Goal: Task Accomplishment & Management: Manage account settings

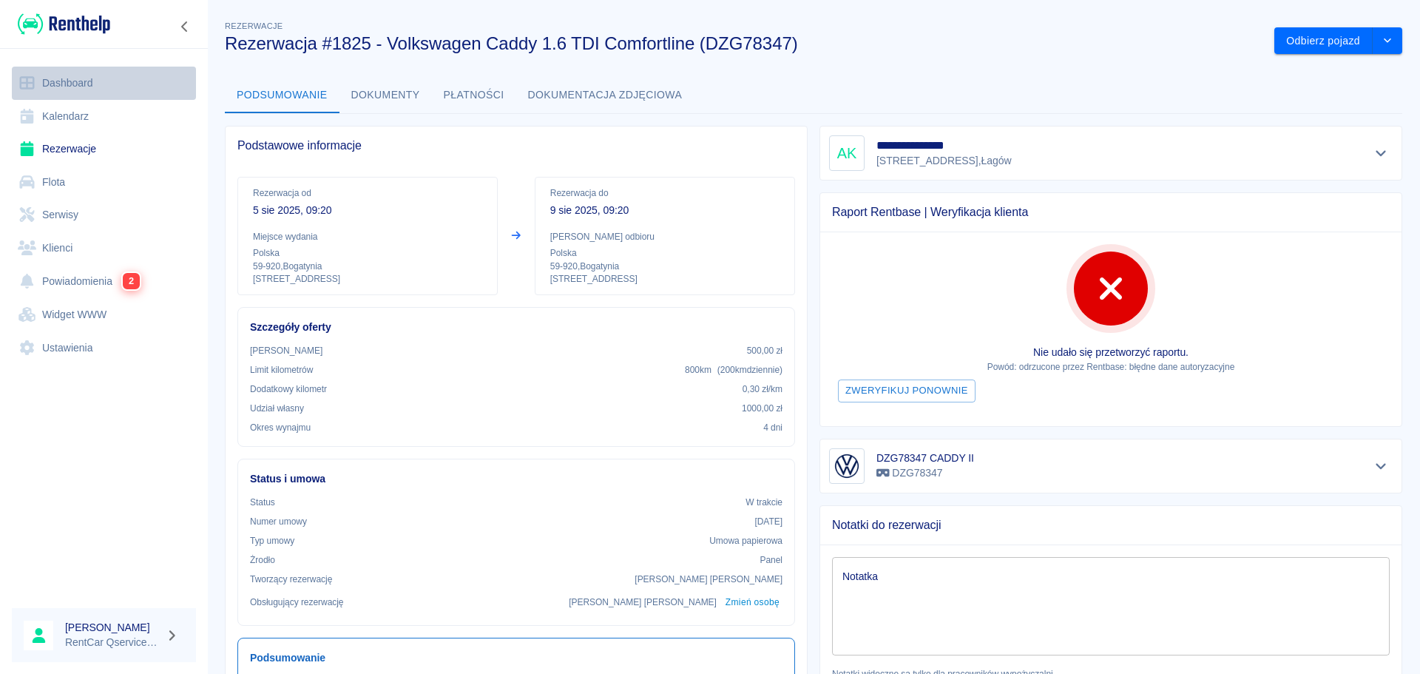
click at [57, 86] on link "Dashboard" at bounding box center [104, 83] width 184 height 33
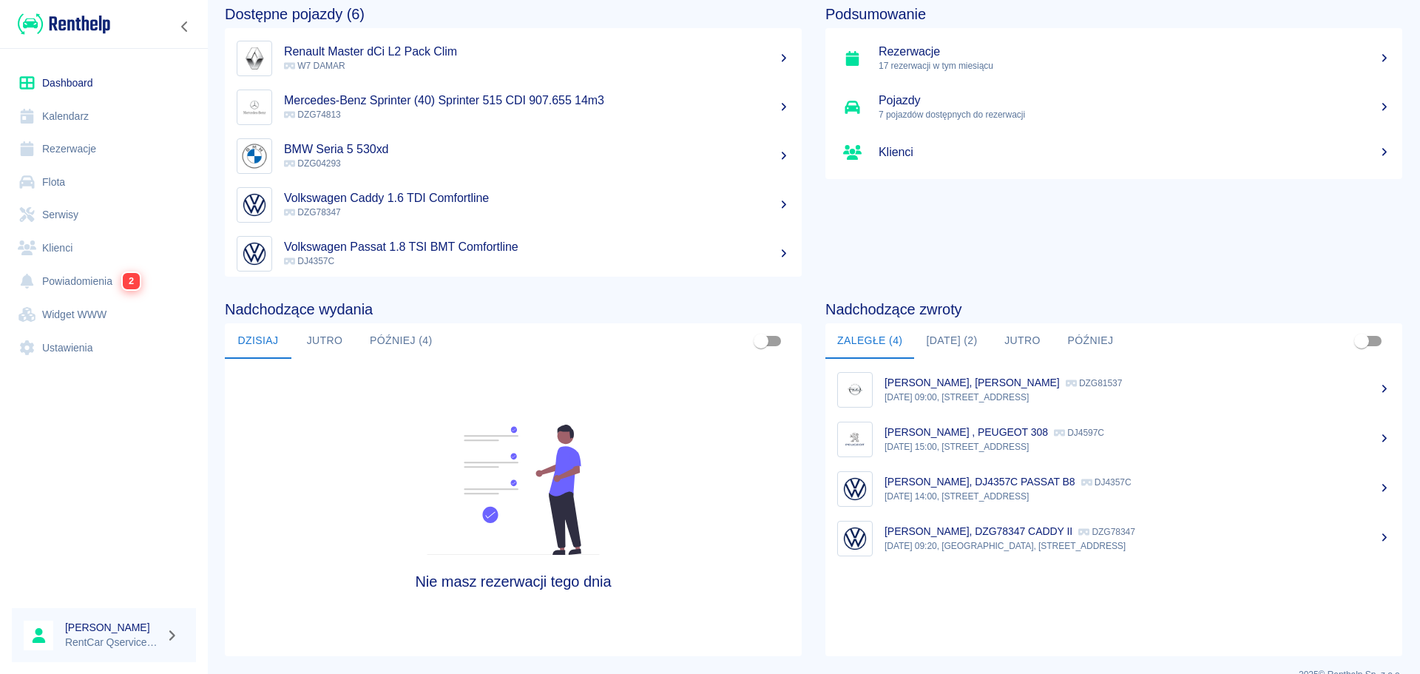
scroll to position [73, 0]
click at [953, 348] on button "[DATE] (2)" at bounding box center [951, 341] width 75 height 36
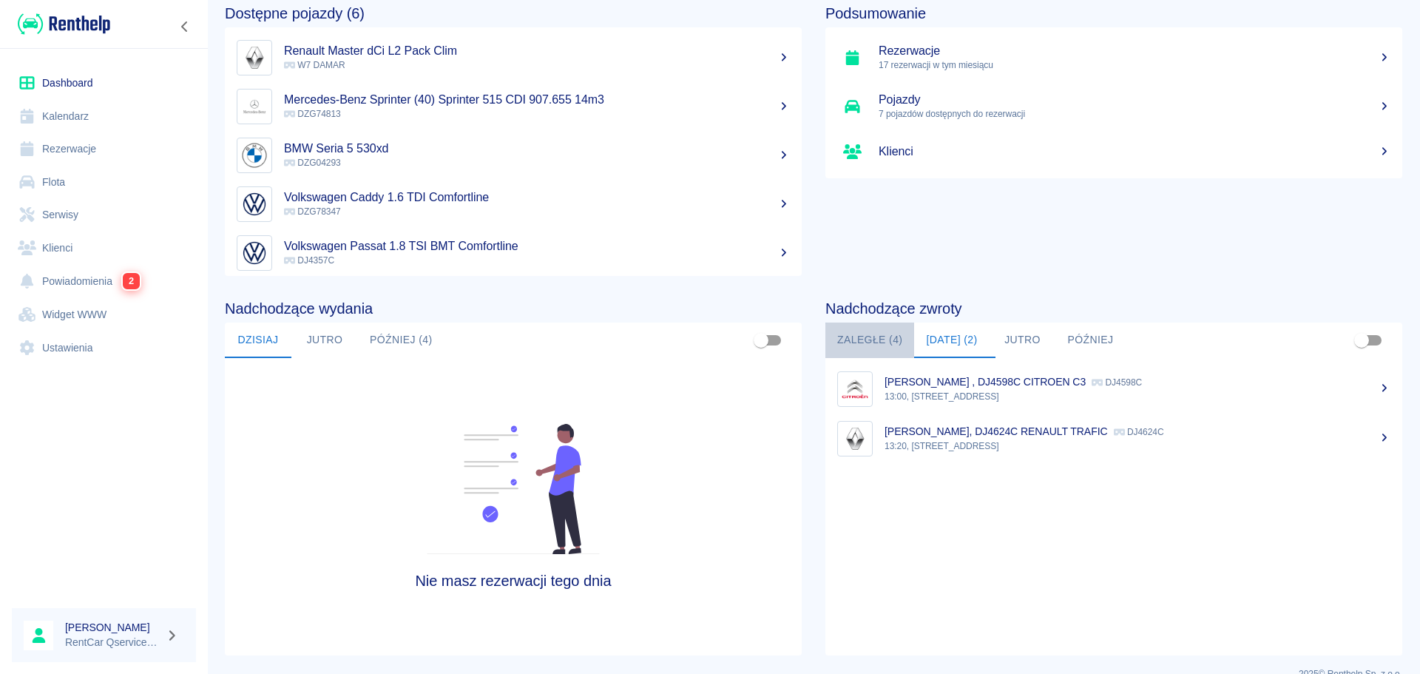
click at [857, 332] on button "Zaległe (4)" at bounding box center [870, 341] width 89 height 36
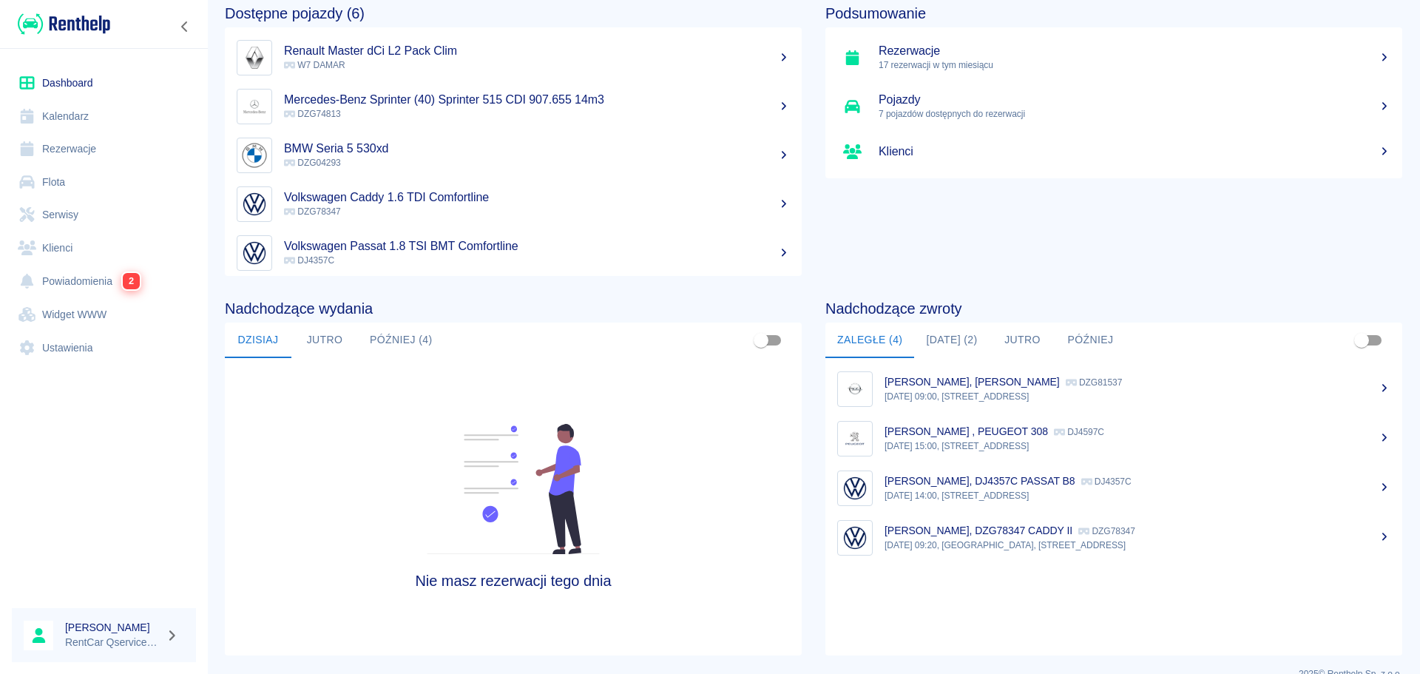
click at [962, 539] on p "9 sie 2025, 09:20, Bogatynia, Zgorzelecka 1" at bounding box center [1138, 545] width 506 height 13
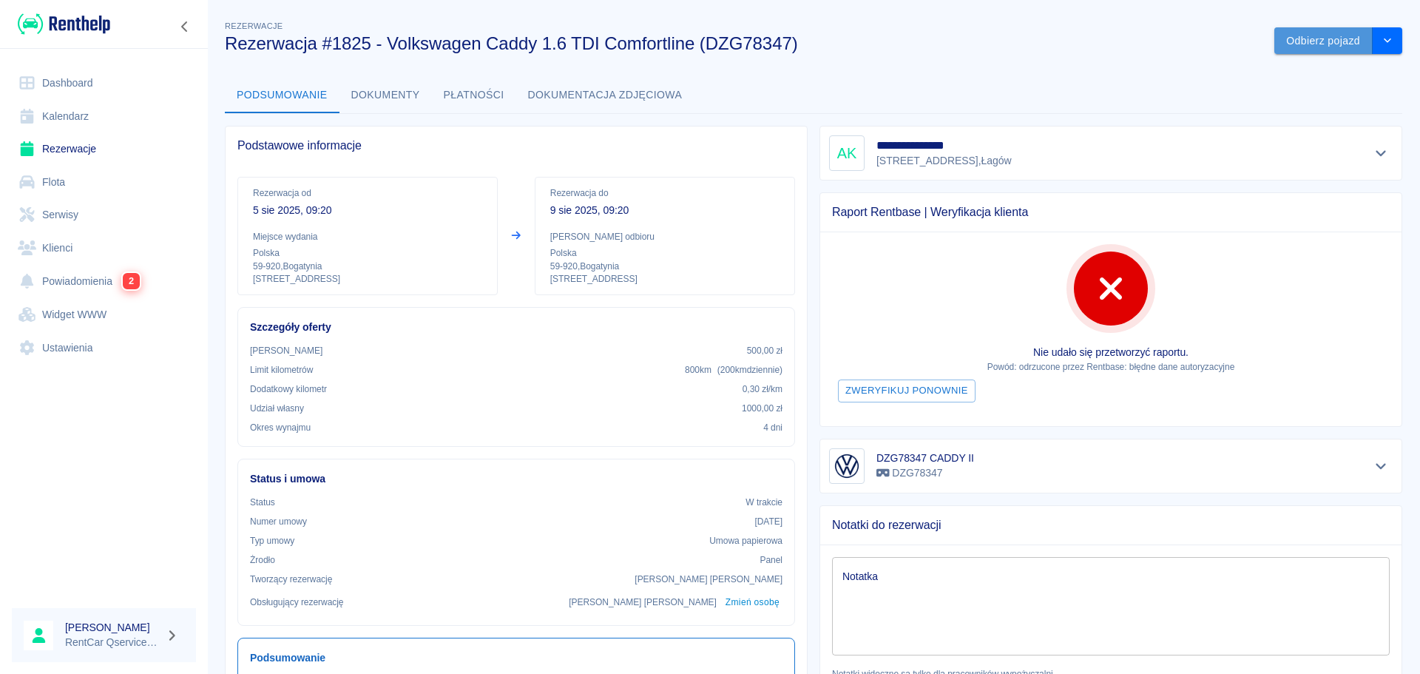
click at [1317, 45] on button "Odbierz pojazd" at bounding box center [1324, 40] width 98 height 27
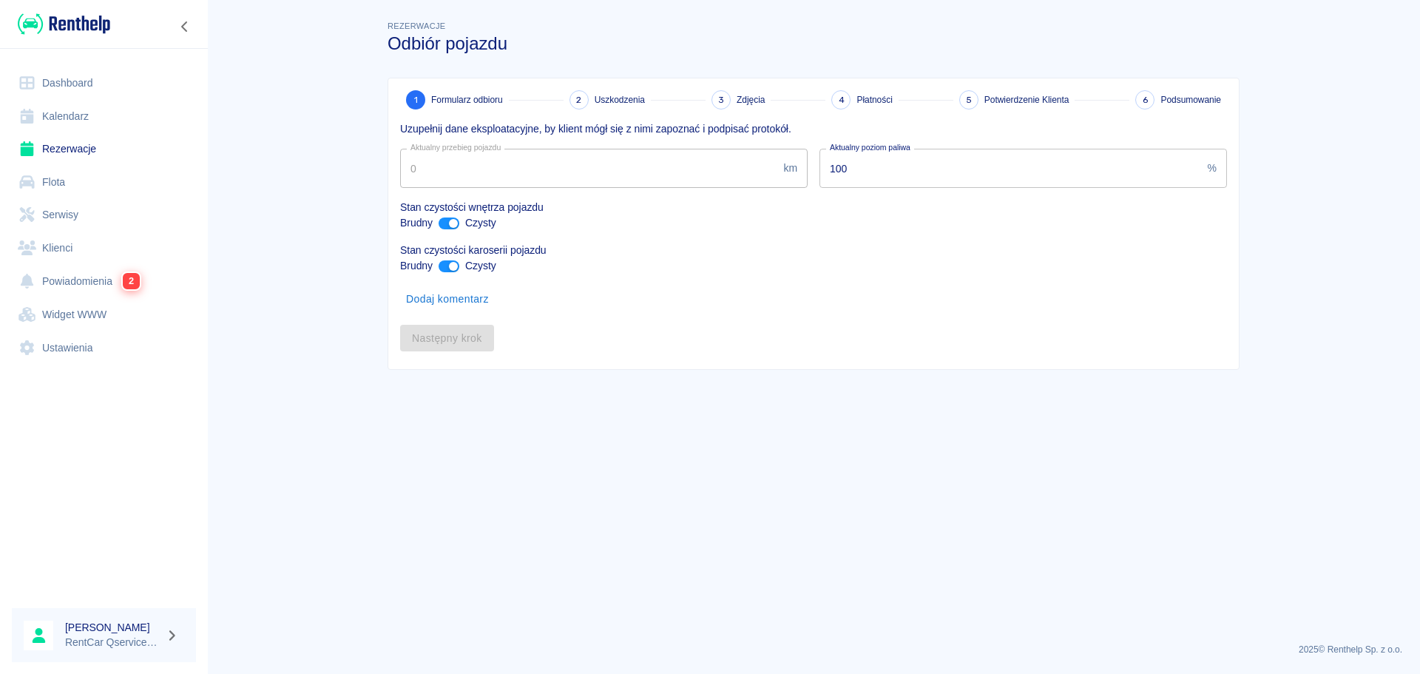
type input "321044"
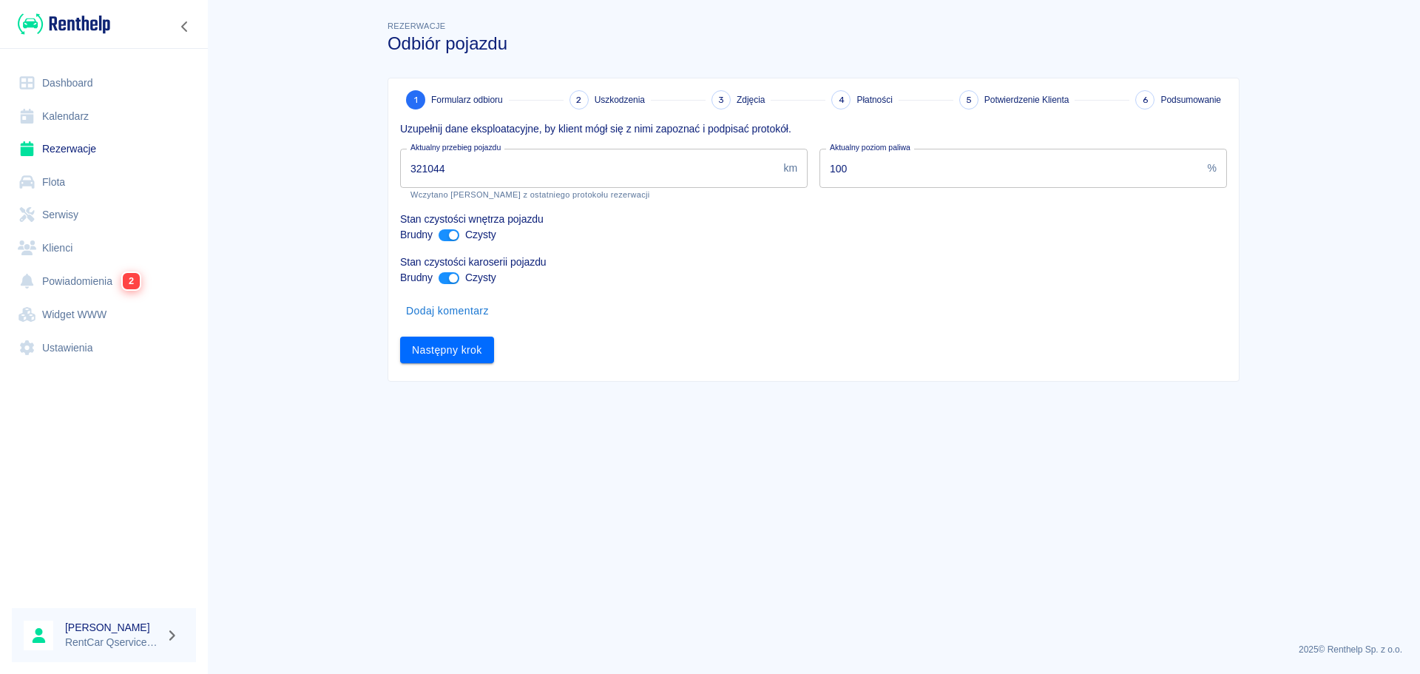
click at [72, 152] on link "Rezerwacje" at bounding box center [104, 148] width 184 height 33
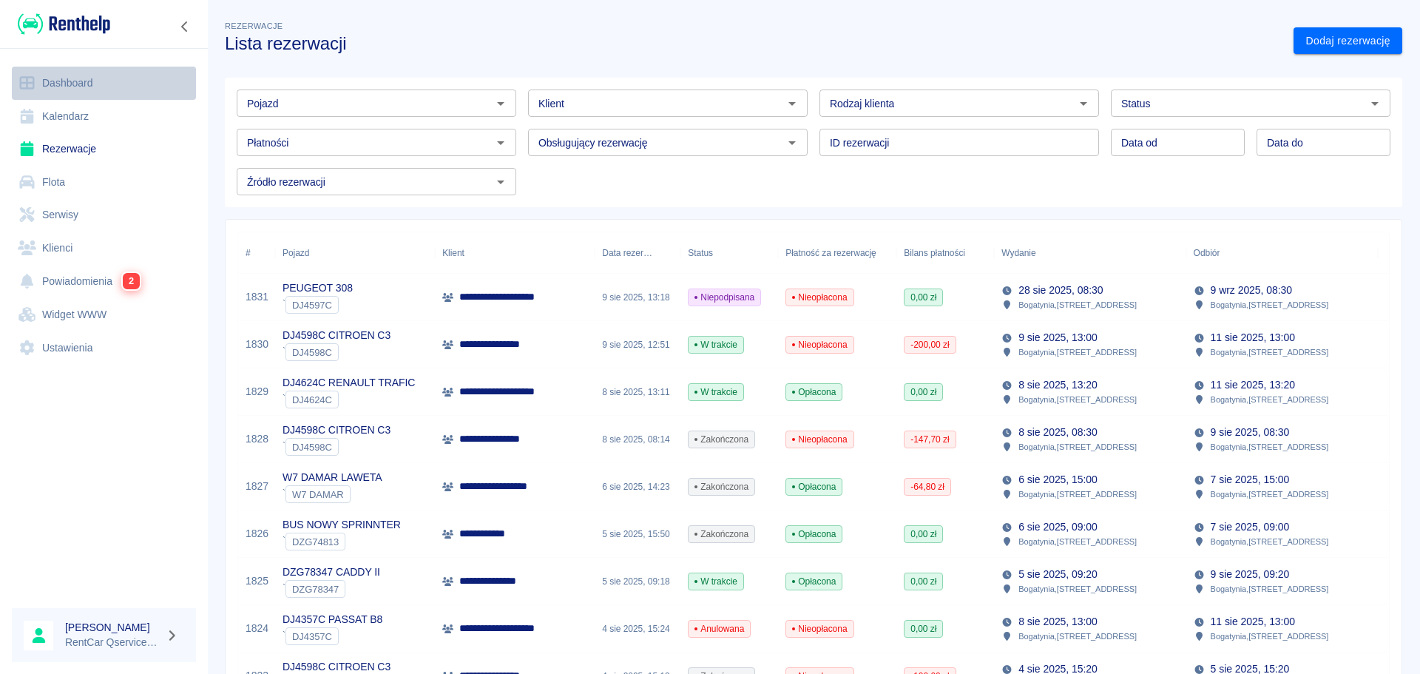
click at [67, 75] on link "Dashboard" at bounding box center [104, 83] width 184 height 33
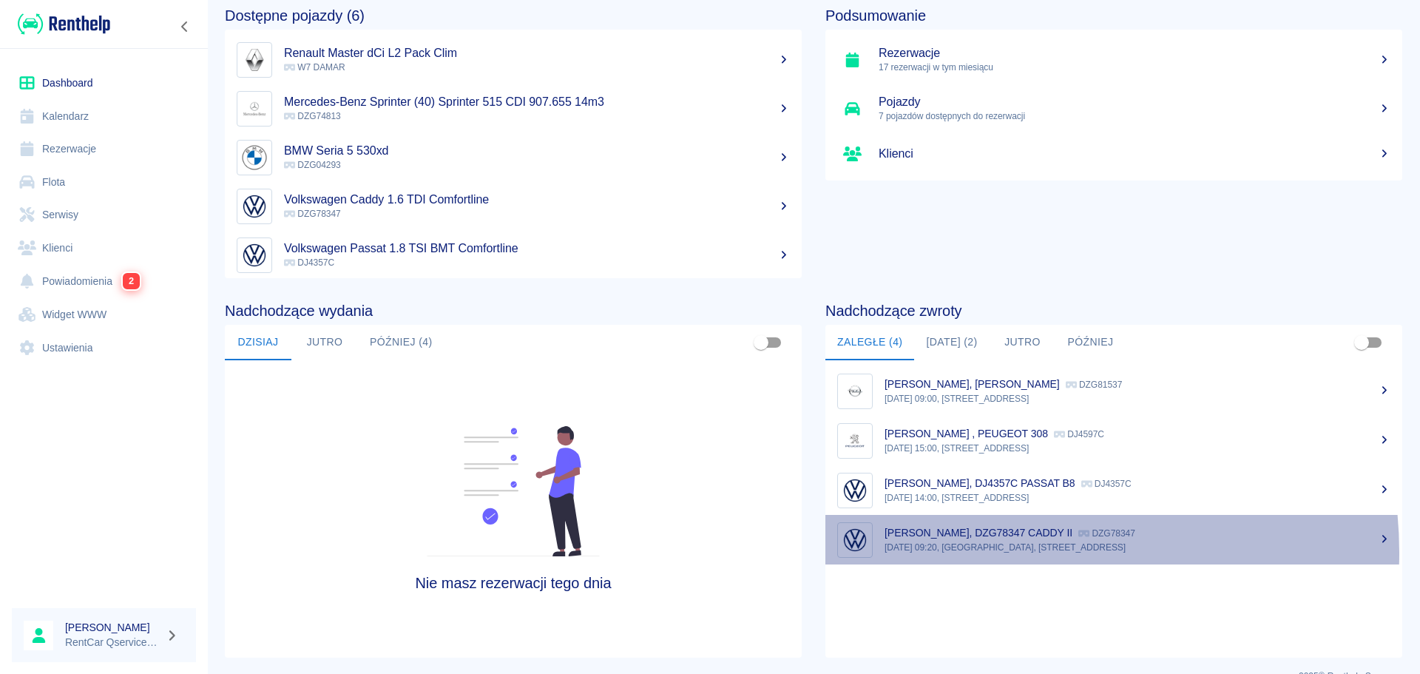
click at [989, 553] on link "Adam Kleczewski, DZG78347 CADDY II DZG78347 9 sie 2025, 09:20, Bogatynia, Zgorz…" at bounding box center [1114, 540] width 577 height 50
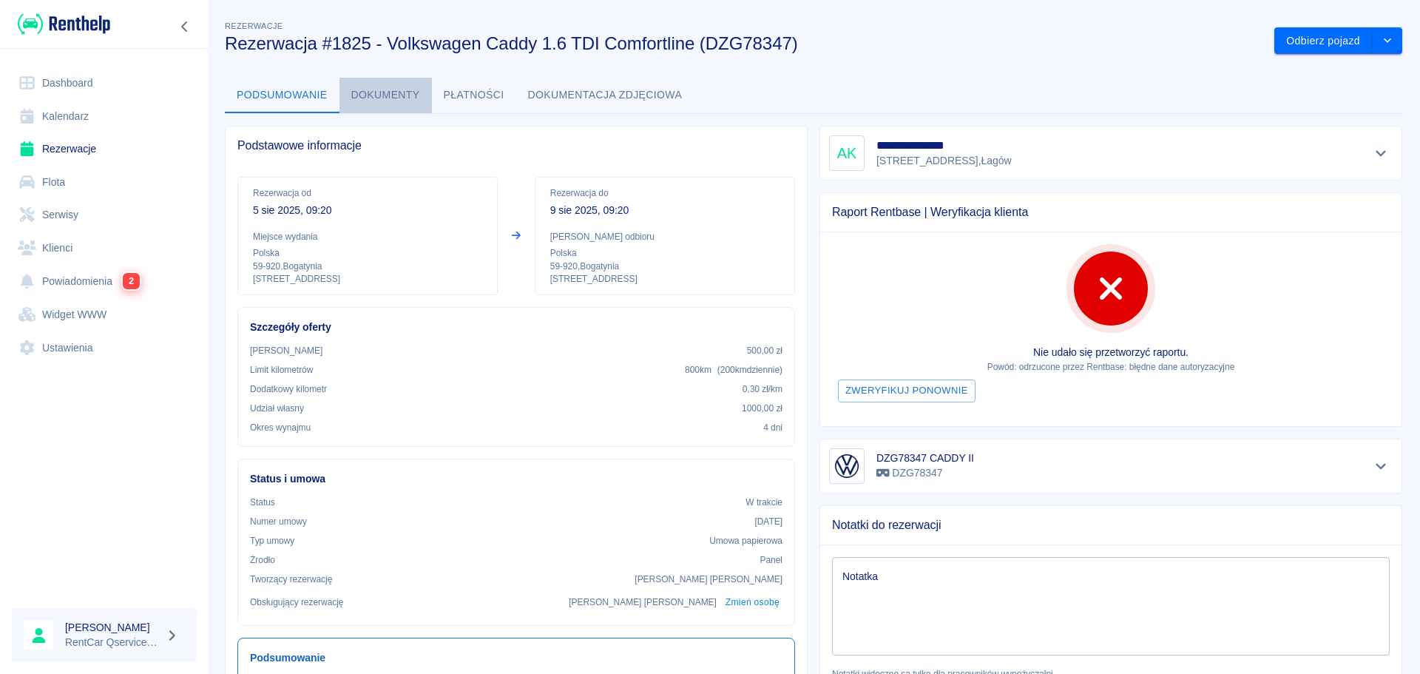
click at [374, 97] on button "Dokumenty" at bounding box center [386, 96] width 92 height 36
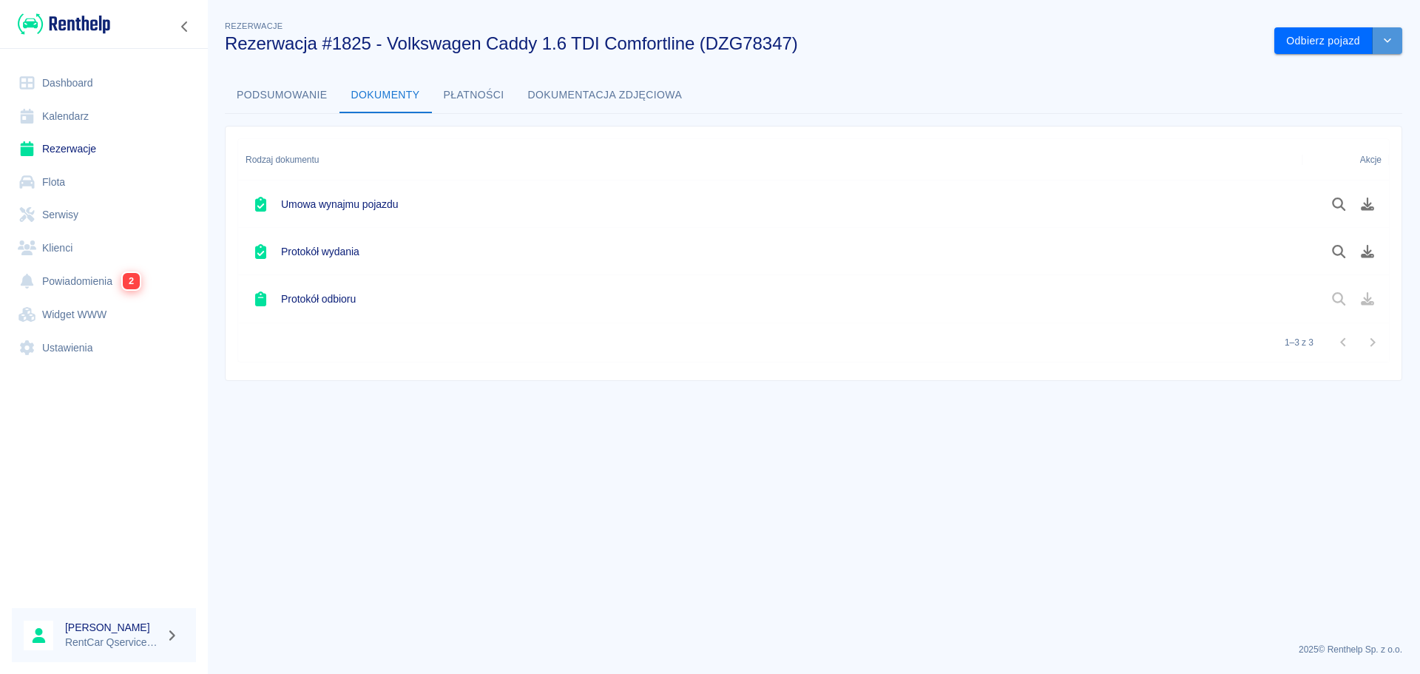
click at [1397, 41] on button "drop-down" at bounding box center [1388, 40] width 30 height 27
click at [1348, 80] on li "Przedłuż rezerwację" at bounding box center [1338, 72] width 116 height 24
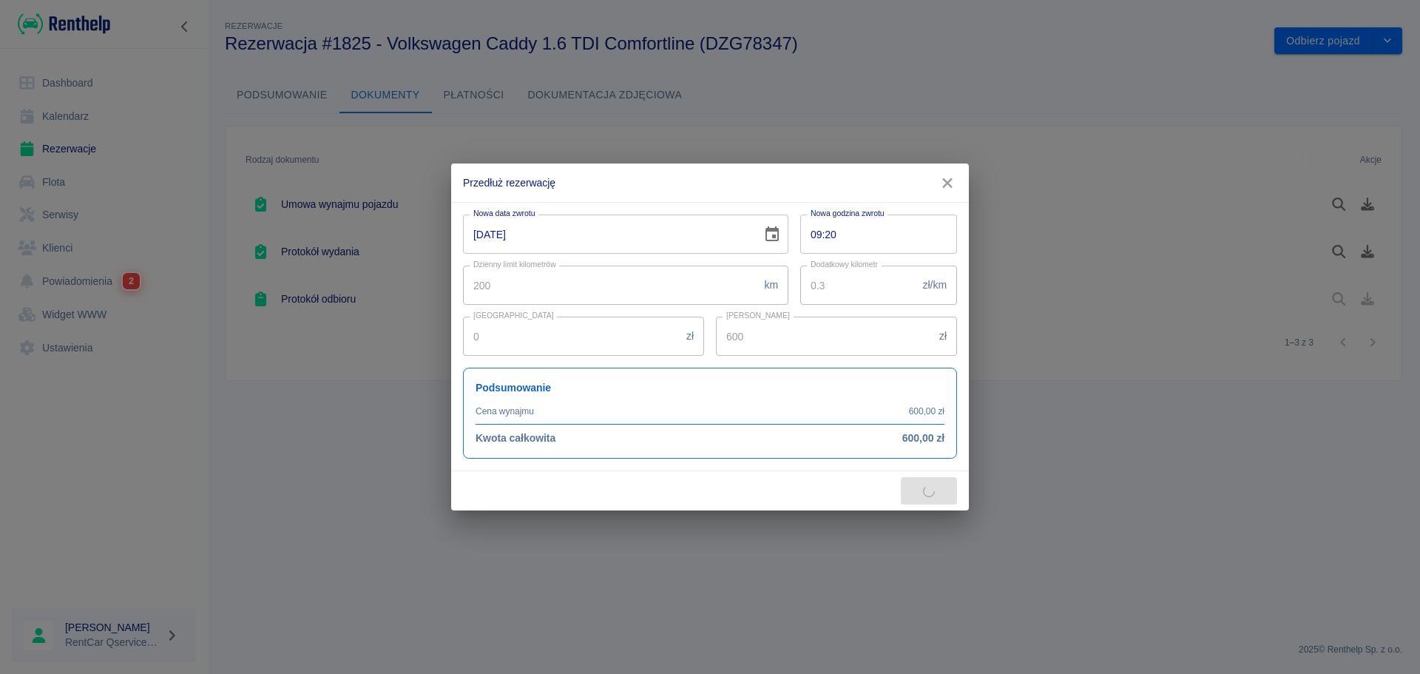
type input "800"
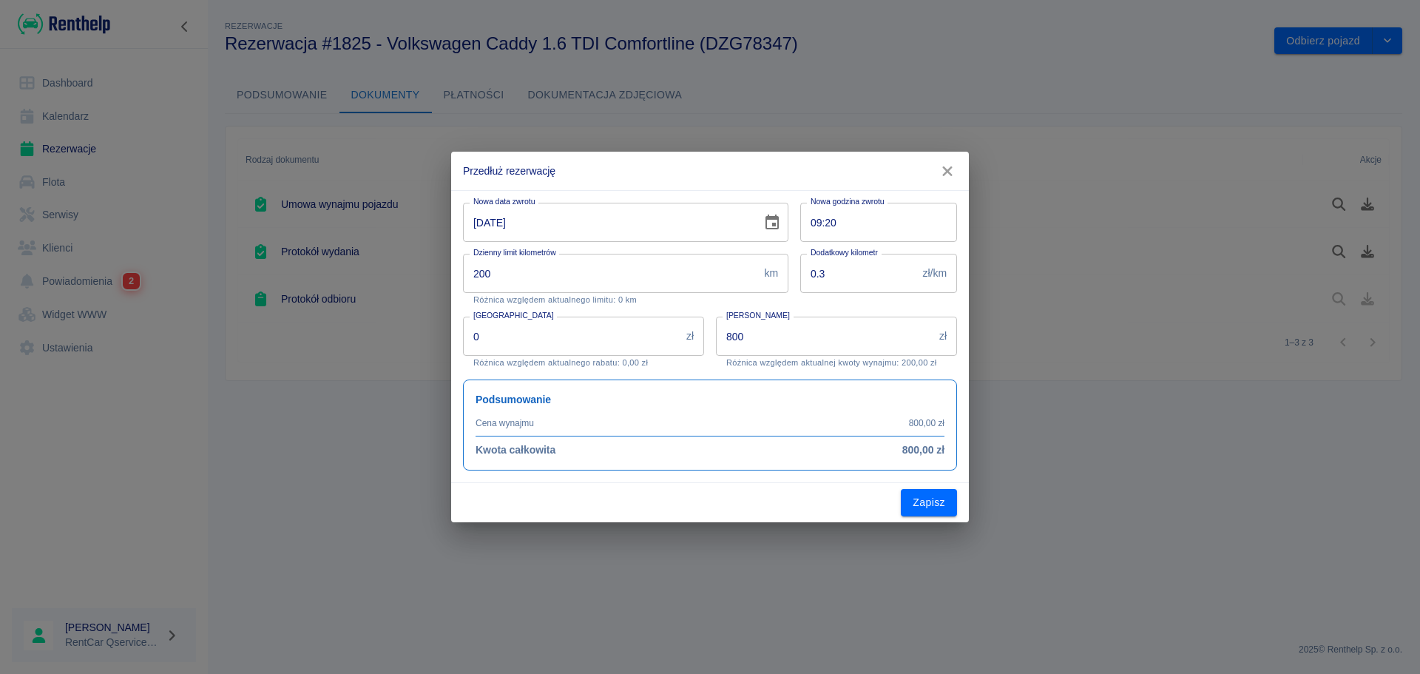
click at [475, 228] on input "09-08-2025" at bounding box center [607, 222] width 288 height 39
type input "11-08-2025"
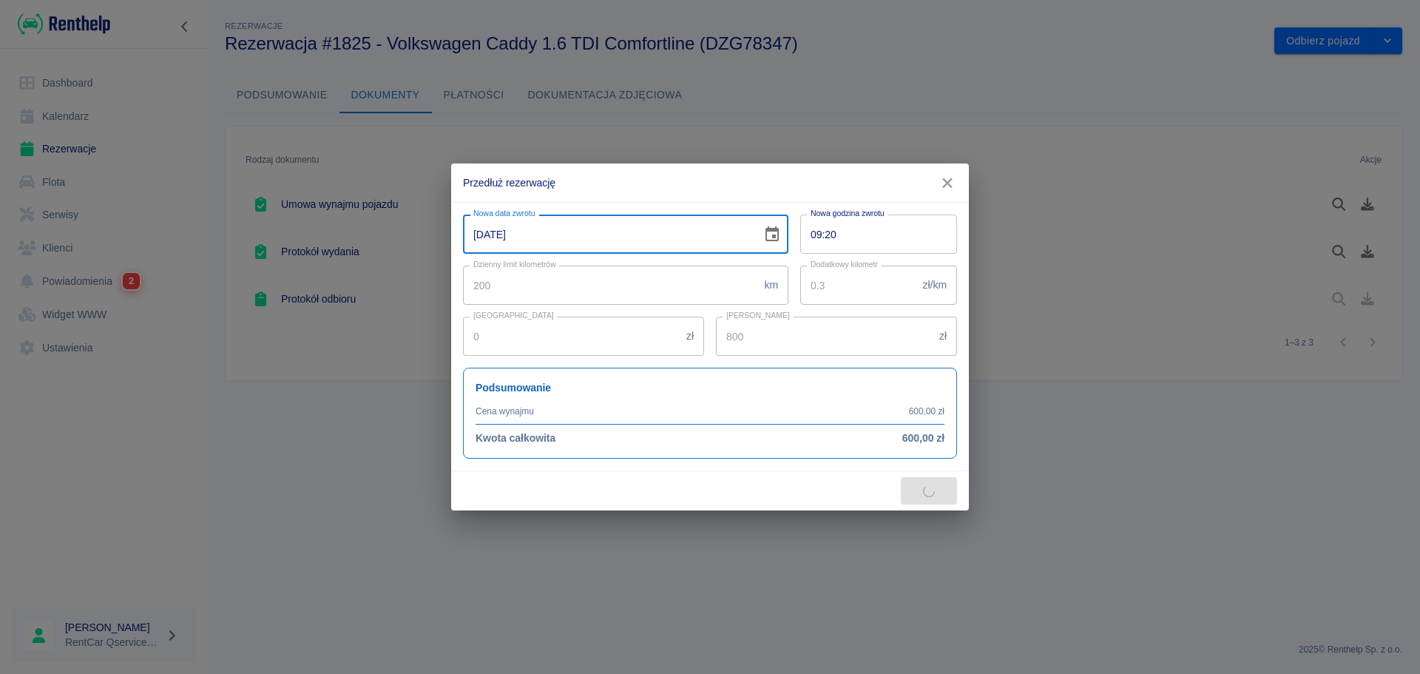
type input "1200"
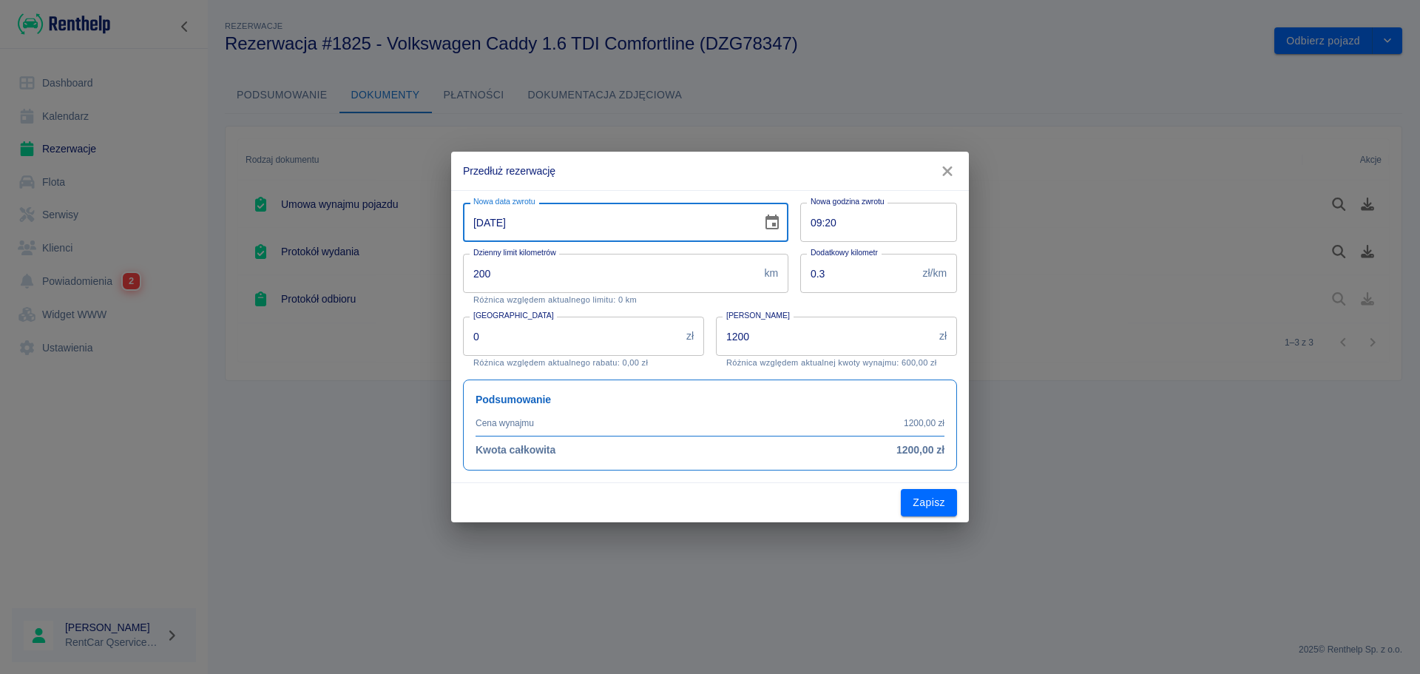
type input "11-08-2025"
click at [658, 174] on h2 "Przedłuż rezerwację" at bounding box center [710, 171] width 518 height 38
click at [817, 220] on input "09:20" at bounding box center [873, 222] width 146 height 39
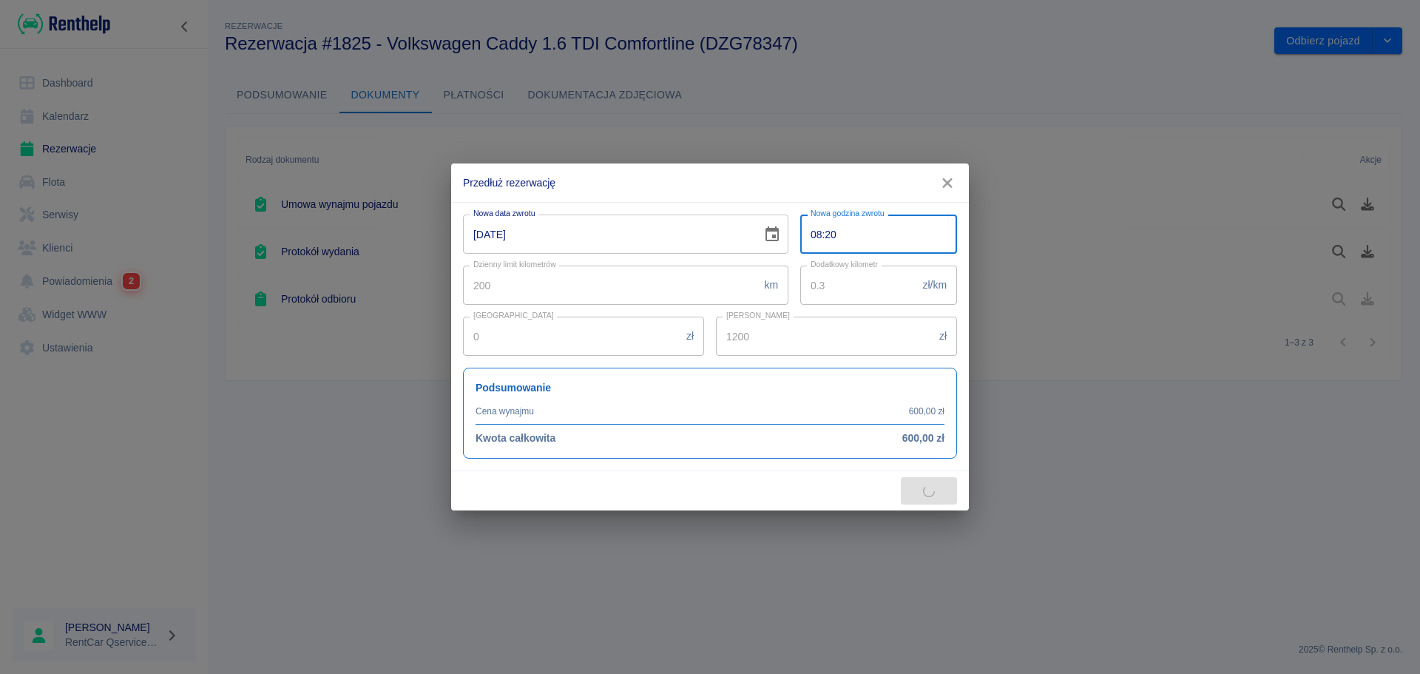
click at [834, 222] on input "08:20" at bounding box center [873, 234] width 146 height 39
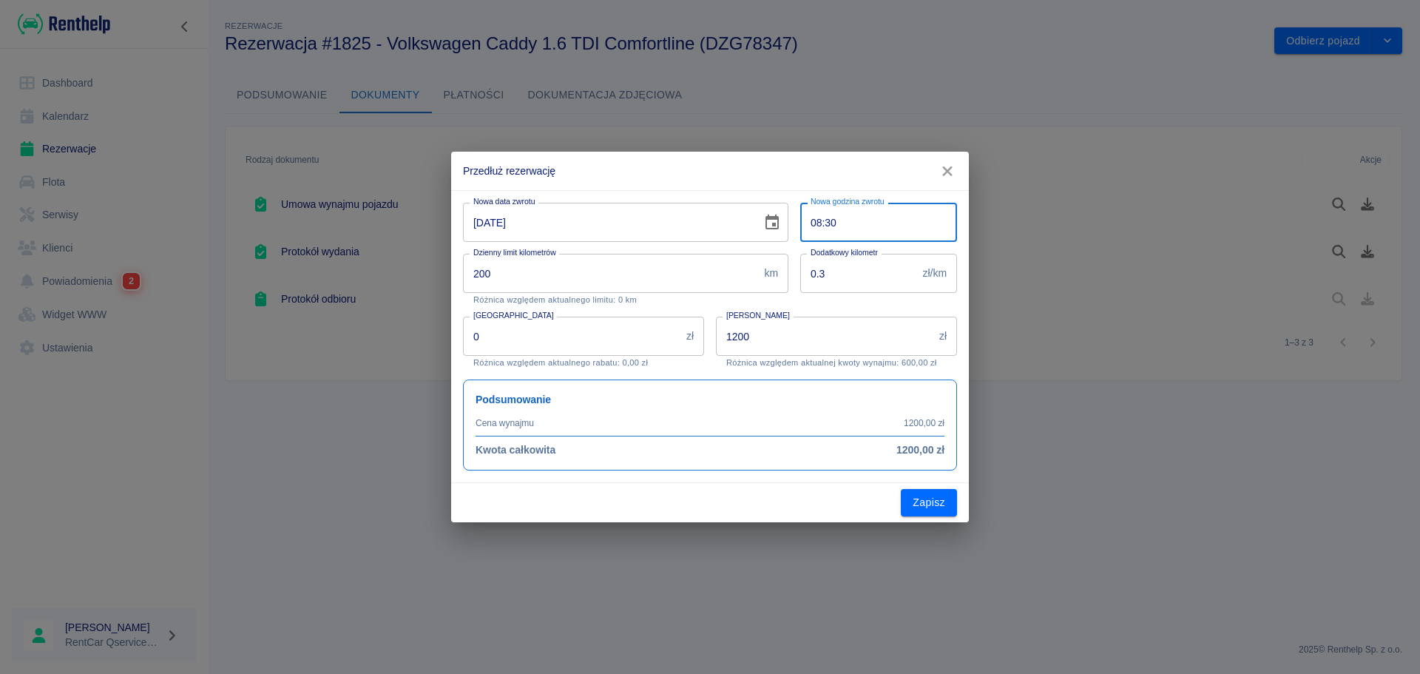
type input "08:30"
click at [837, 506] on div "Zapisz" at bounding box center [710, 502] width 518 height 39
click at [931, 504] on button "Zapisz" at bounding box center [929, 502] width 56 height 27
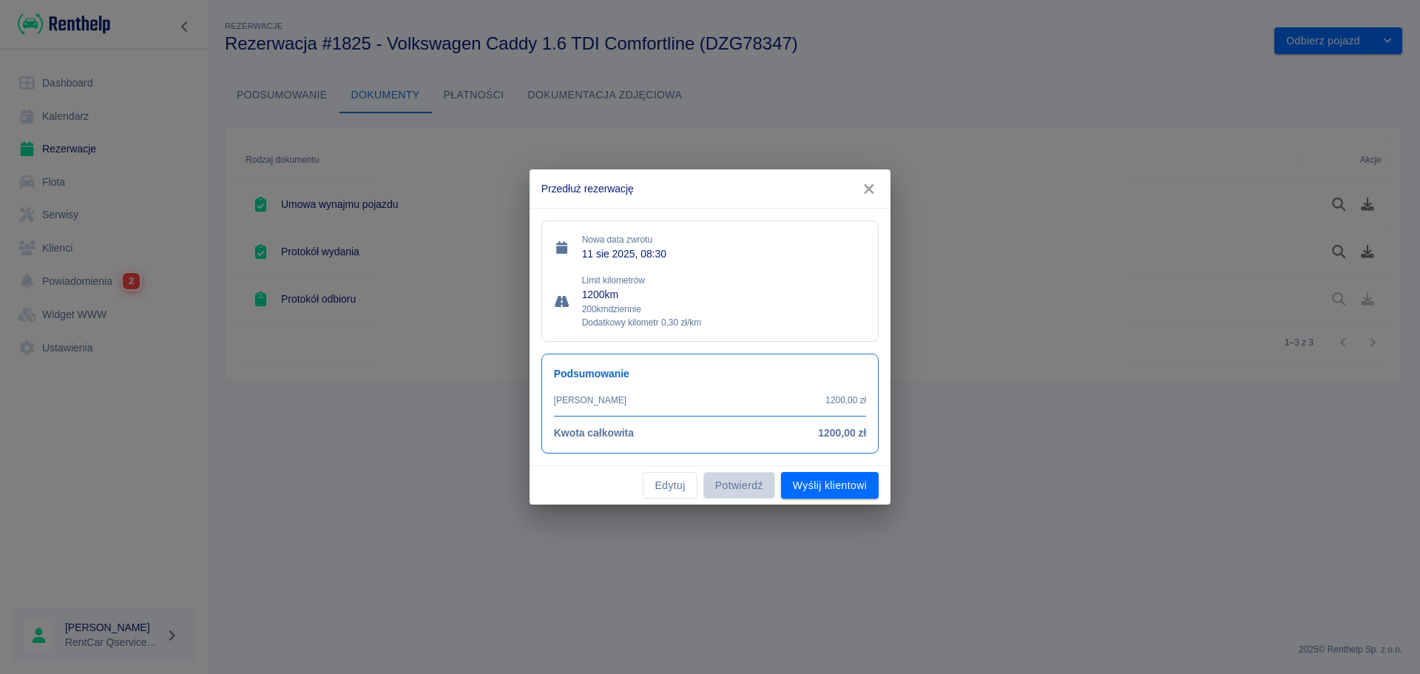
drag, startPoint x: 731, startPoint y: 483, endPoint x: 738, endPoint y: 476, distance: 9.4
click at [732, 483] on button "Potwierdź" at bounding box center [739, 485] width 72 height 27
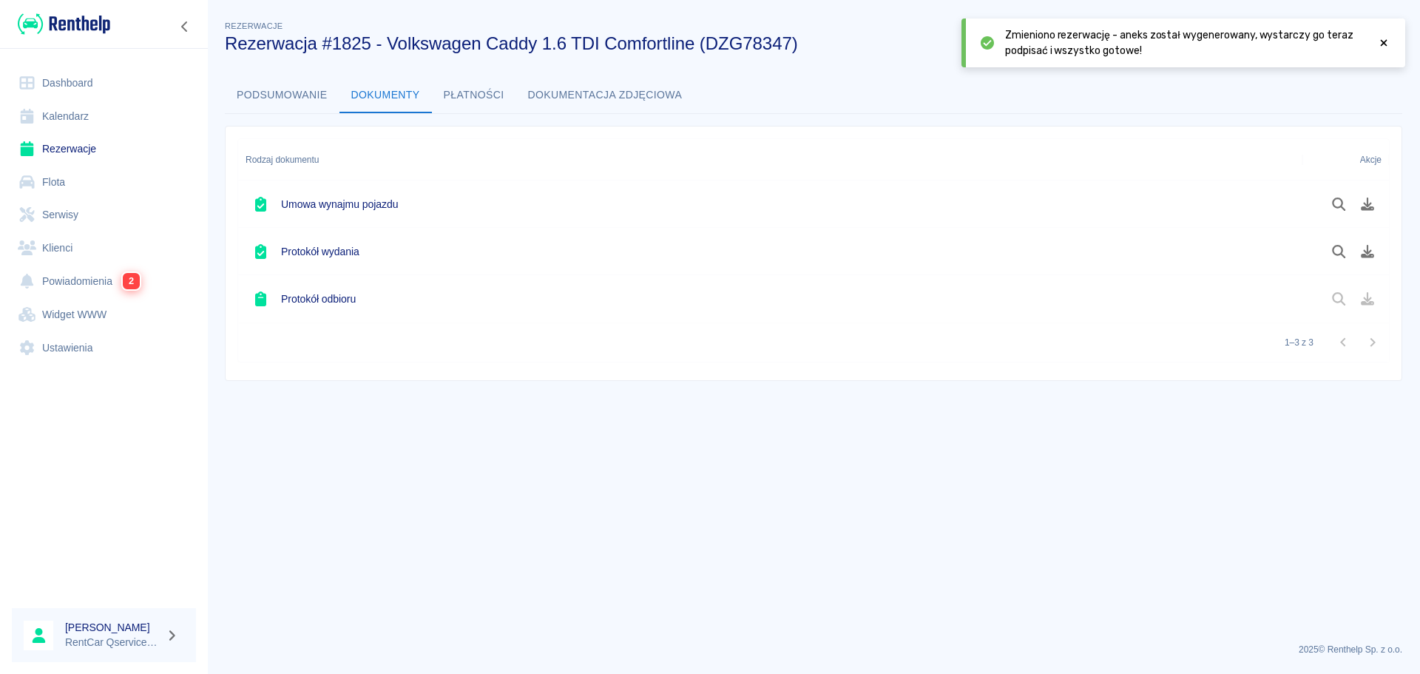
click at [1386, 39] on icon at bounding box center [1383, 43] width 13 height 10
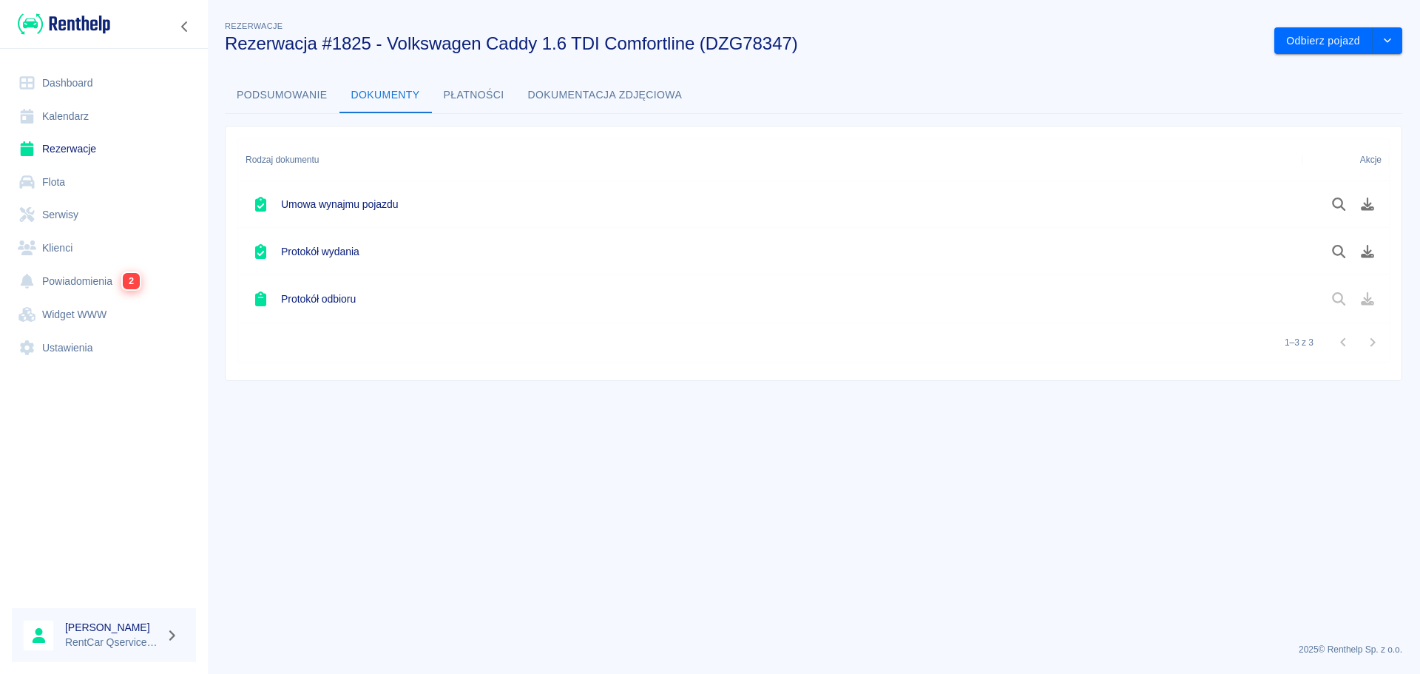
click at [281, 96] on button "Podsumowanie" at bounding box center [282, 96] width 115 height 36
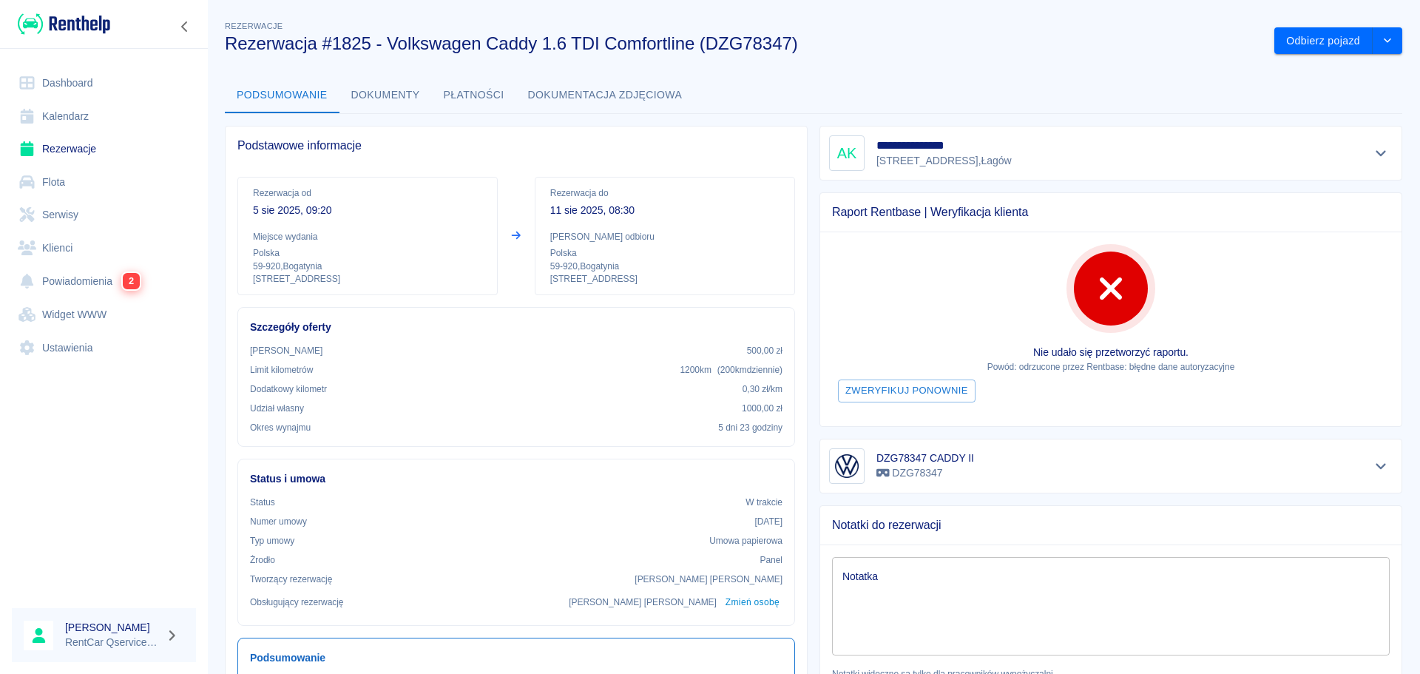
click at [391, 95] on button "Dokumenty" at bounding box center [386, 96] width 92 height 36
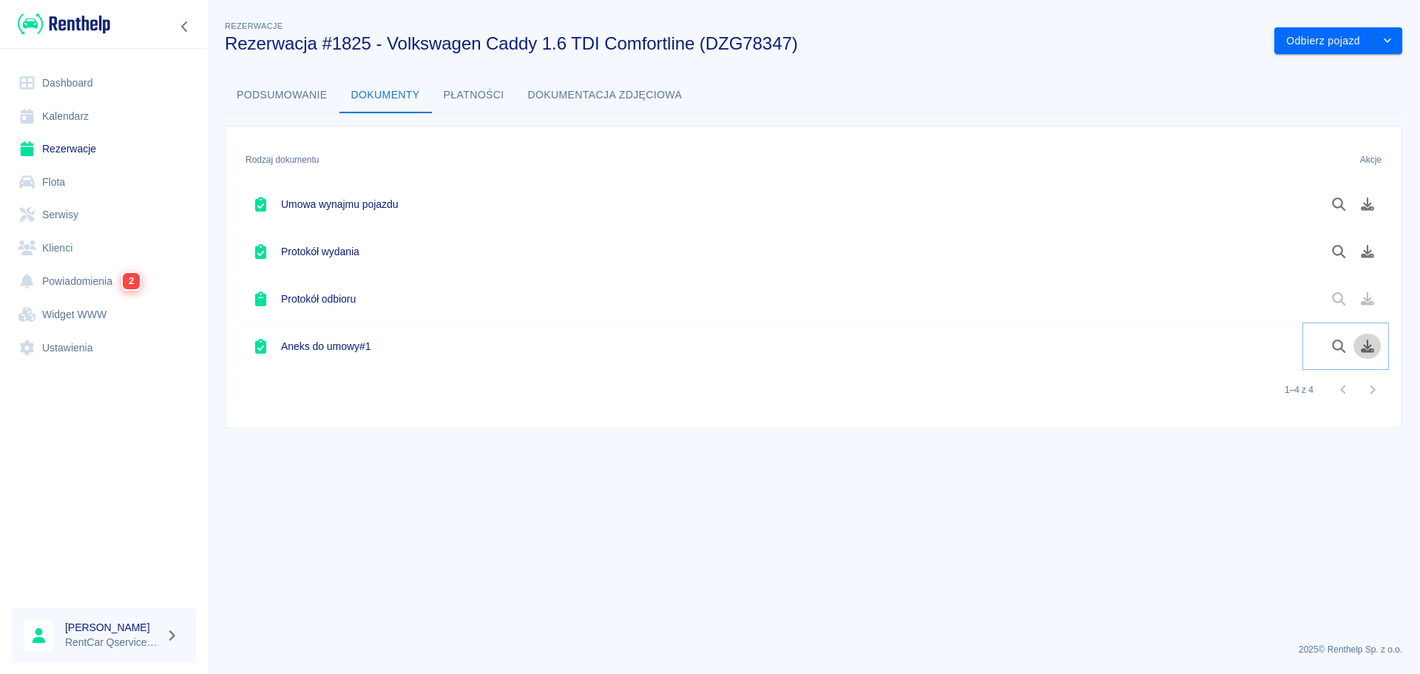
click at [1366, 345] on icon "Pobierz dokument" at bounding box center [1368, 346] width 17 height 13
click at [1297, 47] on button "Odbierz pojazd" at bounding box center [1324, 40] width 98 height 27
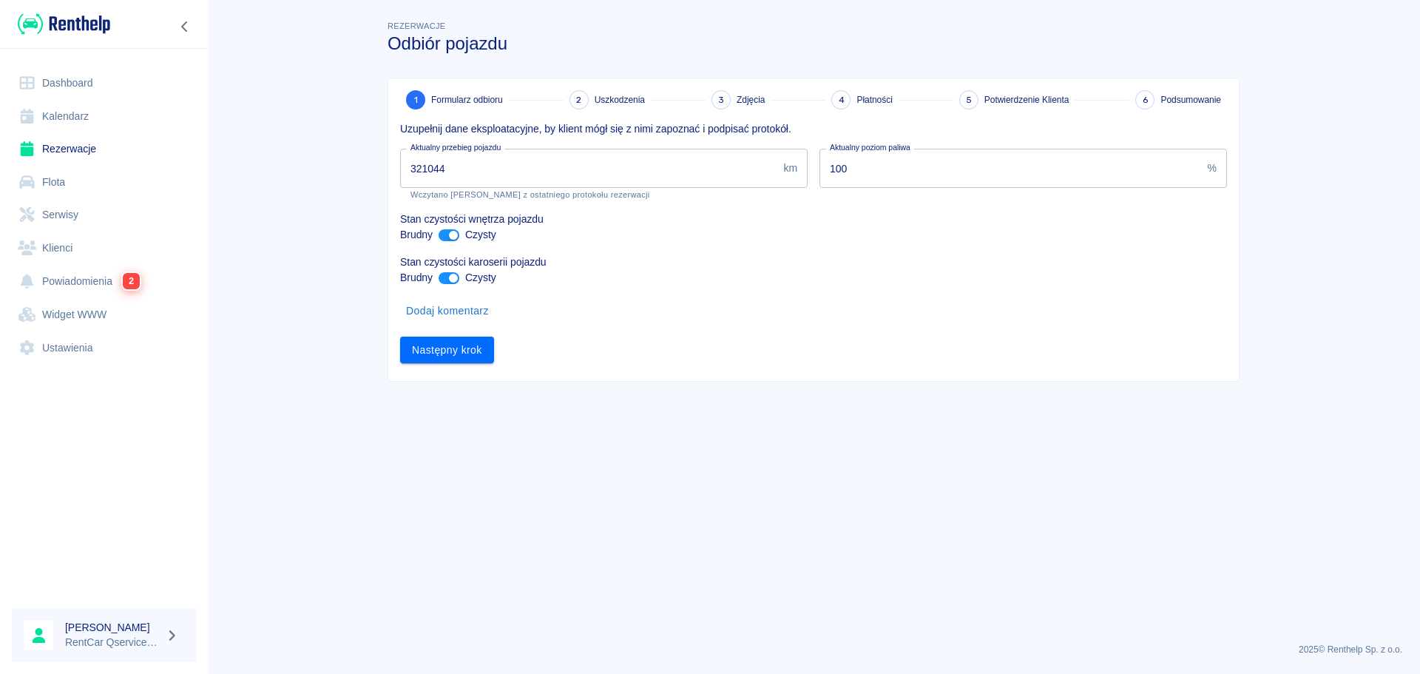
click at [515, 156] on input "321044" at bounding box center [588, 168] width 377 height 39
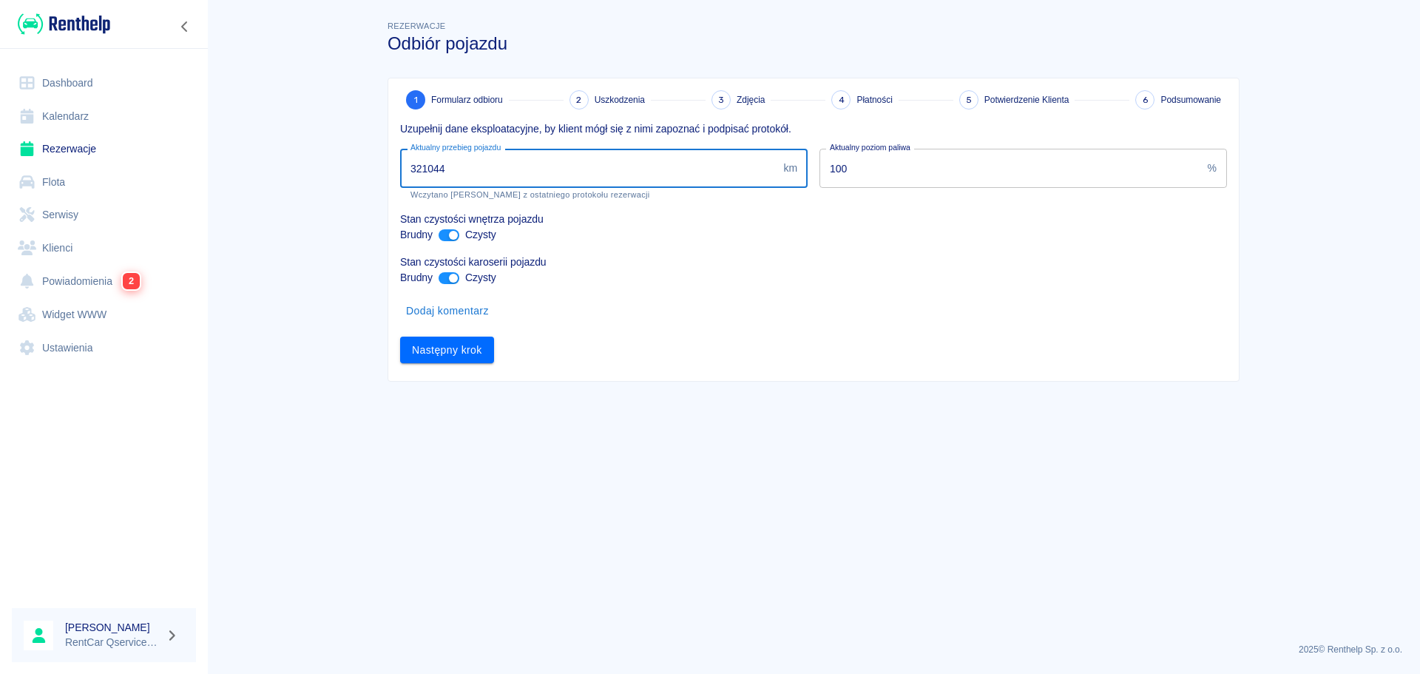
click at [515, 156] on input "321044" at bounding box center [588, 168] width 377 height 39
type input "322258"
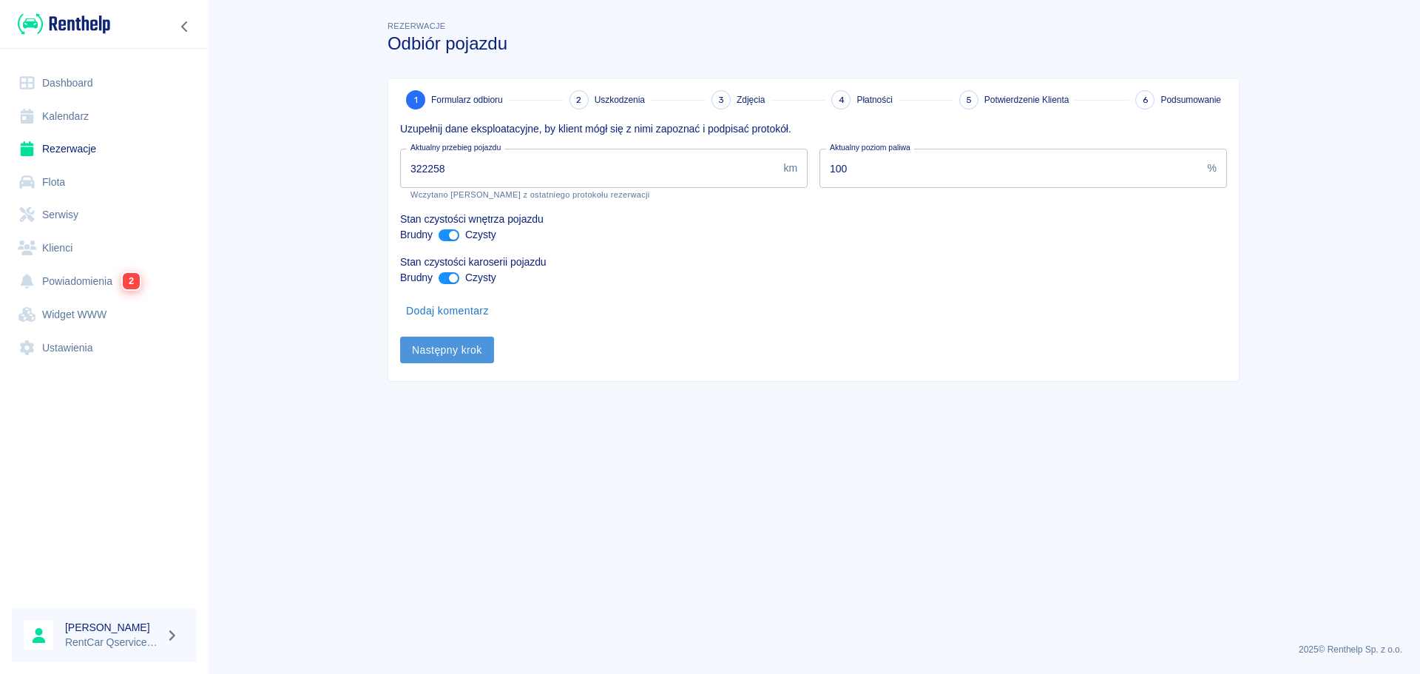
click at [431, 345] on button "Następny krok" at bounding box center [447, 350] width 94 height 27
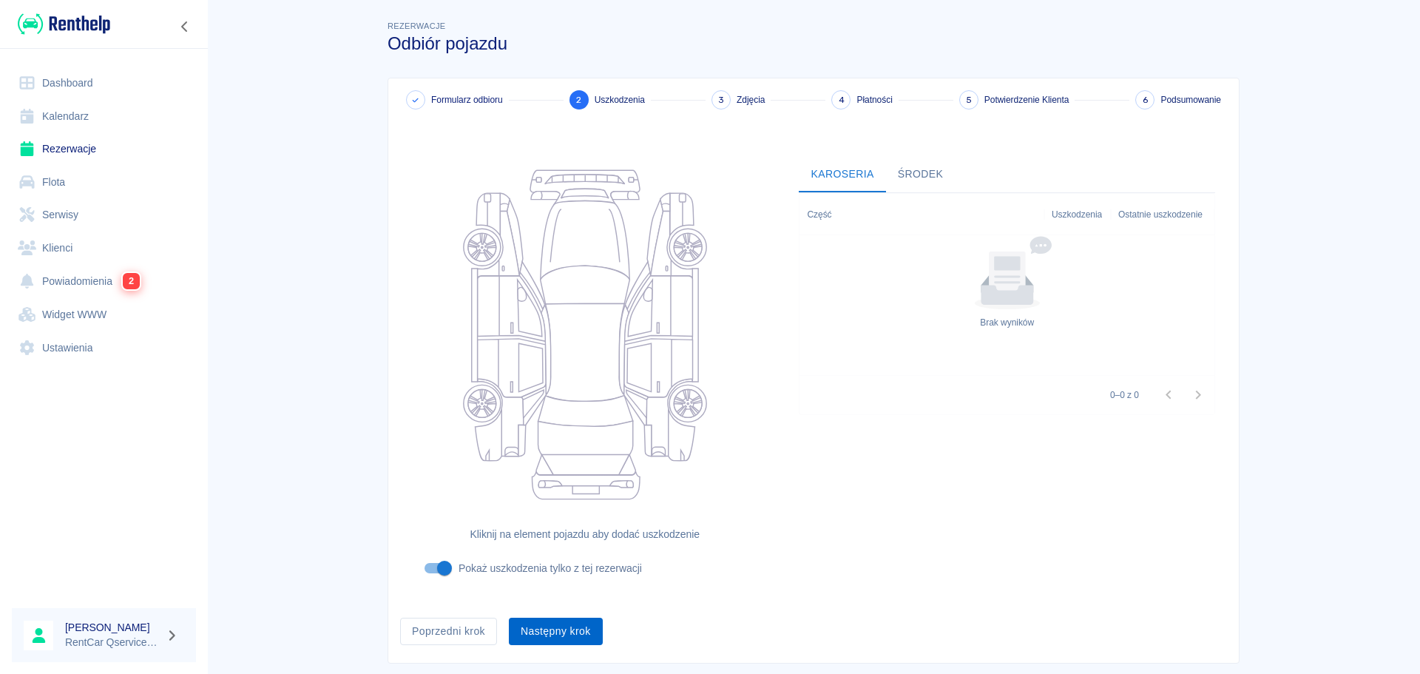
click at [563, 637] on button "Następny krok" at bounding box center [556, 631] width 94 height 27
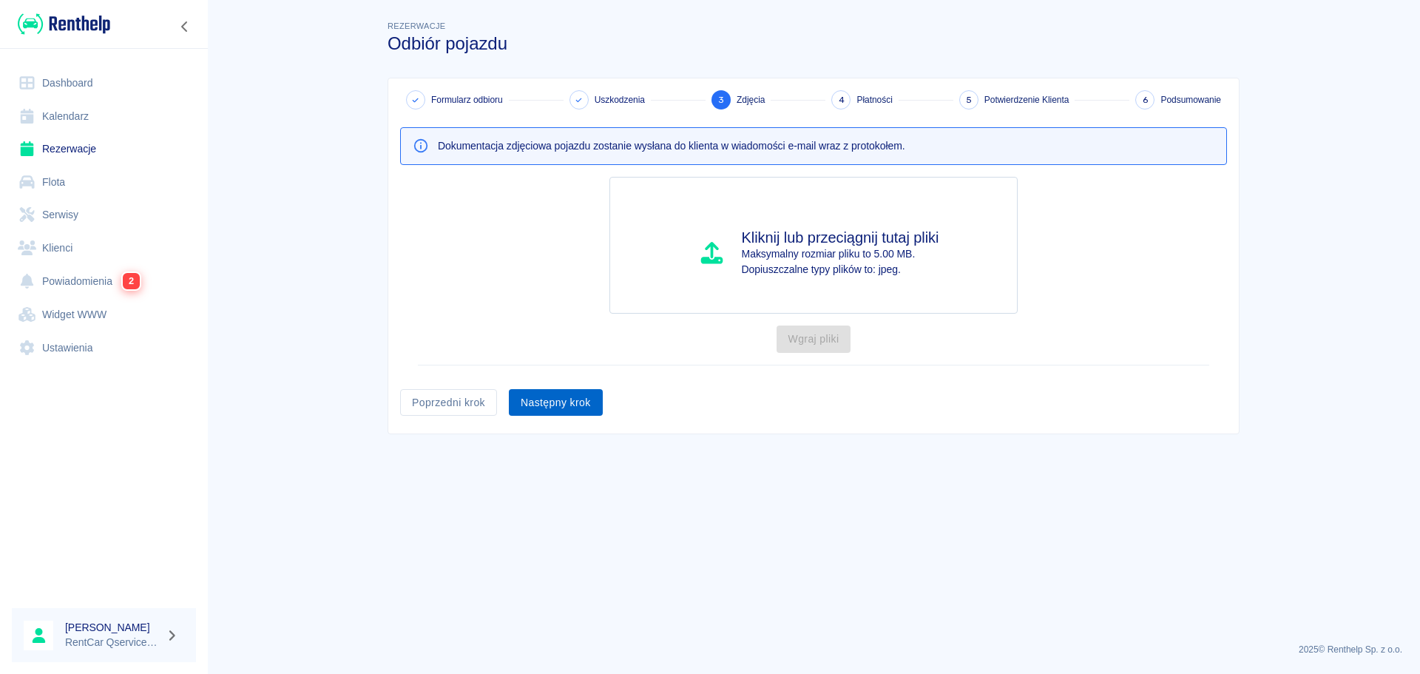
click at [585, 391] on button "Następny krok" at bounding box center [556, 402] width 94 height 27
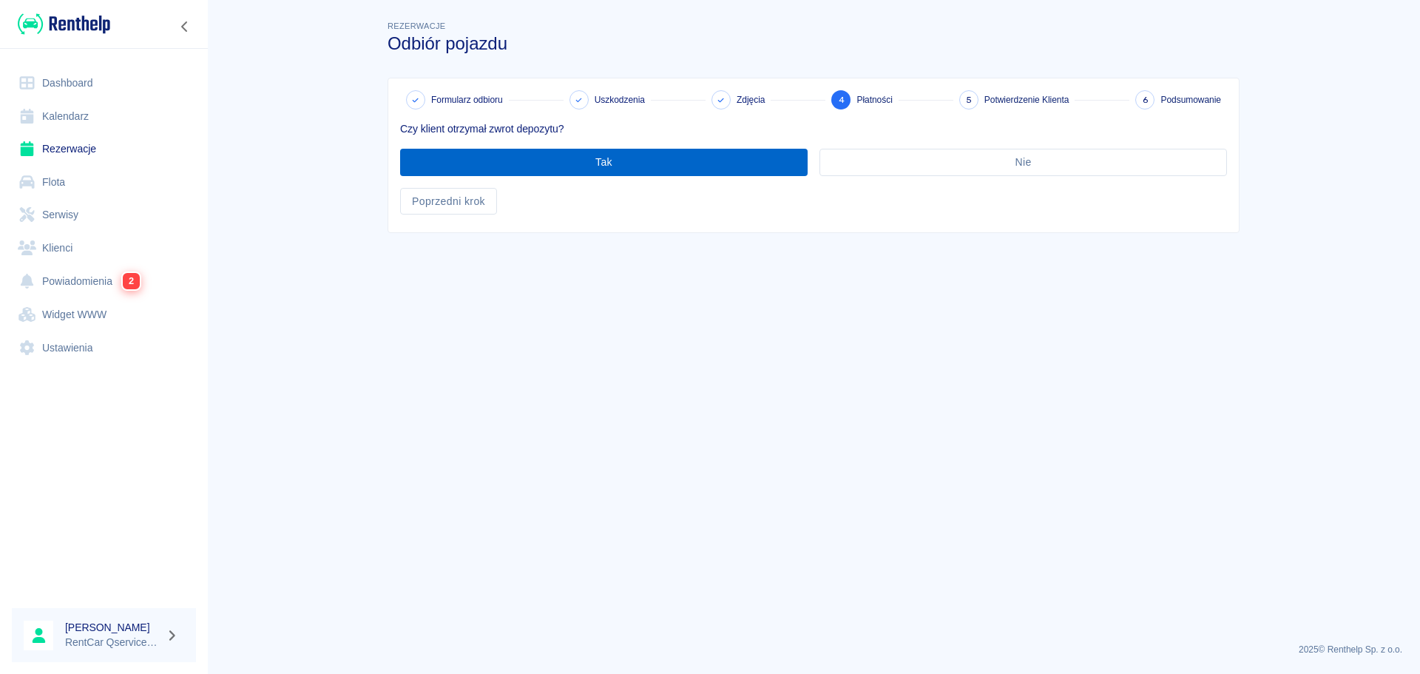
click at [689, 173] on button "Tak" at bounding box center [604, 162] width 408 height 27
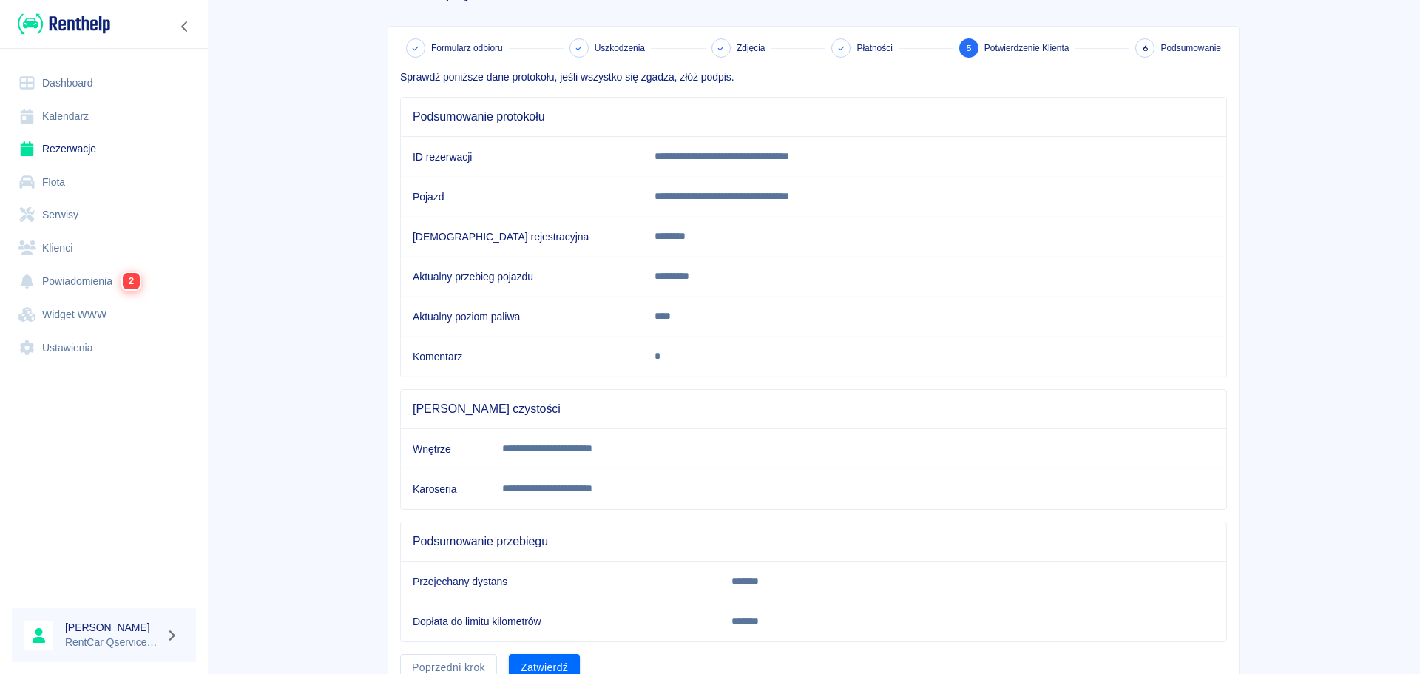
scroll to position [121, 0]
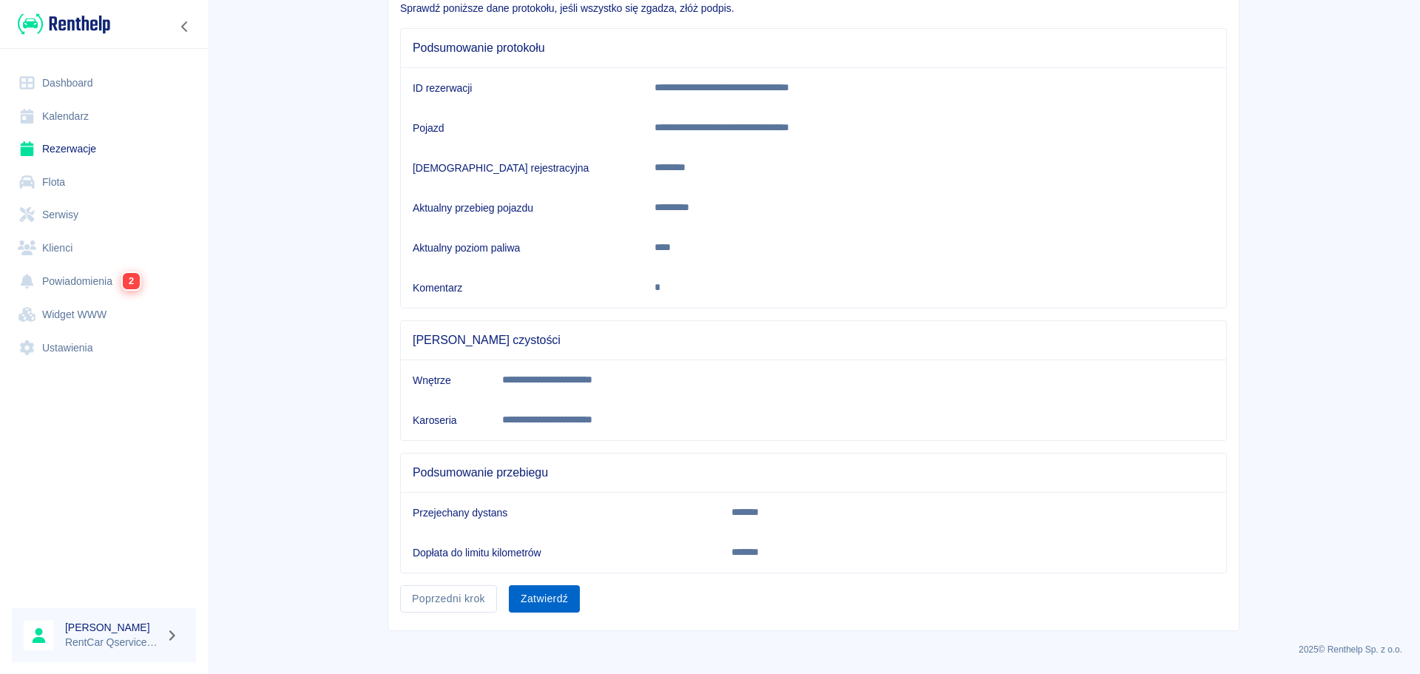
click at [551, 609] on button "Zatwierdź" at bounding box center [544, 598] width 71 height 27
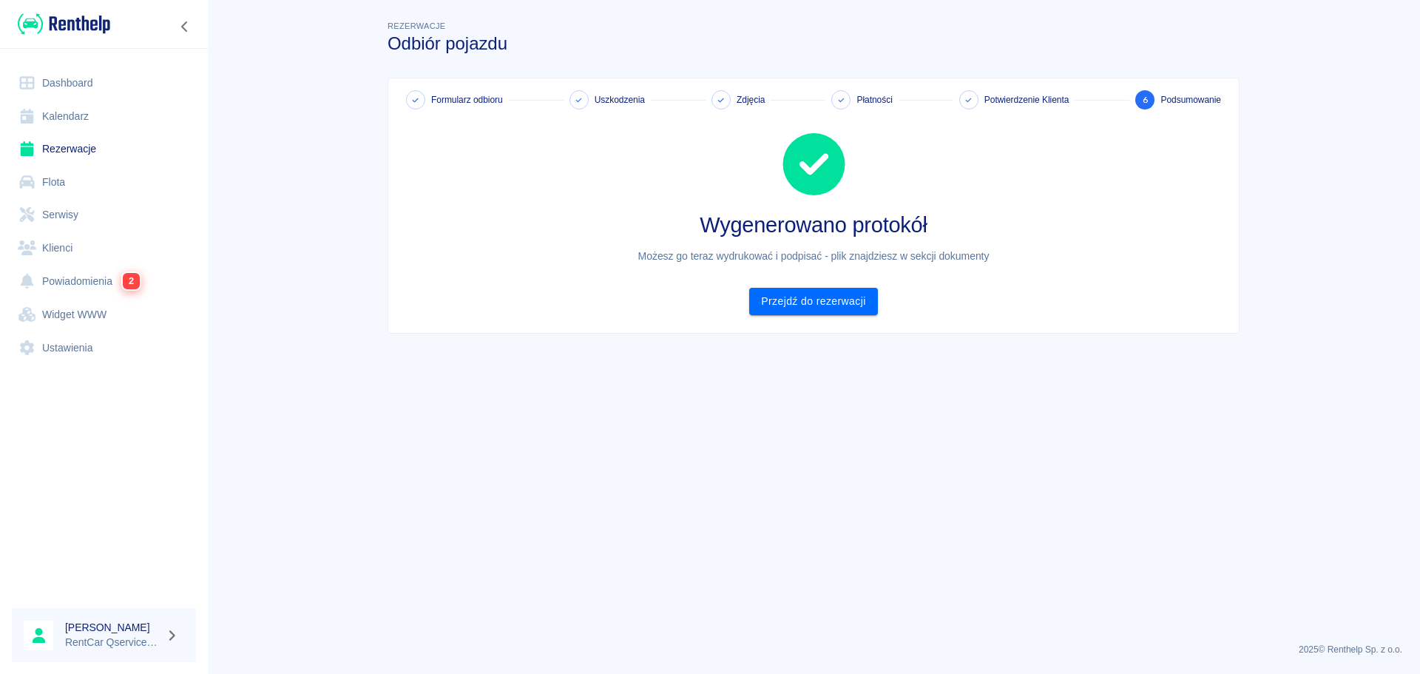
click at [804, 318] on div "Formularz odbioru Uszkodzenia Zdjęcia Płatności Potwierdzenie Klienta 6 Podsumo…" at bounding box center [813, 205] width 851 height 254
click at [814, 302] on link "Przejdź do rezerwacji" at bounding box center [813, 301] width 128 height 27
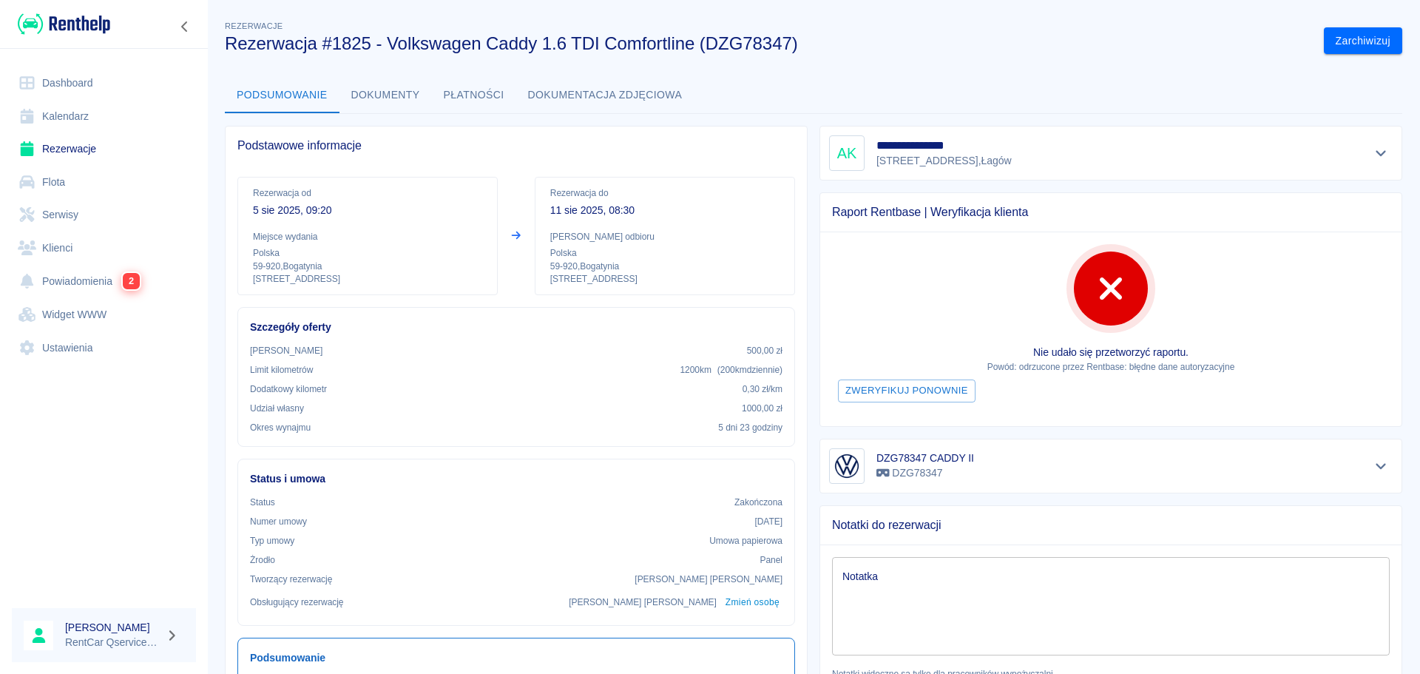
click at [378, 95] on button "Dokumenty" at bounding box center [386, 96] width 92 height 36
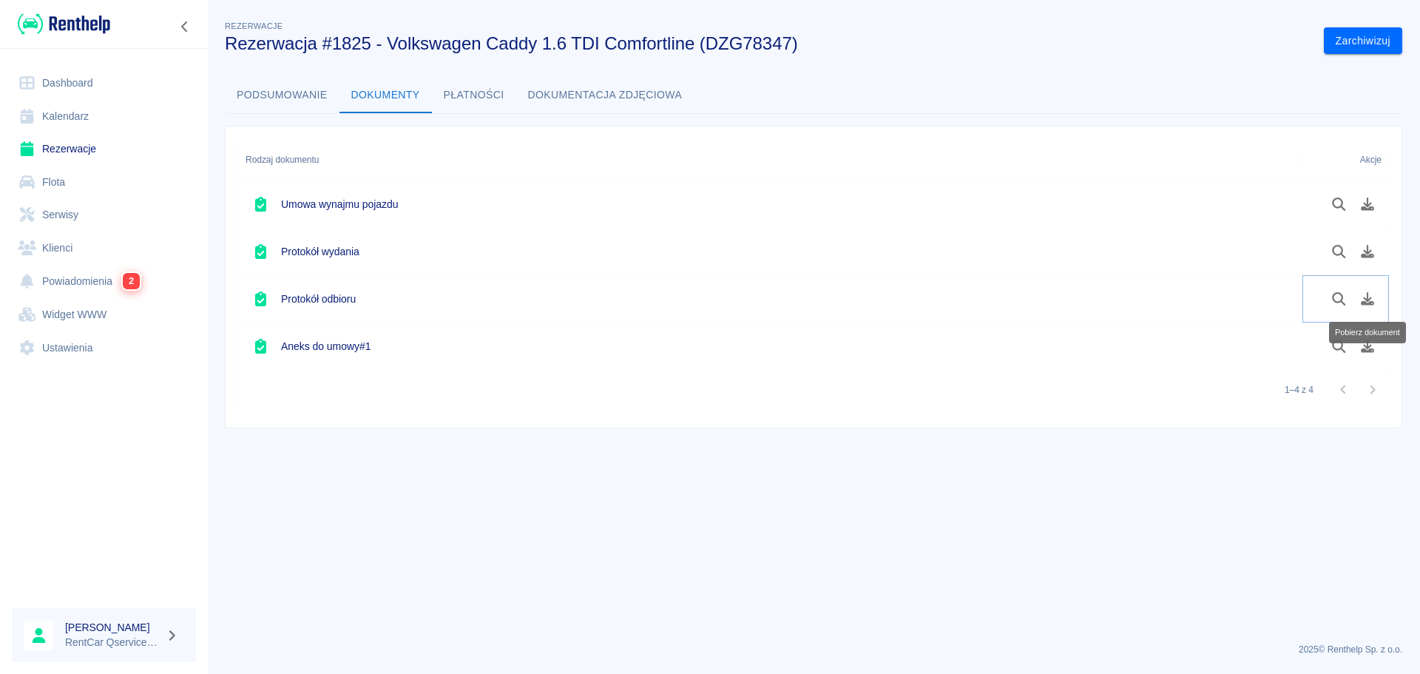
click at [1366, 309] on button "Pobierz dokument" at bounding box center [1368, 298] width 29 height 25
click at [668, 517] on main "Rezerwacje Rezerwacja #1825 - Volkswagen Caddy 1.6 TDI Comfortline (DZG78347) Z…" at bounding box center [813, 324] width 1213 height 613
click at [291, 87] on button "Podsumowanie" at bounding box center [282, 96] width 115 height 36
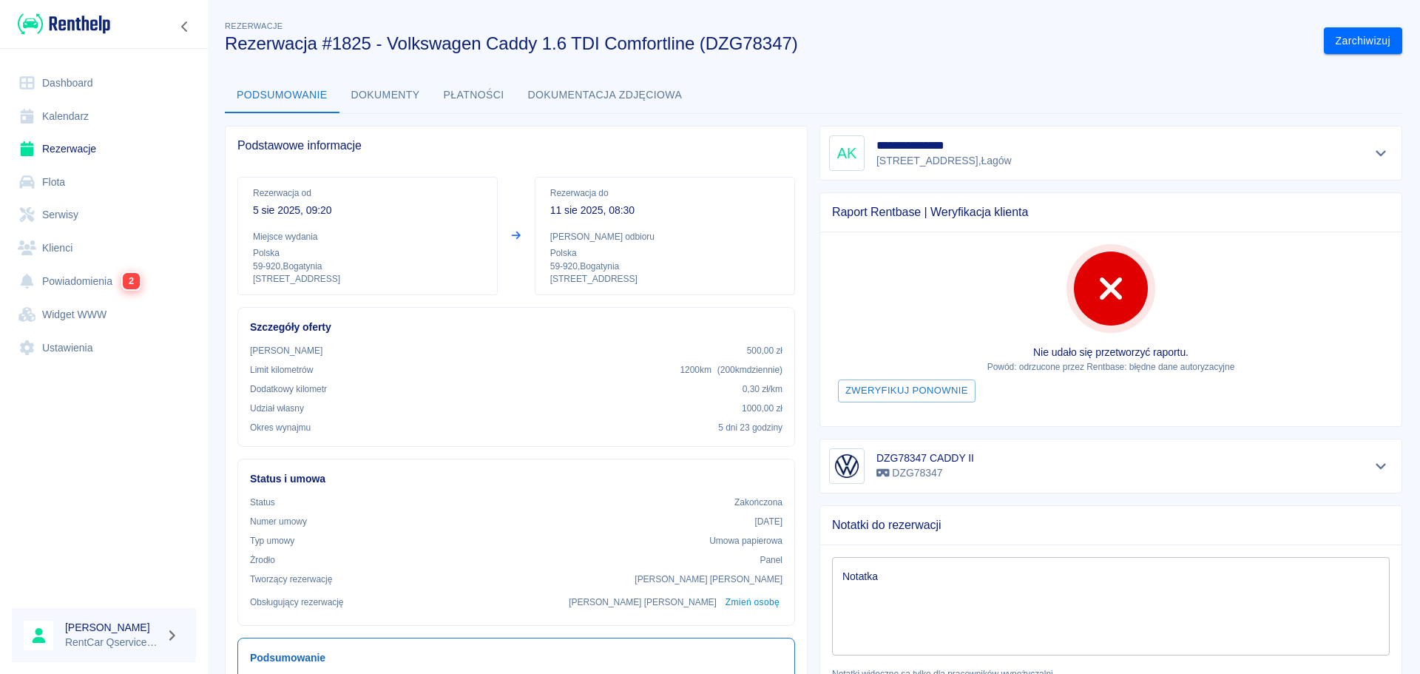
click at [387, 94] on button "Dokumenty" at bounding box center [386, 96] width 92 height 36
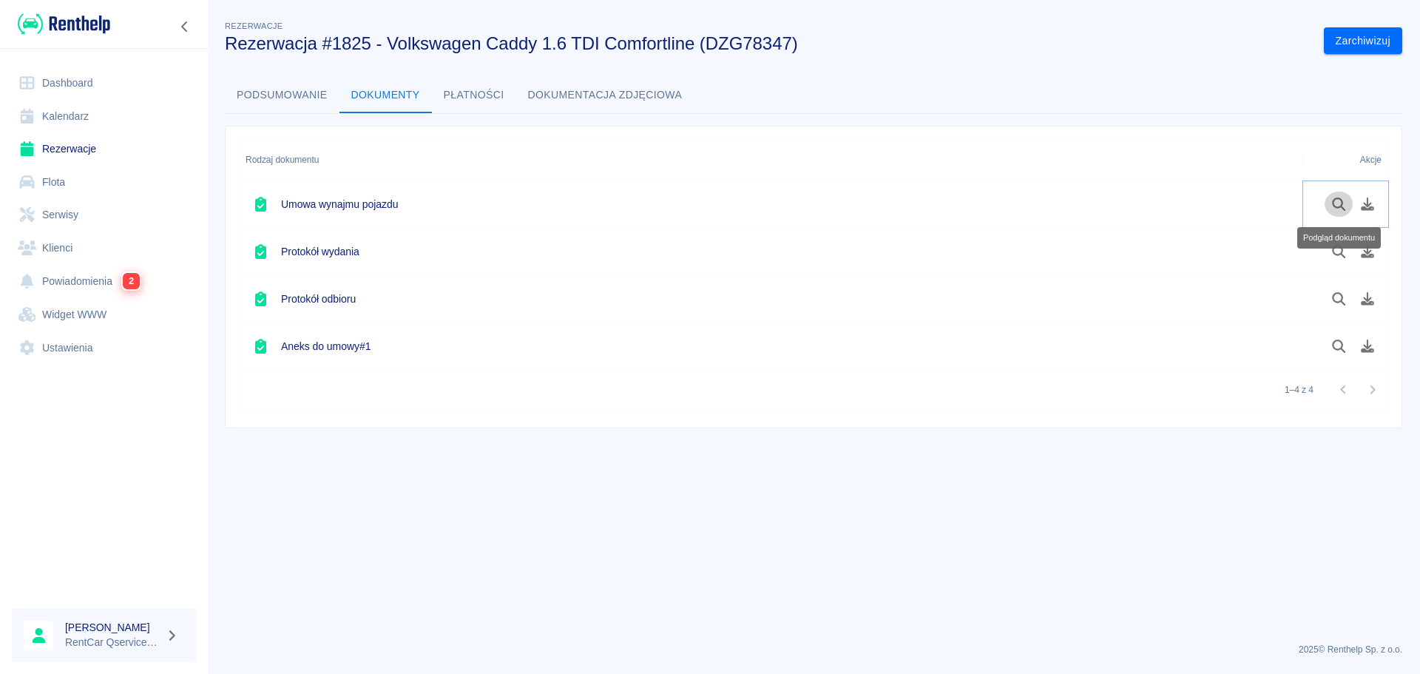
click at [1337, 200] on icon "Podgląd dokumentu" at bounding box center [1339, 204] width 17 height 13
click at [1343, 203] on icon "Podgląd dokumentu" at bounding box center [1339, 204] width 17 height 13
click at [944, 534] on main "Rezerwacje Rezerwacja #1825 - Volkswagen Caddy 1.6 TDI Comfortline (DZG78347) Z…" at bounding box center [813, 324] width 1213 height 613
click at [72, 85] on link "Dashboard" at bounding box center [104, 83] width 184 height 33
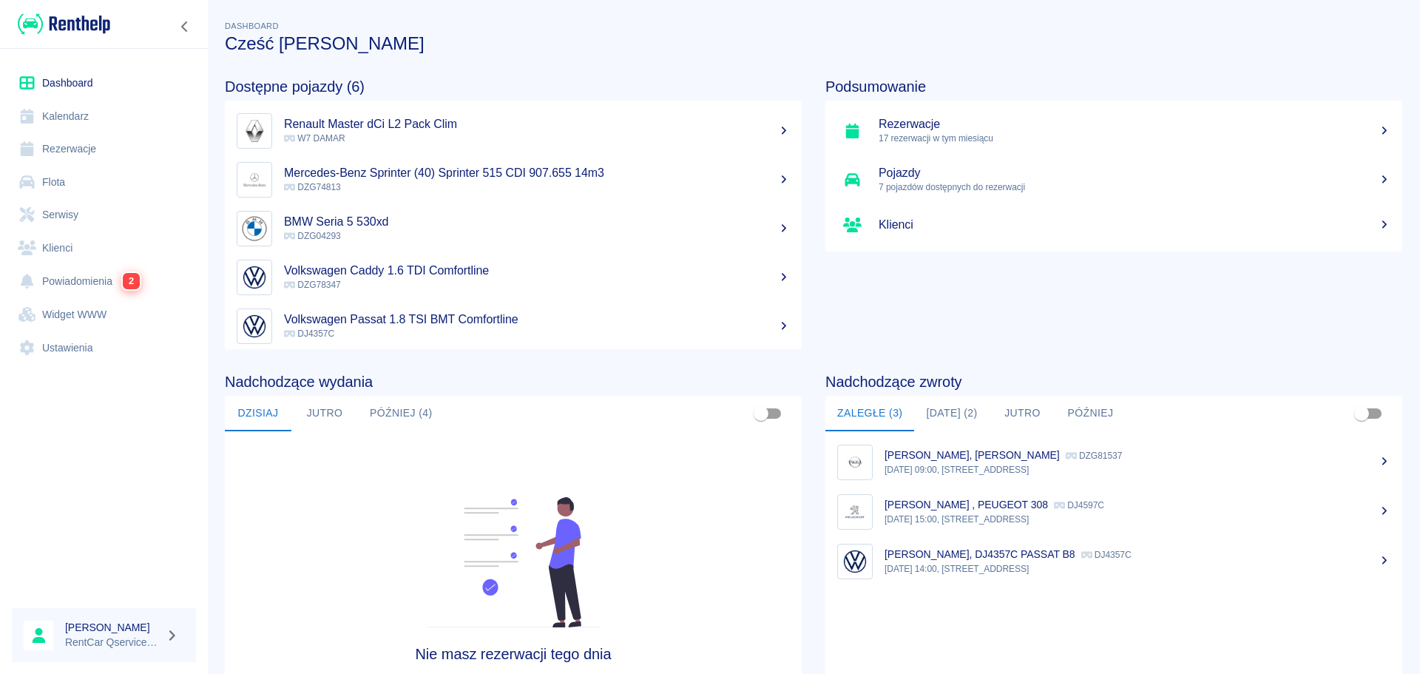
click at [87, 144] on link "Rezerwacje" at bounding box center [104, 148] width 184 height 33
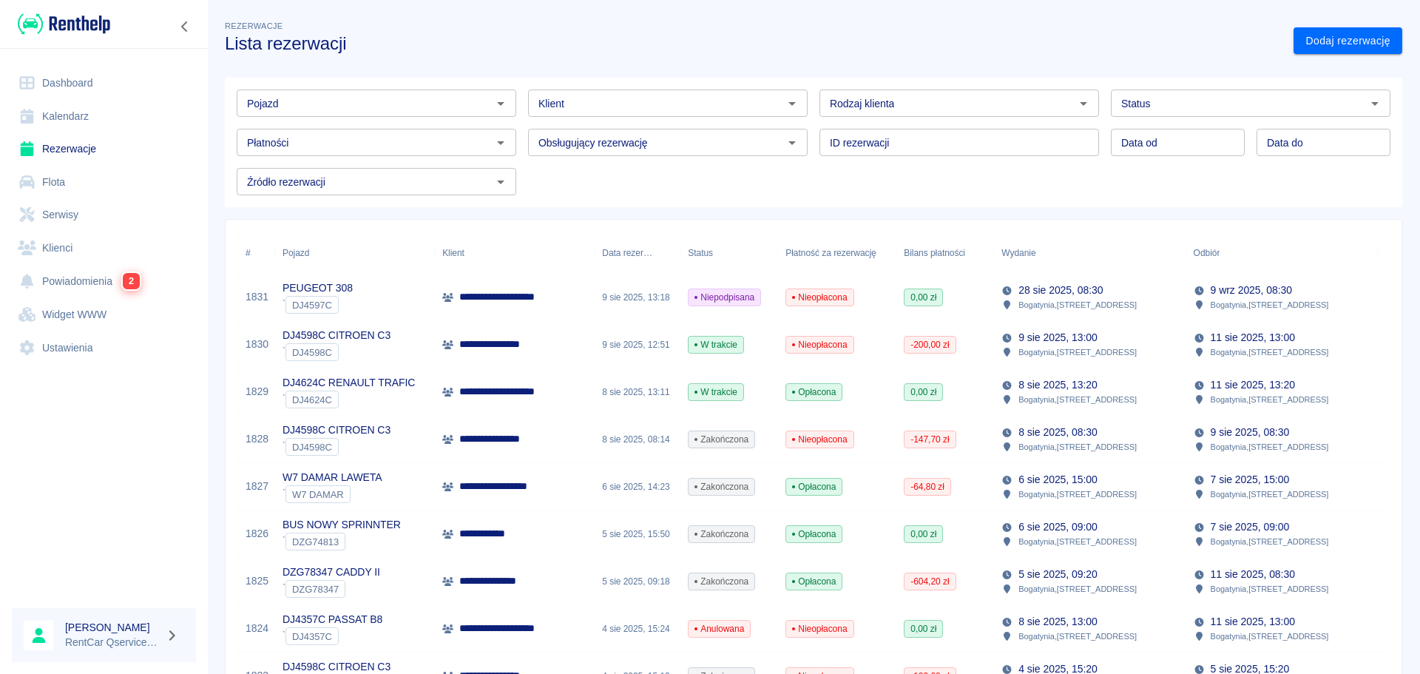
click at [686, 107] on input "Klient" at bounding box center [656, 103] width 246 height 18
click at [637, 143] on li "HUBERT KONCEWICZ (+48534130160)" at bounding box center [663, 135] width 277 height 24
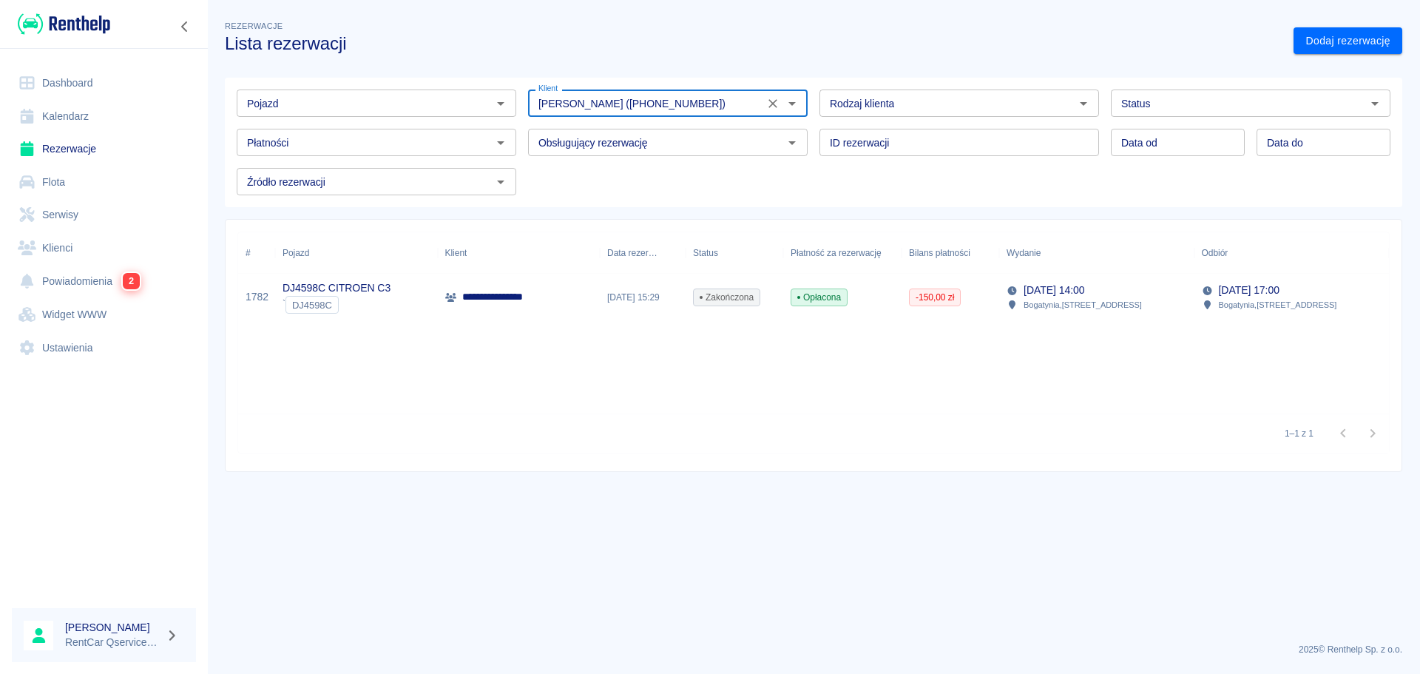
type input "HUBERT KONCEWICZ (+48534130160)"
click at [294, 289] on p "DJ4598C CITROEN C3" at bounding box center [337, 288] width 108 height 16
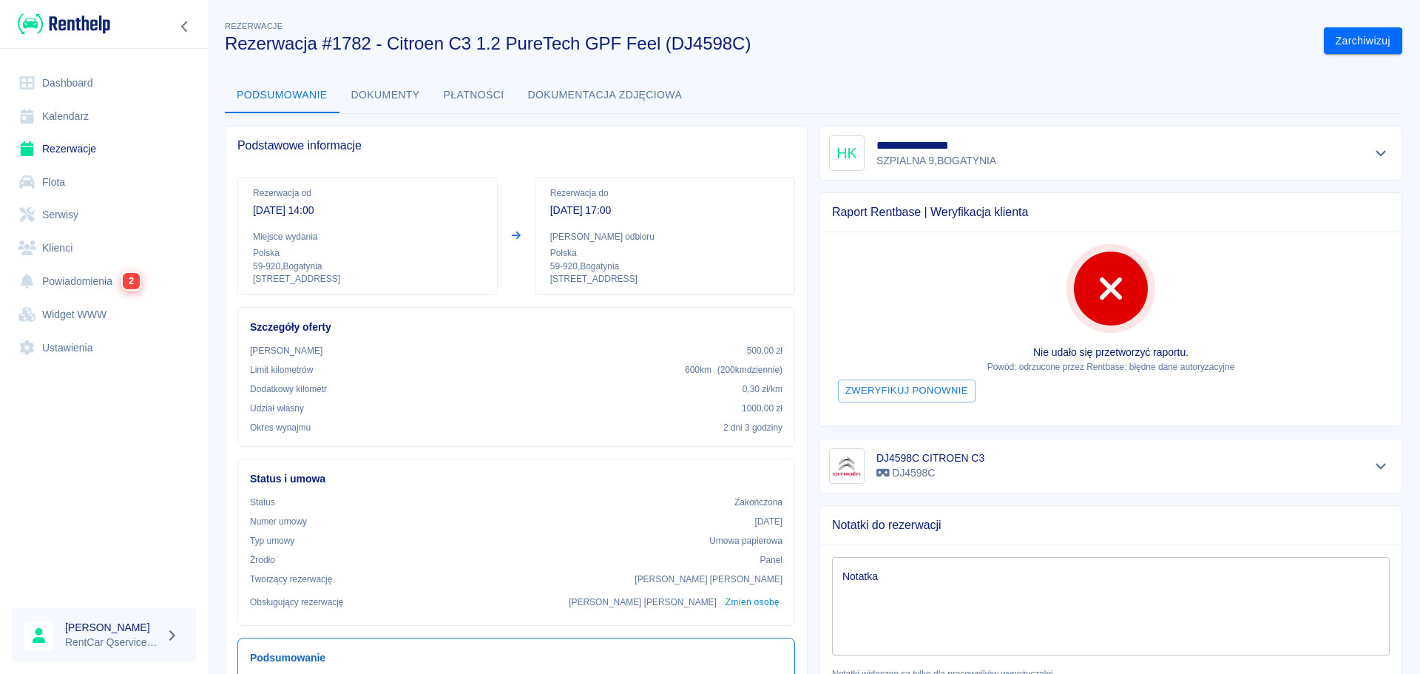
click at [1376, 146] on icon "Pokaż szczegóły" at bounding box center [1381, 152] width 17 height 13
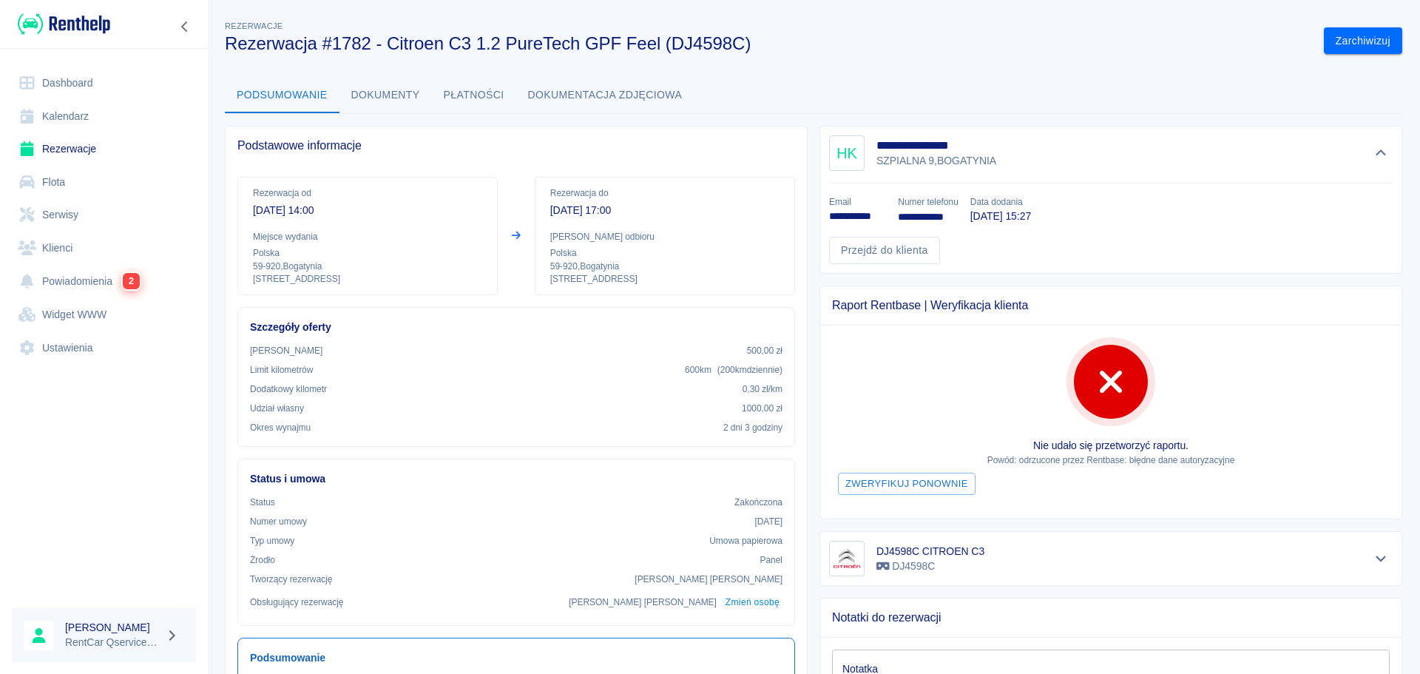
click at [91, 90] on link "Dashboard" at bounding box center [104, 83] width 184 height 33
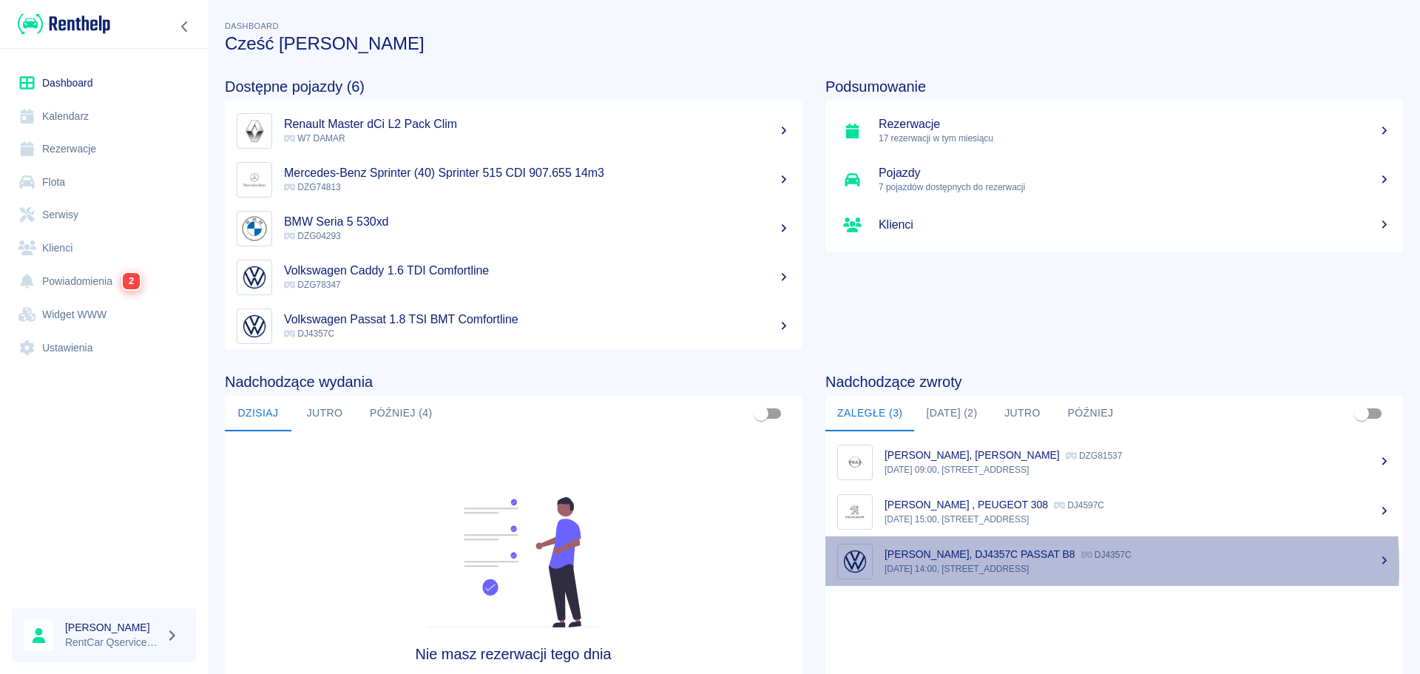
click at [988, 567] on p "30 lip 2025, 14:00, Bogatynia, Zgorzelecka 1" at bounding box center [1138, 568] width 506 height 13
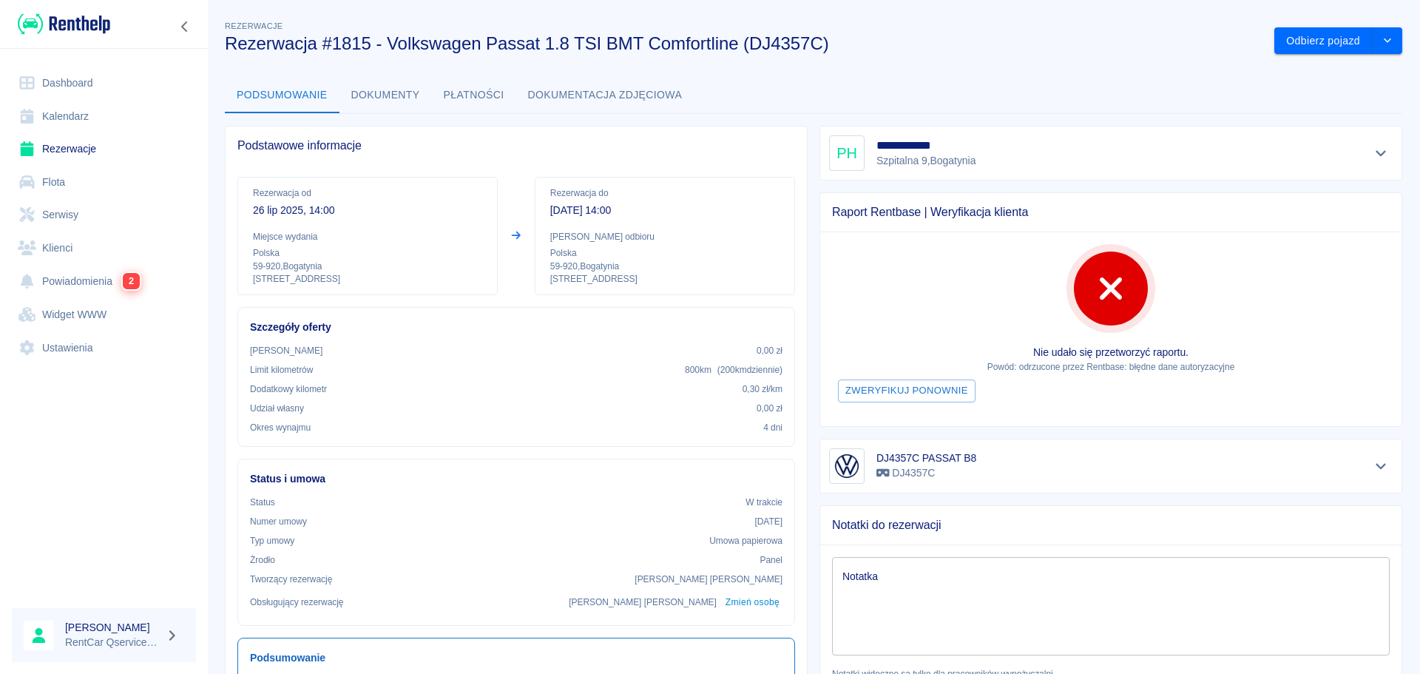
click at [1339, 101] on div "Podsumowanie Dokumenty Płatności Dokumentacja zdjęciowa" at bounding box center [814, 96] width 1178 height 36
click at [80, 86] on link "Dashboard" at bounding box center [104, 83] width 184 height 33
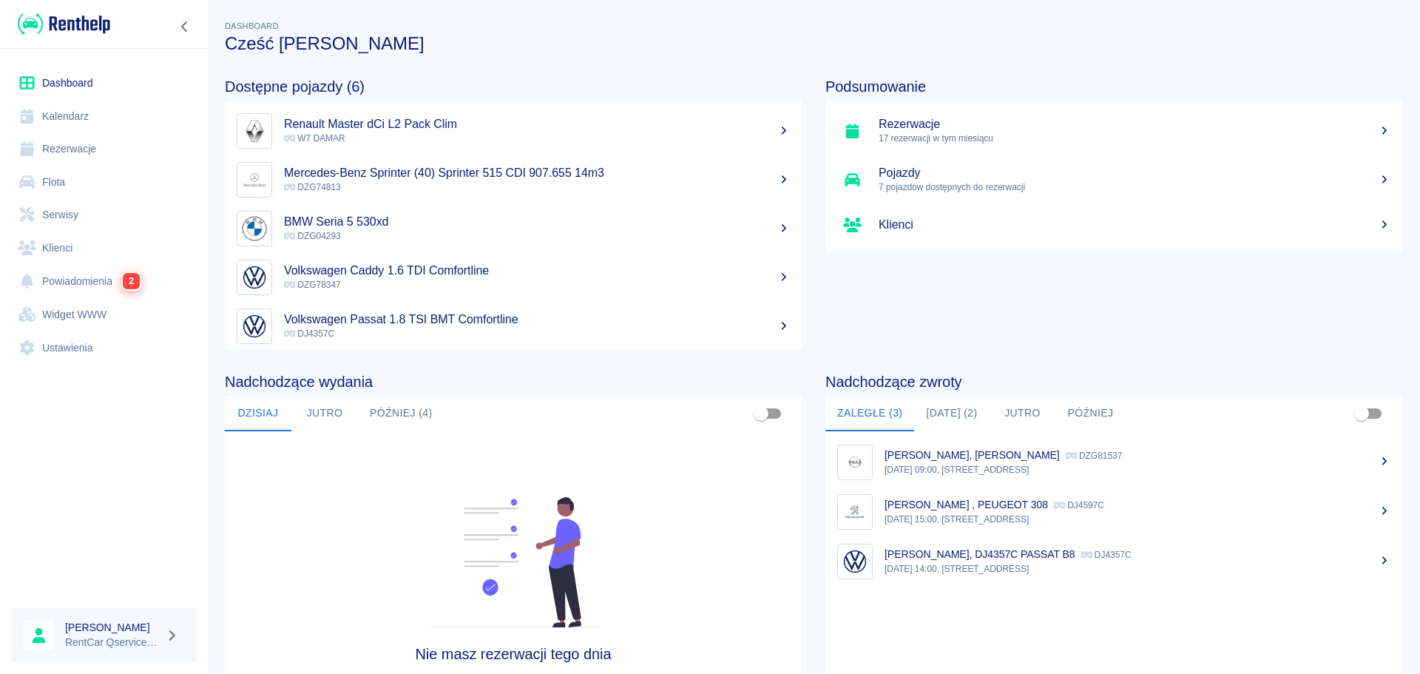
click at [437, 333] on p "DJ4357C" at bounding box center [537, 333] width 506 height 13
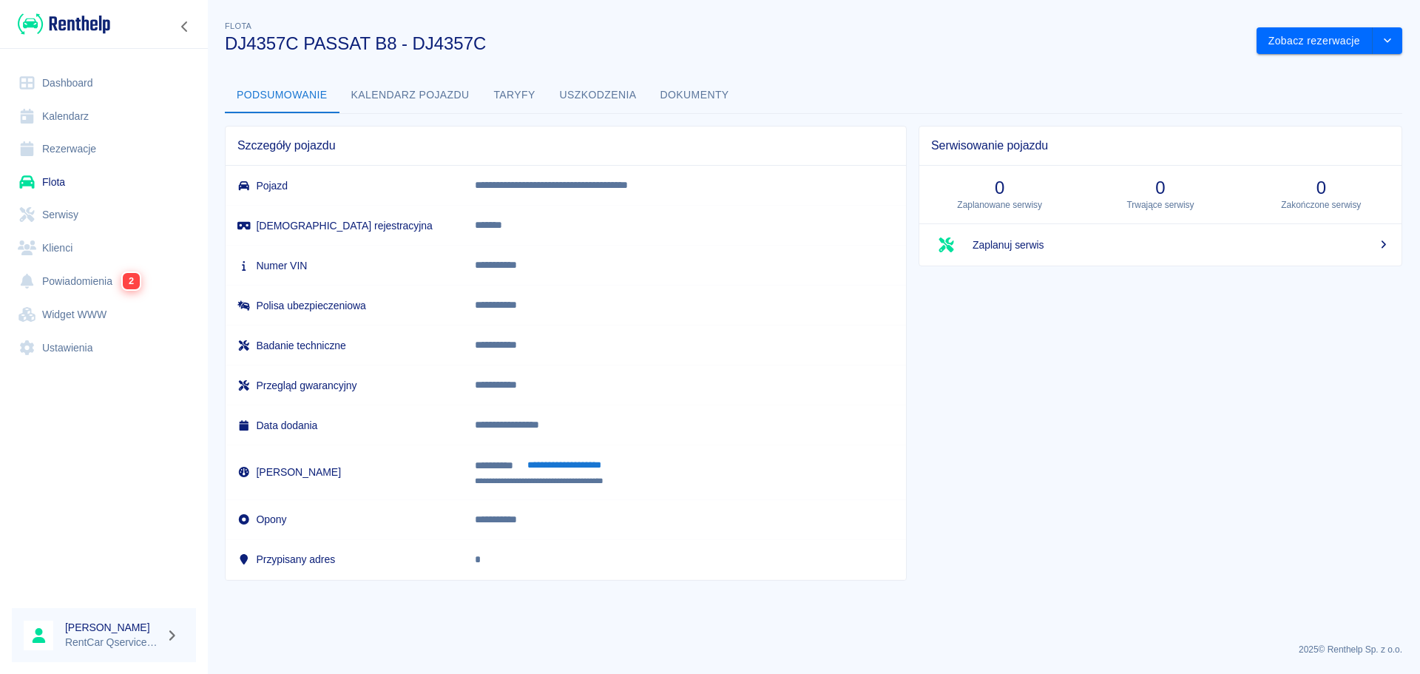
drag, startPoint x: 1274, startPoint y: 432, endPoint x: 1268, endPoint y: 386, distance: 46.2
click at [1274, 428] on div "Serwisowanie pojazdu 0 Zaplanowane serwisy 0 Trwające serwisy 0 Zakończone serw…" at bounding box center [1155, 347] width 496 height 467
click at [1391, 31] on button "drop-down" at bounding box center [1388, 40] width 30 height 27
click at [1329, 391] on div "Serwisowanie pojazdu 0 Zaplanowane serwisy 0 Trwające serwisy 0 Zakończone serw…" at bounding box center [1155, 347] width 496 height 467
click at [1391, 36] on icon "drop-down" at bounding box center [1388, 41] width 12 height 10
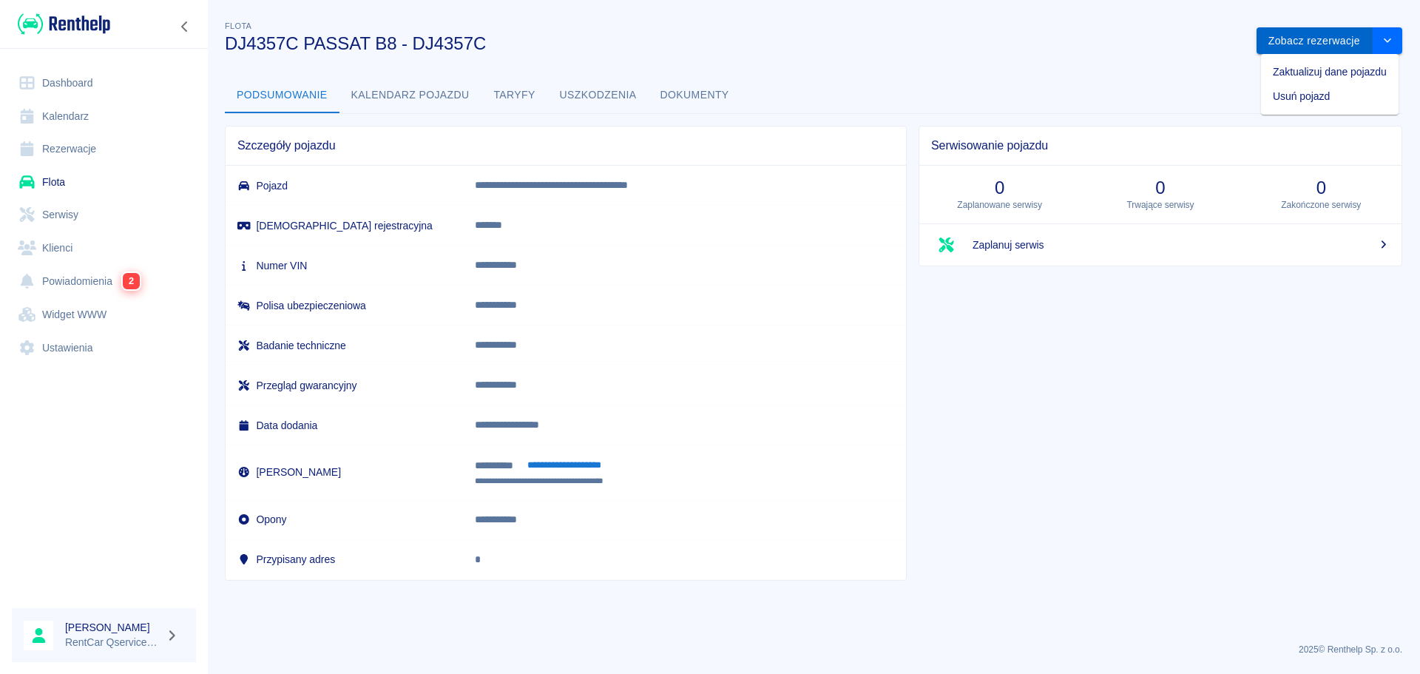
click at [1280, 41] on button "Zobacz rezerwacje" at bounding box center [1315, 40] width 116 height 27
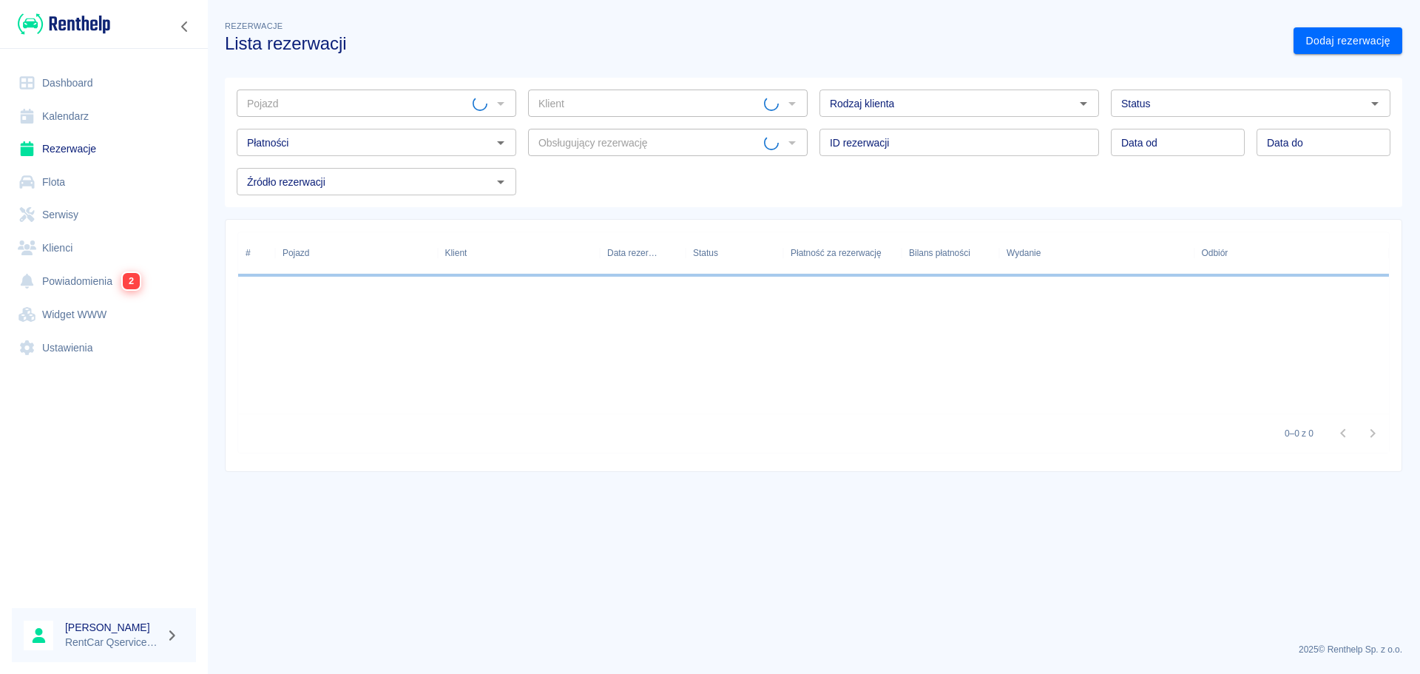
type input "DJ4357C PASSAT B8 - DJ4357C"
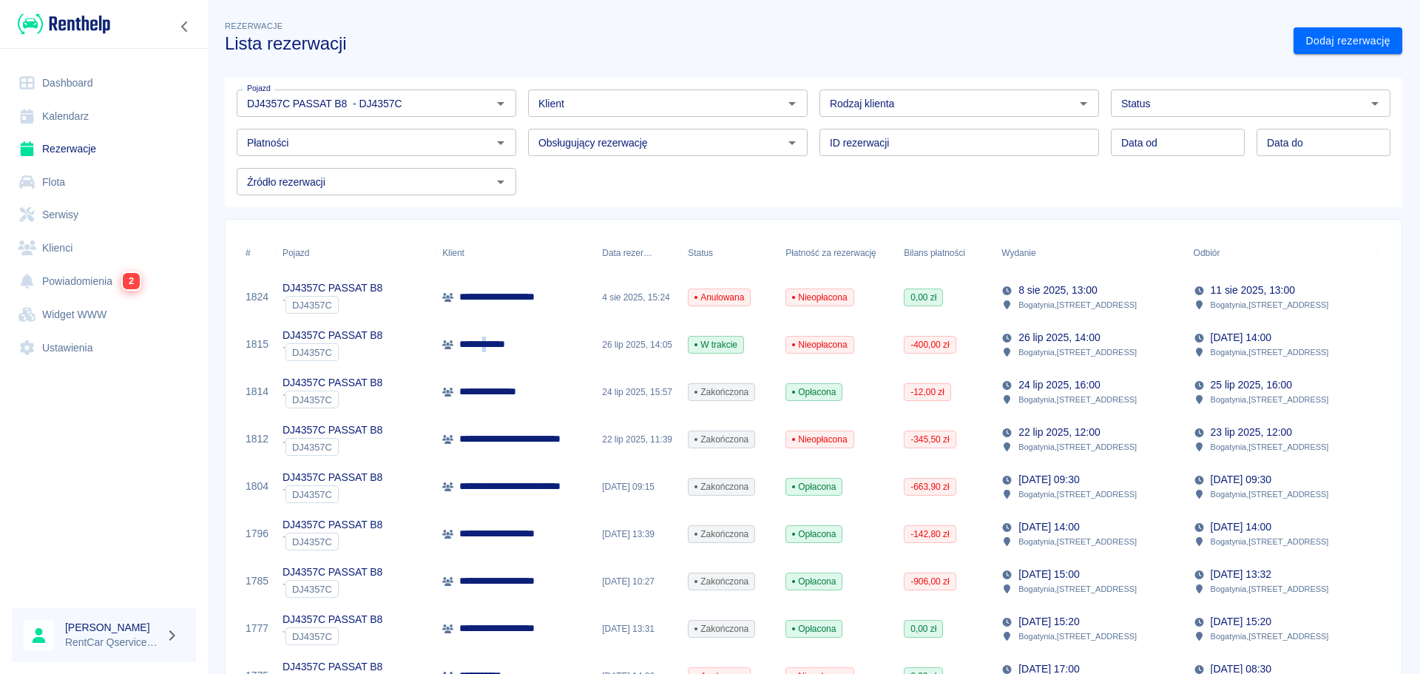
click at [502, 345] on p "**********" at bounding box center [499, 345] width 80 height 16
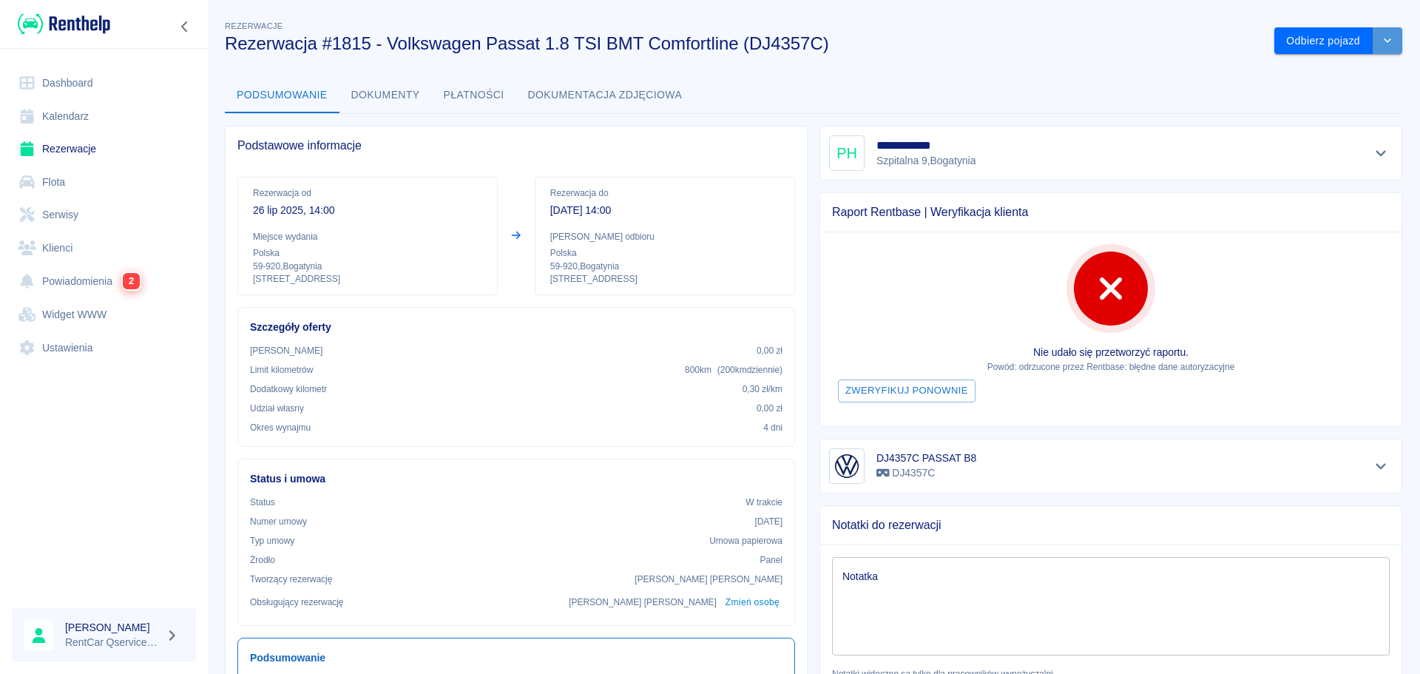
click at [1375, 51] on button "drop-down" at bounding box center [1388, 40] width 30 height 27
click at [1357, 72] on li "Przedłuż rezerwację" at bounding box center [1327, 72] width 125 height 24
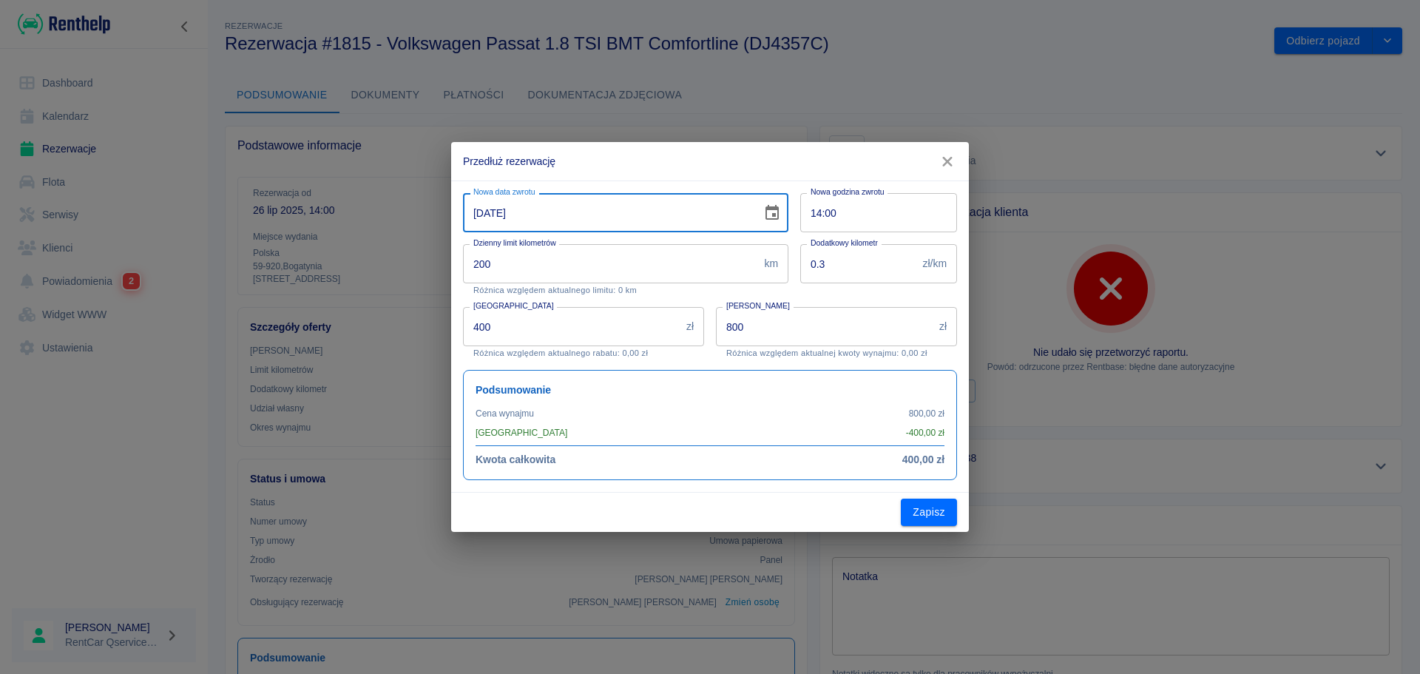
click at [473, 222] on input "30-07-2025" at bounding box center [607, 212] width 288 height 39
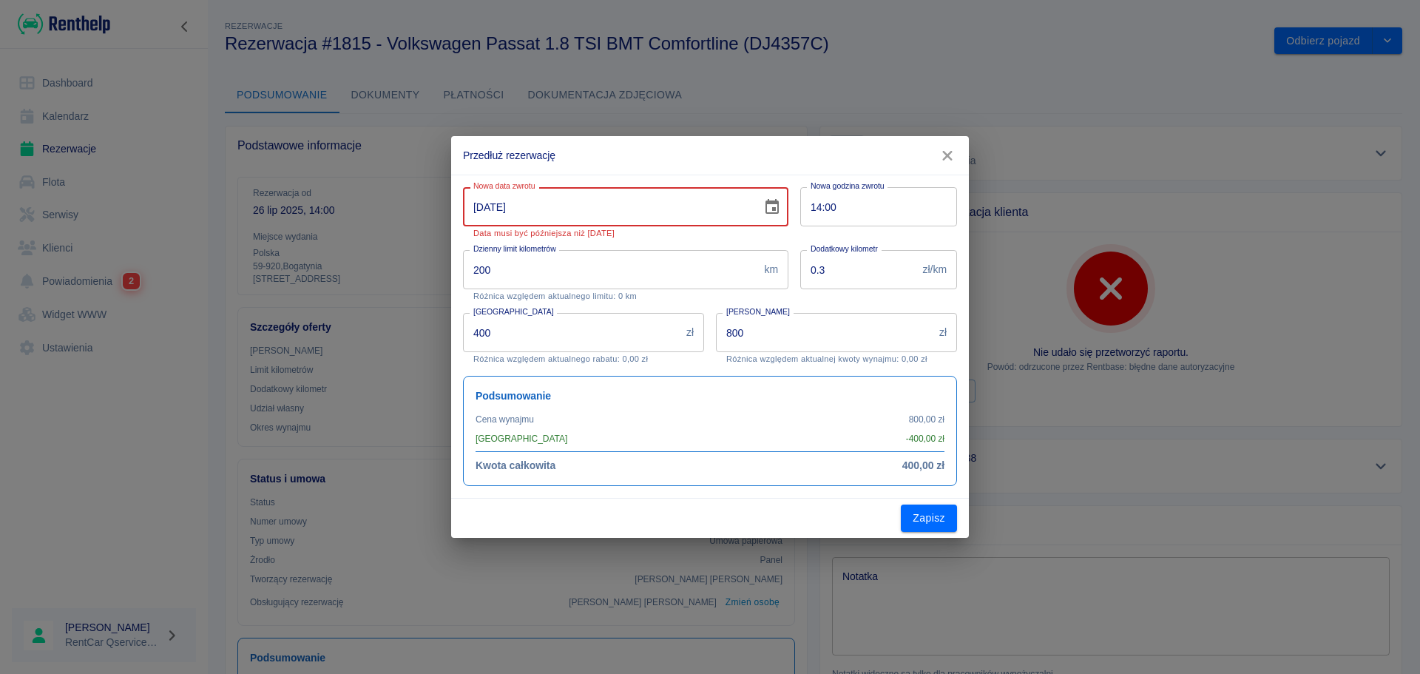
type input "11-08-2025"
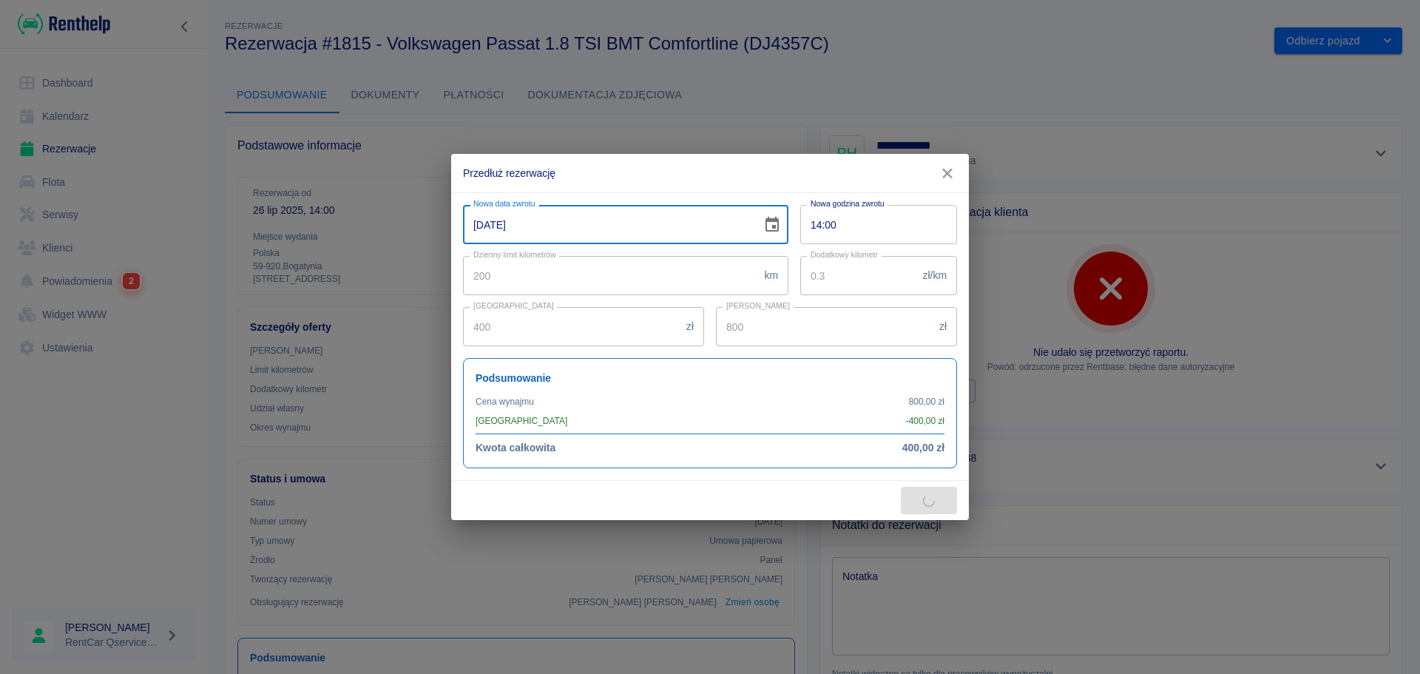
type input "3200"
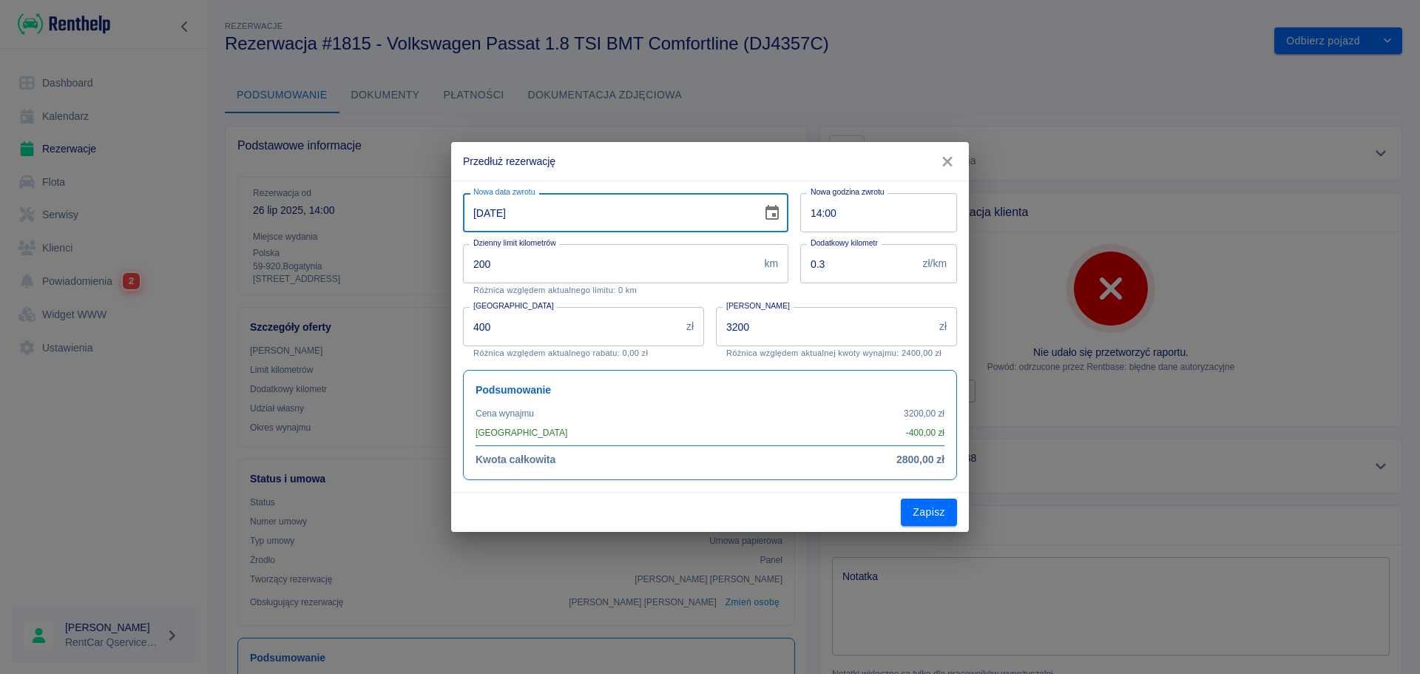
type input "11-08-2025"
click at [734, 165] on h2 "Przedłuż rezerwację" at bounding box center [710, 161] width 518 height 38
click at [931, 511] on button "Zapisz" at bounding box center [929, 512] width 56 height 27
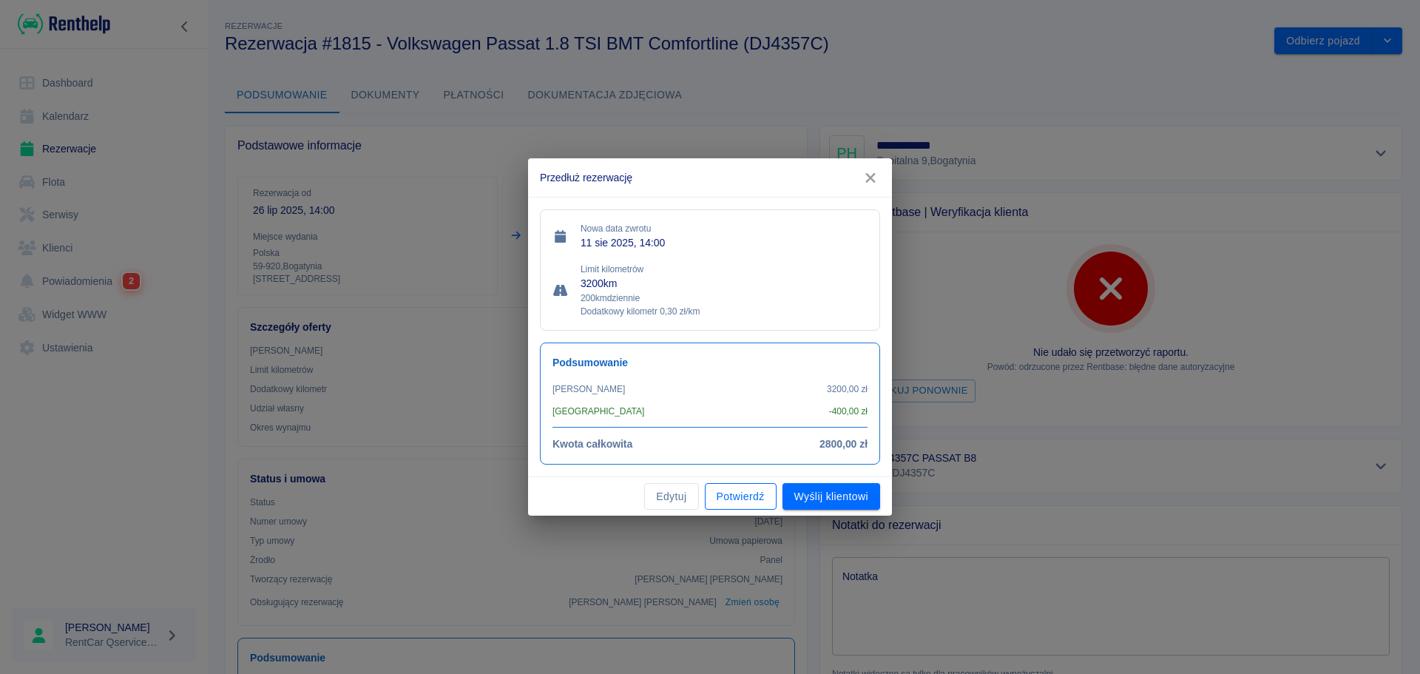
click at [732, 496] on button "Potwierdź" at bounding box center [741, 496] width 72 height 27
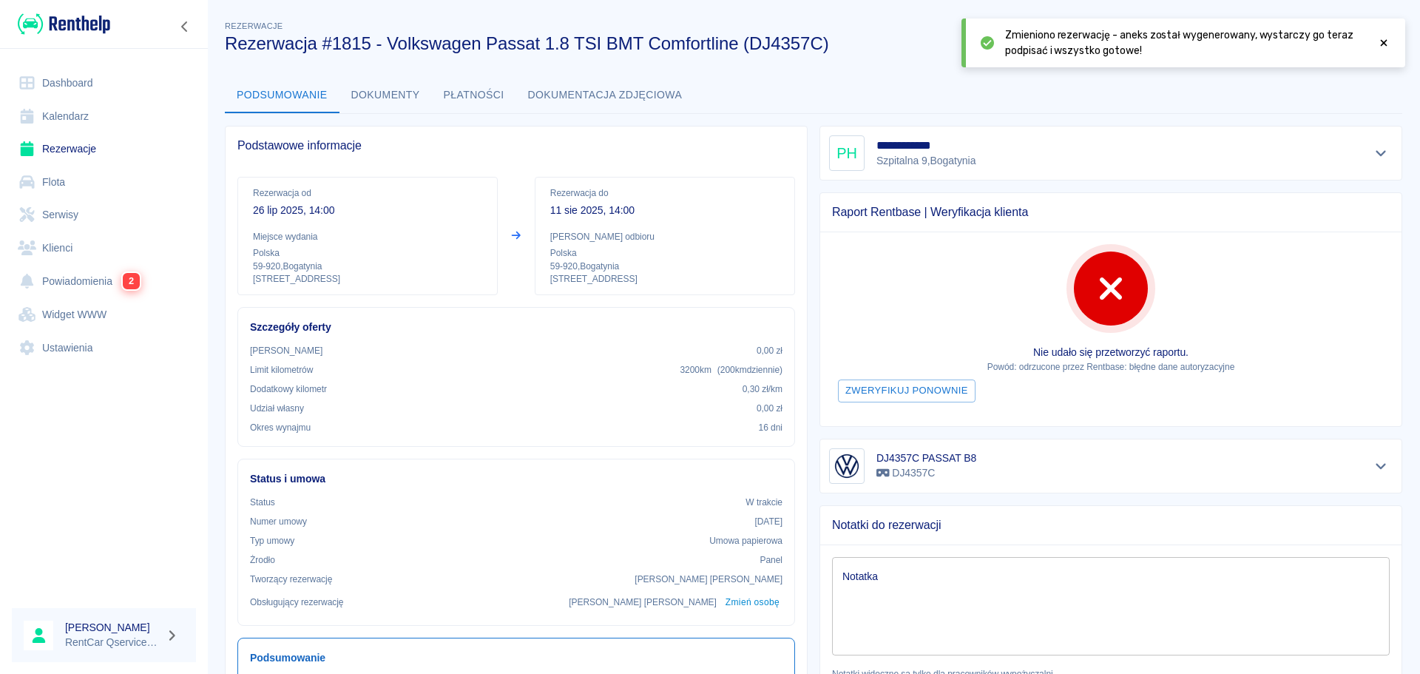
click at [1384, 44] on icon at bounding box center [1384, 43] width 7 height 7
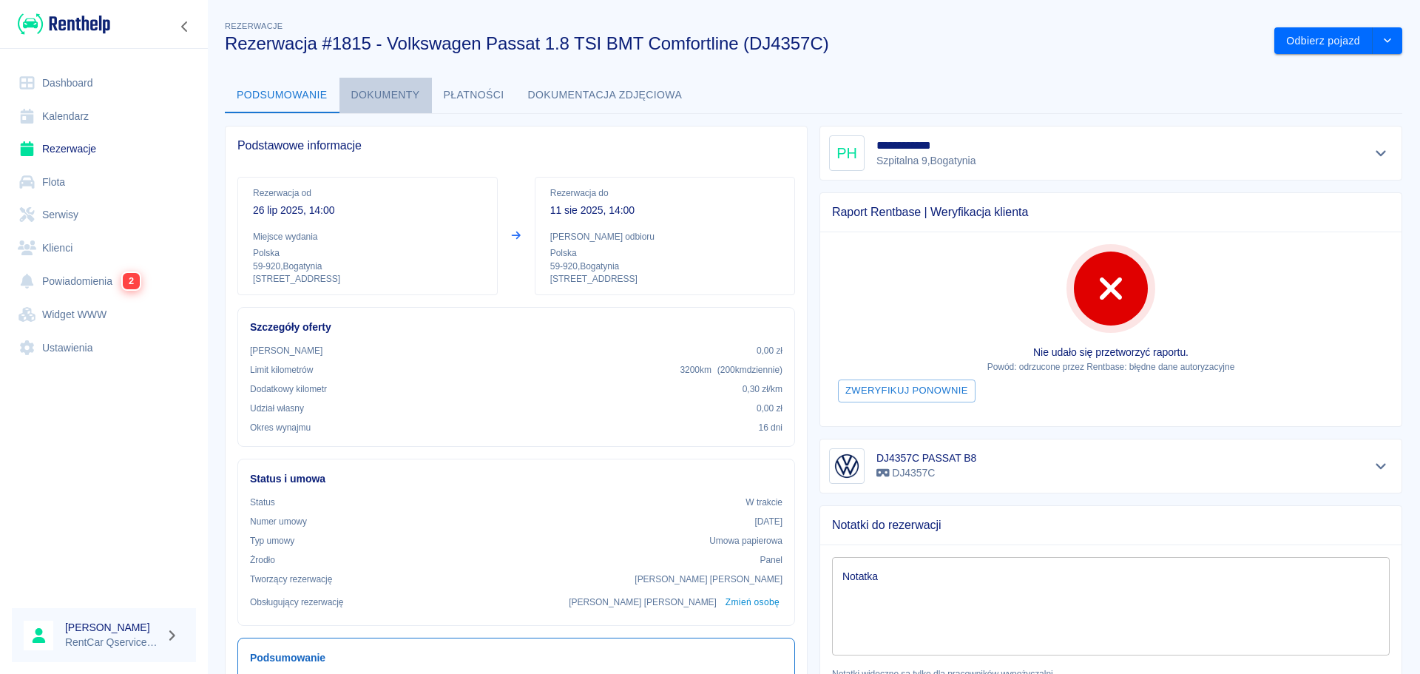
click at [375, 84] on button "Dokumenty" at bounding box center [386, 96] width 92 height 36
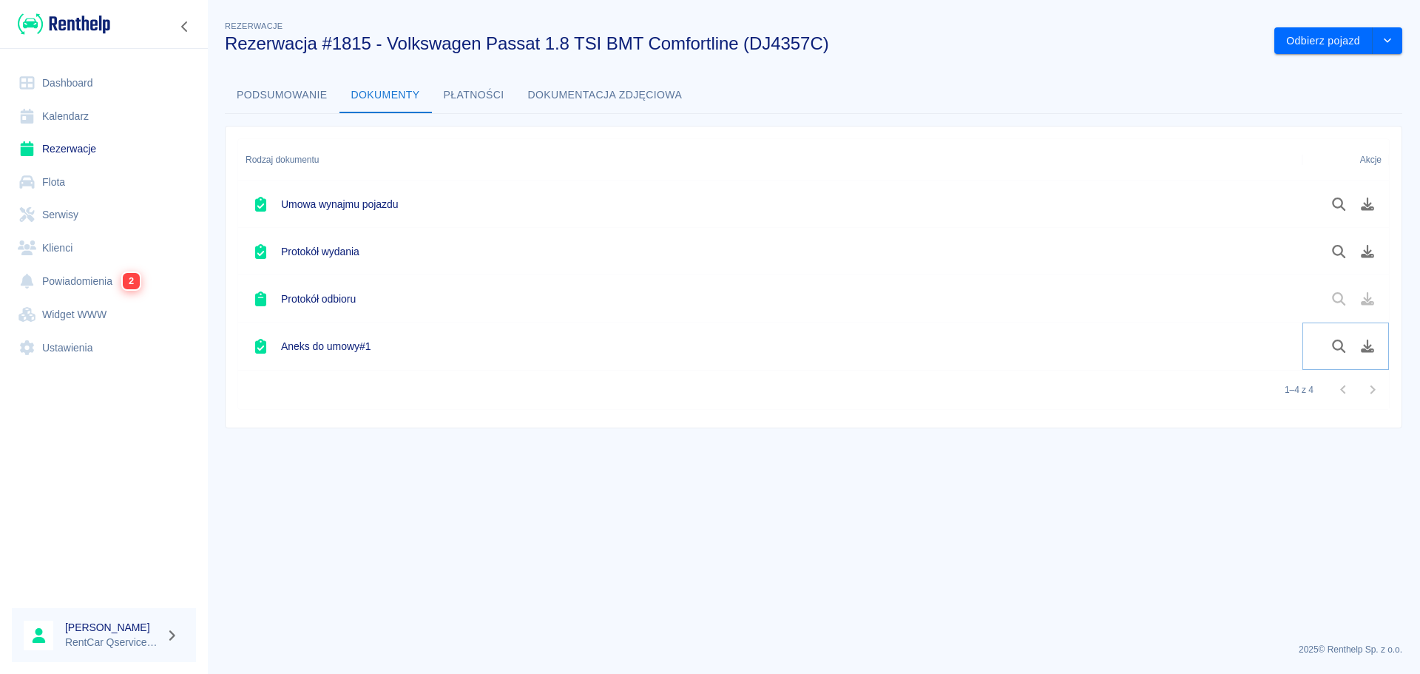
click at [1368, 345] on icon "Pobierz dokument" at bounding box center [1367, 346] width 13 height 13
click at [1326, 40] on button "Odbierz pojazd" at bounding box center [1324, 40] width 98 height 27
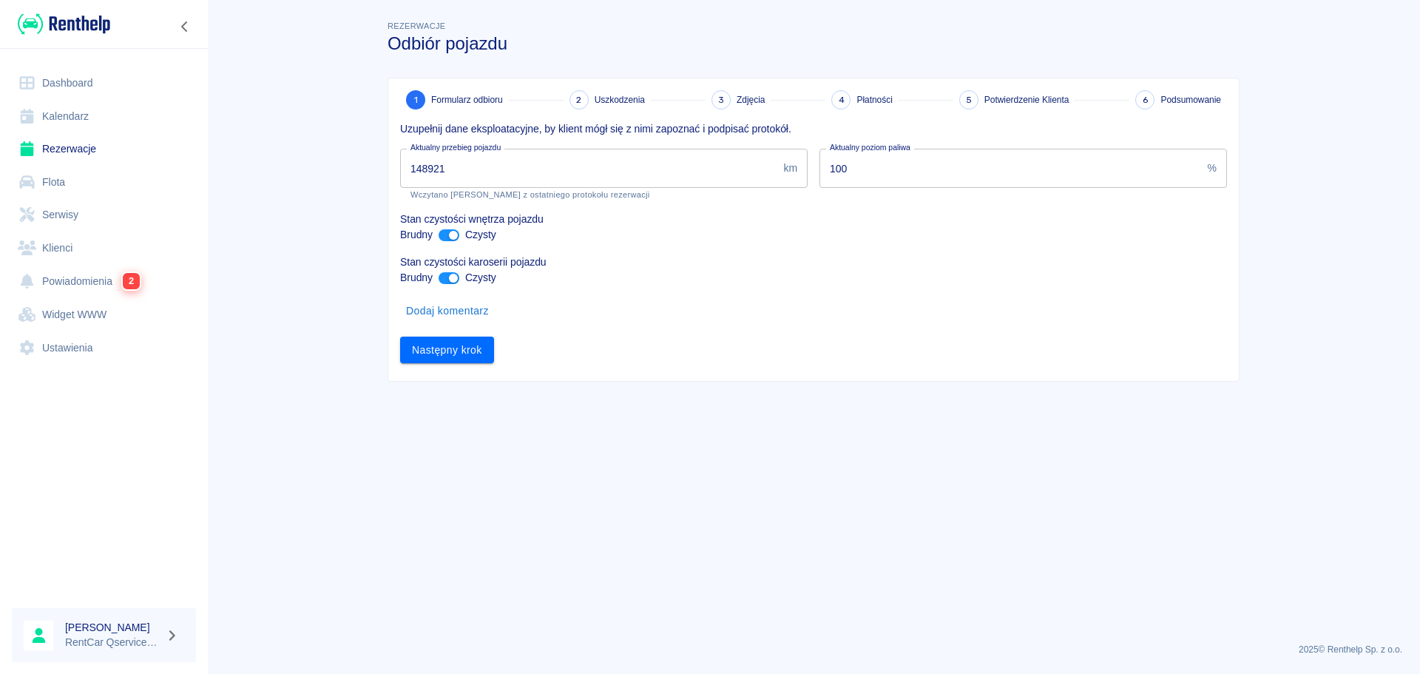
click at [530, 175] on input "148921" at bounding box center [588, 168] width 377 height 39
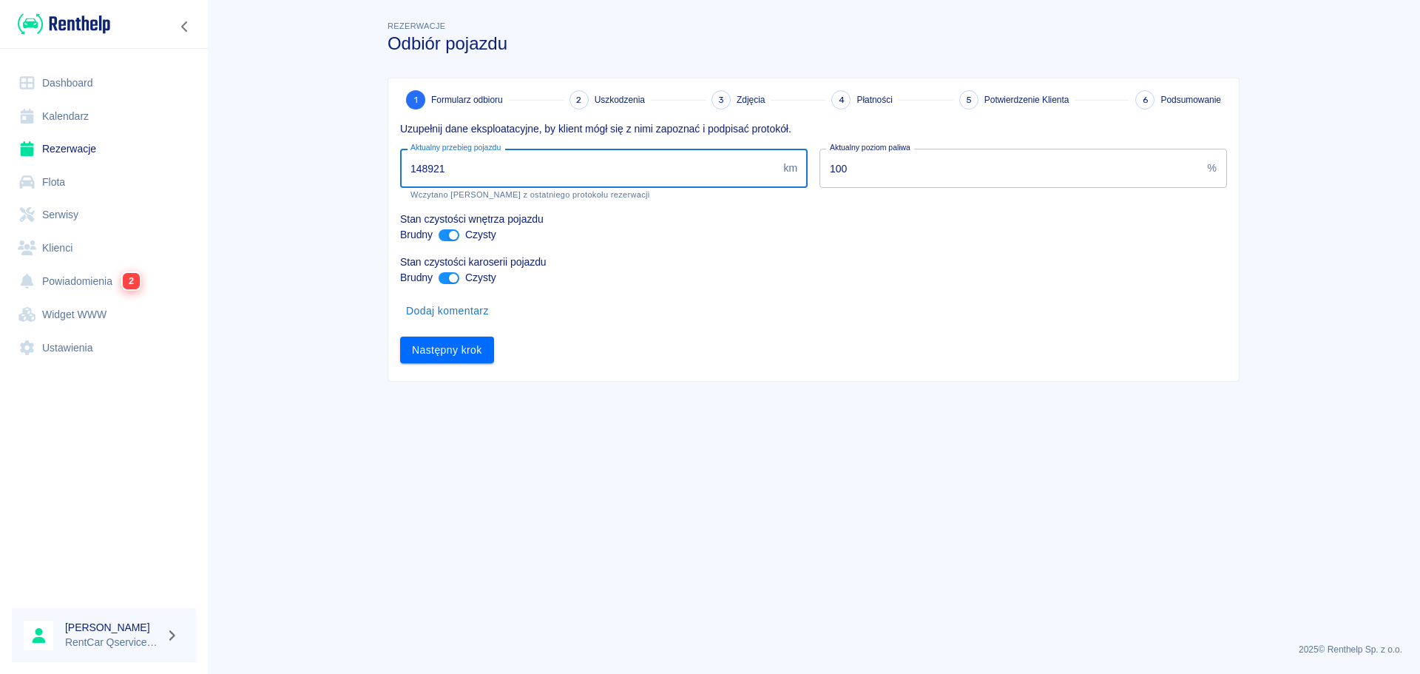
click at [530, 175] on input "148921" at bounding box center [588, 168] width 377 height 39
click at [527, 171] on input "148921" at bounding box center [588, 168] width 377 height 39
type input "150403"
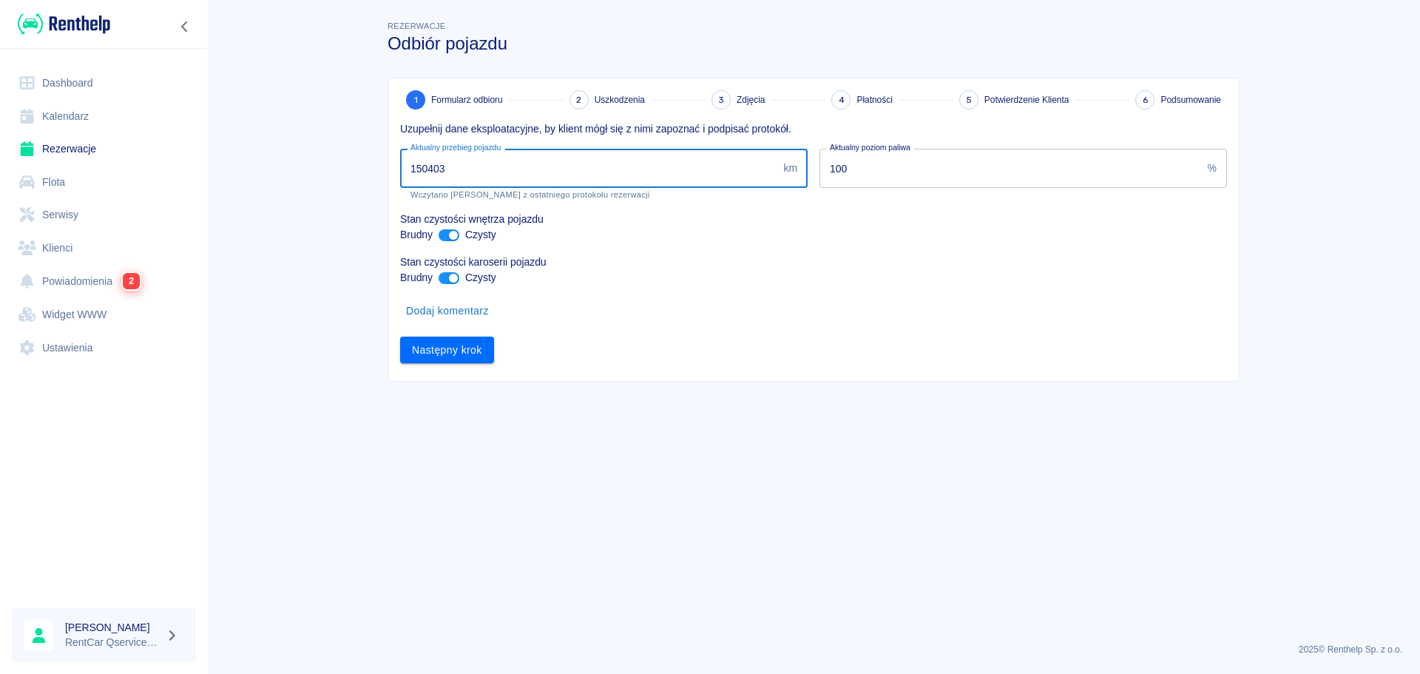
click at [848, 308] on div "Dodaj komentarz" at bounding box center [807, 305] width 839 height 39
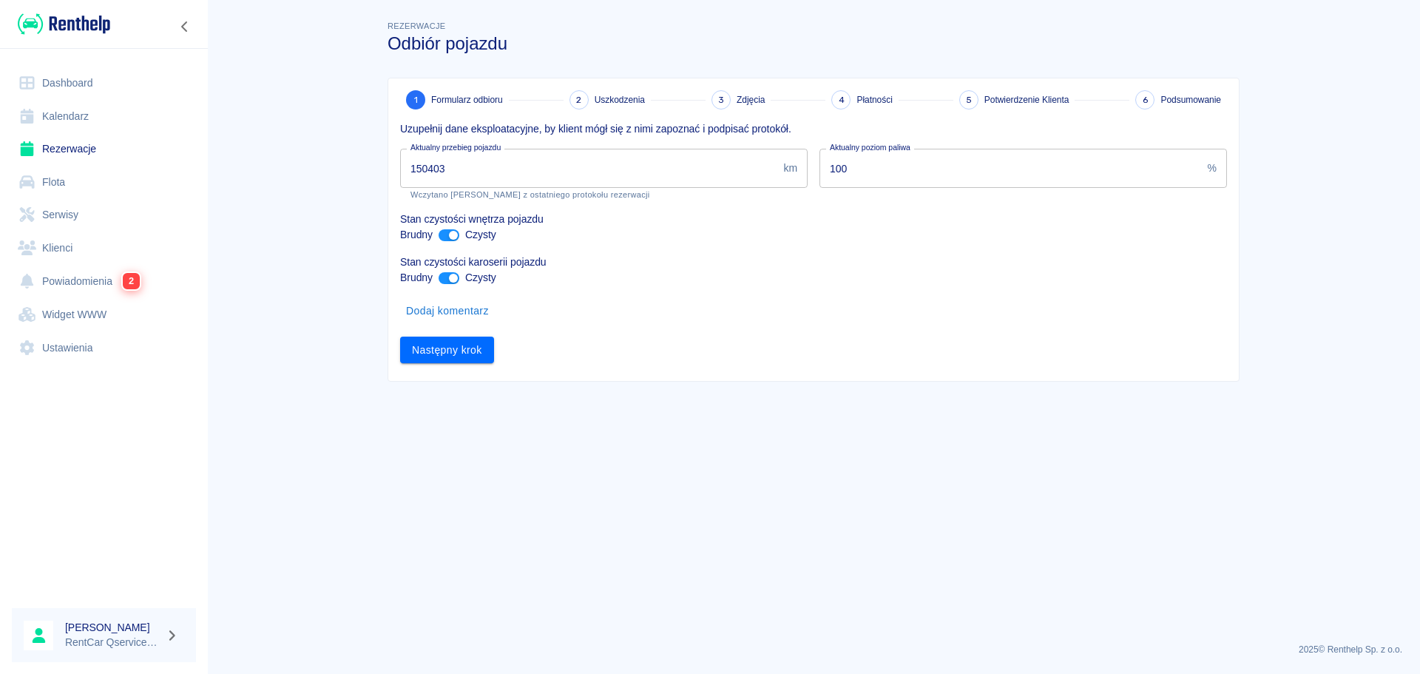
click at [445, 231] on input "ant design" at bounding box center [454, 235] width 36 height 12
checkbox input "false"
click at [442, 278] on input "ant design" at bounding box center [454, 278] width 36 height 12
checkbox input "false"
click at [453, 354] on button "Następny krok" at bounding box center [447, 350] width 94 height 27
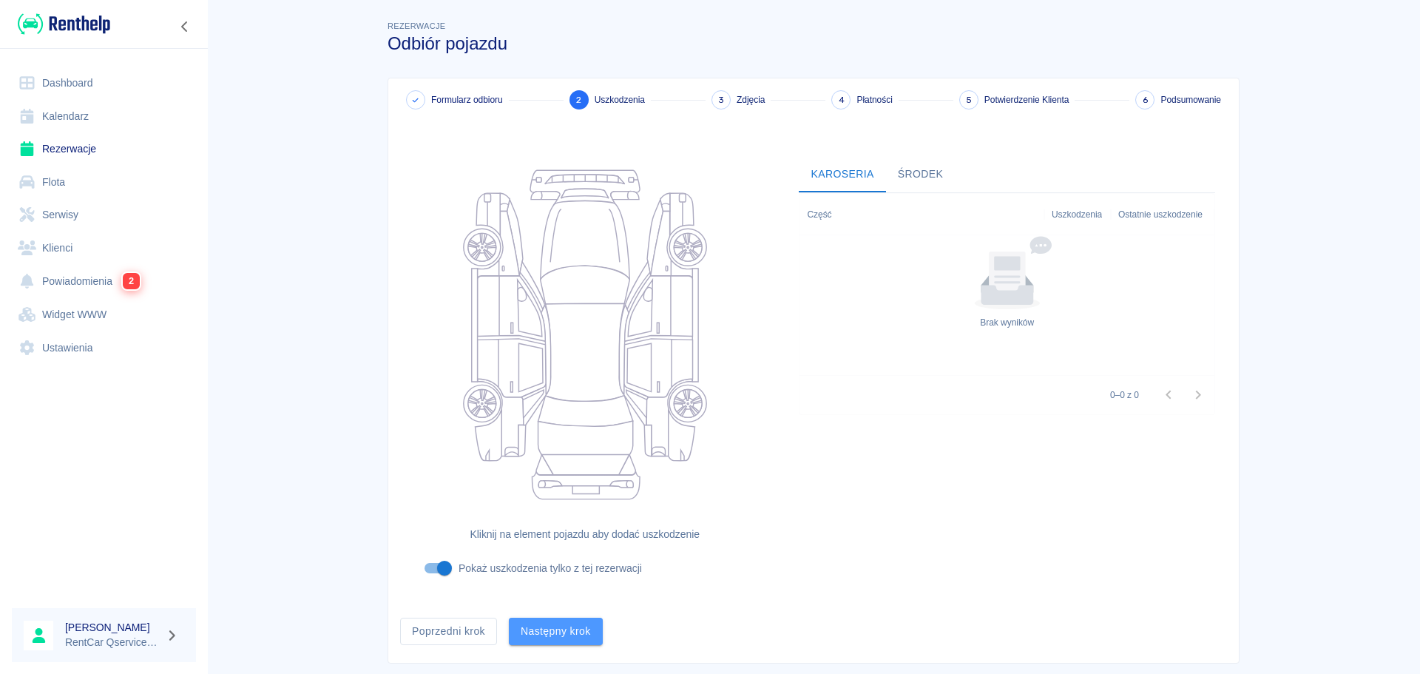
click at [587, 644] on button "Następny krok" at bounding box center [556, 631] width 94 height 27
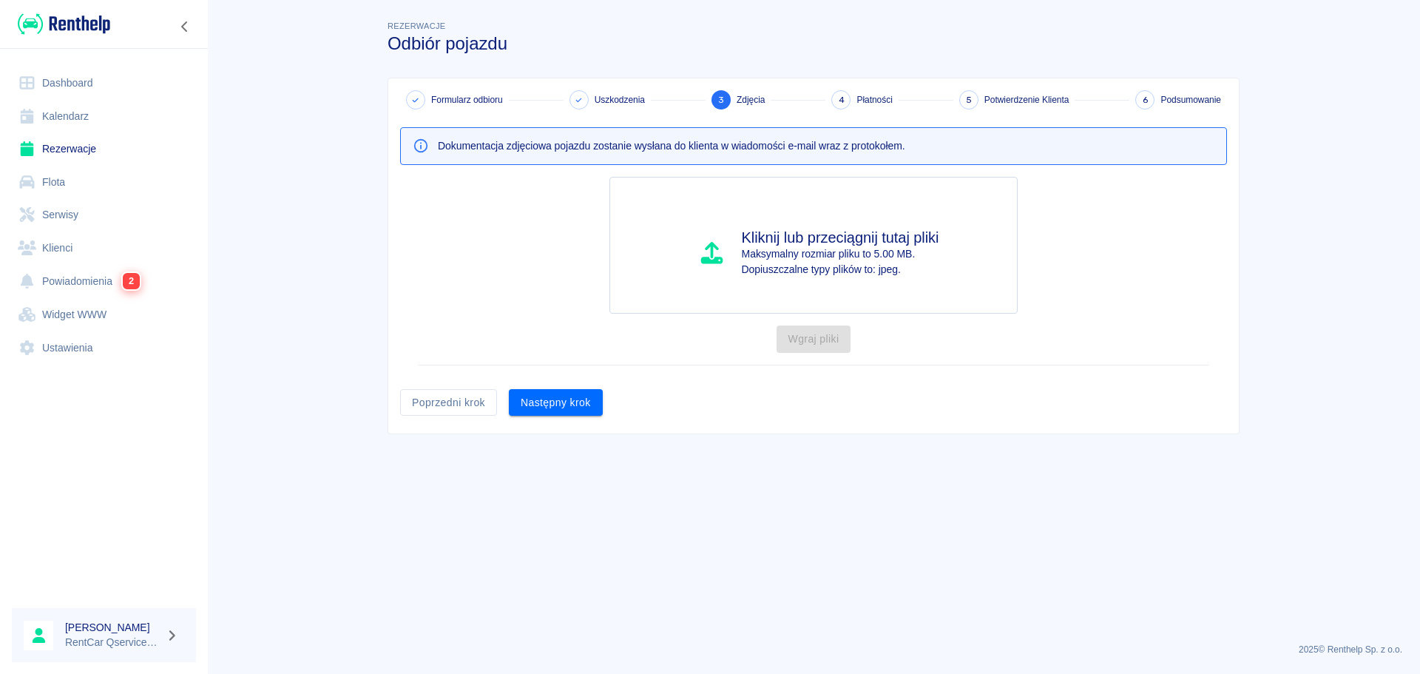
click at [604, 401] on div "Dokumentacja zdjęciowa pojazdu zostanie wysłana do klienta w wiadomości e-mail …" at bounding box center [807, 262] width 839 height 306
click at [571, 402] on button "Następny krok" at bounding box center [556, 402] width 94 height 27
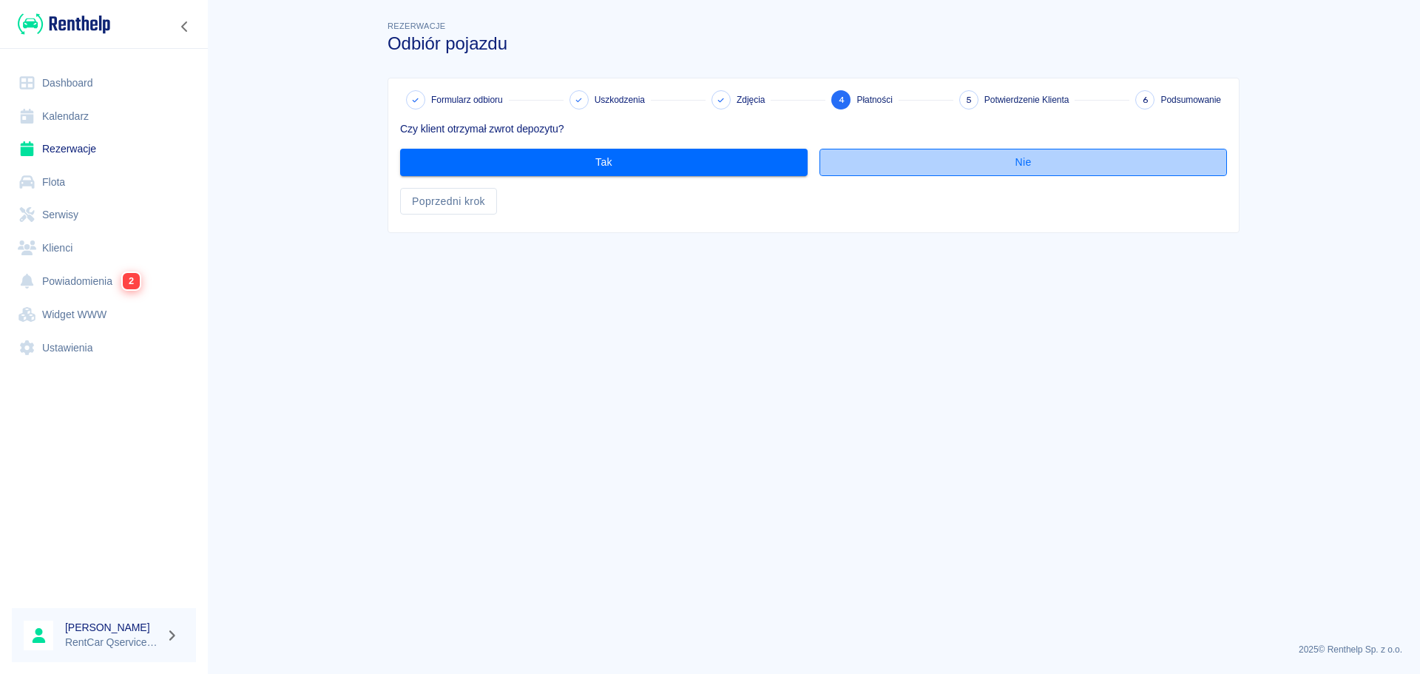
click at [951, 167] on button "Nie" at bounding box center [1024, 162] width 408 height 27
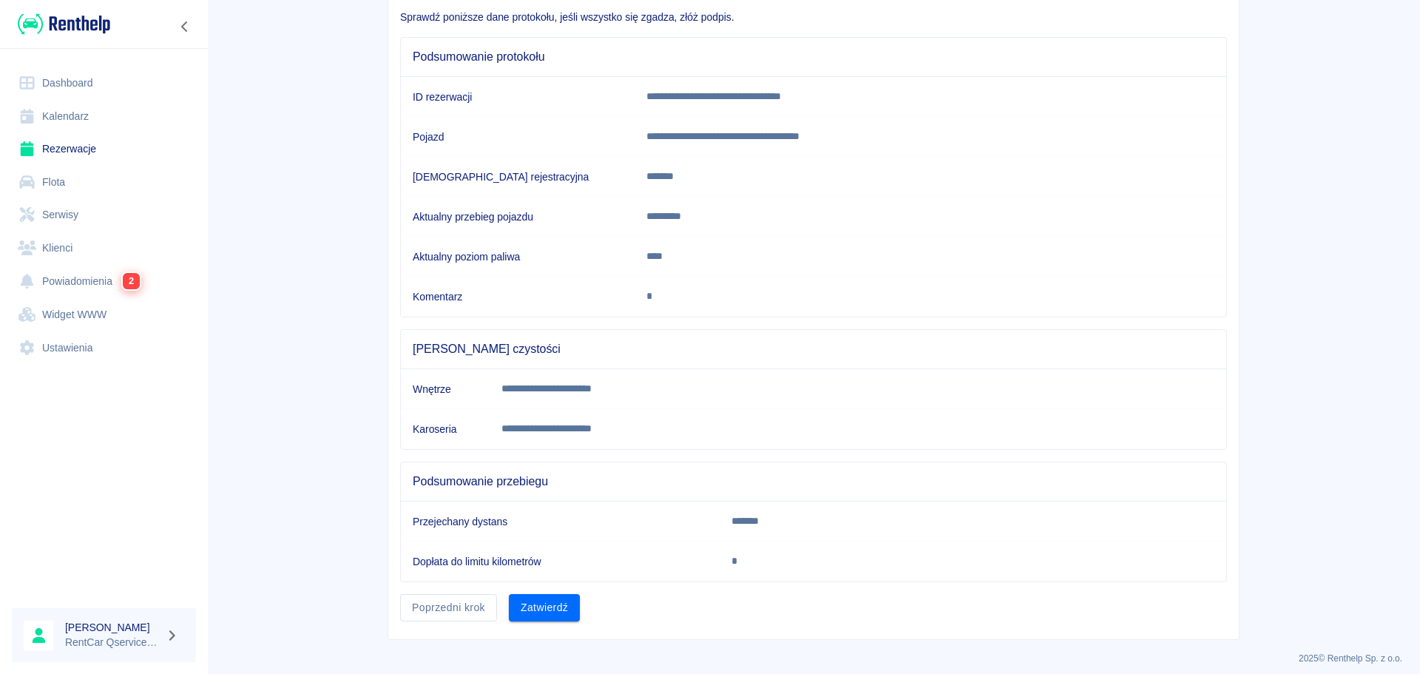
scroll to position [121, 0]
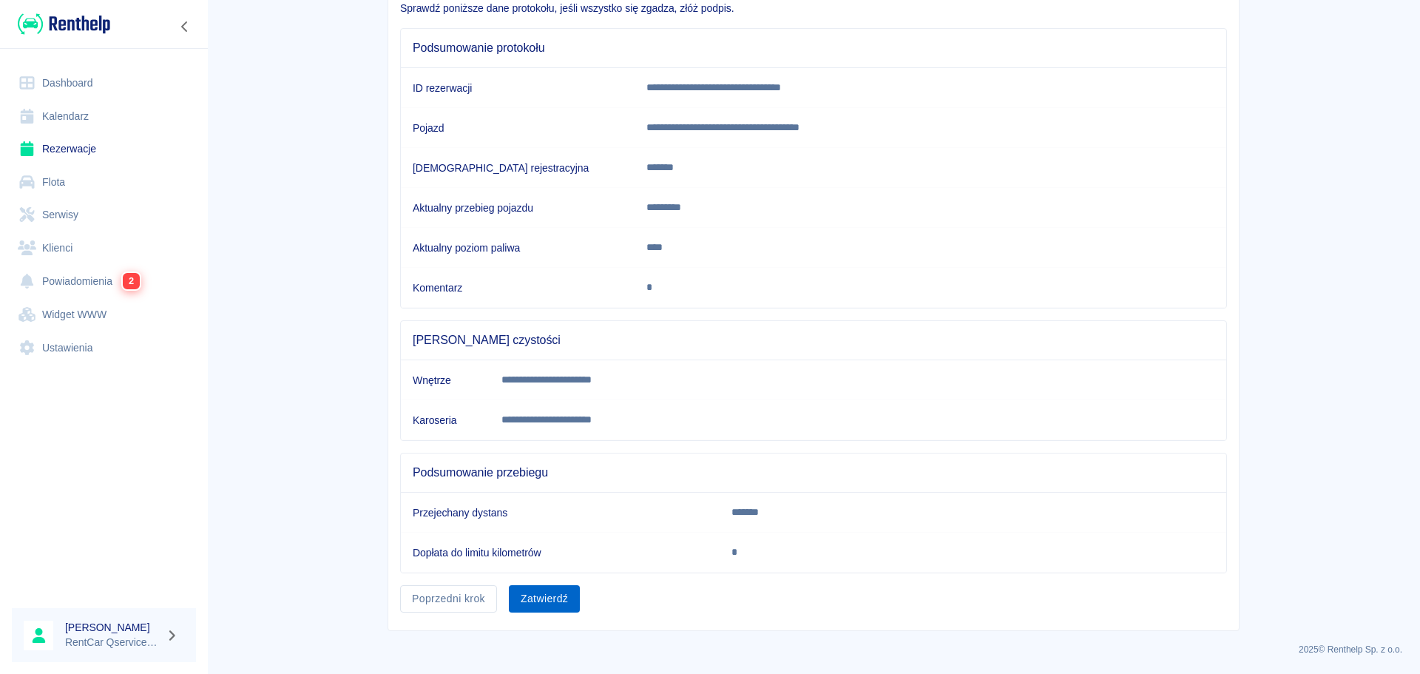
click at [547, 603] on button "Zatwierdź" at bounding box center [544, 598] width 71 height 27
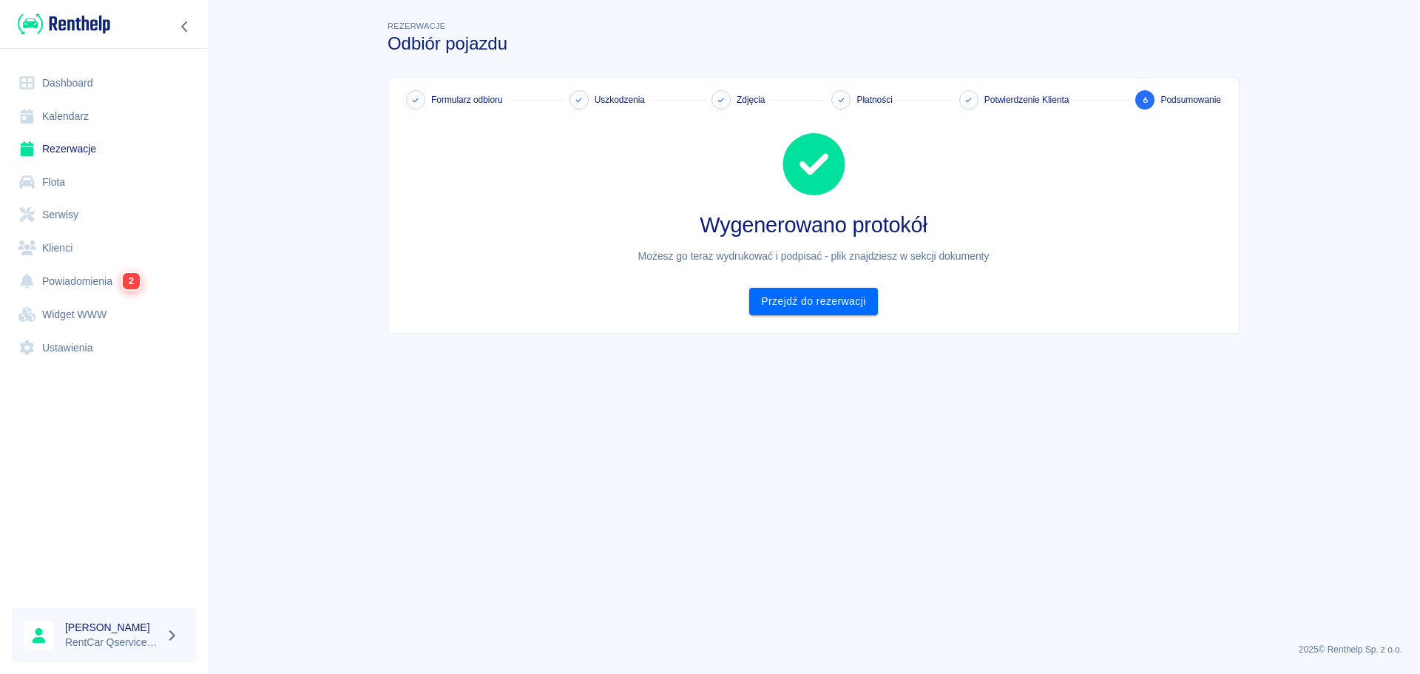
scroll to position [0, 0]
click at [788, 297] on link "Przejdź do rezerwacji" at bounding box center [813, 301] width 128 height 27
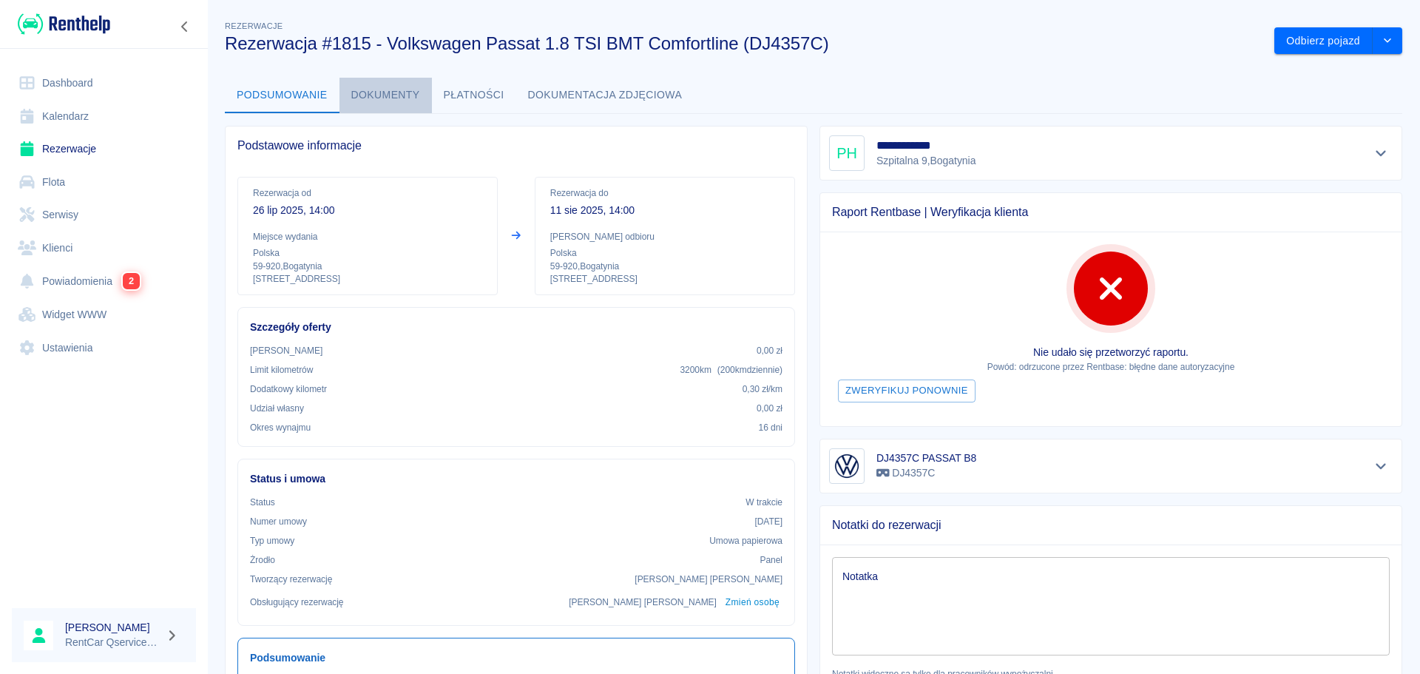
click at [368, 92] on button "Dokumenty" at bounding box center [386, 96] width 92 height 36
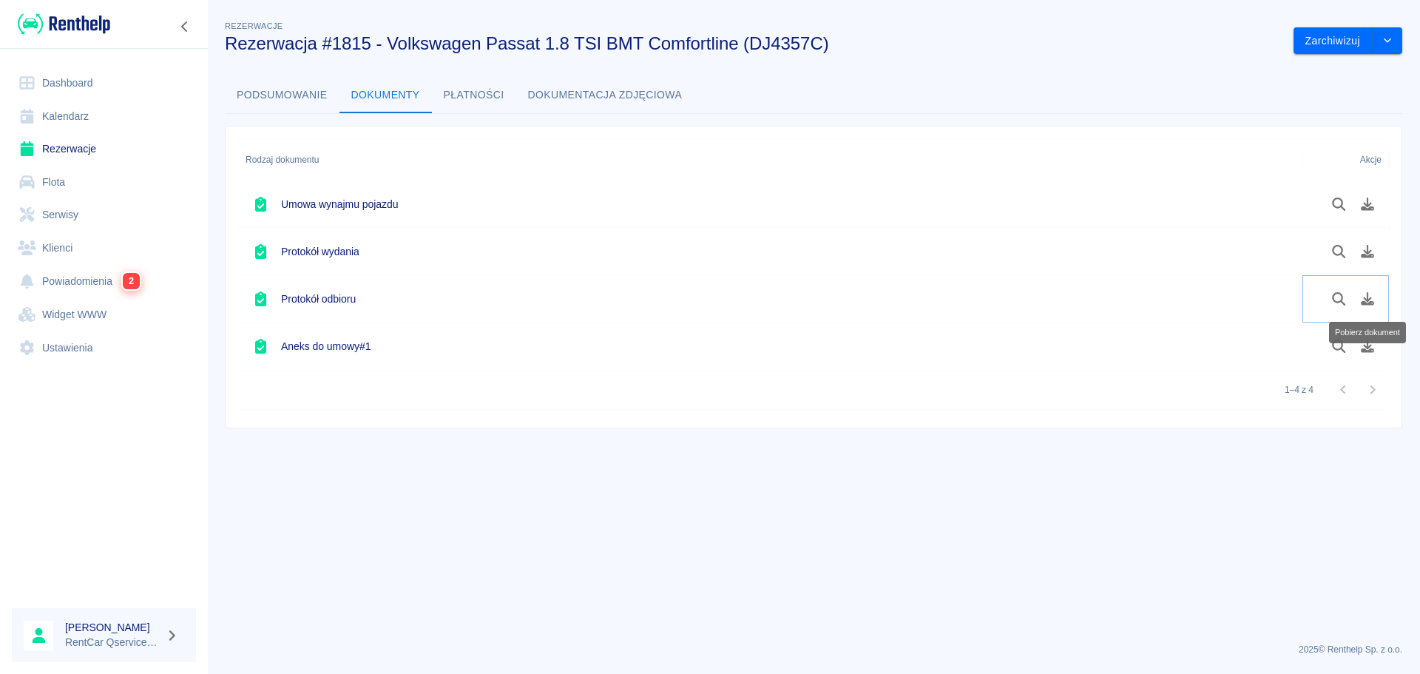
click at [1369, 292] on icon "Pobierz dokument" at bounding box center [1368, 298] width 17 height 13
click at [66, 82] on link "Dashboard" at bounding box center [104, 83] width 184 height 33
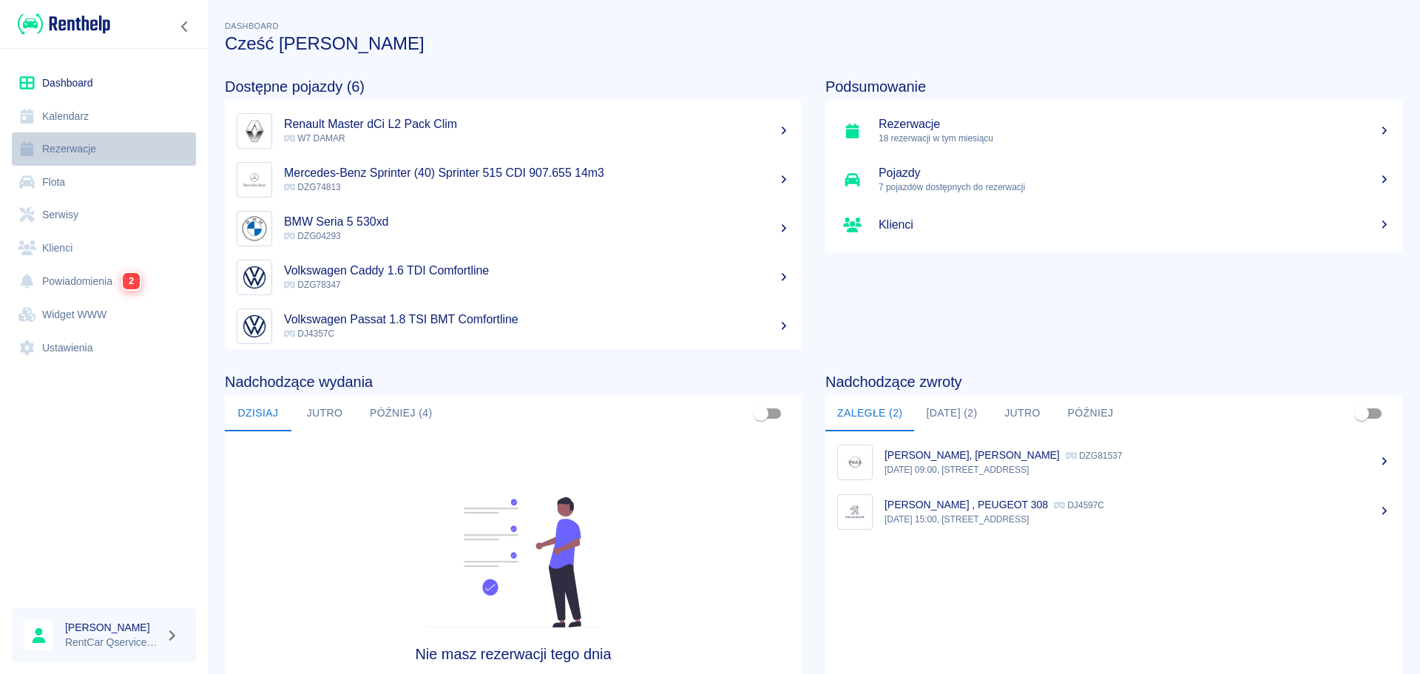
click at [81, 157] on link "Rezerwacje" at bounding box center [104, 148] width 184 height 33
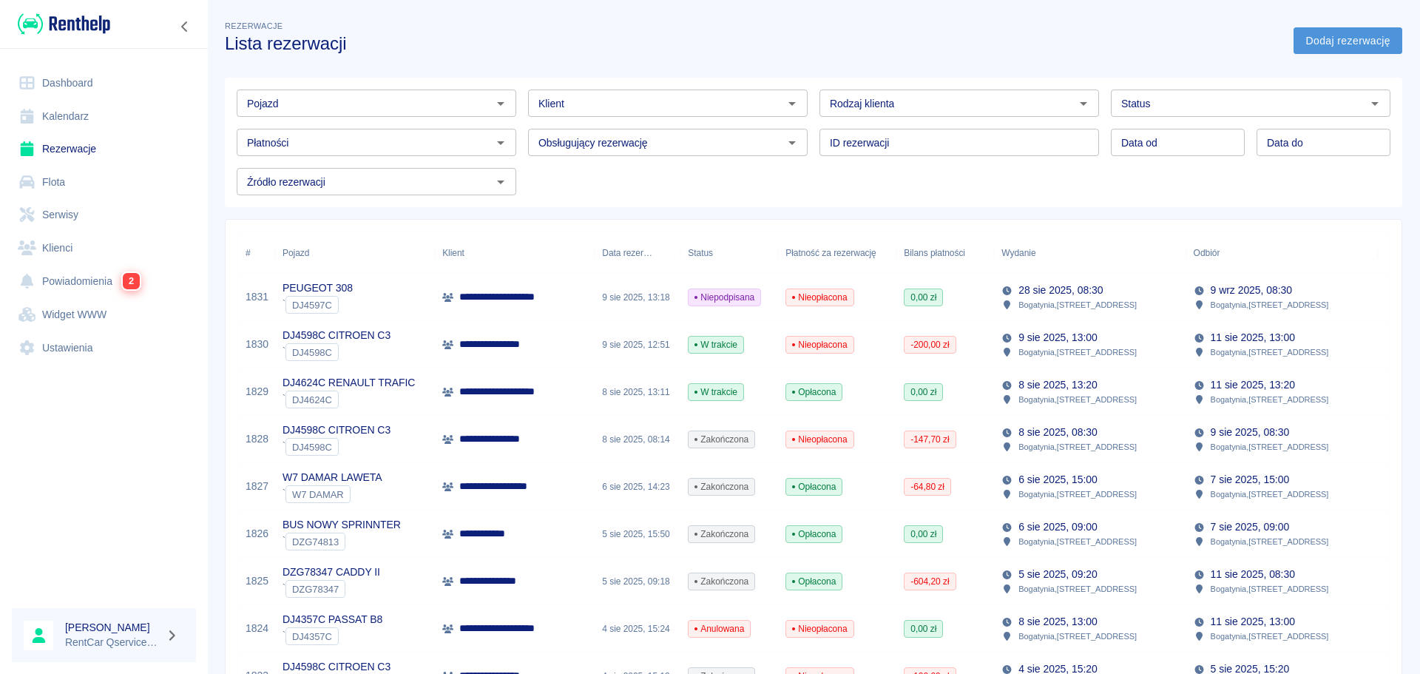
click at [1350, 41] on link "Dodaj rezerwację" at bounding box center [1348, 40] width 109 height 27
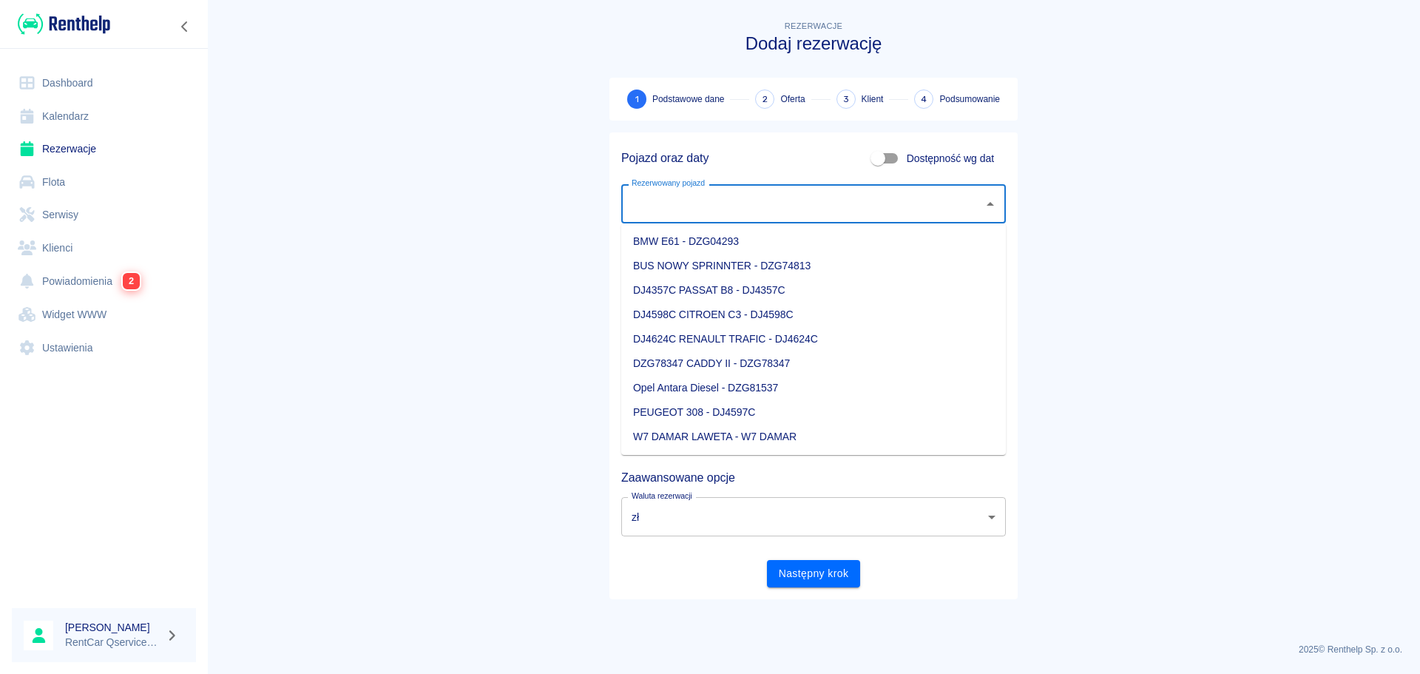
click at [709, 206] on input "Rezerwowany pojazd" at bounding box center [802, 204] width 349 height 26
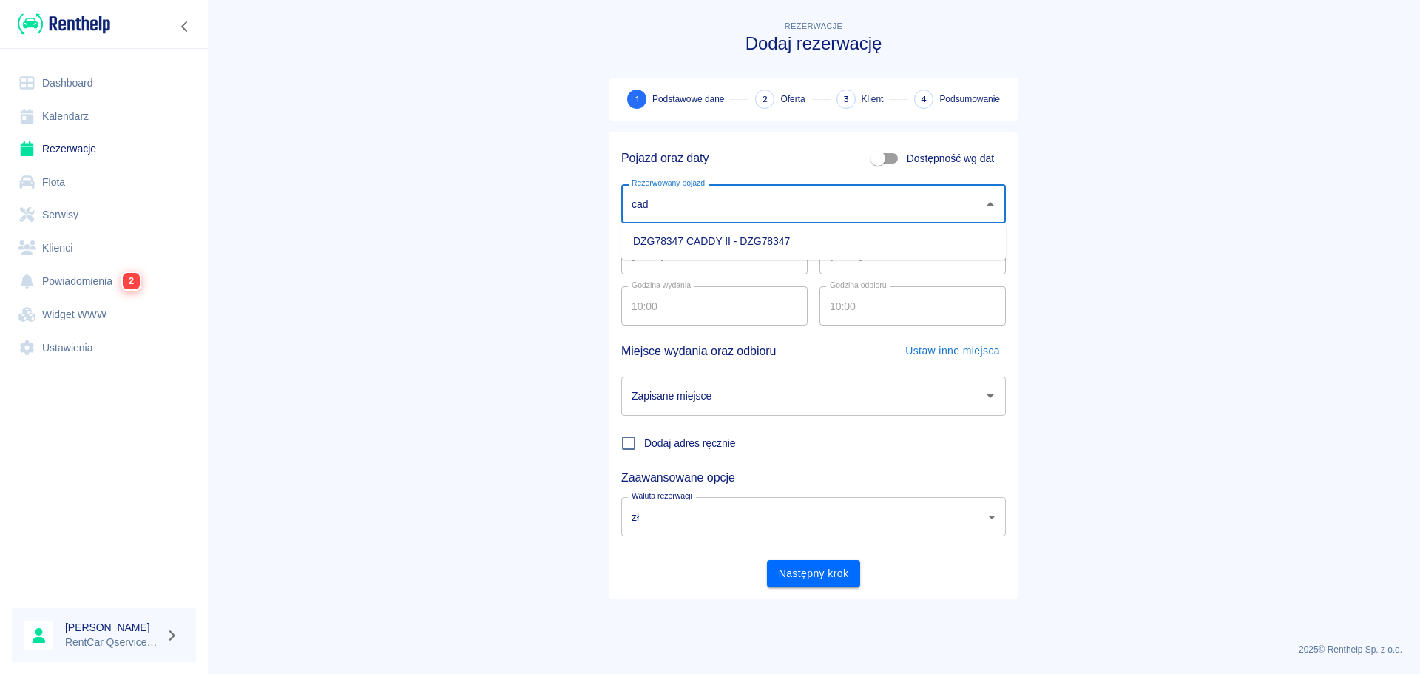
click at [729, 251] on li "DZG78347 CADDY II - DZG78347" at bounding box center [813, 241] width 385 height 24
type input "DZG78347 CADDY II - DZG78347"
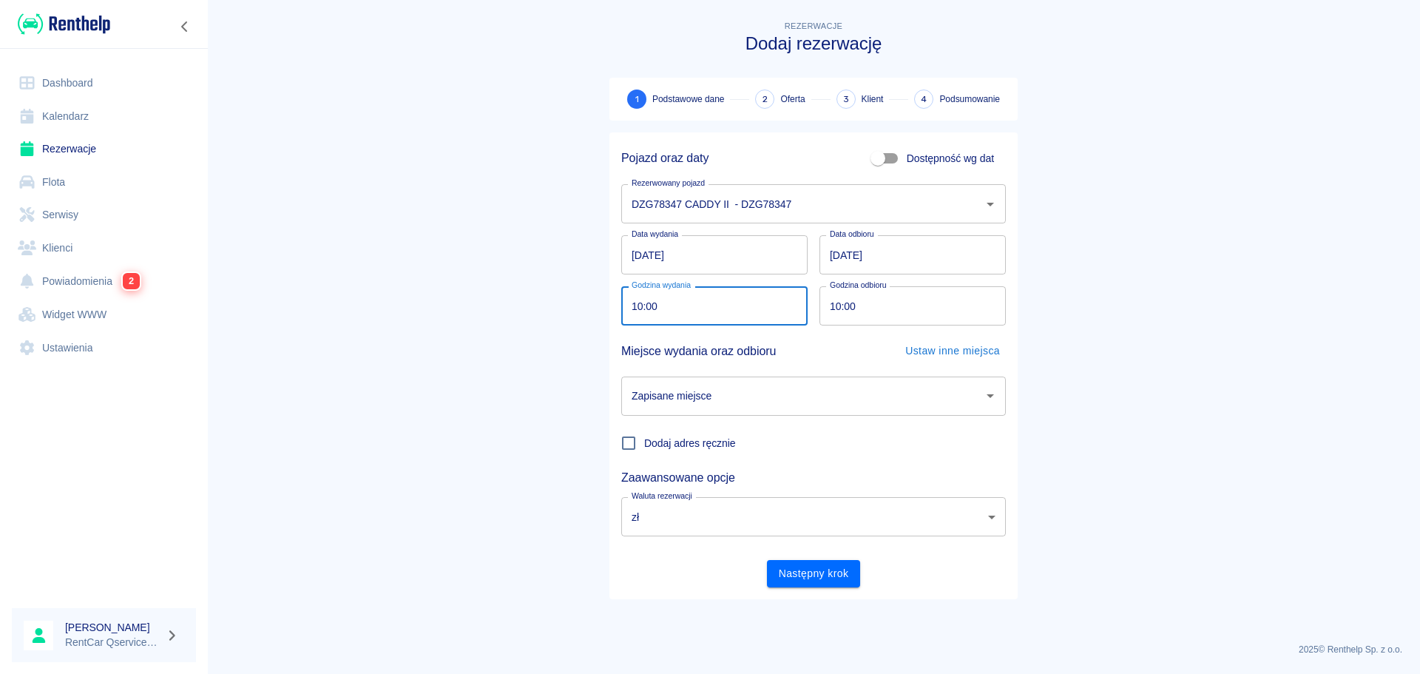
click at [640, 310] on input "10:00" at bounding box center [709, 305] width 176 height 39
type input "09:10"
click at [829, 312] on input "10:00" at bounding box center [908, 305] width 176 height 39
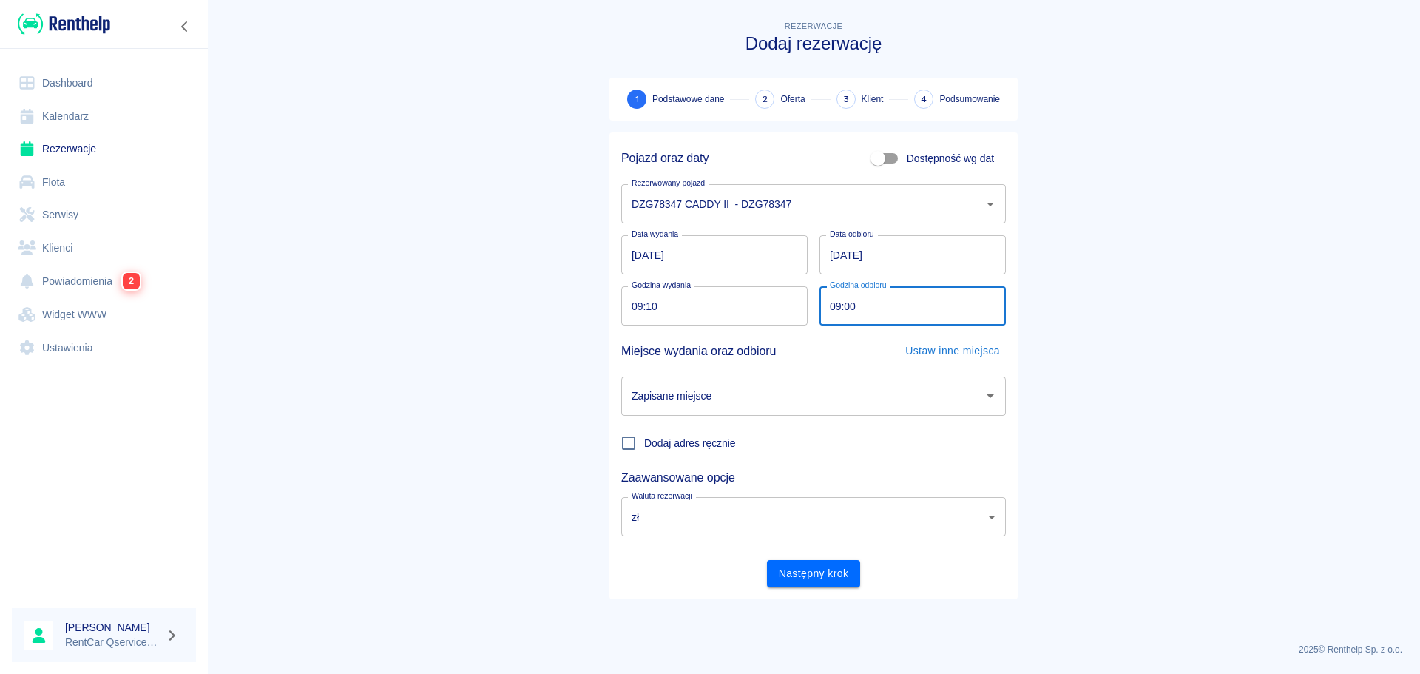
click at [849, 313] on input "09:00" at bounding box center [908, 305] width 176 height 39
type input "09:10"
click at [1164, 351] on main "Rezerwacje Dodaj rezerwację 1 Podstawowe dane 2 Oferta 3 Klient 4 Podsumowanie …" at bounding box center [813, 324] width 1213 height 613
click at [804, 397] on input "Zapisane miejsce" at bounding box center [802, 396] width 349 height 26
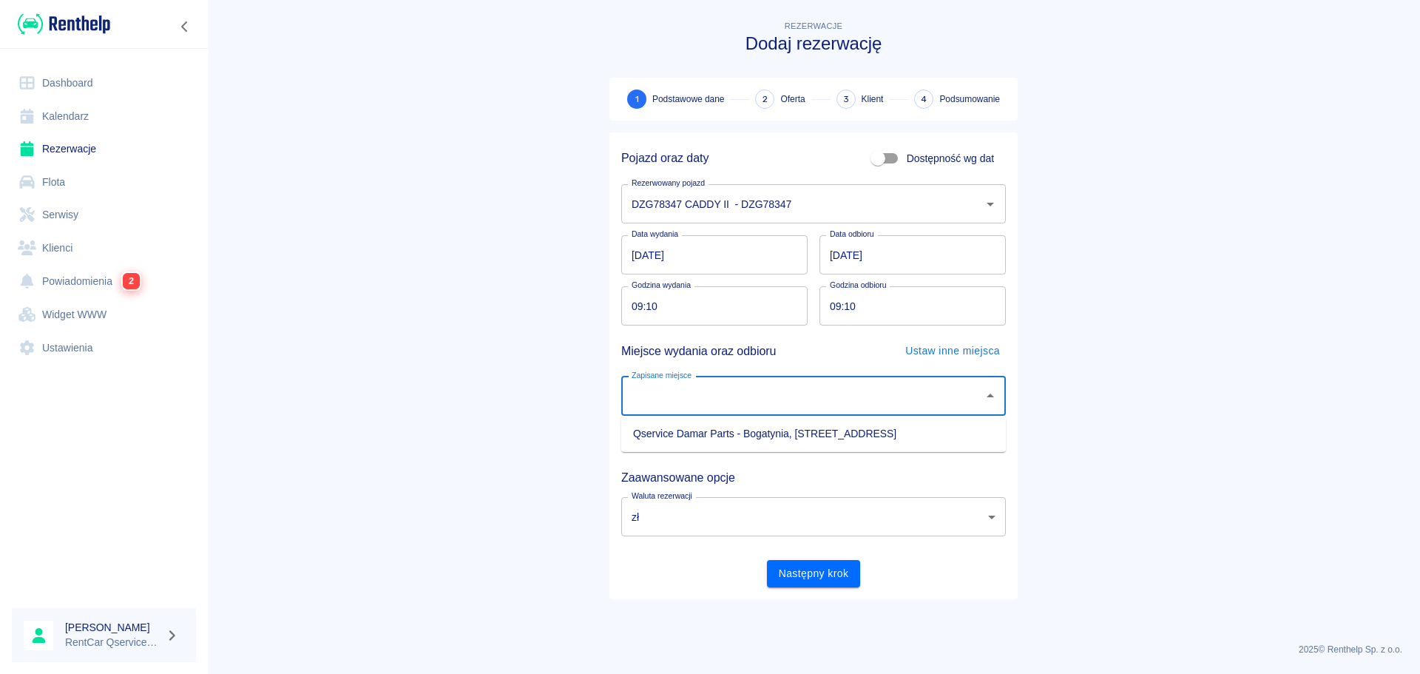
click at [756, 436] on li "Qservice Damar Parts - Bogatynia, [STREET_ADDRESS]" at bounding box center [813, 434] width 385 height 24
type input "Qservice Damar Parts - Bogatynia, [STREET_ADDRESS]"
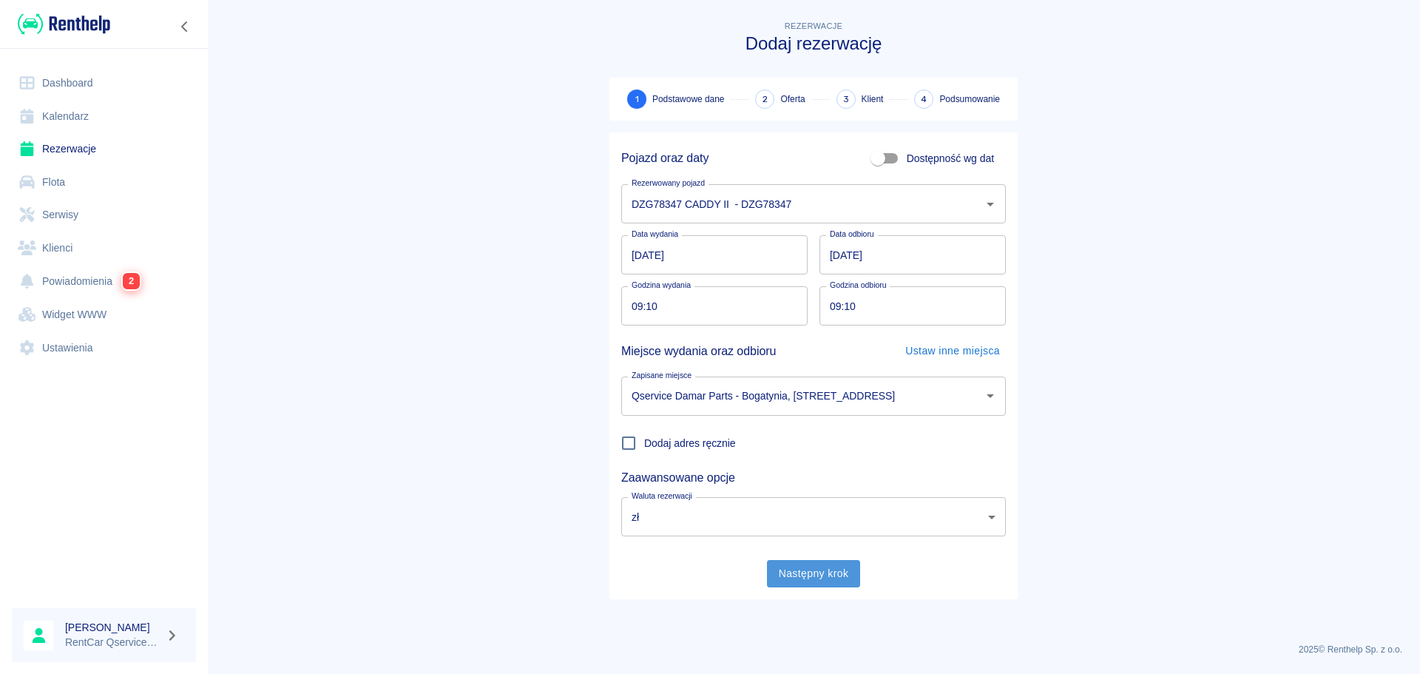
click at [815, 577] on button "Następny krok" at bounding box center [814, 573] width 94 height 27
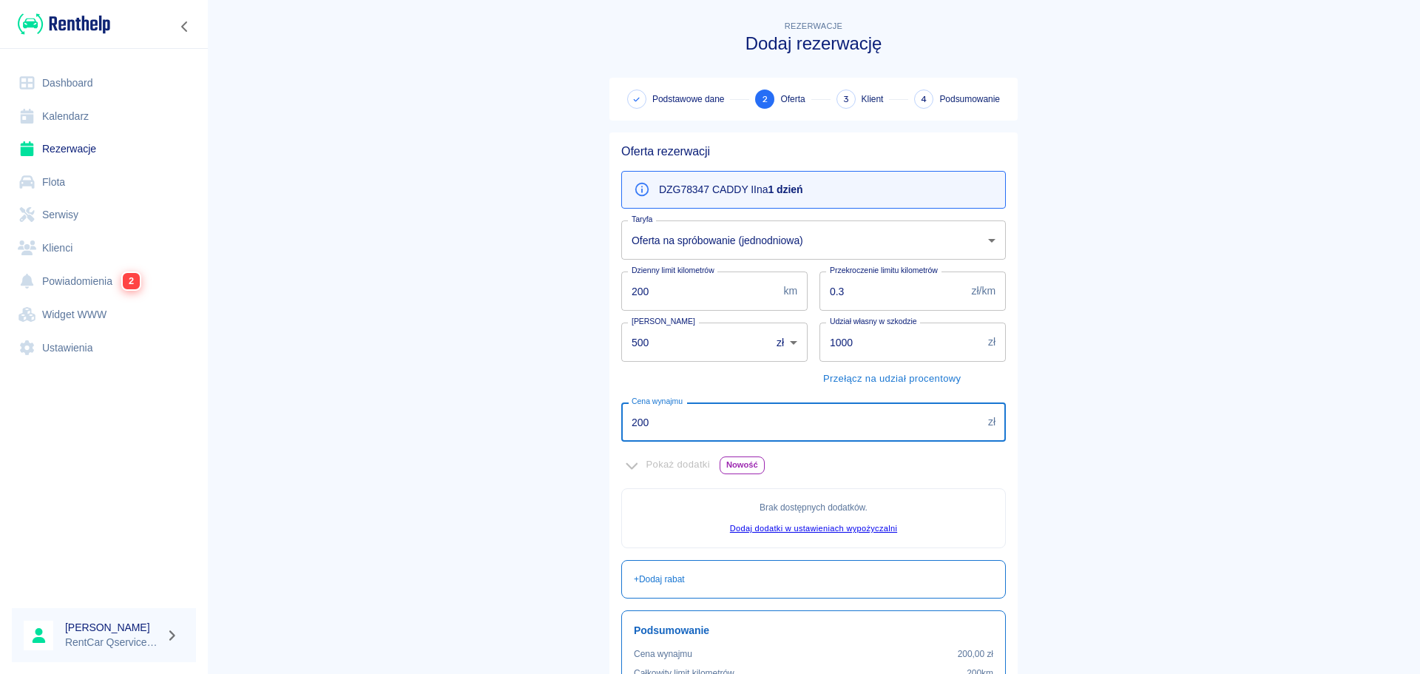
drag, startPoint x: 735, startPoint y: 435, endPoint x: 351, endPoint y: 403, distance: 385.2
click at [360, 400] on main "Rezerwacje Dodaj rezerwację Podstawowe dane 2 Oferta 3 Klient 4 Podsumowanie Of…" at bounding box center [813, 415] width 1213 height 794
type input "100"
click at [439, 399] on main "Rezerwacje Dodaj rezerwację Podstawowe dane 2 Oferta 3 Klient 4 Podsumowanie Of…" at bounding box center [813, 415] width 1213 height 794
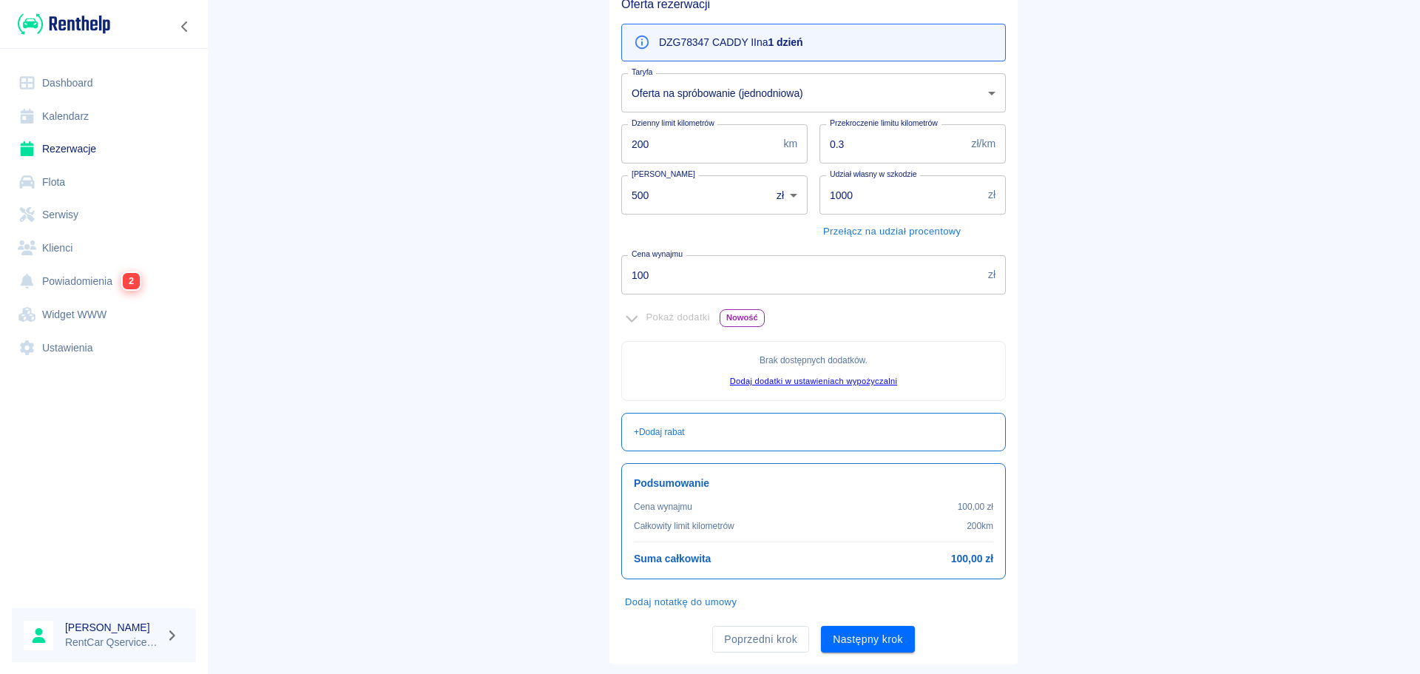
scroll to position [148, 0]
click at [735, 75] on body "Używamy plików Cookies, by zapewnić Ci najlepsze możliwe doświadczenie. Aby dow…" at bounding box center [710, 337] width 1420 height 674
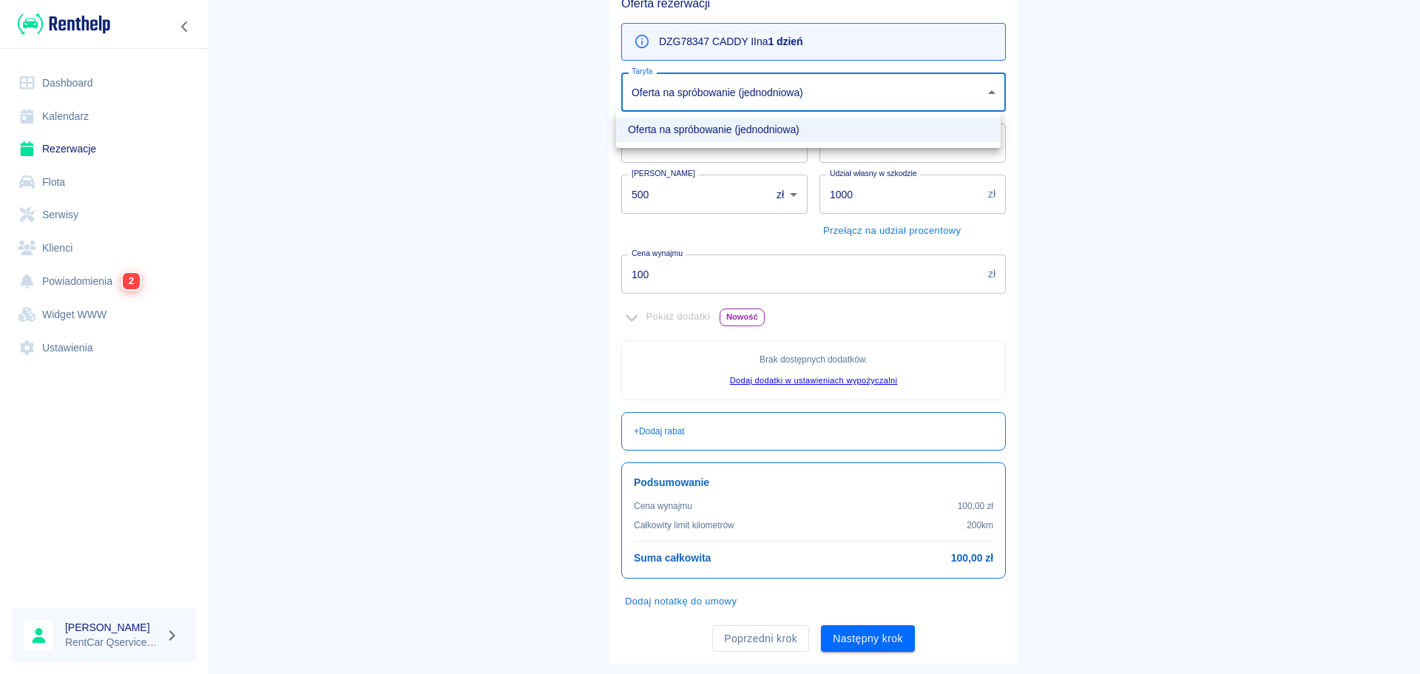
click at [735, 75] on div at bounding box center [710, 337] width 1420 height 674
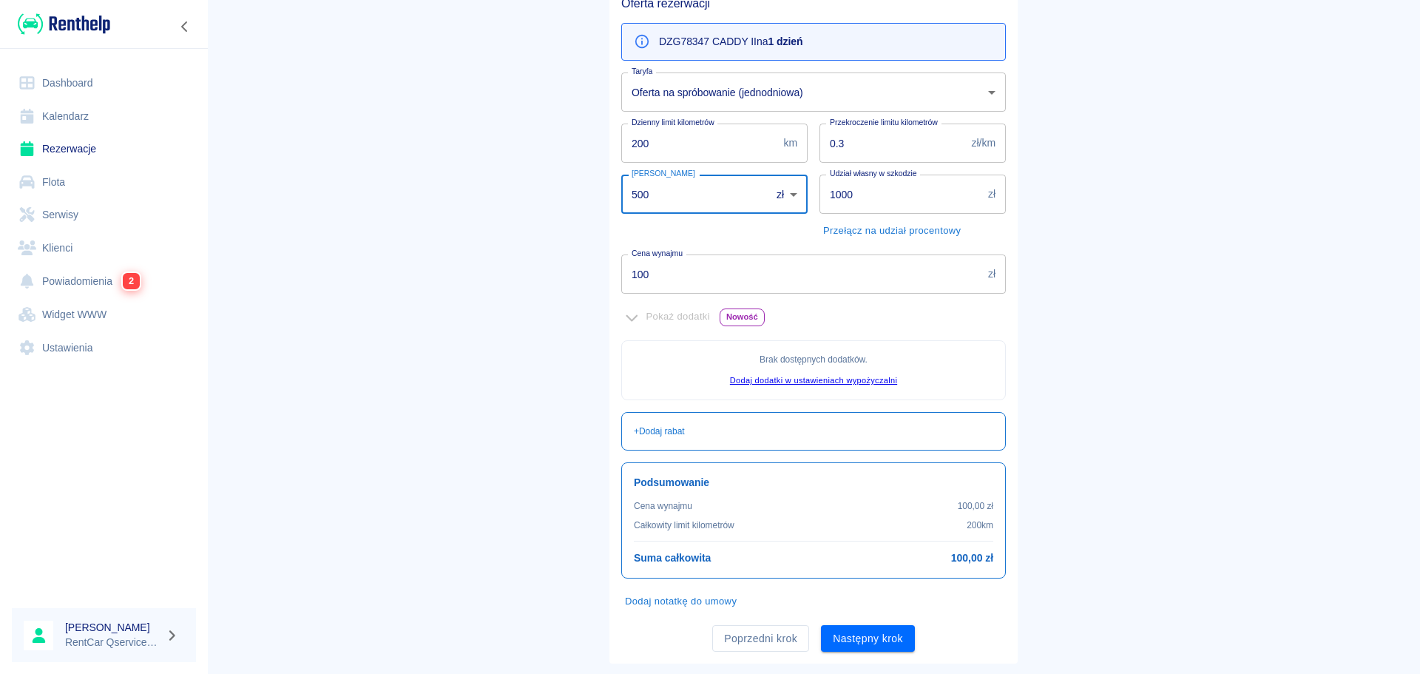
drag, startPoint x: 668, startPoint y: 192, endPoint x: 335, endPoint y: 208, distance: 333.2
click at [452, 192] on main "Rezerwacje Dodaj rezerwację Podstawowe dane 2 Oferta 3 Klient 4 Podsumowanie Of…" at bounding box center [813, 267] width 1213 height 794
type input "0"
drag, startPoint x: 393, startPoint y: 238, endPoint x: 468, endPoint y: 270, distance: 81.9
click at [394, 238] on main "Rezerwacje Dodaj rezerwację Podstawowe dane 2 Oferta 3 Klient 4 Podsumowanie Of…" at bounding box center [813, 267] width 1213 height 794
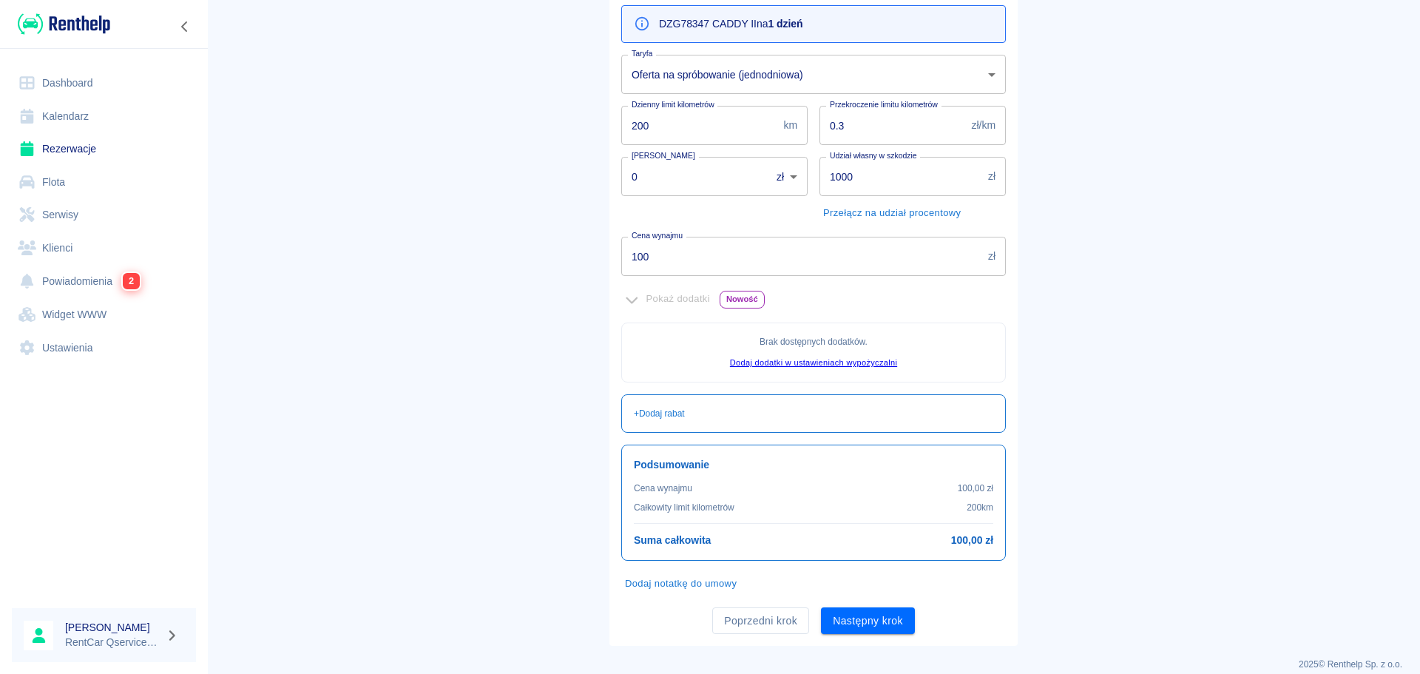
scroll to position [180, 0]
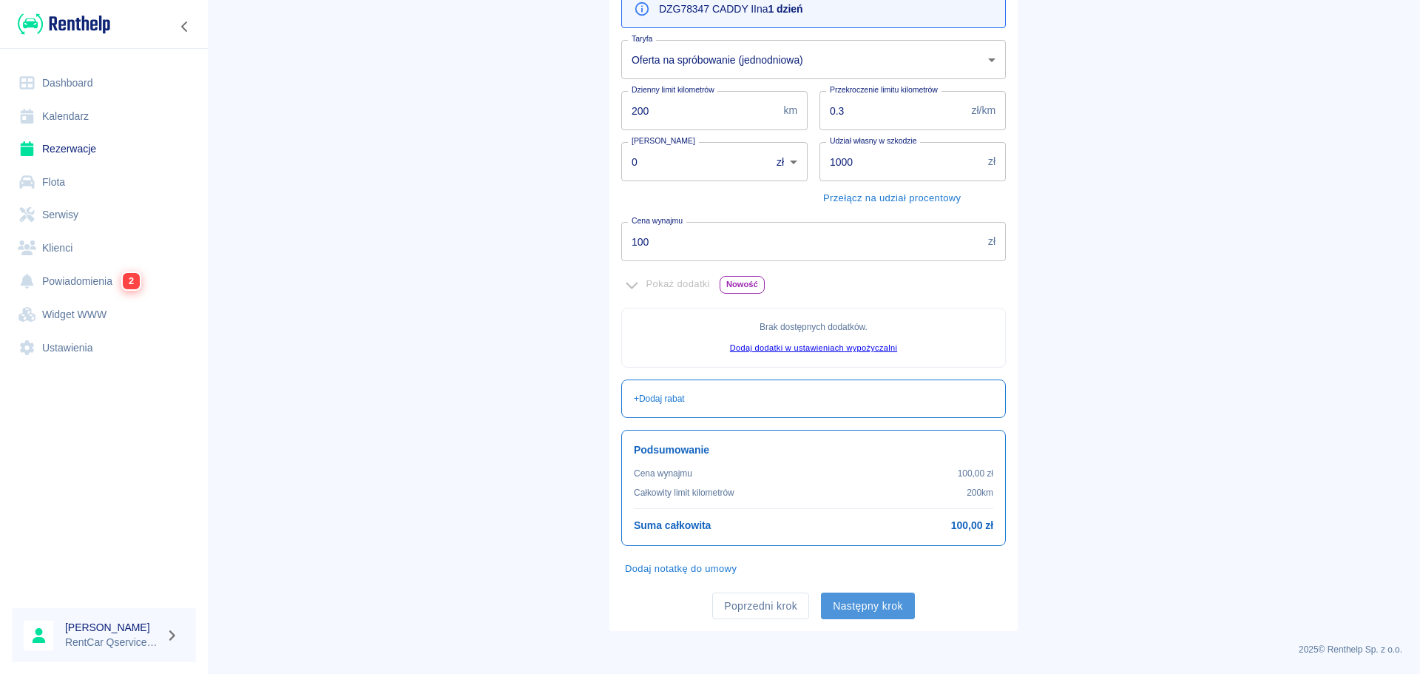
click at [880, 601] on button "Następny krok" at bounding box center [868, 606] width 94 height 27
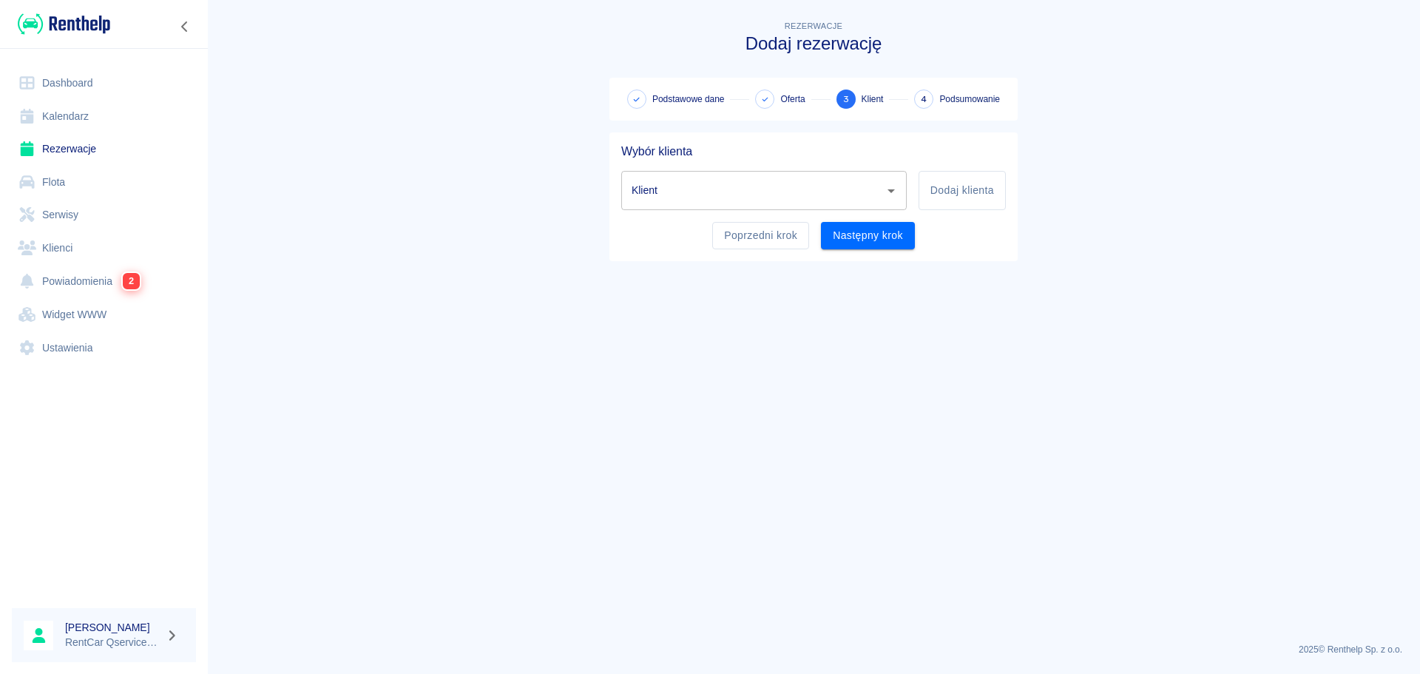
click at [767, 175] on div "Klient" at bounding box center [764, 190] width 286 height 39
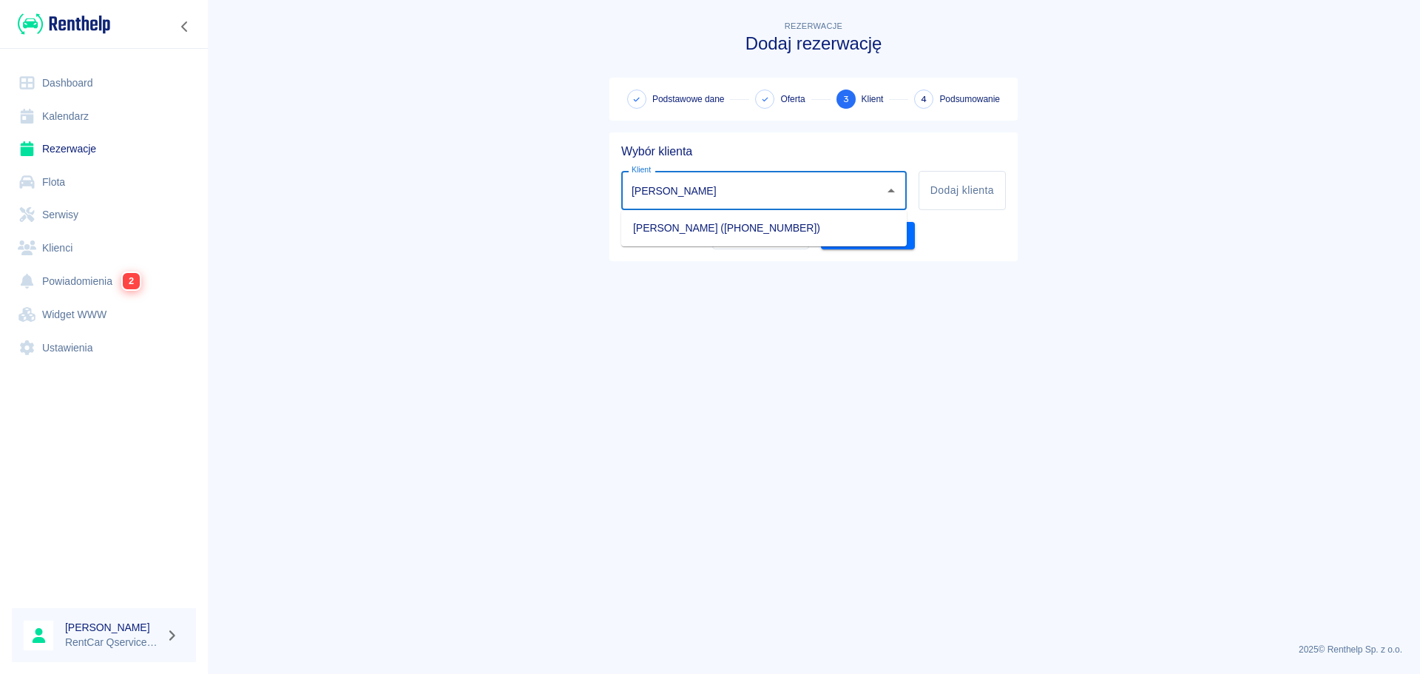
click at [772, 223] on li "HUBERT KONCEWICZ (+48534130160)" at bounding box center [764, 228] width 286 height 24
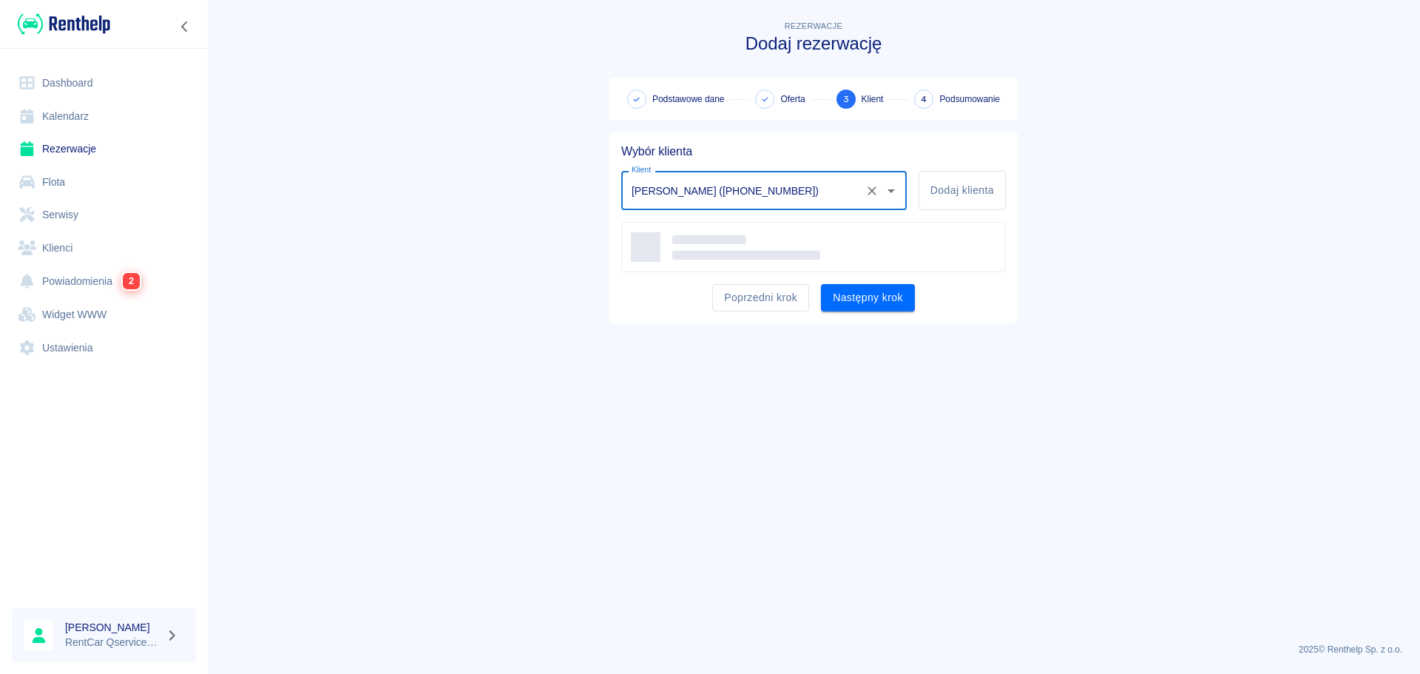
type input "HUBERT KONCEWICZ (+48534130160)"
click at [804, 440] on main "Rezerwacje Dodaj rezerwację Podstawowe dane Oferta 3 Klient 4 Podsumowanie Wybó…" at bounding box center [813, 324] width 1213 height 613
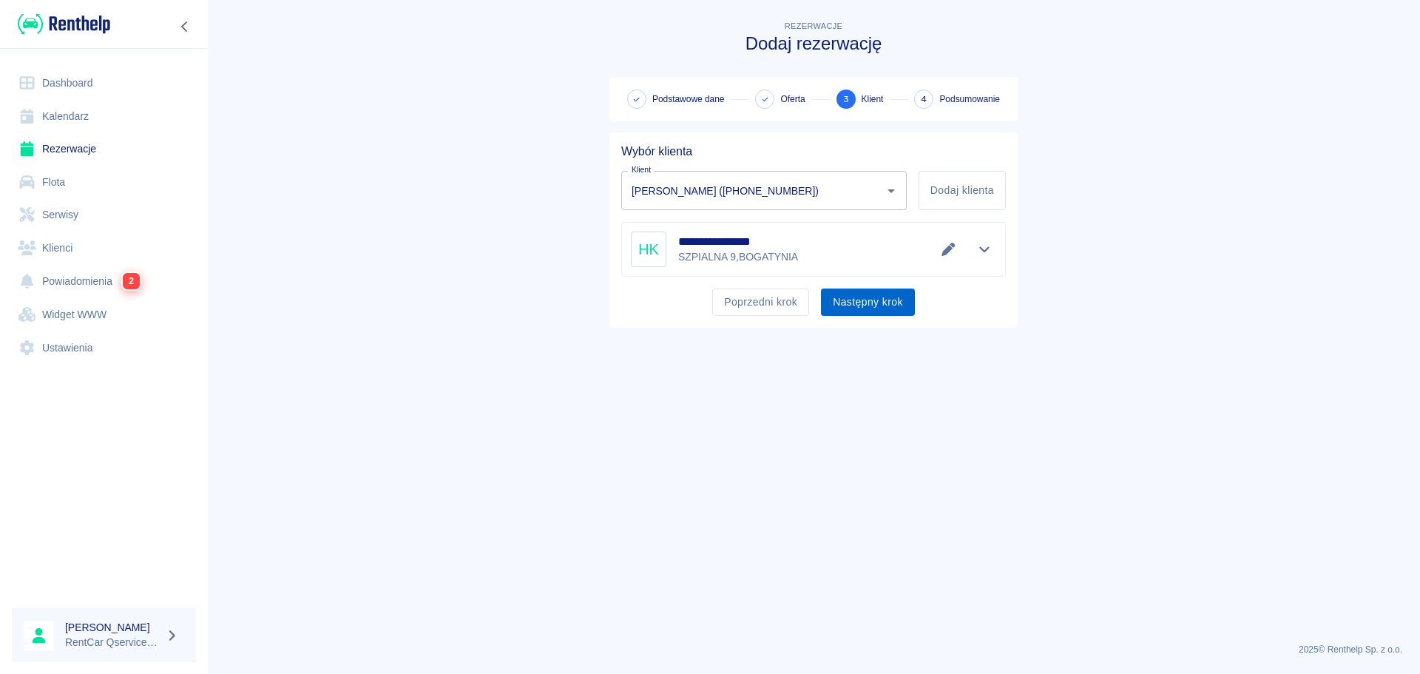
click at [871, 303] on button "Następny krok" at bounding box center [868, 301] width 94 height 27
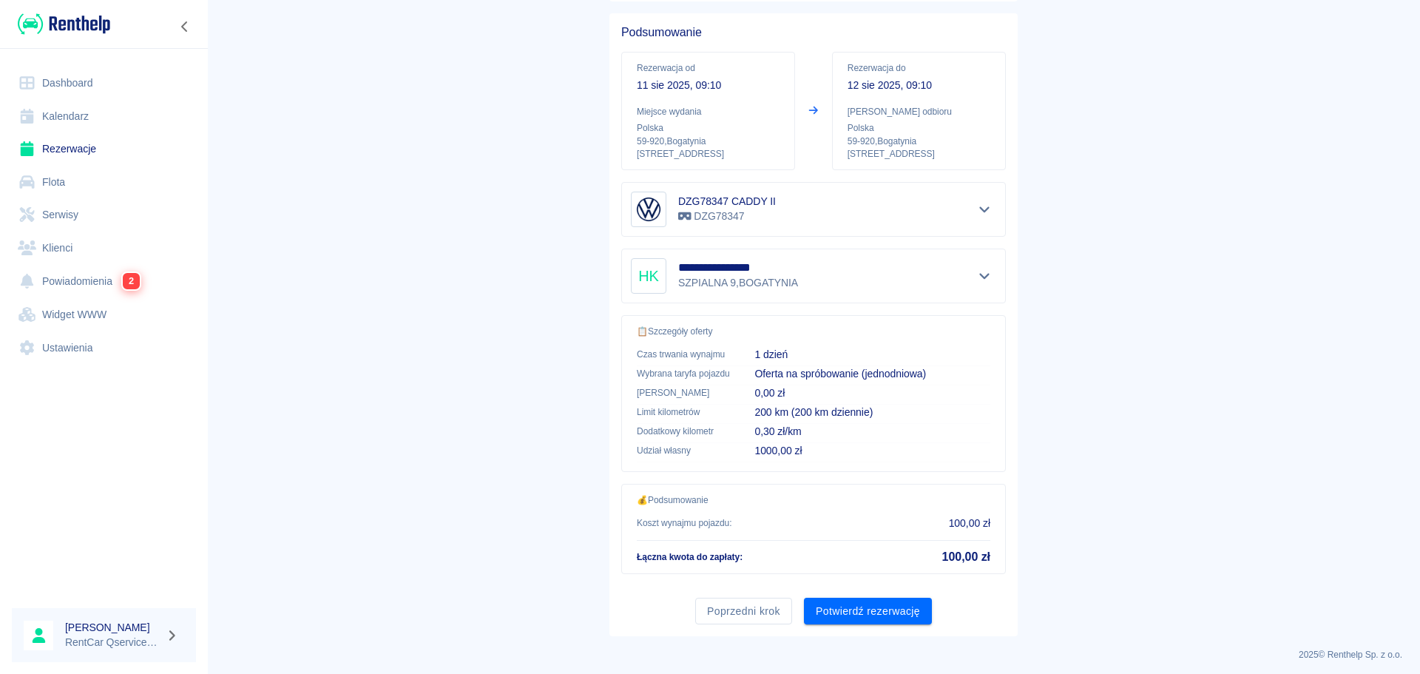
scroll to position [124, 0]
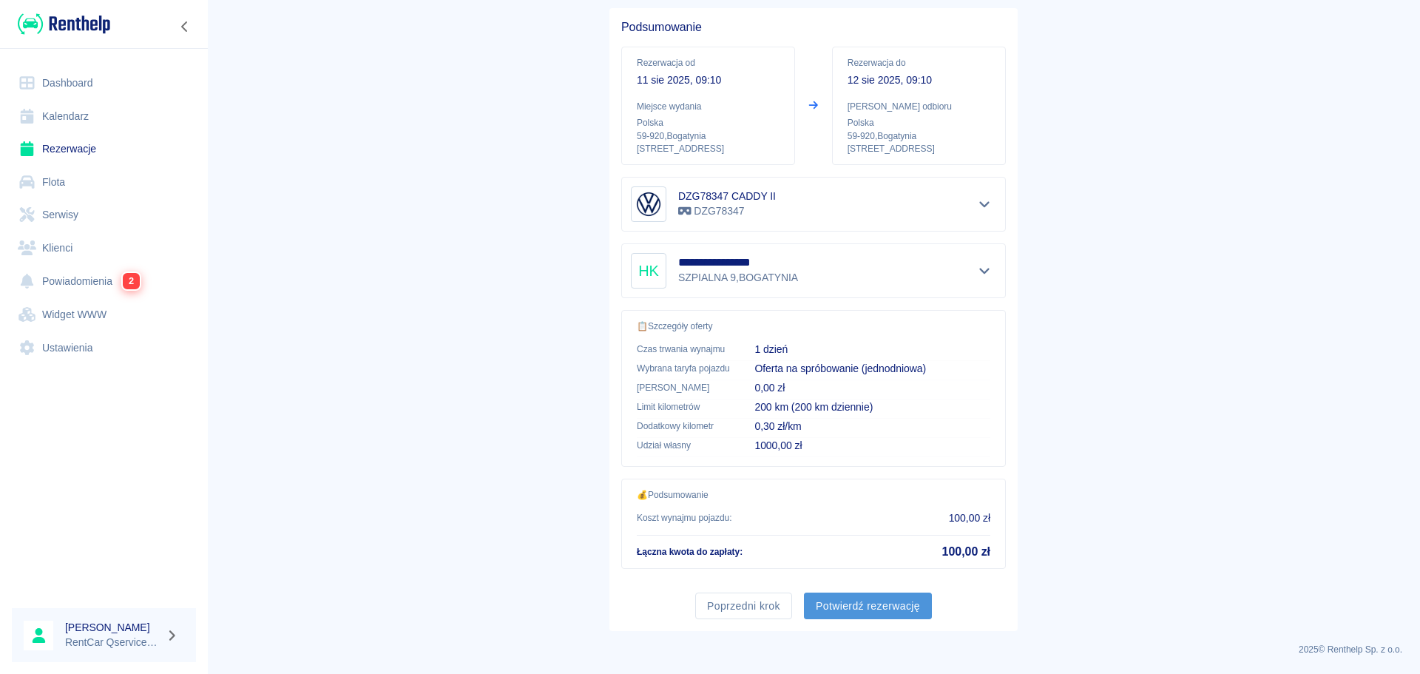
click at [841, 604] on button "Potwierdź rezerwację" at bounding box center [868, 606] width 128 height 27
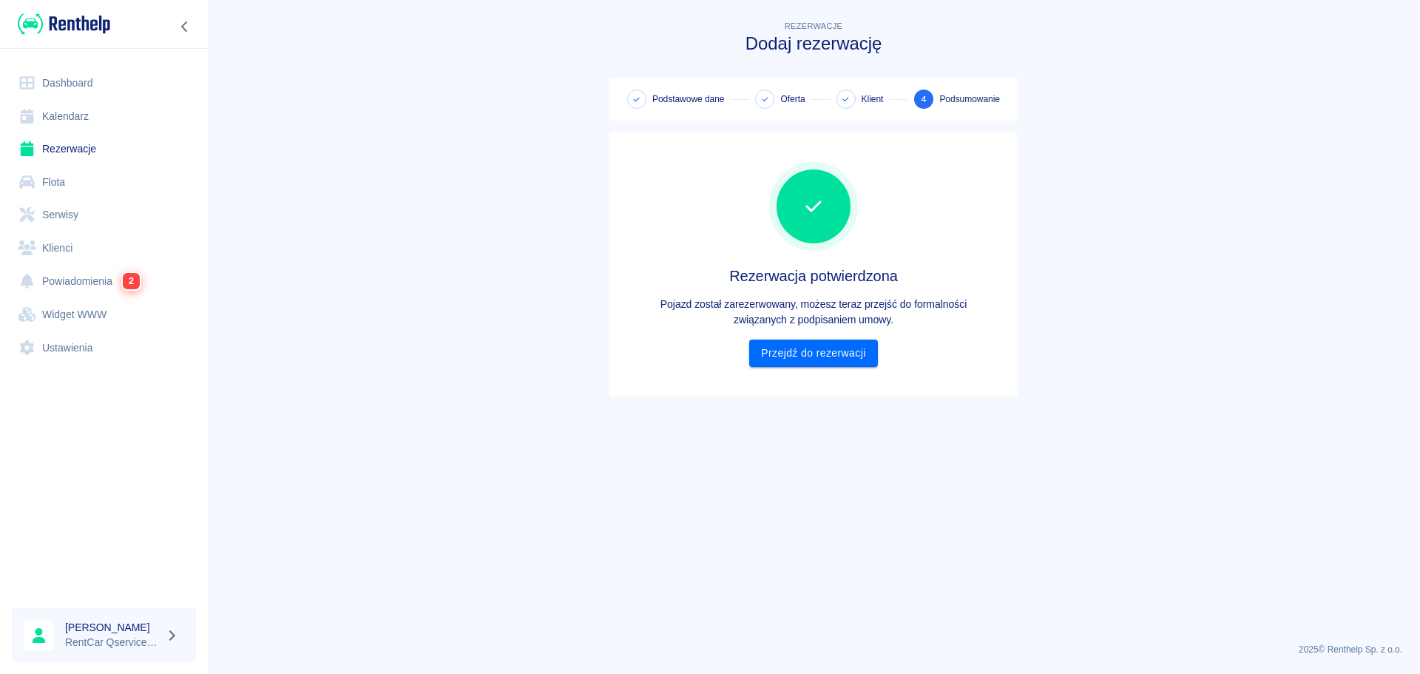
scroll to position [0, 0]
click at [837, 353] on link "Przejdź do rezerwacji" at bounding box center [813, 353] width 128 height 27
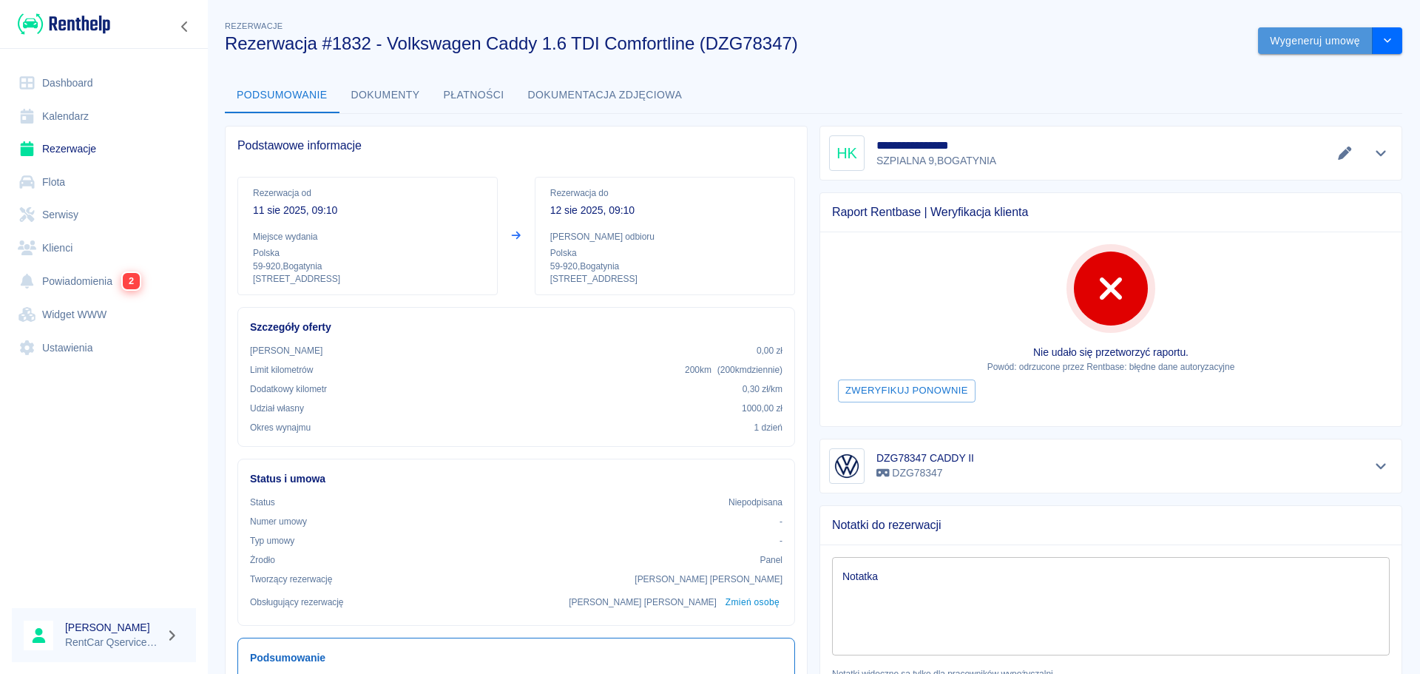
click at [1296, 43] on button "Wygeneruj umowę" at bounding box center [1315, 40] width 115 height 27
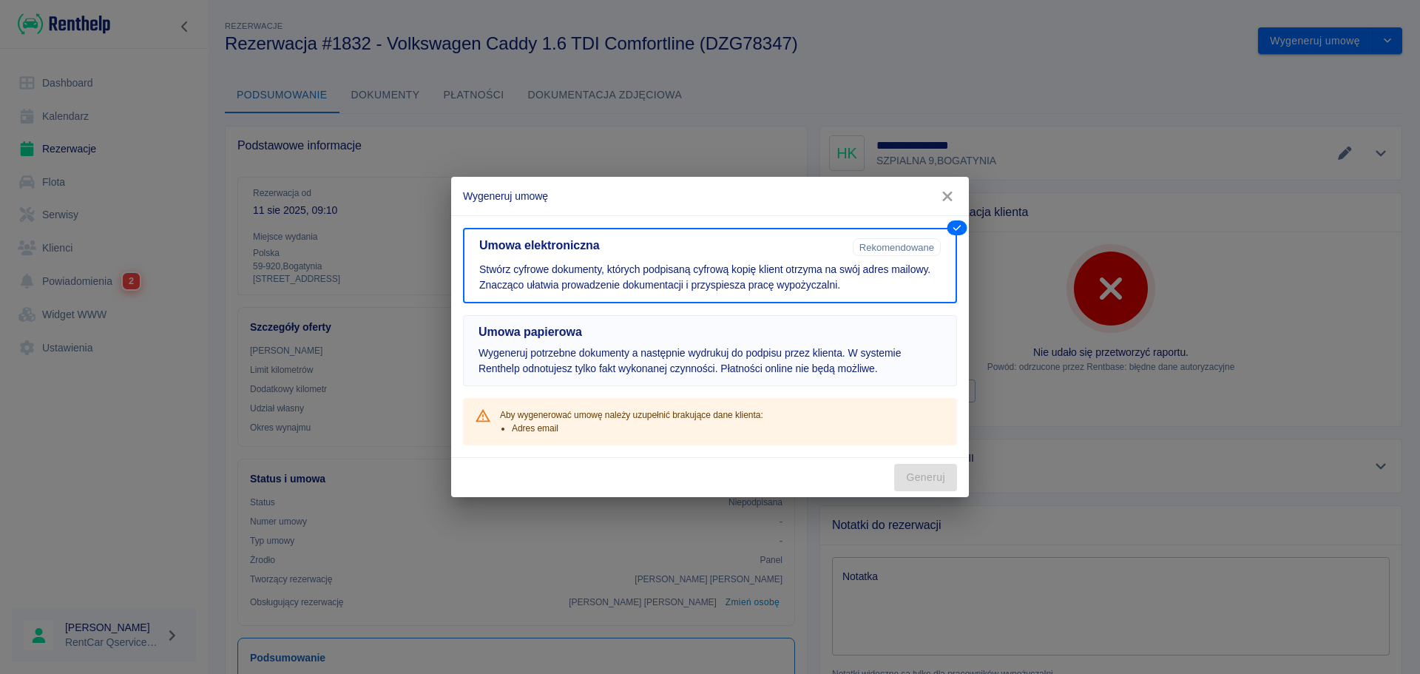
click at [675, 362] on p "Wygeneruj potrzebne dokumenty a następnie wydrukuj do podpisu przez klienta. W …" at bounding box center [710, 360] width 463 height 31
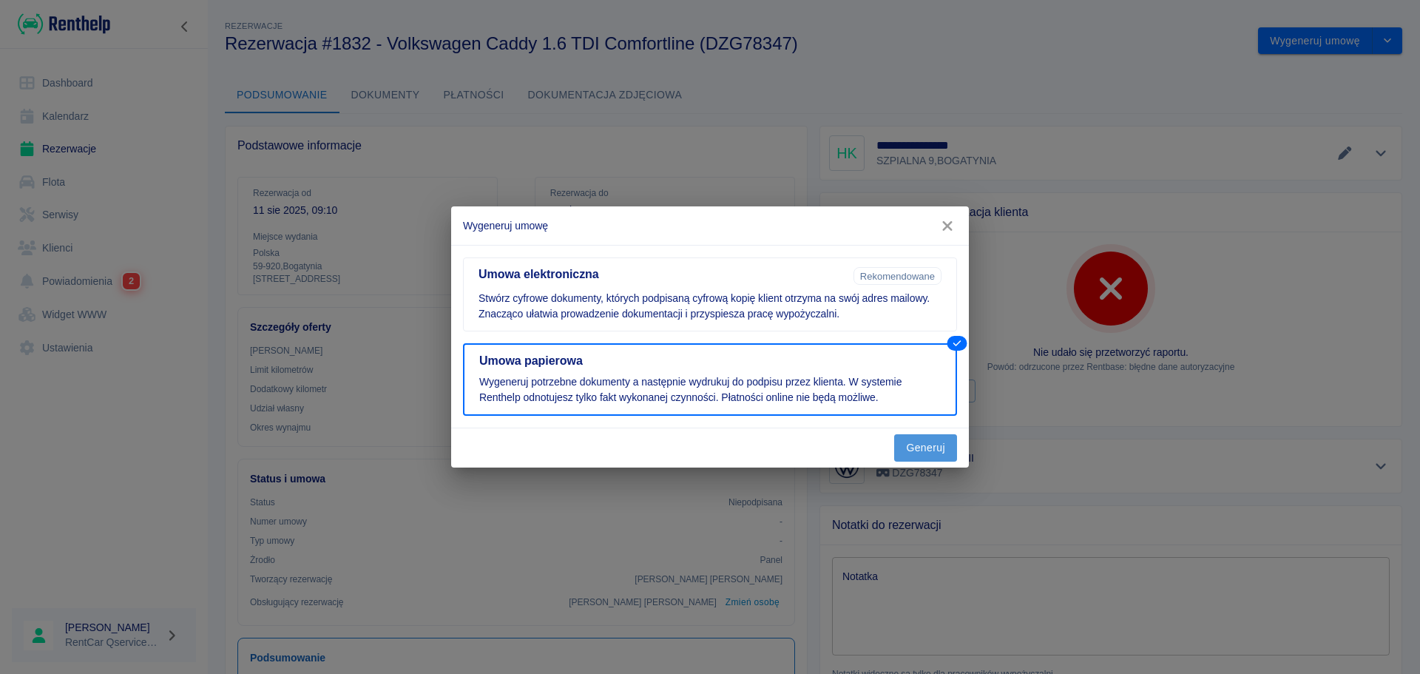
click at [927, 434] on button "Generuj" at bounding box center [925, 447] width 63 height 27
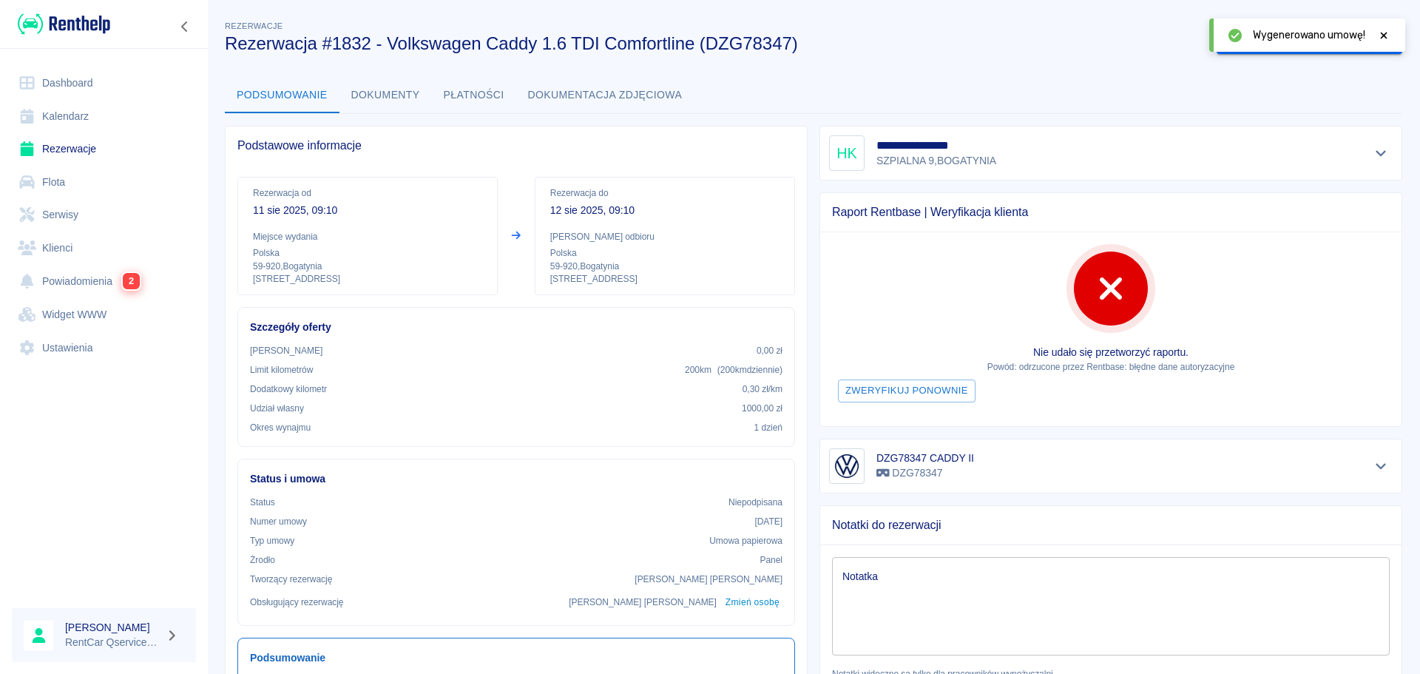
click at [1388, 32] on icon at bounding box center [1383, 35] width 13 height 10
click at [1275, 33] on button "Oznacz: umowa podpisana" at bounding box center [1295, 40] width 156 height 27
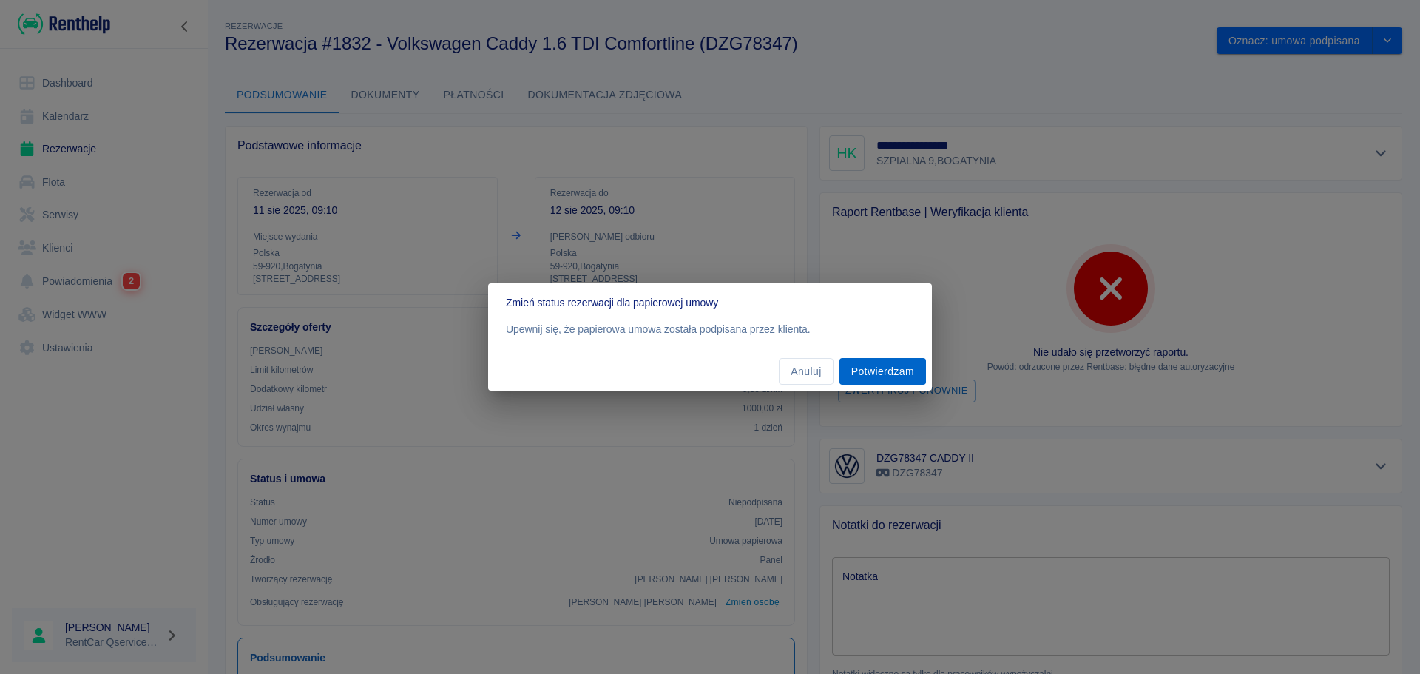
click at [889, 367] on button "Potwierdzam" at bounding box center [883, 371] width 87 height 27
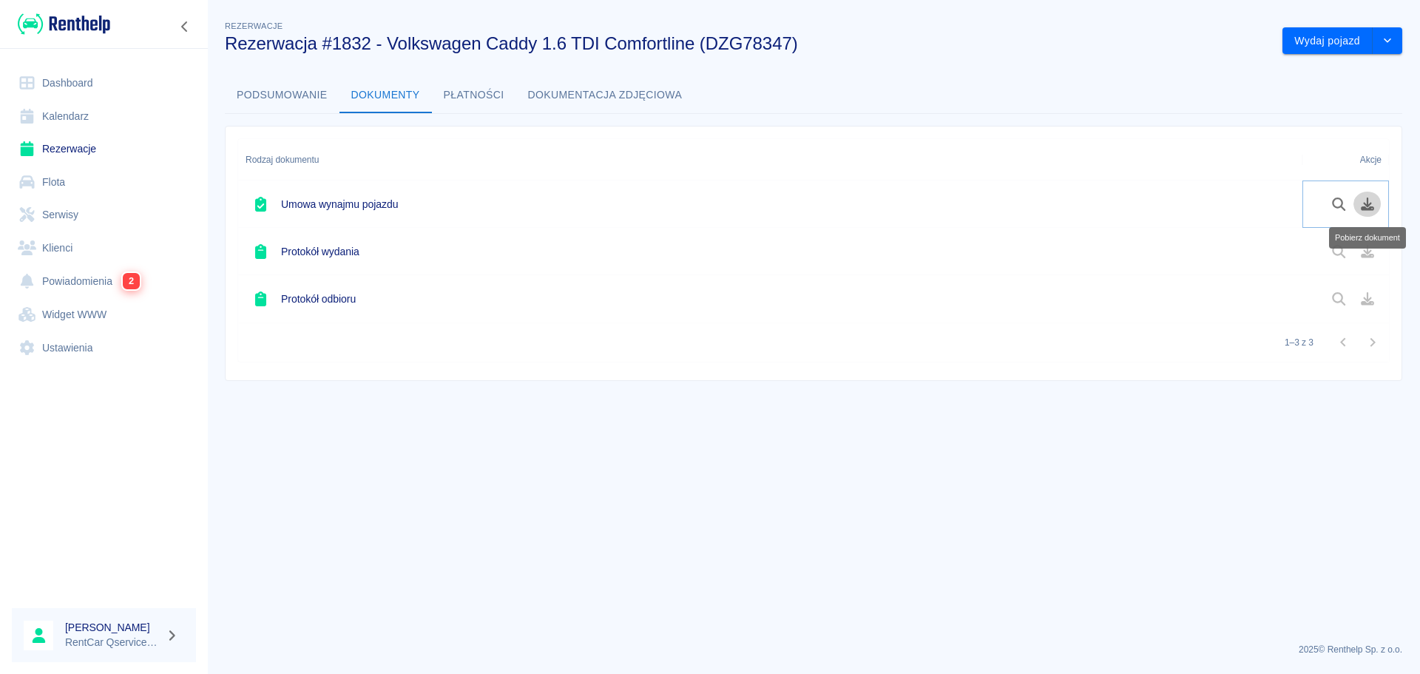
click at [1364, 207] on icon "Pobierz dokument" at bounding box center [1367, 204] width 13 height 13
click at [1320, 45] on button "Wydaj pojazd" at bounding box center [1328, 40] width 90 height 27
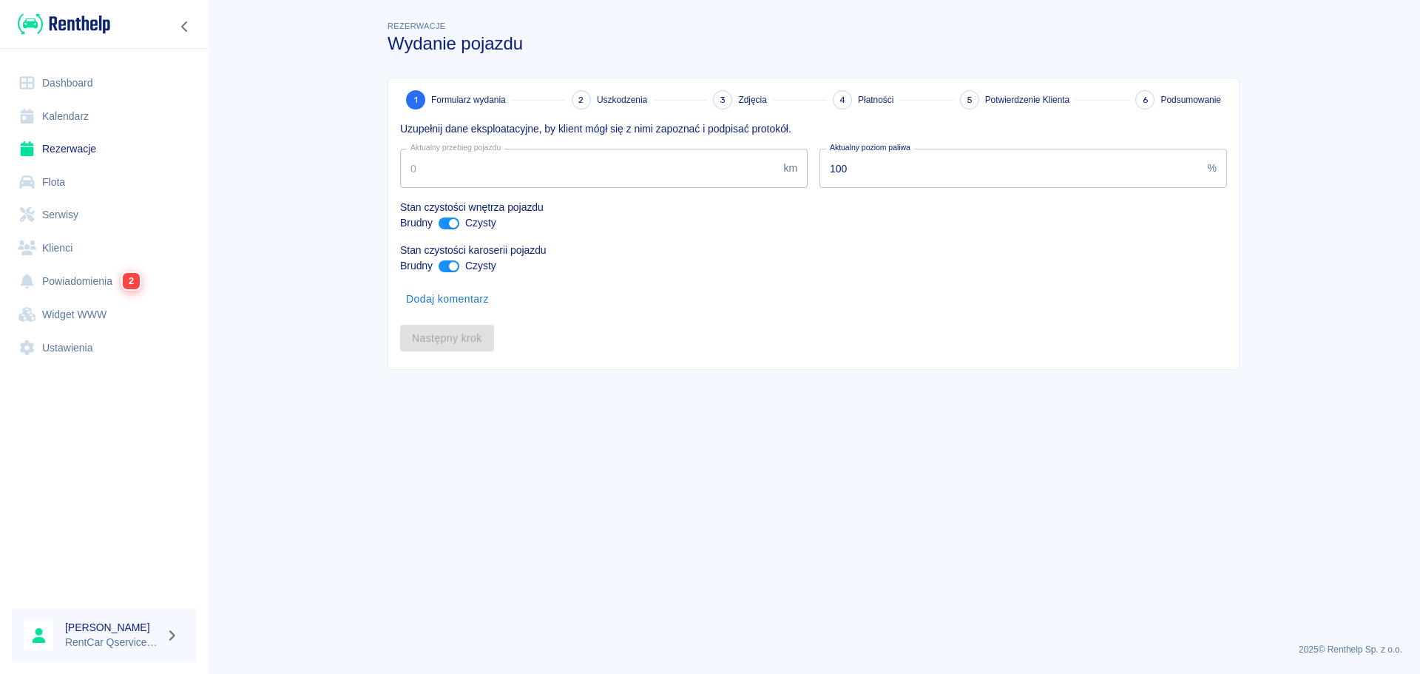
type input "322258"
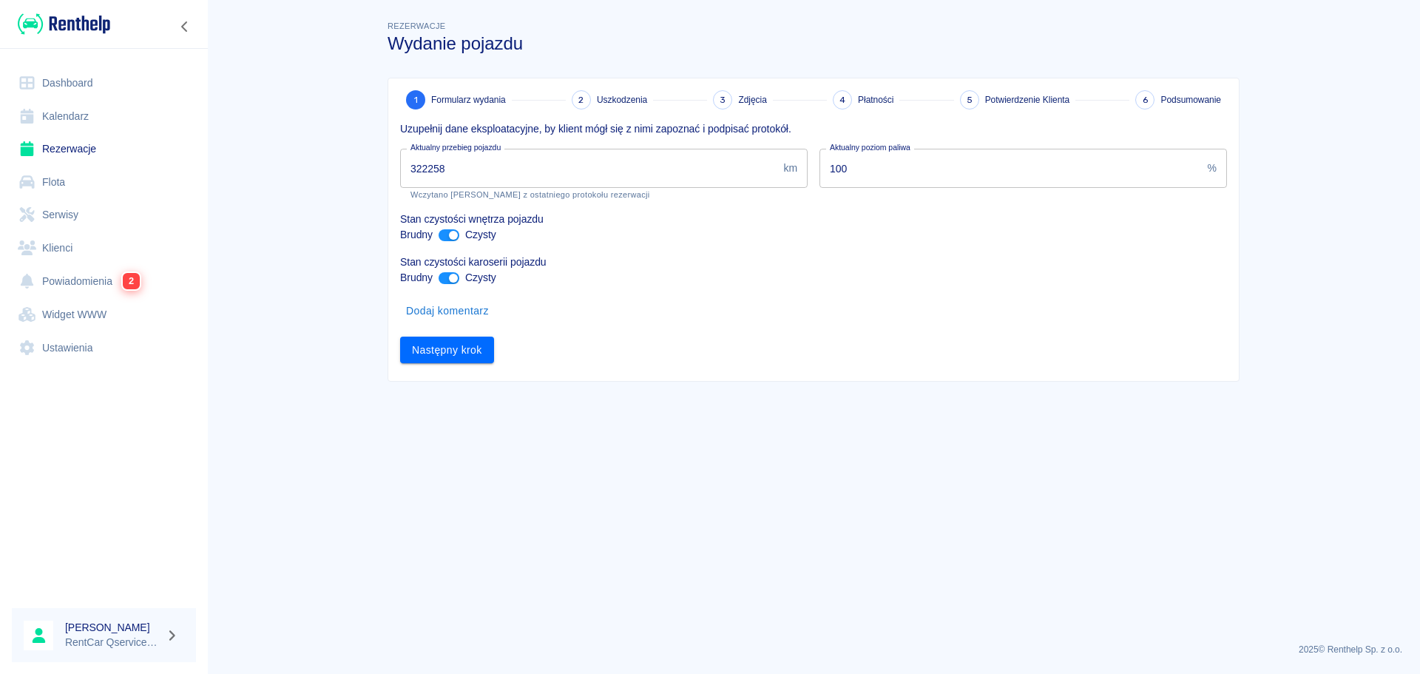
click at [451, 229] on input "ant design" at bounding box center [454, 235] width 36 height 12
checkbox input "false"
click at [432, 286] on div "Dodaj komentarz" at bounding box center [807, 305] width 839 height 39
click at [449, 273] on input "ant design" at bounding box center [454, 278] width 36 height 12
checkbox input "false"
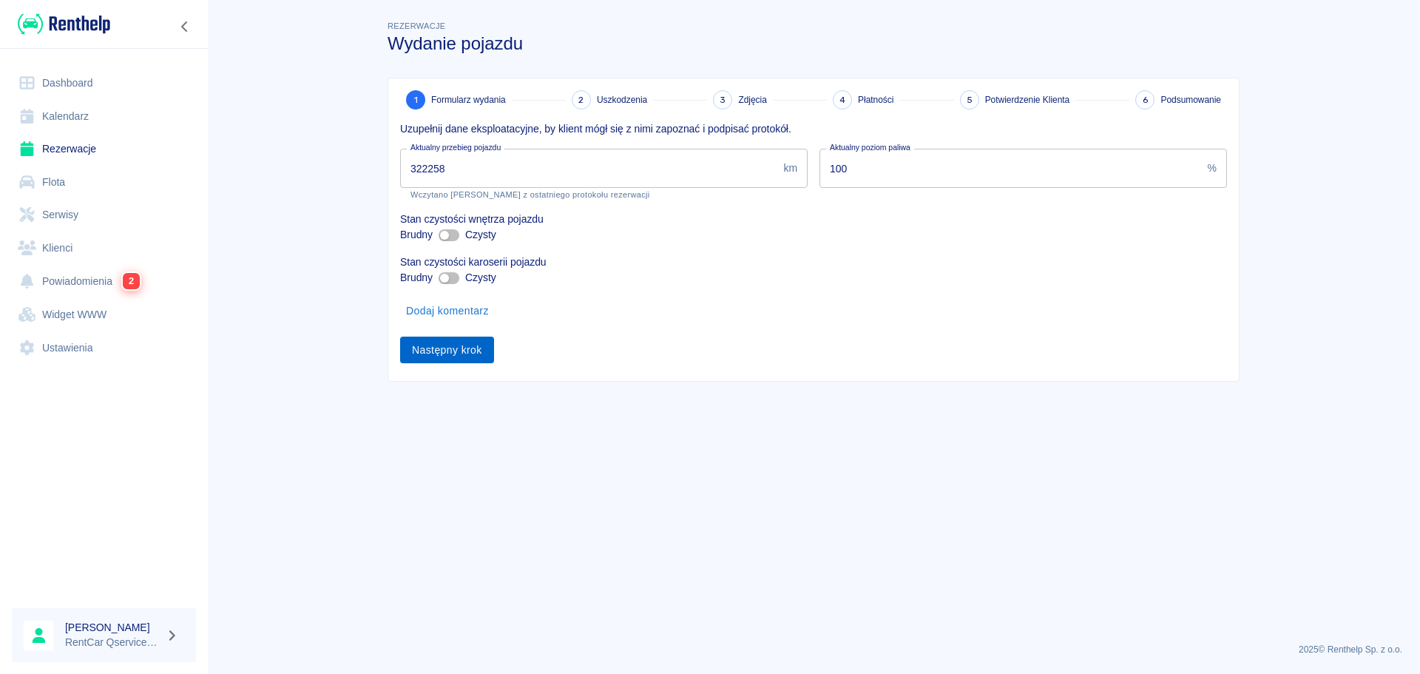
click at [458, 348] on button "Następny krok" at bounding box center [447, 350] width 94 height 27
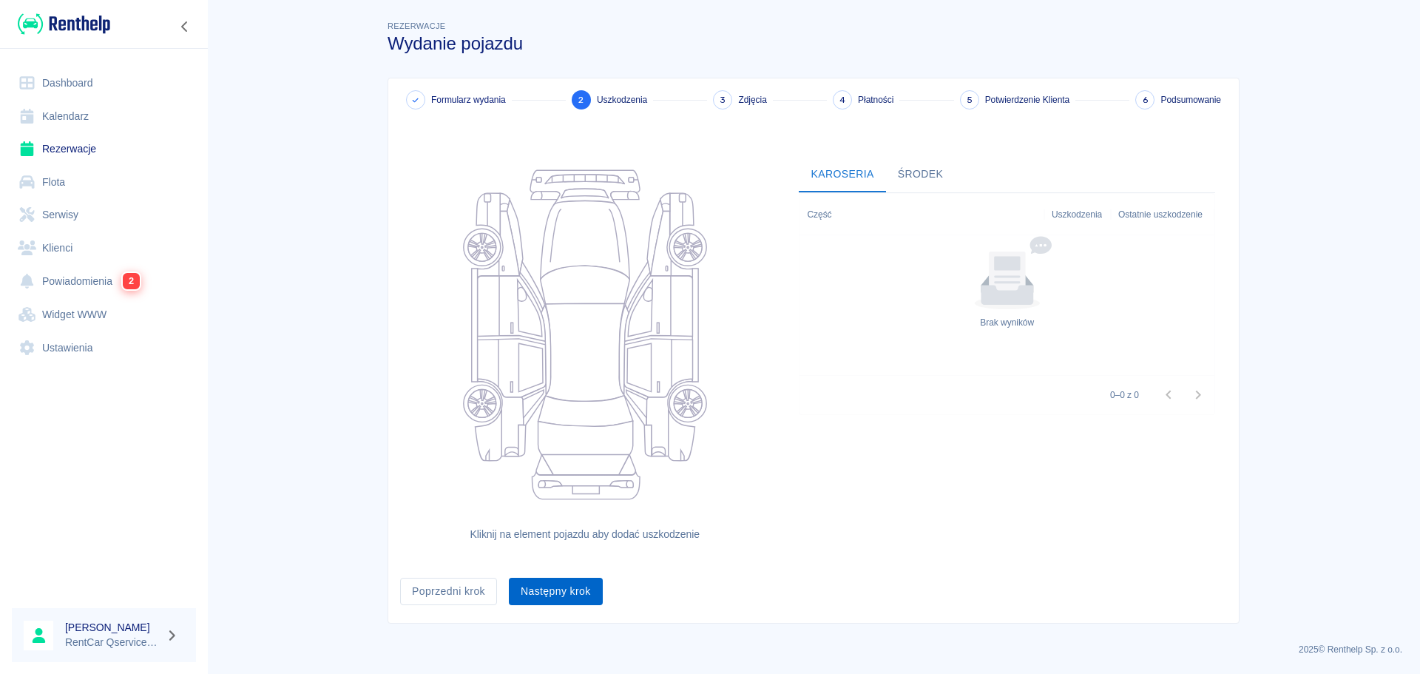
click at [579, 582] on button "Następny krok" at bounding box center [556, 591] width 94 height 27
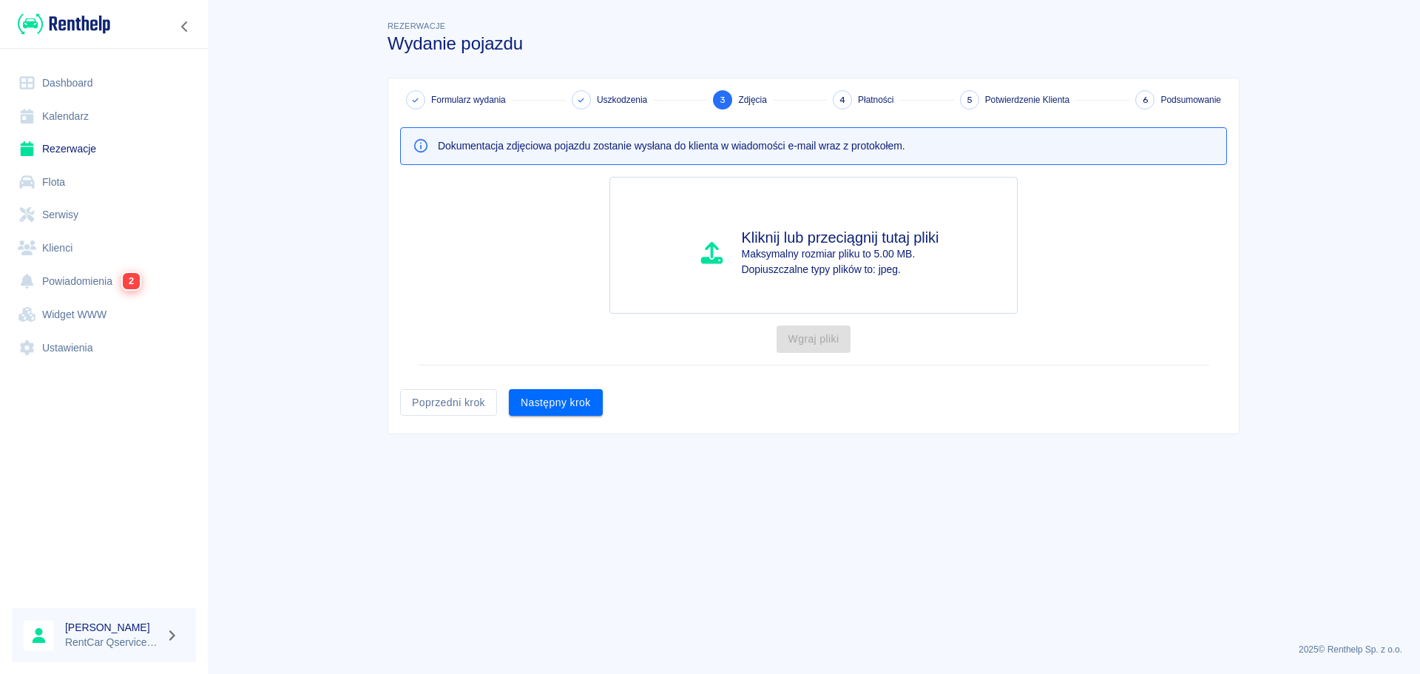
click at [531, 399] on button "Następny krok" at bounding box center [556, 402] width 94 height 27
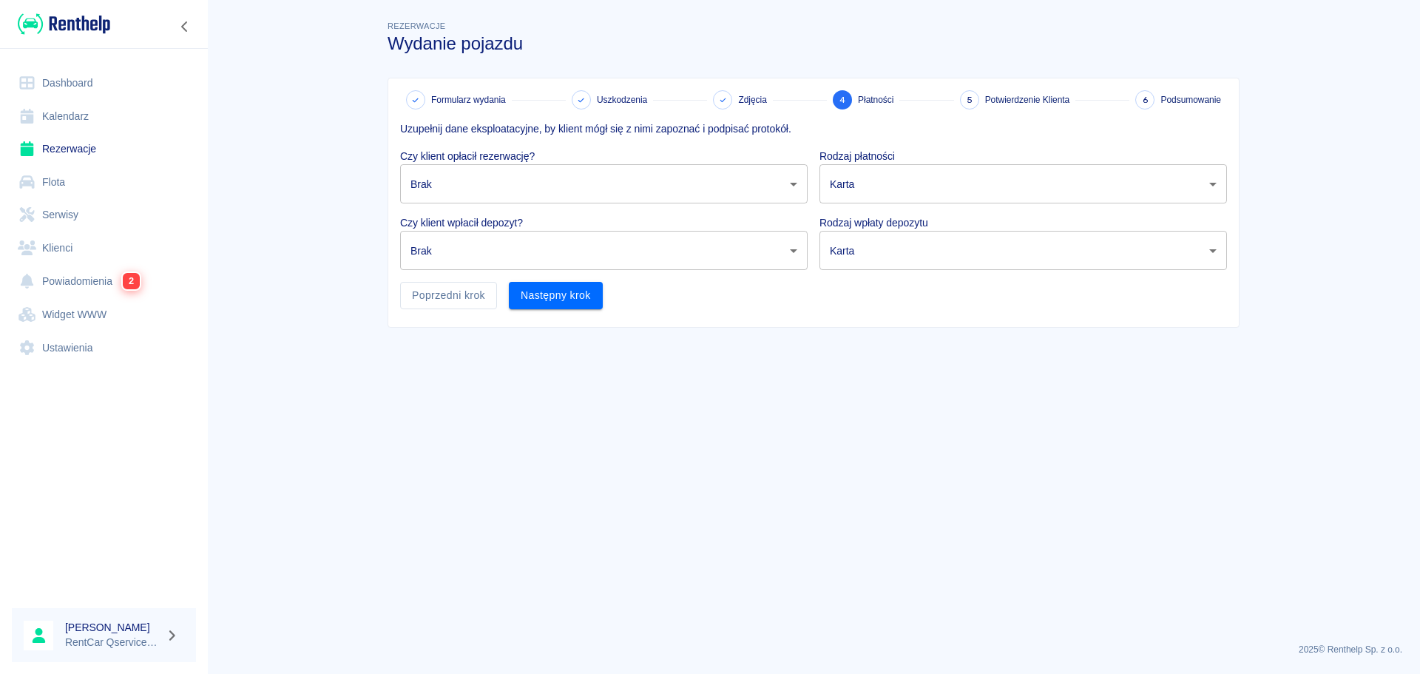
click at [459, 184] on body "Używamy plików Cookies, by zapewnić Ci najlepsze możliwe doświadczenie. Aby dow…" at bounding box center [710, 337] width 1420 height 674
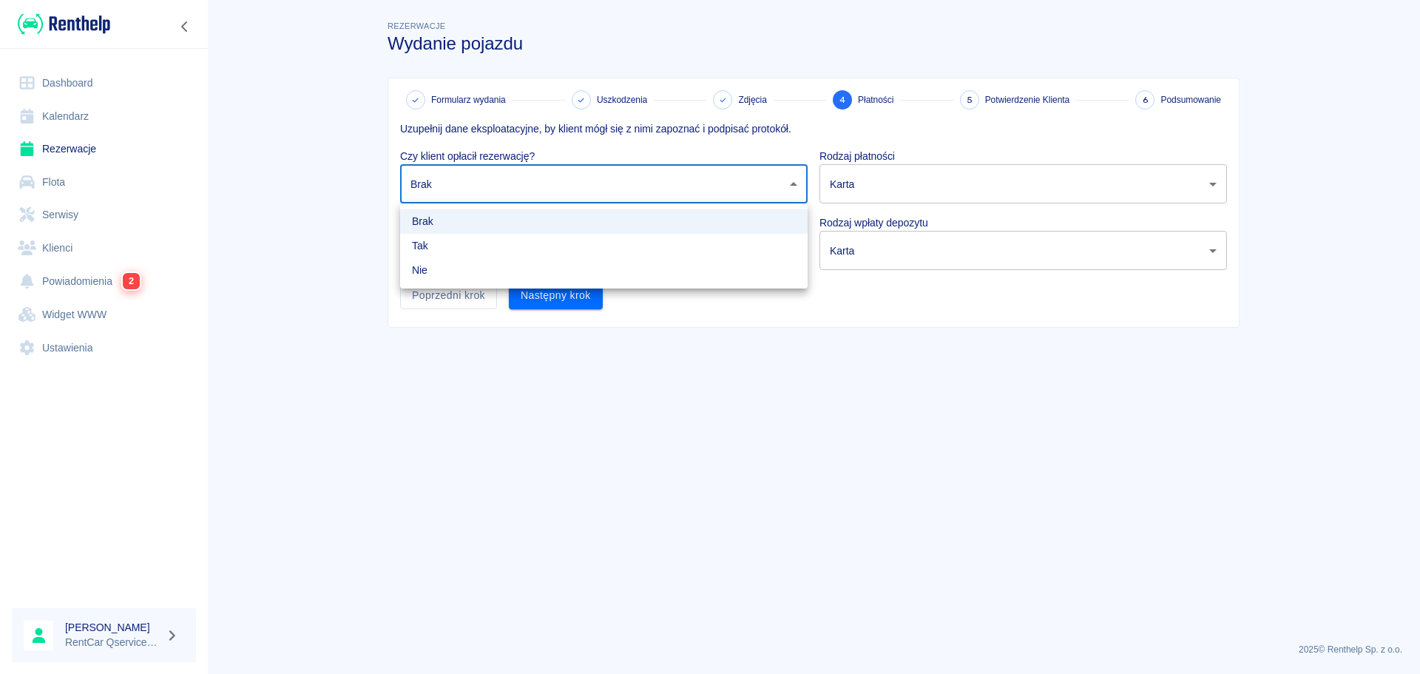
click at [465, 184] on div at bounding box center [710, 337] width 1420 height 674
click at [512, 190] on body "Używamy plików Cookies, by zapewnić Ci najlepsze możliwe doświadczenie. Aby dow…" at bounding box center [710, 337] width 1420 height 674
click at [504, 274] on li "Nie" at bounding box center [604, 270] width 408 height 24
type input "false"
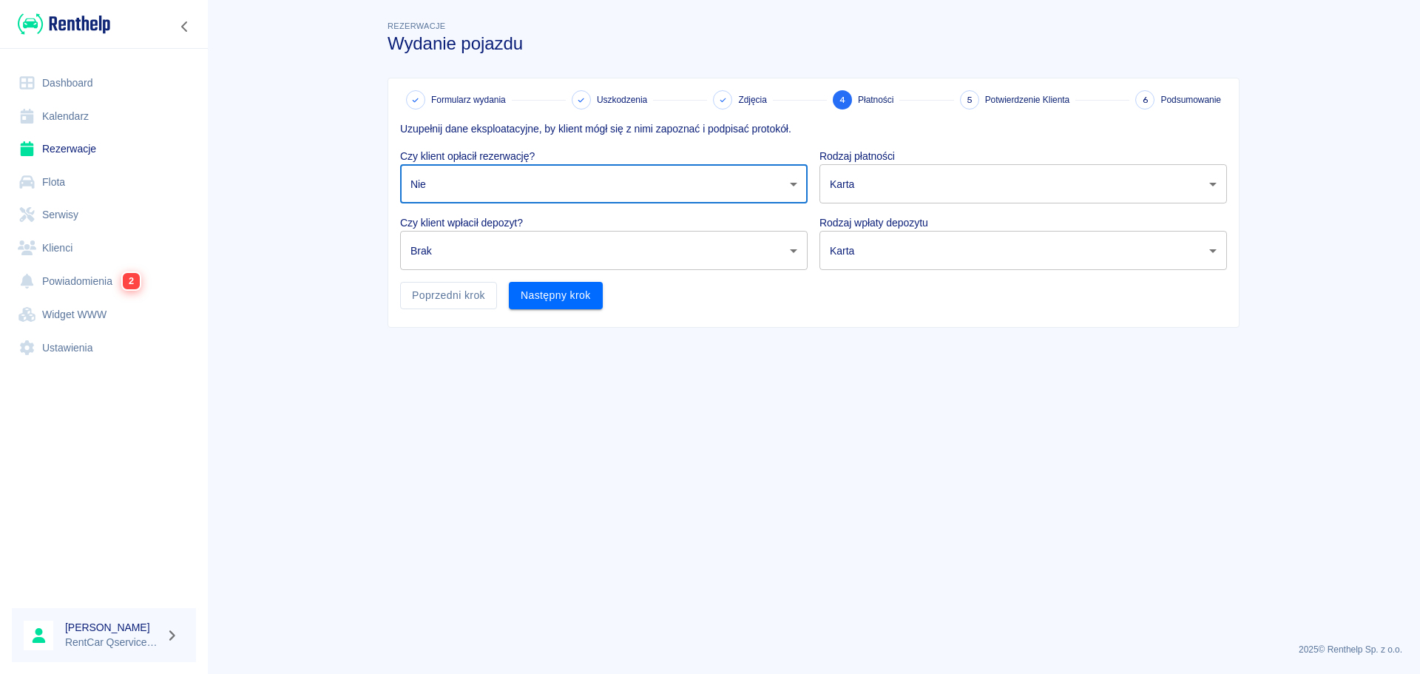
click at [488, 269] on body "Używamy plików Cookies, by zapewnić Ci najlepsze możliwe doświadczenie. Aby dow…" at bounding box center [710, 337] width 1420 height 674
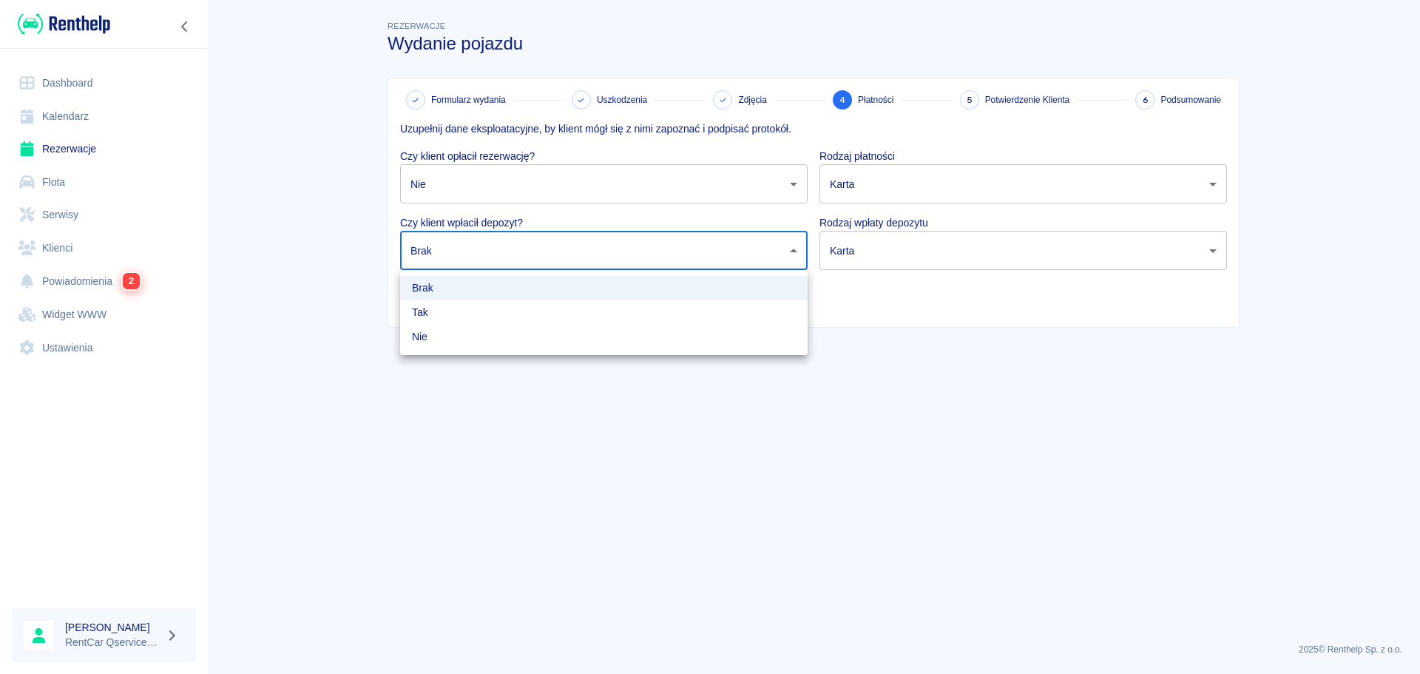
click at [469, 328] on li "Nie" at bounding box center [604, 337] width 408 height 24
type input "false"
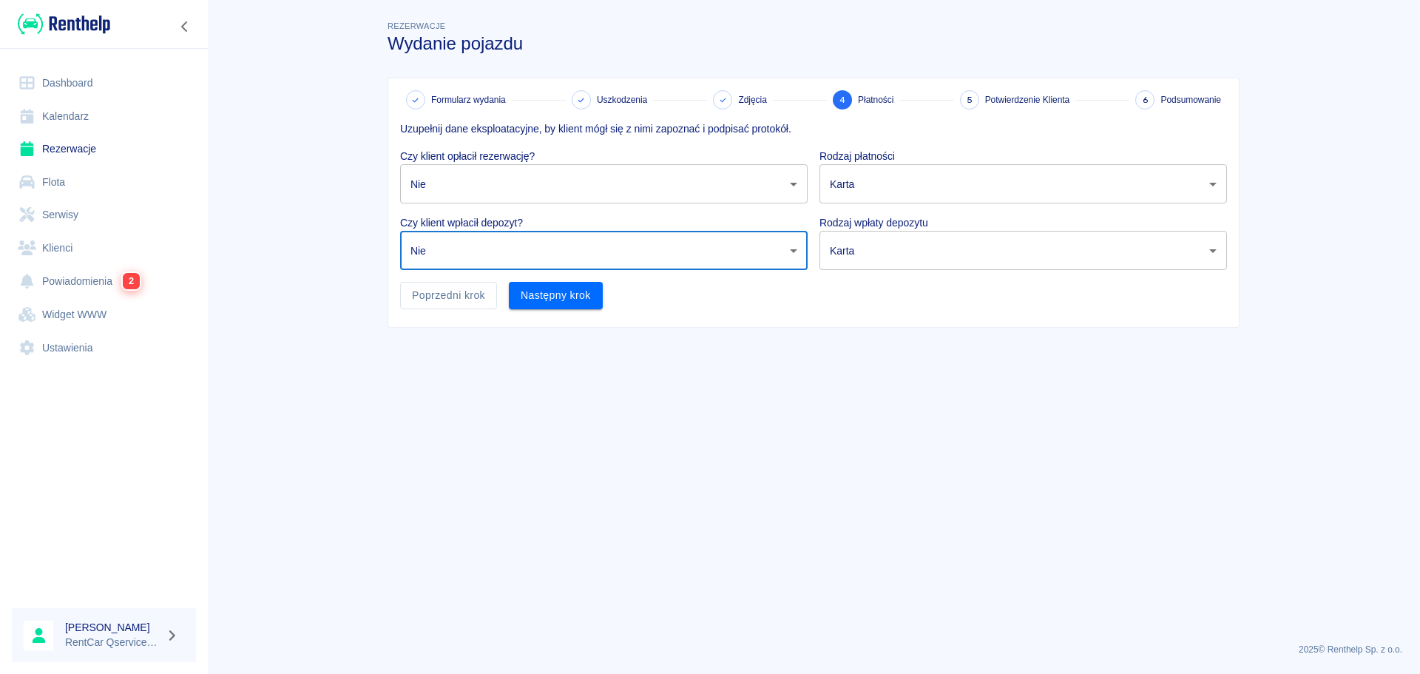
drag, startPoint x: 802, startPoint y: 437, endPoint x: 925, endPoint y: 275, distance: 203.7
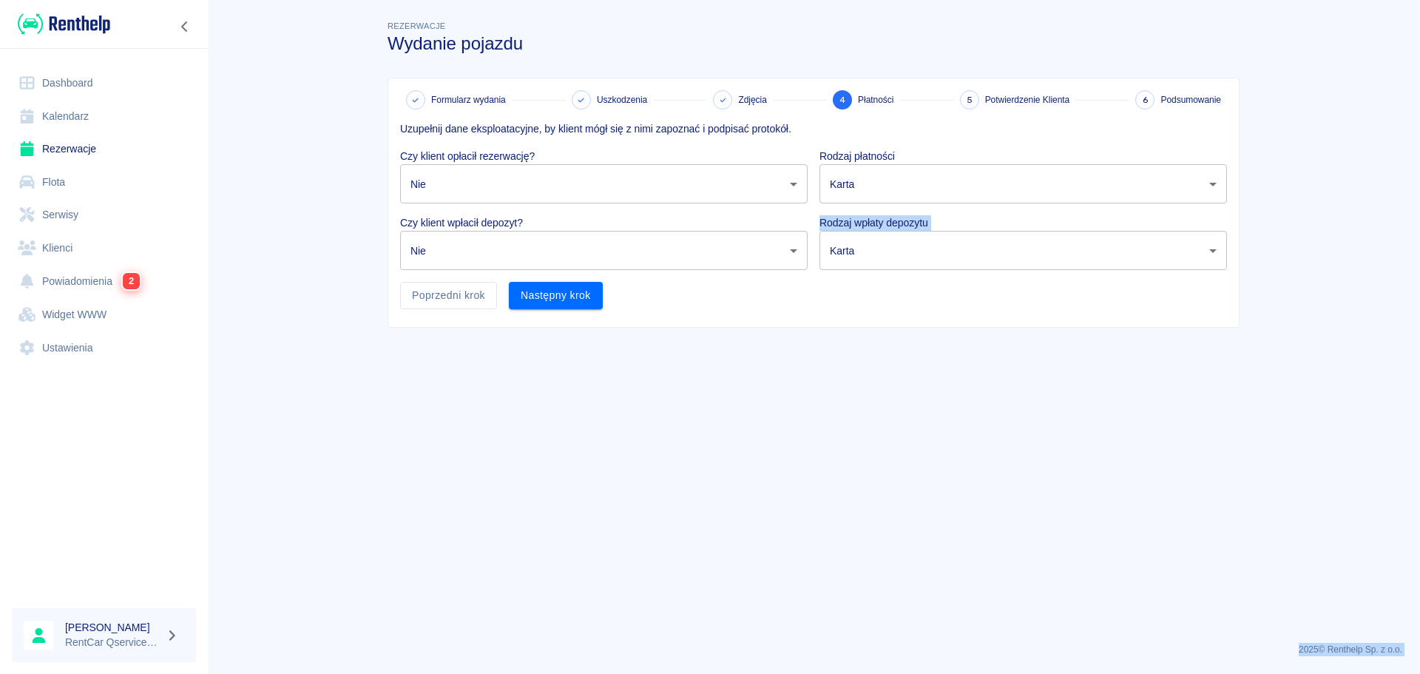
click at [900, 174] on body "Używamy plików Cookies, by zapewnić Ci najlepsze możliwe doświadczenie. Aby dow…" at bounding box center [710, 337] width 1420 height 674
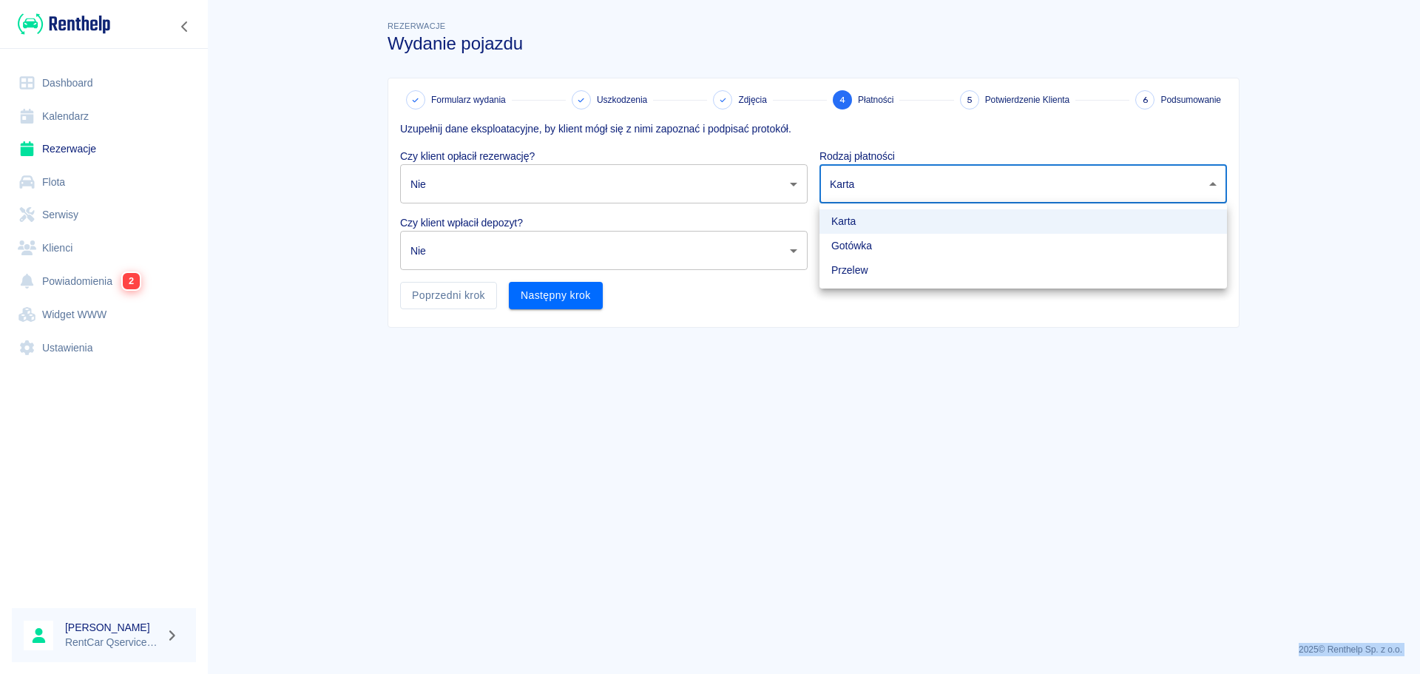
click at [888, 245] on li "Gotówka" at bounding box center [1024, 246] width 408 height 24
type input "cash"
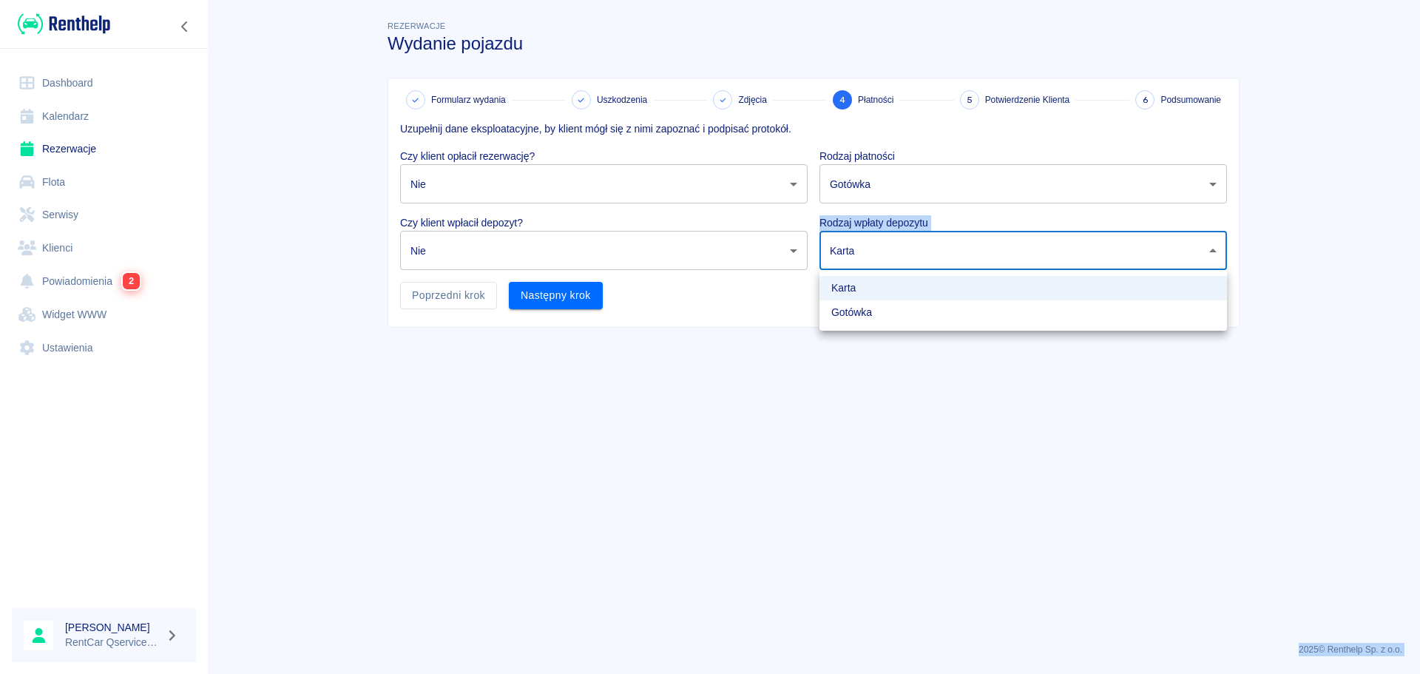
click at [877, 258] on body "Używamy plików Cookies, by zapewnić Ci najlepsze możliwe doświadczenie. Aby dow…" at bounding box center [710, 337] width 1420 height 674
click at [869, 317] on li "Gotówka" at bounding box center [1024, 312] width 408 height 24
type input "cash"
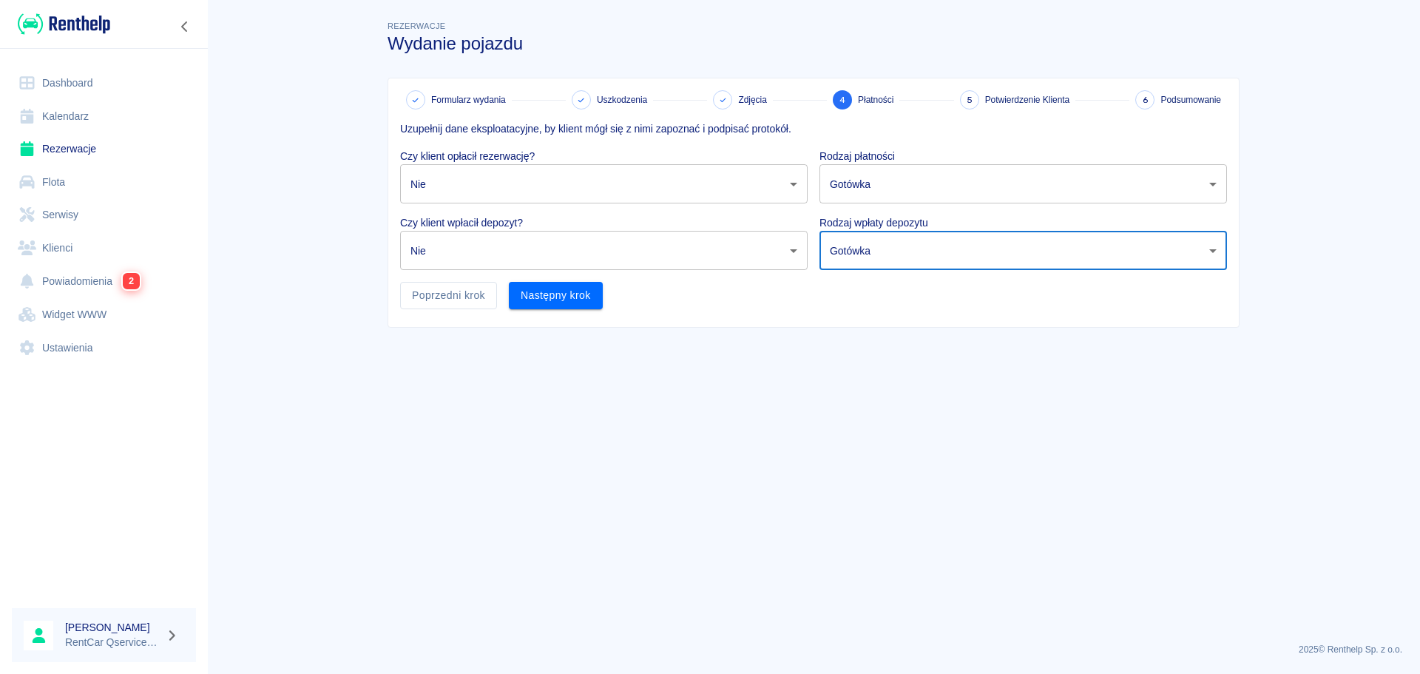
click at [822, 399] on div at bounding box center [710, 337] width 1420 height 674
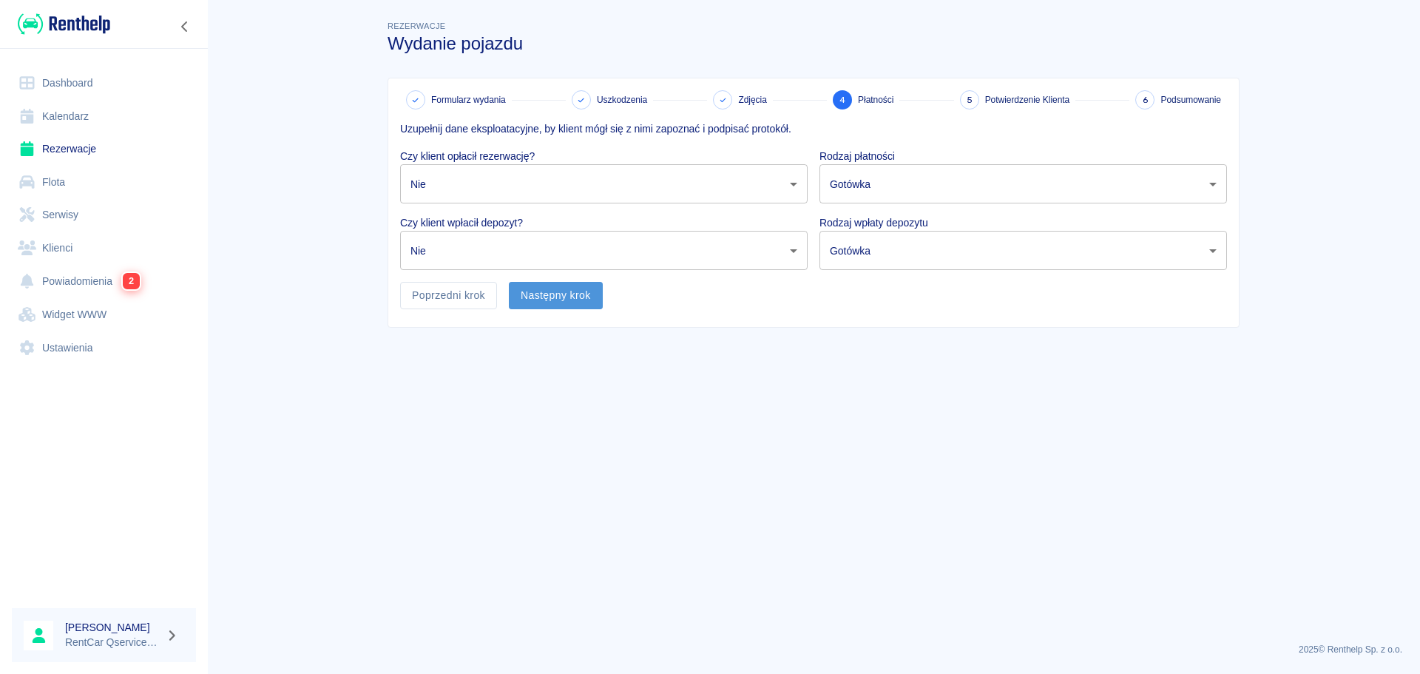
click at [574, 300] on button "Następny krok" at bounding box center [556, 295] width 94 height 27
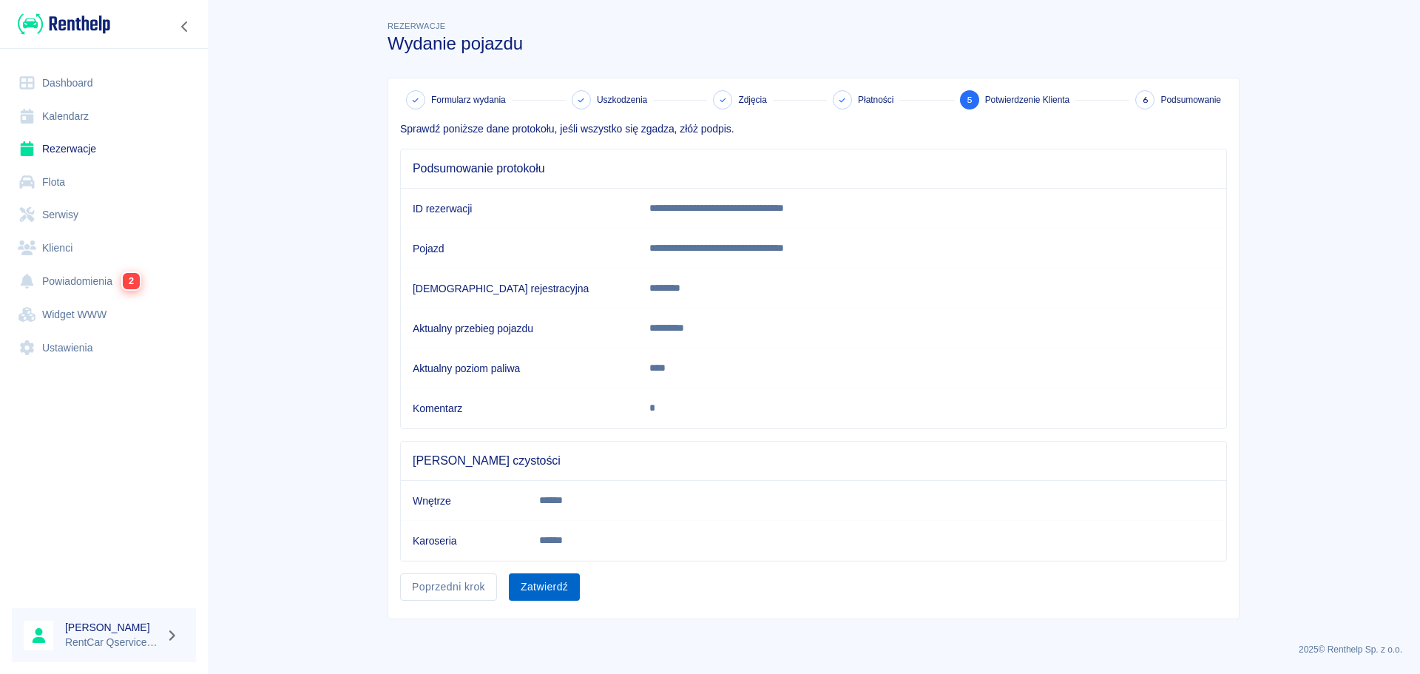
click at [571, 589] on button "Zatwierdź" at bounding box center [544, 586] width 71 height 27
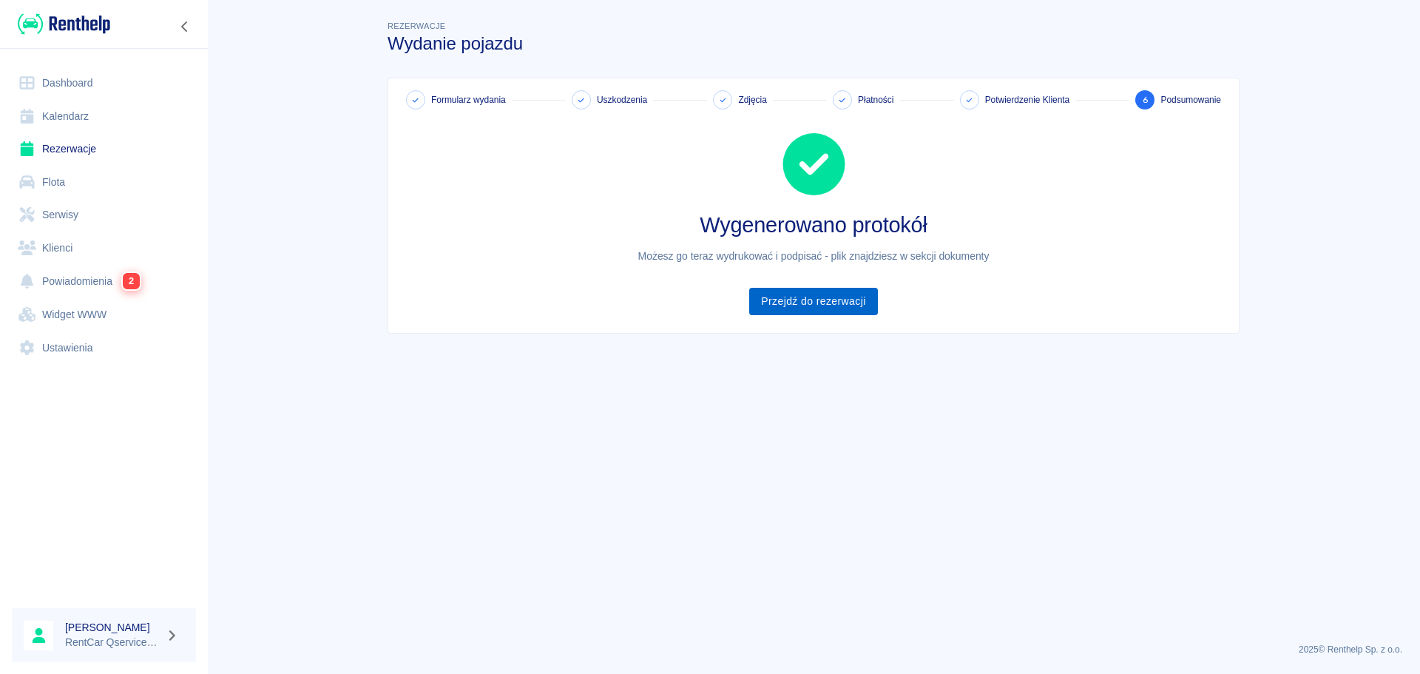
click at [864, 306] on link "Przejdź do rezerwacji" at bounding box center [813, 301] width 128 height 27
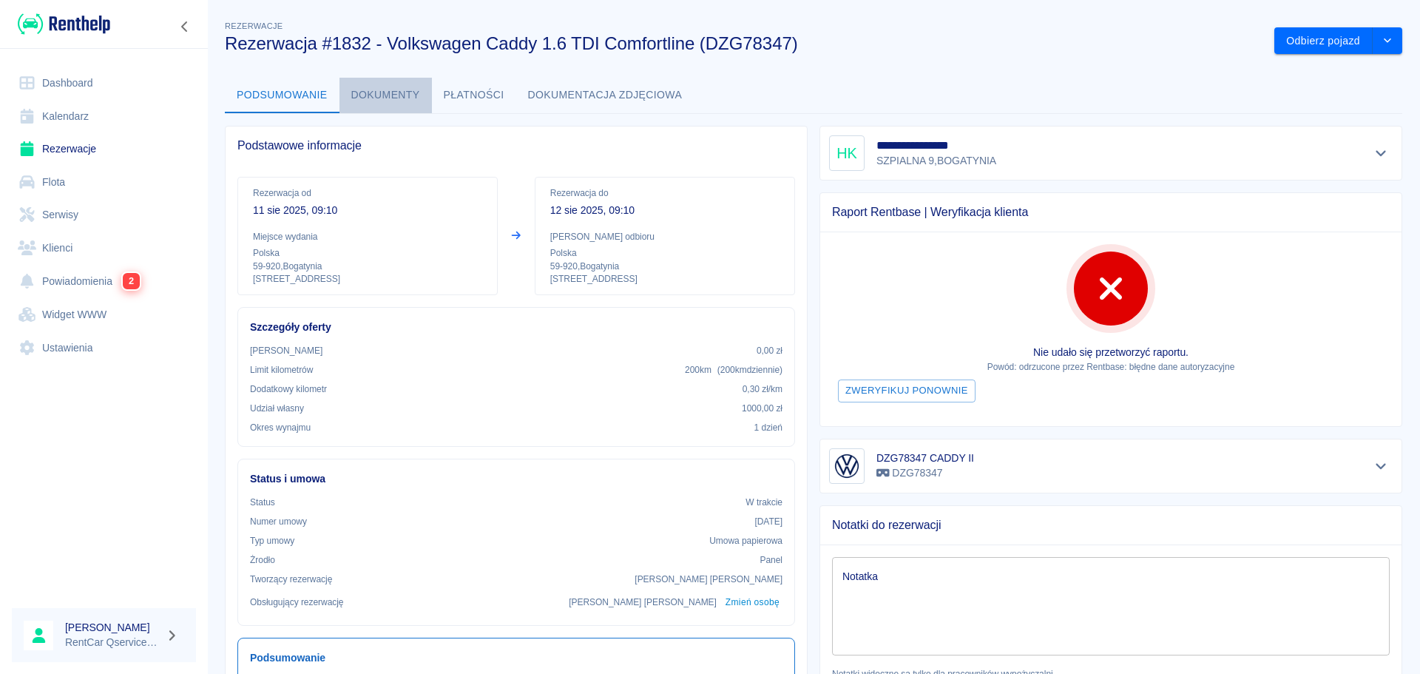
click at [383, 90] on button "Dokumenty" at bounding box center [386, 96] width 92 height 36
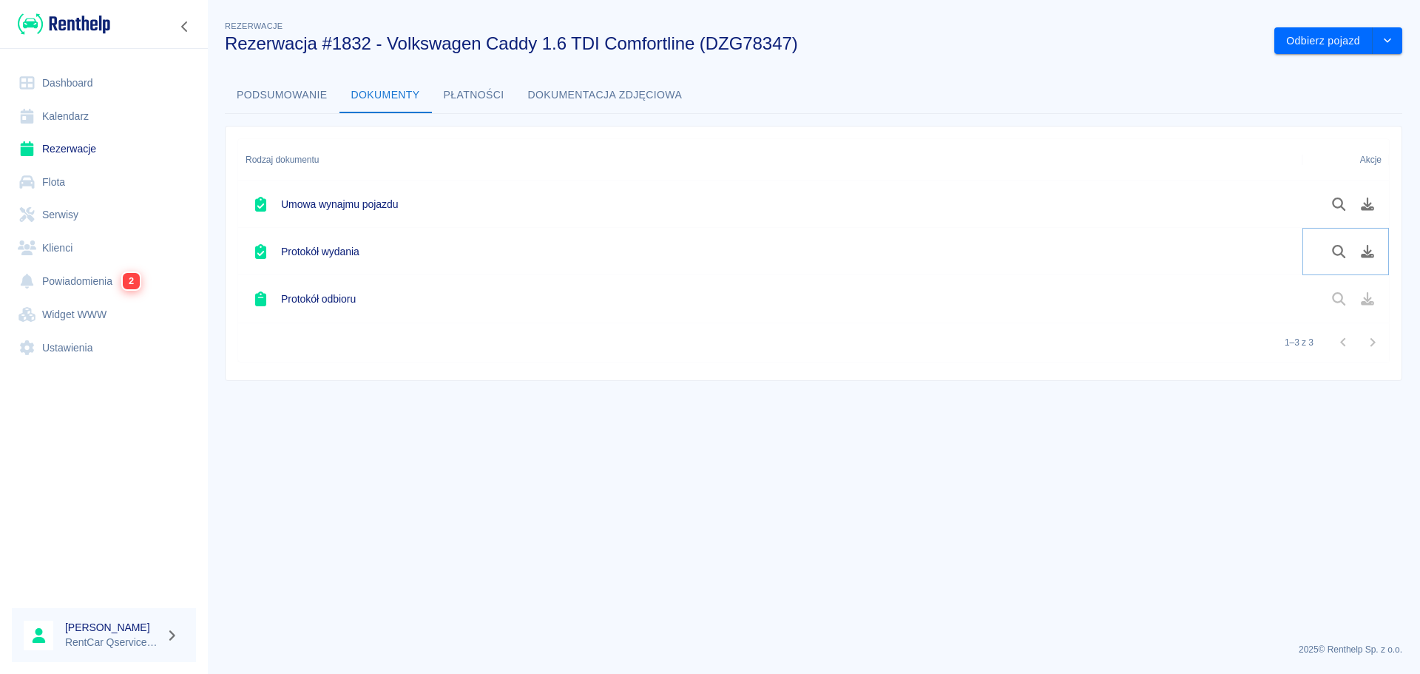
click at [1374, 252] on icon "Pobierz dokument" at bounding box center [1368, 251] width 17 height 13
click at [65, 92] on link "Dashboard" at bounding box center [104, 83] width 184 height 33
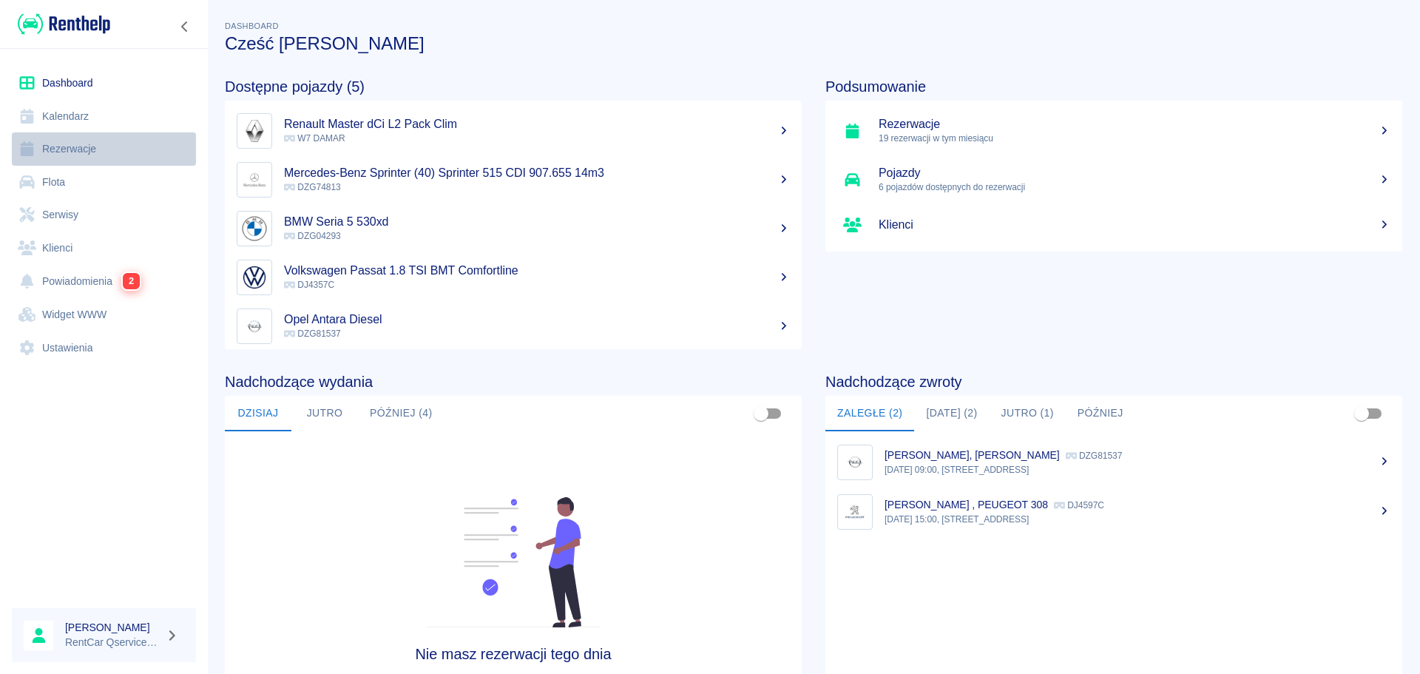
click at [77, 160] on link "Rezerwacje" at bounding box center [104, 148] width 184 height 33
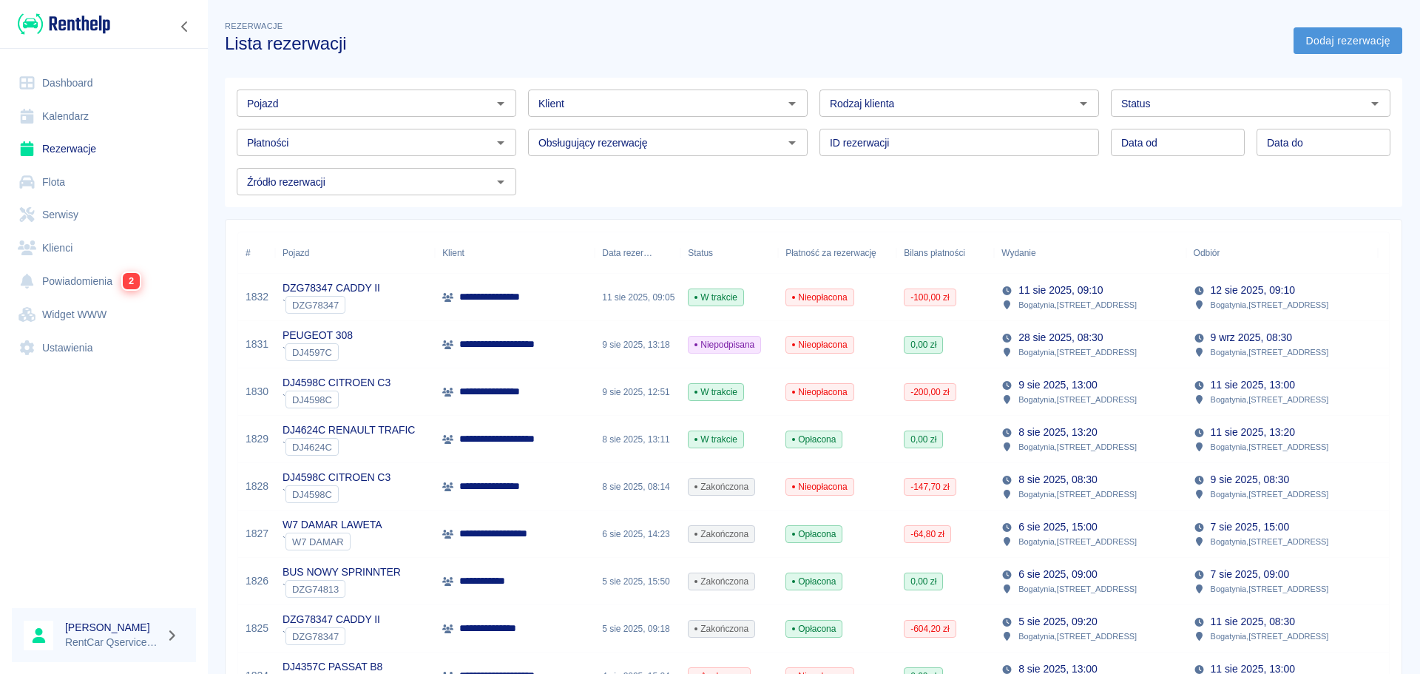
click at [1310, 36] on link "Dodaj rezerwację" at bounding box center [1348, 40] width 109 height 27
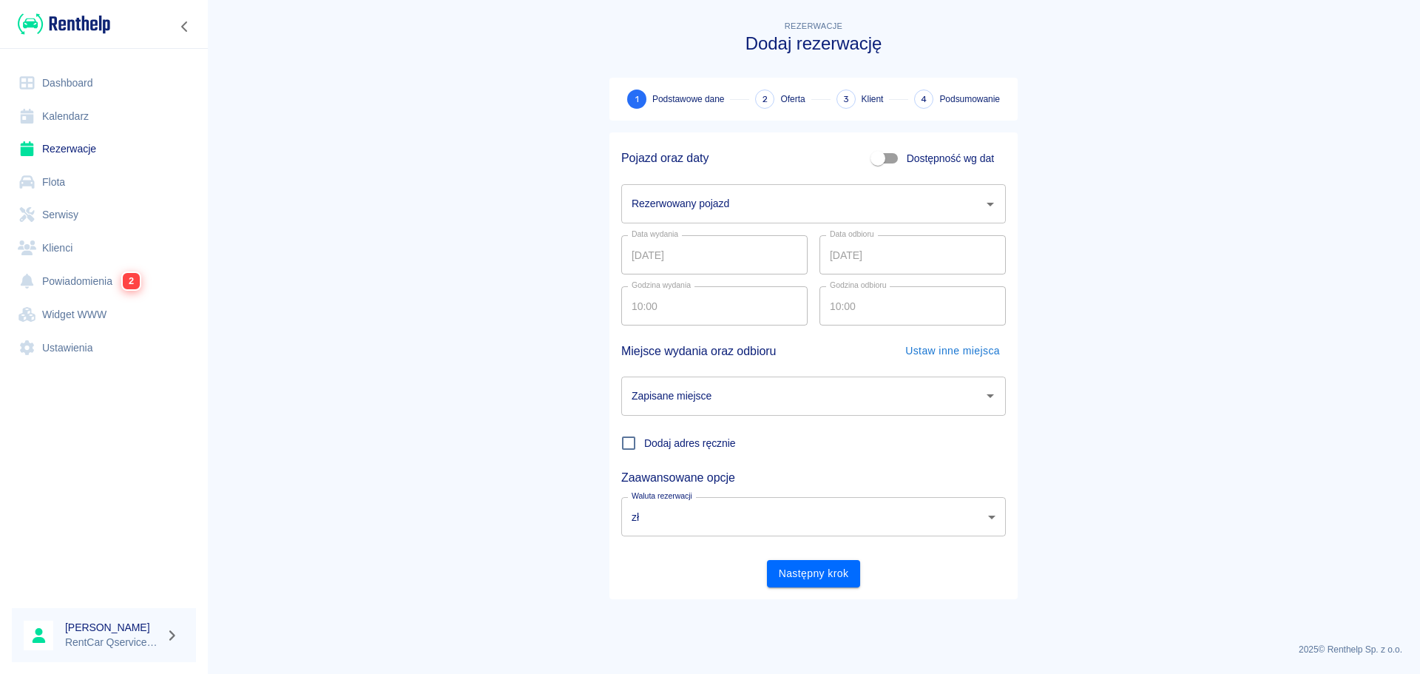
click at [726, 188] on div "Rezerwowany pojazd" at bounding box center [813, 203] width 385 height 39
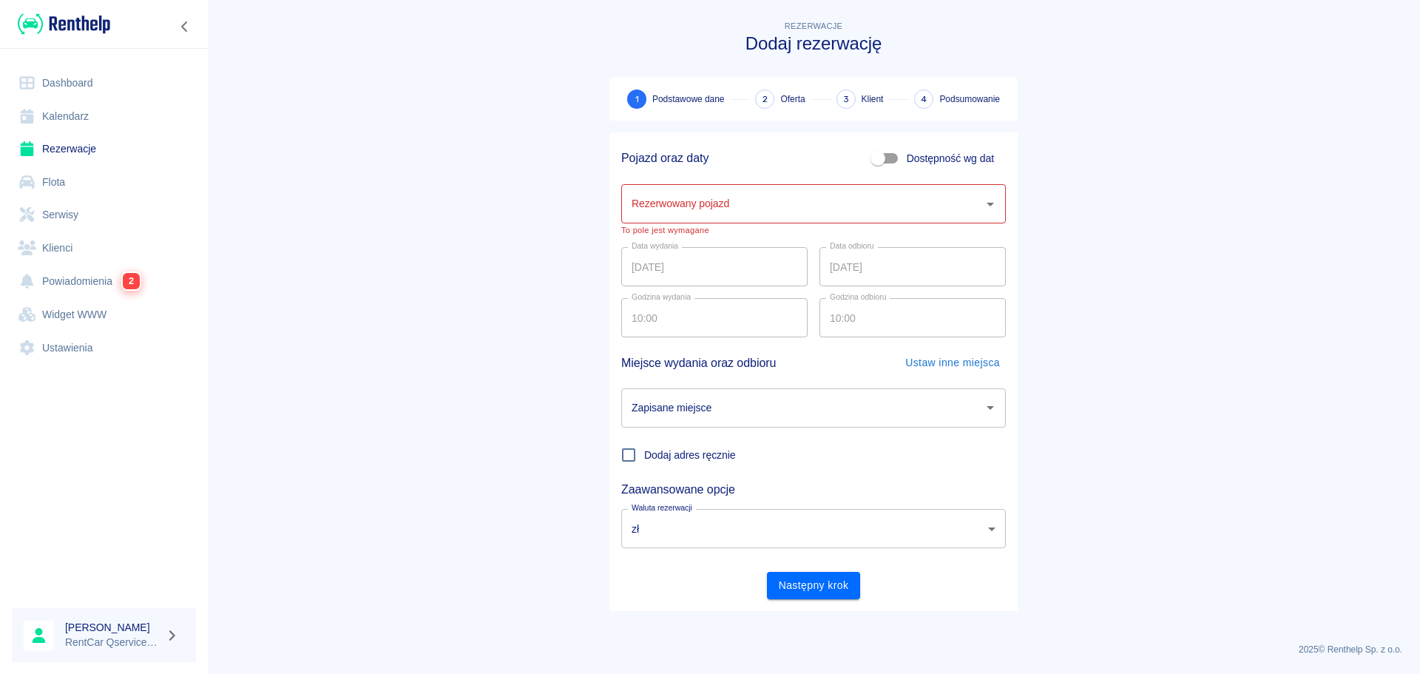
click at [510, 298] on main "Rezerwacje Dodaj rezerwację 1 Podstawowe dane 2 Oferta 3 Klient 4 Podsumowanie …" at bounding box center [813, 324] width 1213 height 613
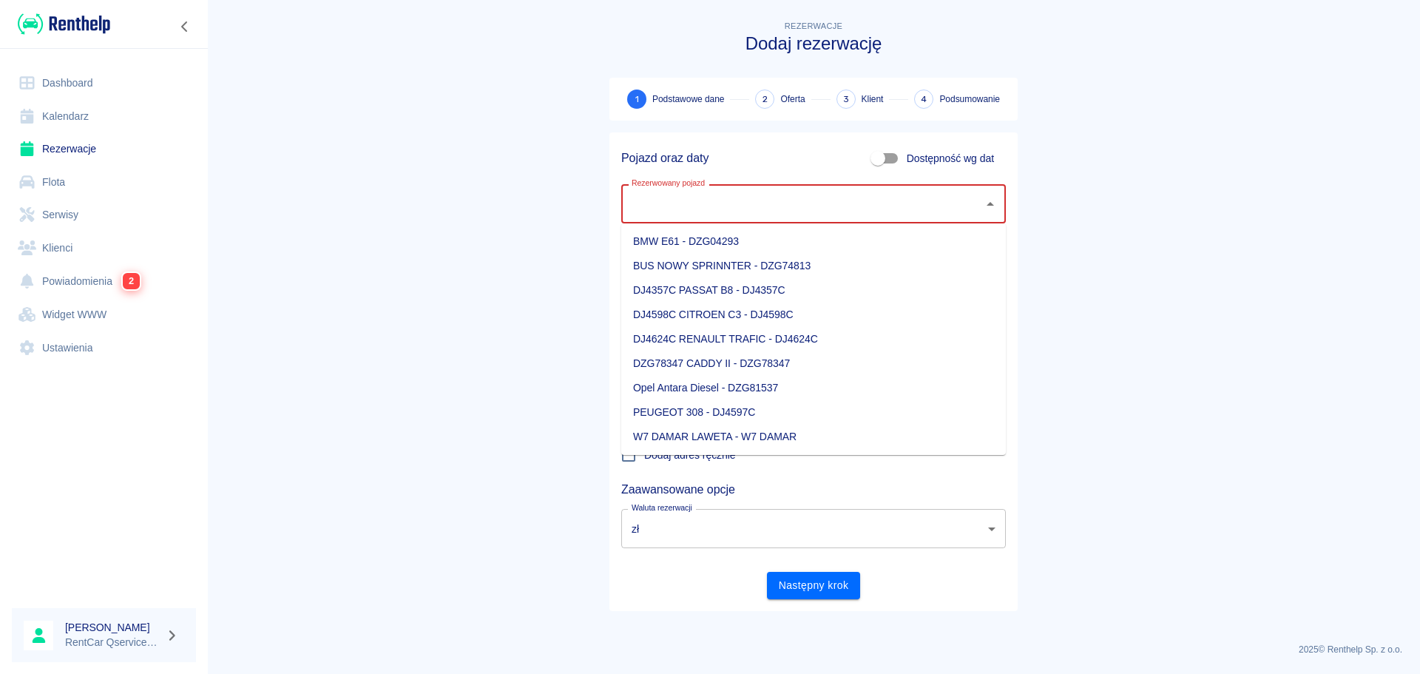
click at [718, 191] on input "Rezerwowany pojazd" at bounding box center [802, 204] width 349 height 26
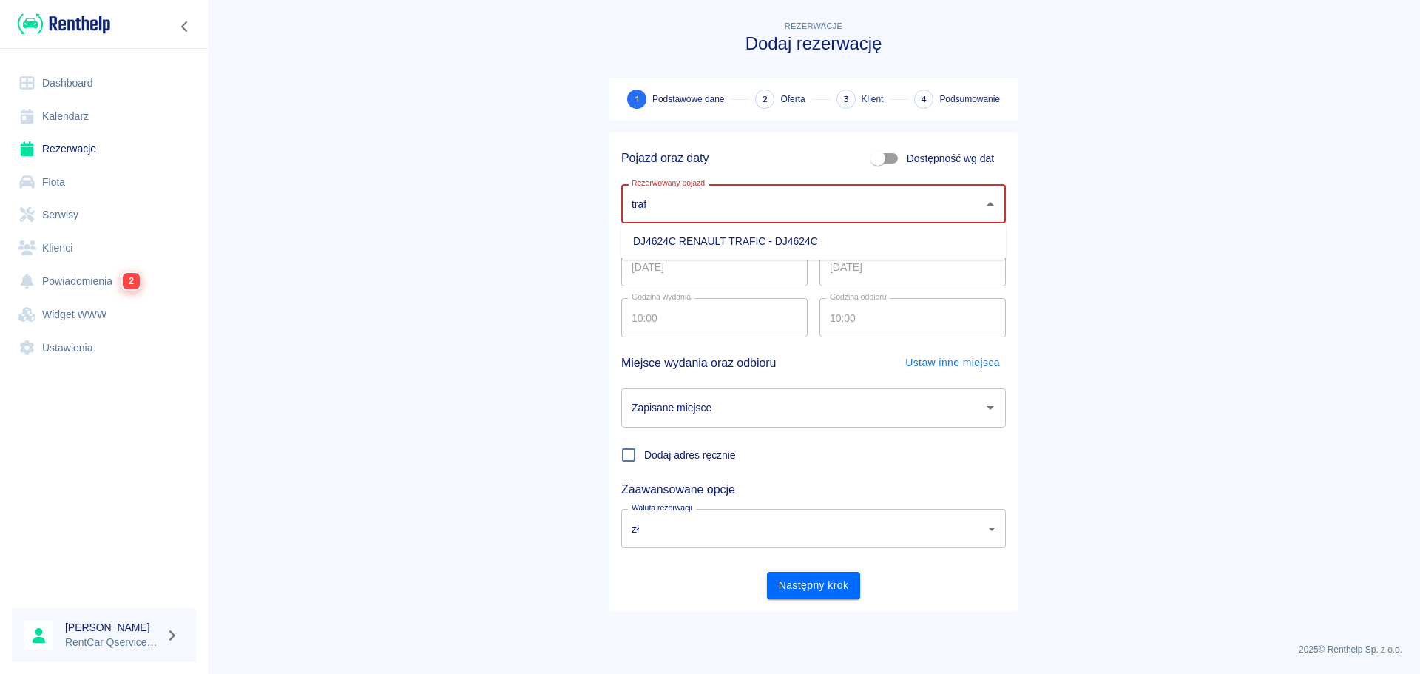
click at [735, 227] on ul "DJ4624C RENAULT TRAFIC - DJ4624C" at bounding box center [813, 241] width 385 height 36
click at [670, 247] on li "DJ4624C RENAULT TRAFIC - DJ4624C" at bounding box center [813, 241] width 385 height 24
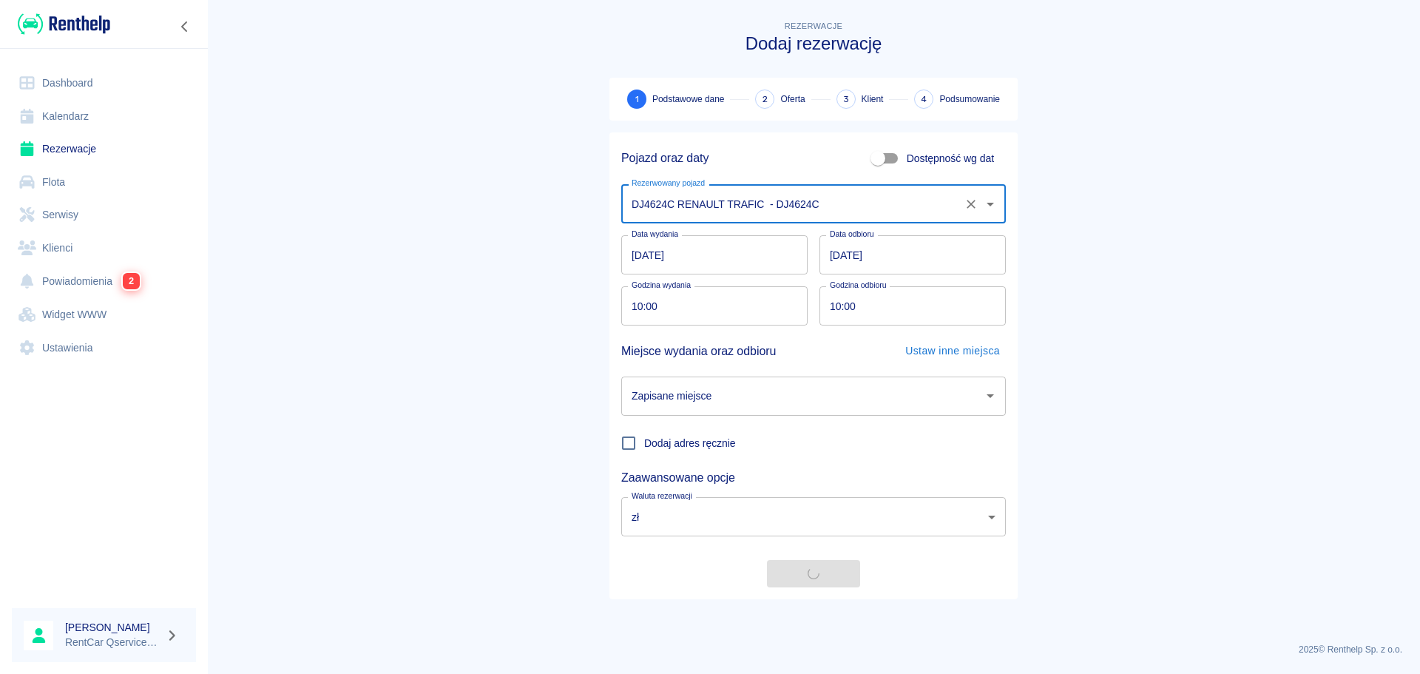
type input "DJ4624C RENAULT TRAFIC - DJ4624C"
click at [519, 400] on main "Rezerwacje Dodaj rezerwację 1 Podstawowe dane 2 Oferta 3 Klient 4 Podsumowanie …" at bounding box center [813, 324] width 1213 height 613
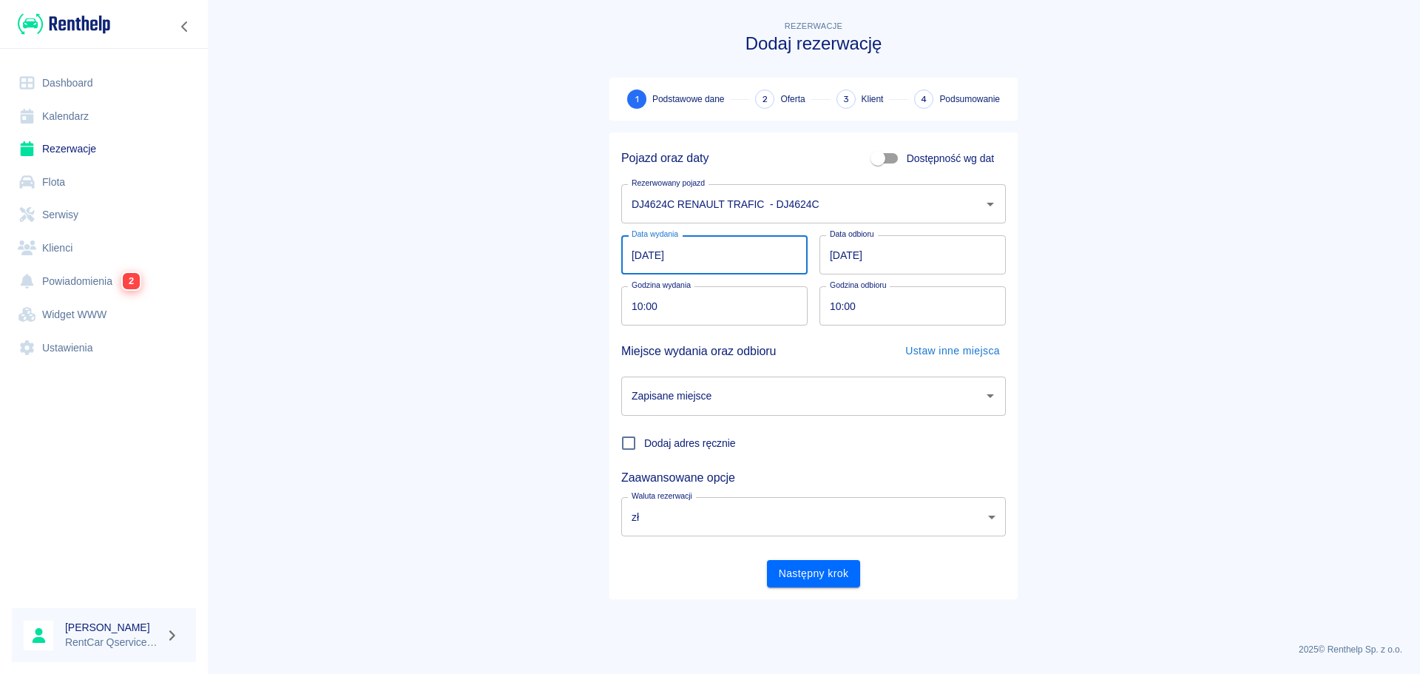
click at [633, 263] on input "[DATE]" at bounding box center [714, 254] width 186 height 39
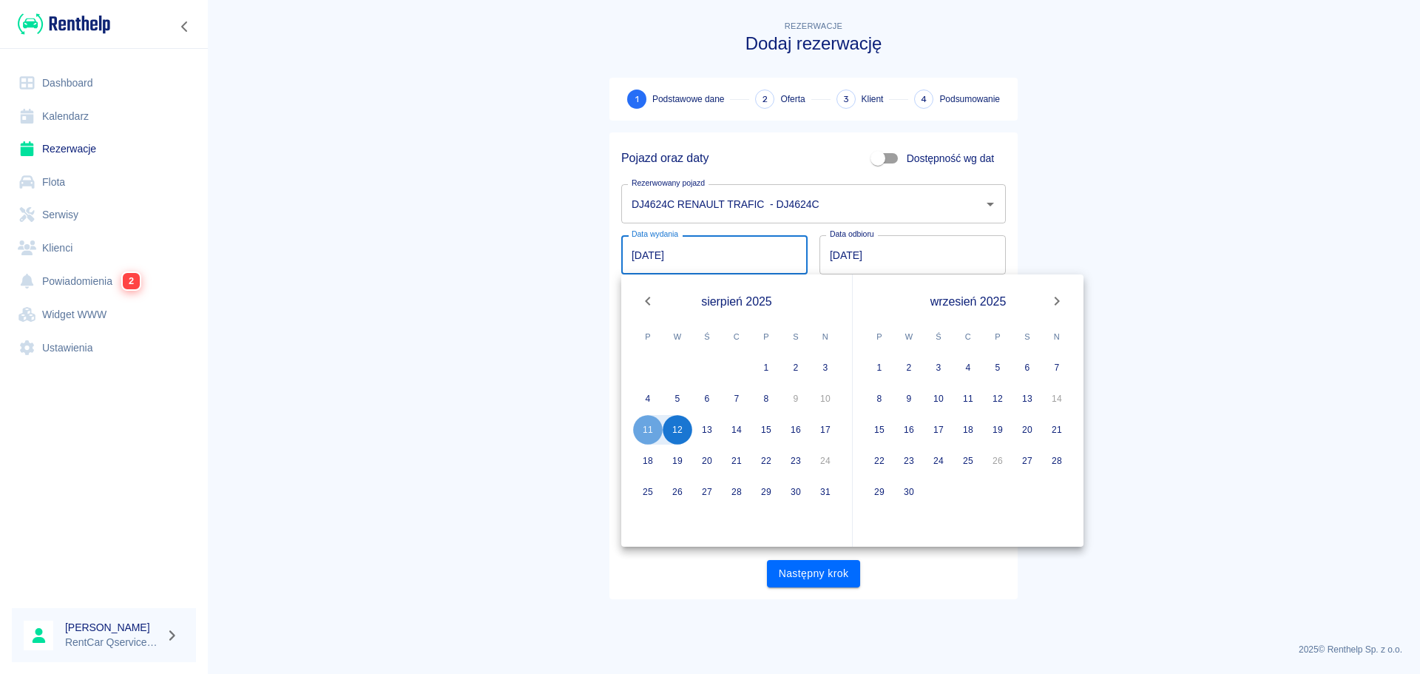
click at [638, 303] on button "Previous month" at bounding box center [648, 301] width 30 height 30
click at [711, 491] on button "30" at bounding box center [707, 492] width 30 height 30
type input "[DATE]"
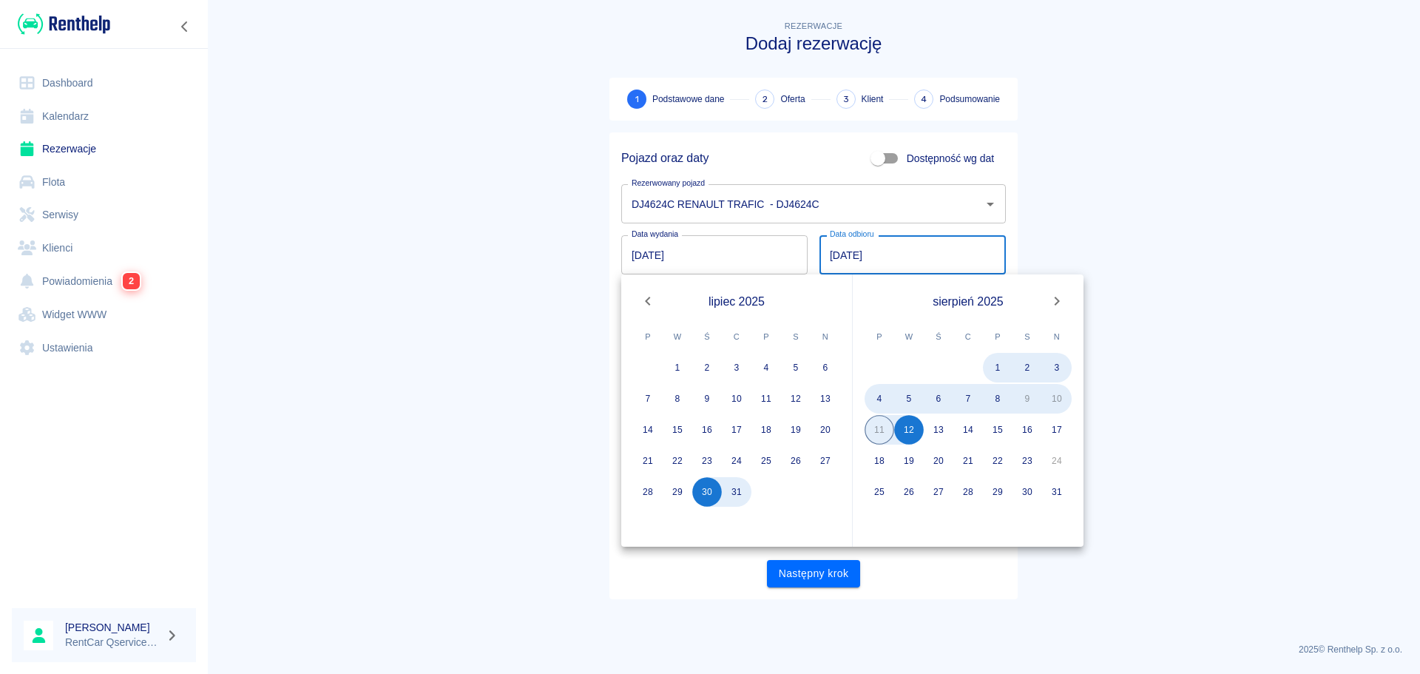
click at [354, 340] on main "Rezerwacje Dodaj rezerwację 1 Podstawowe dane 2 Oferta 3 Klient 4 Podsumowanie …" at bounding box center [813, 324] width 1213 height 613
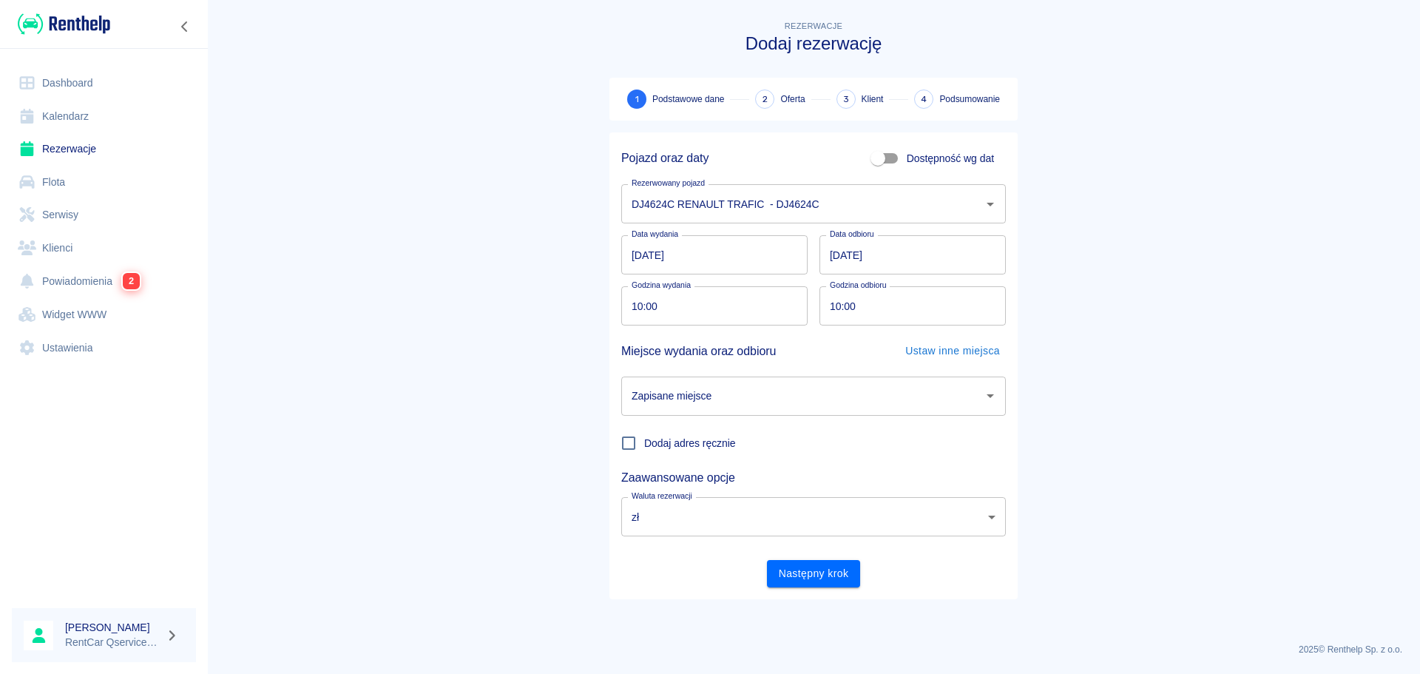
click at [835, 249] on input "[DATE]" at bounding box center [913, 254] width 186 height 39
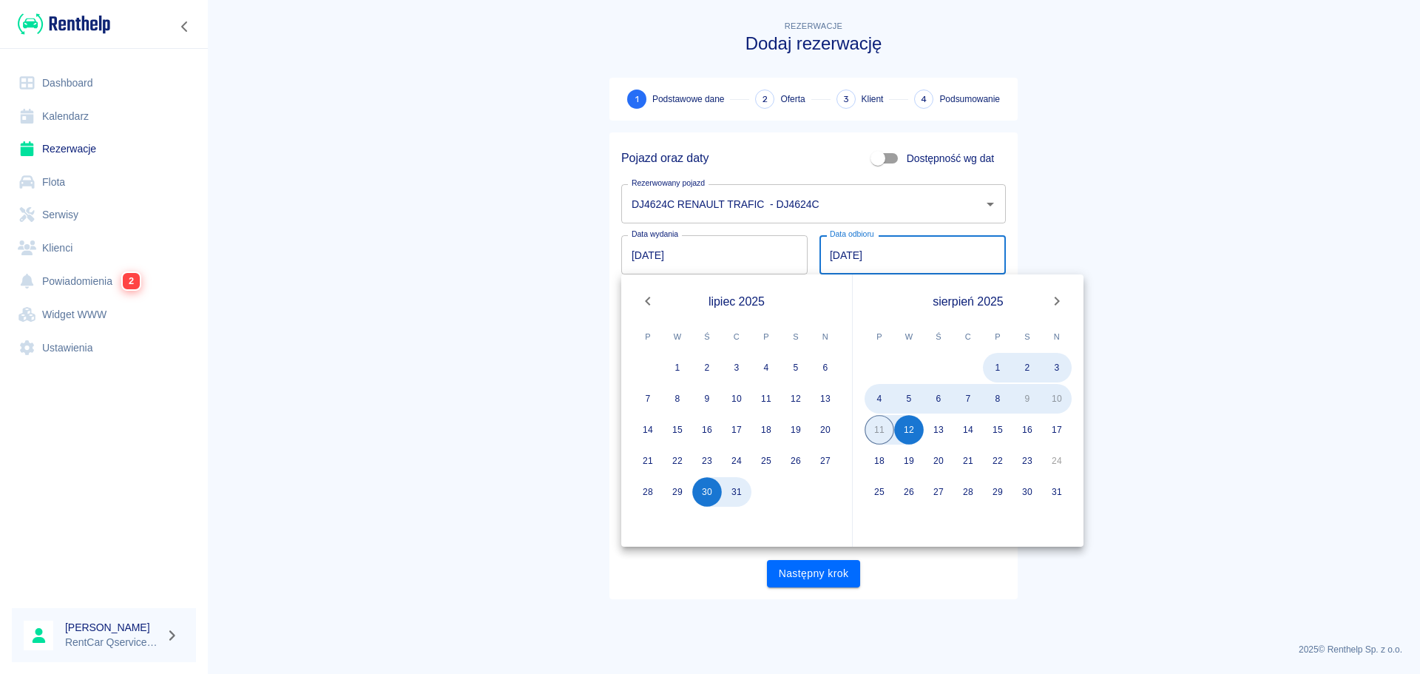
drag, startPoint x: 1101, startPoint y: 226, endPoint x: 1090, endPoint y: 226, distance: 11.1
click at [1103, 223] on main "Rezerwacje Dodaj rezerwację 1 Podstawowe dane 2 Oferta 3 Klient 4 Podsumowanie …" at bounding box center [813, 324] width 1213 height 613
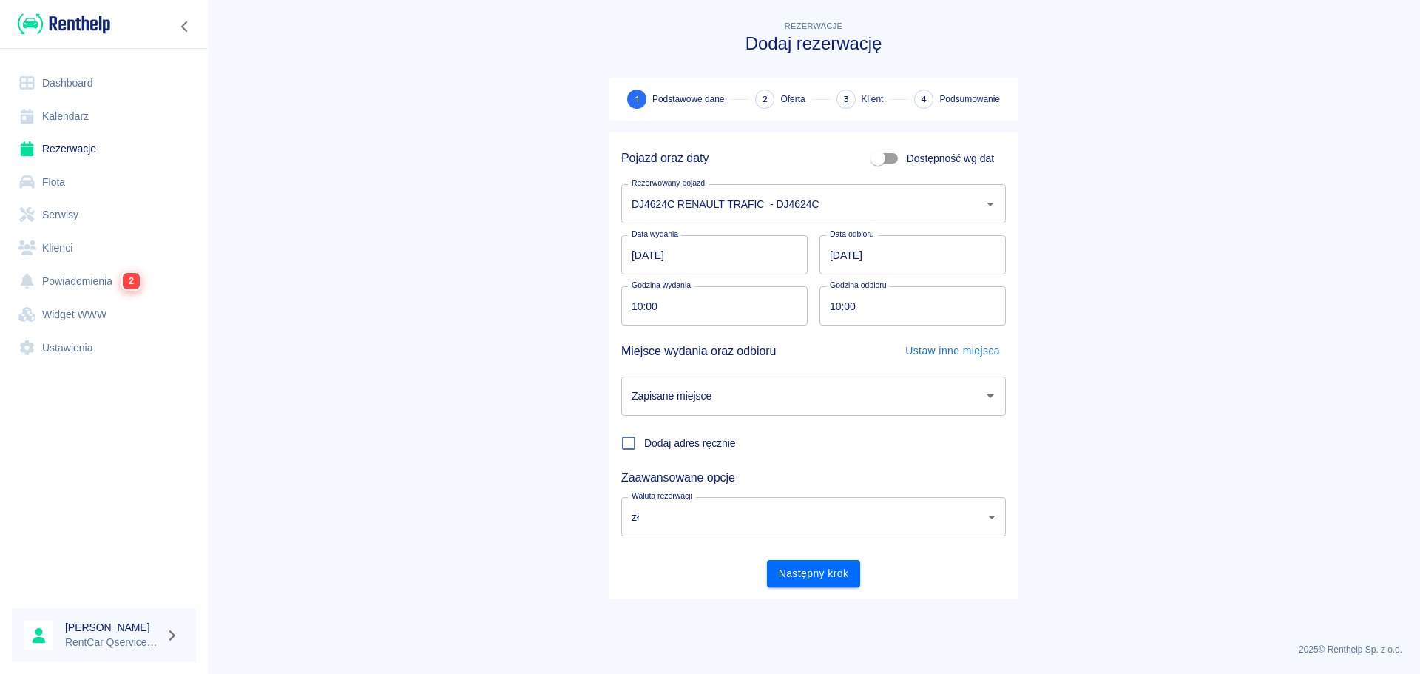
click at [840, 250] on input "[DATE]" at bounding box center [913, 254] width 186 height 39
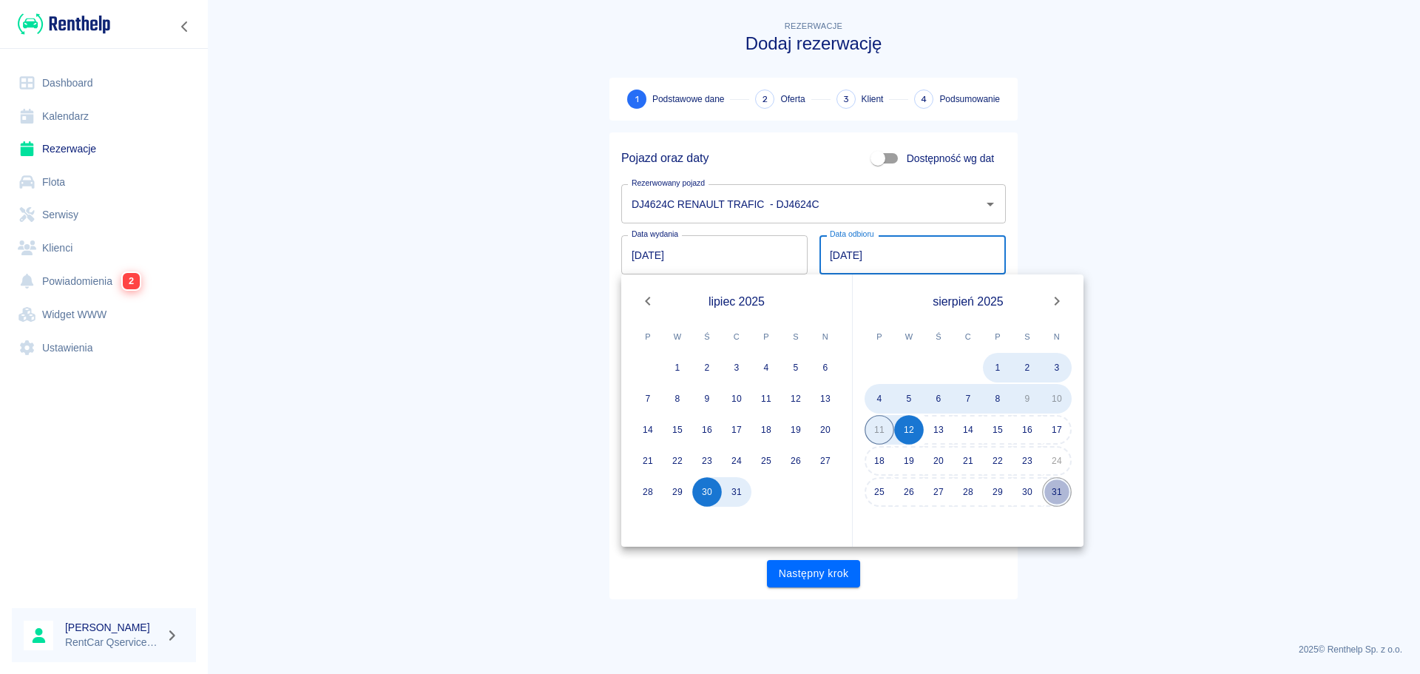
click at [1059, 492] on button "31" at bounding box center [1057, 492] width 30 height 30
type input "[DATE]"
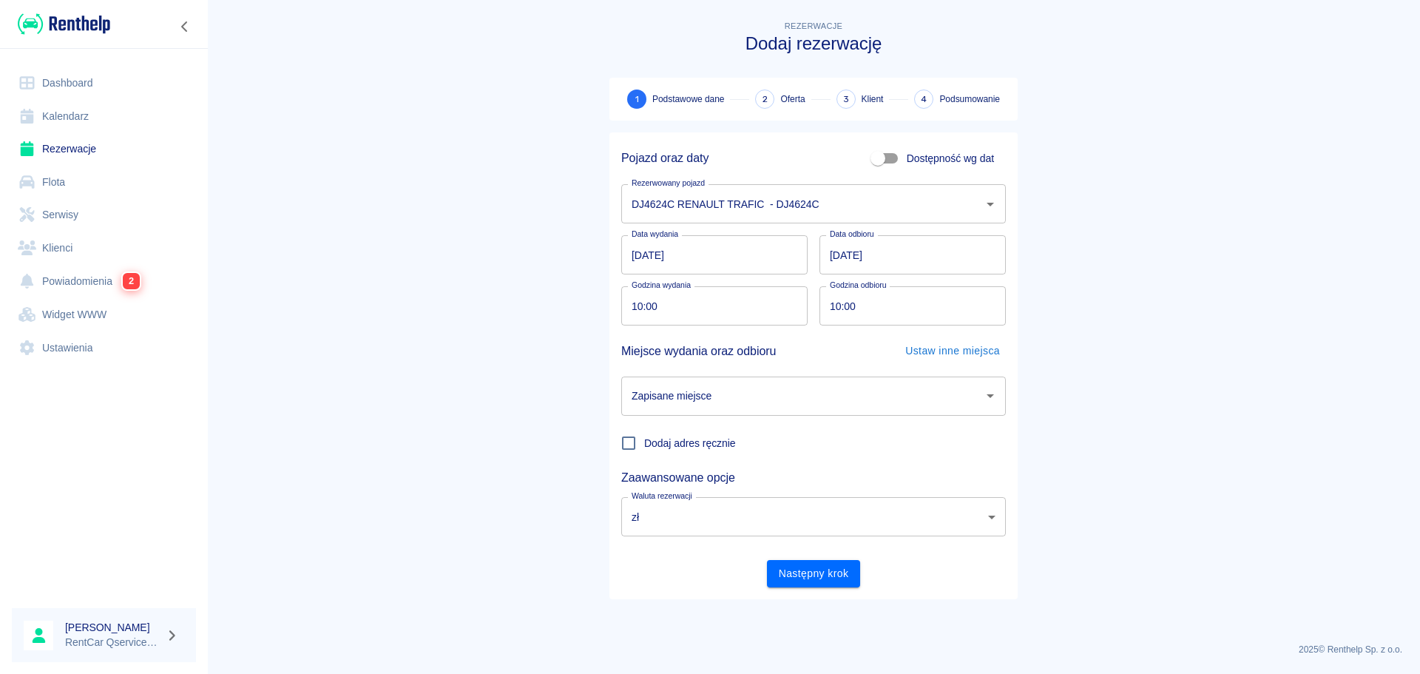
click at [1183, 245] on main "Rezerwacje Dodaj rezerwację 1 Podstawowe dane 2 Oferta 3 Klient 4 Podsumowanie …" at bounding box center [813, 324] width 1213 height 613
click at [632, 316] on input "10:00" at bounding box center [709, 305] width 176 height 39
click at [1115, 281] on main "Rezerwacje Dodaj rezerwację 1 Podstawowe dane 2 Oferta 3 Klient 4 Podsumowanie …" at bounding box center [813, 324] width 1213 height 613
click at [851, 390] on input "Zapisane miejsce" at bounding box center [802, 396] width 349 height 26
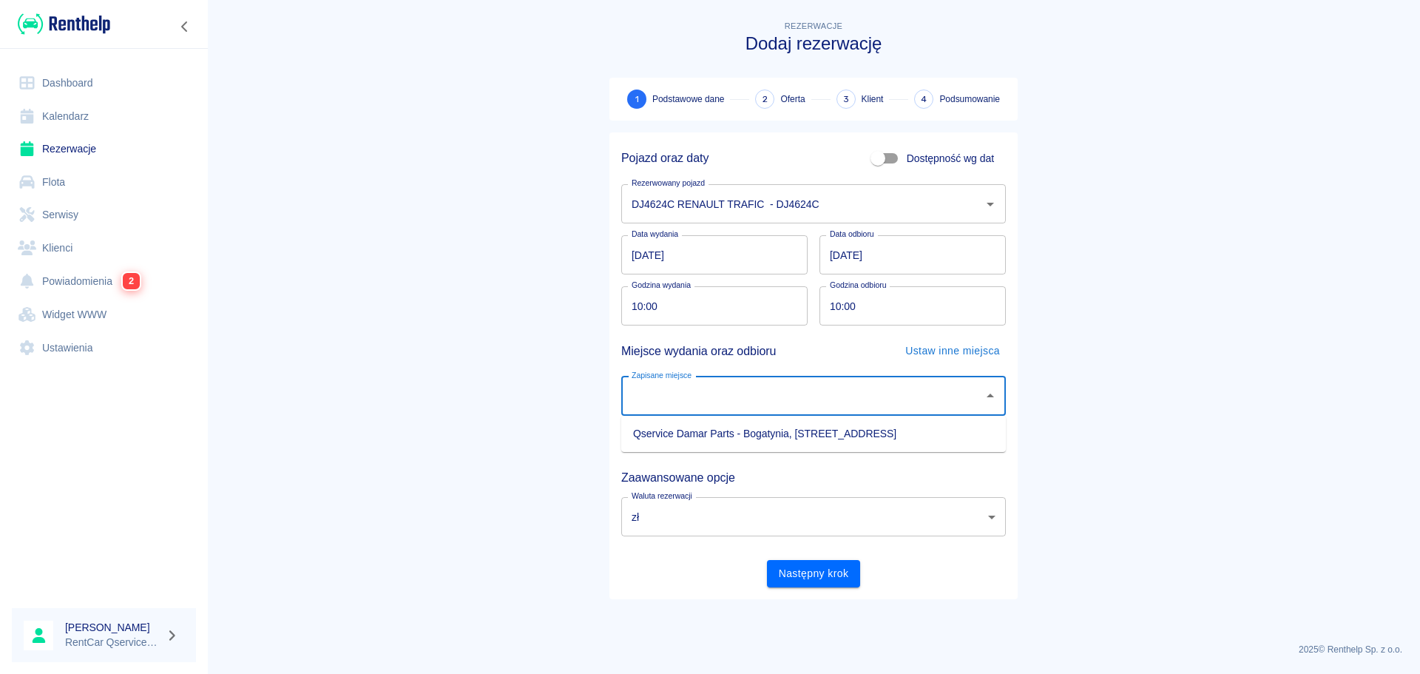
click at [781, 436] on li "Qservice Damar Parts - Bogatynia, [STREET_ADDRESS]" at bounding box center [813, 434] width 385 height 24
type input "Qservice Damar Parts - Bogatynia, [STREET_ADDRESS]"
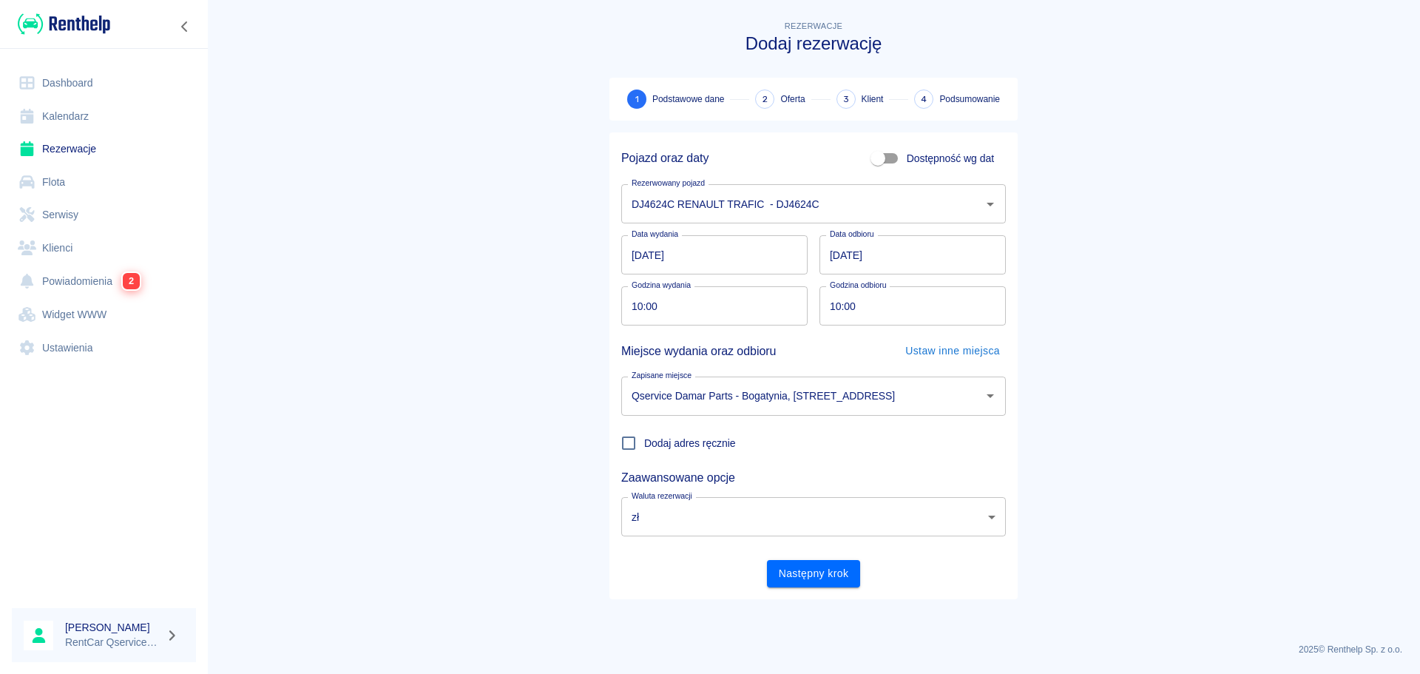
click at [482, 476] on main "Rezerwacje Dodaj rezerwację 1 Podstawowe dane 2 Oferta 3 Klient 4 Podsumowanie …" at bounding box center [813, 324] width 1213 height 613
click at [811, 567] on button "Następny krok" at bounding box center [814, 573] width 94 height 27
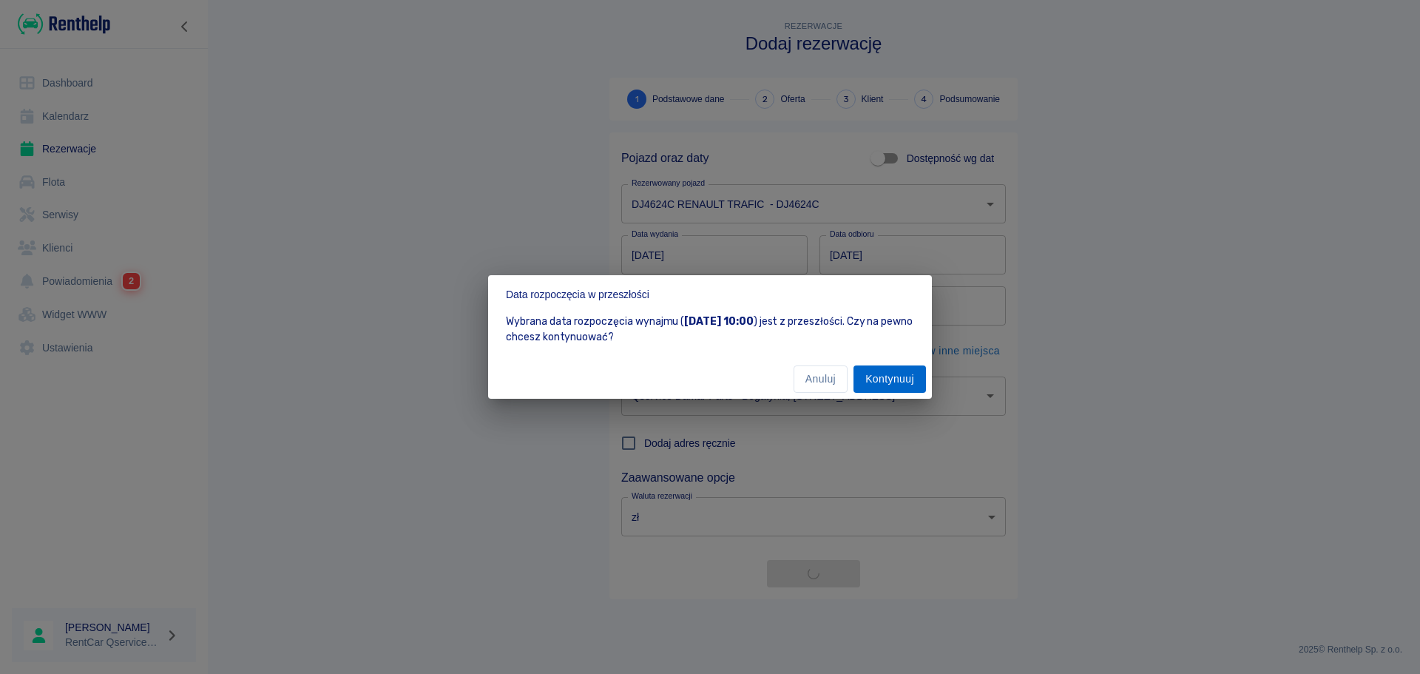
click at [905, 377] on button "Kontynuuj" at bounding box center [890, 378] width 72 height 27
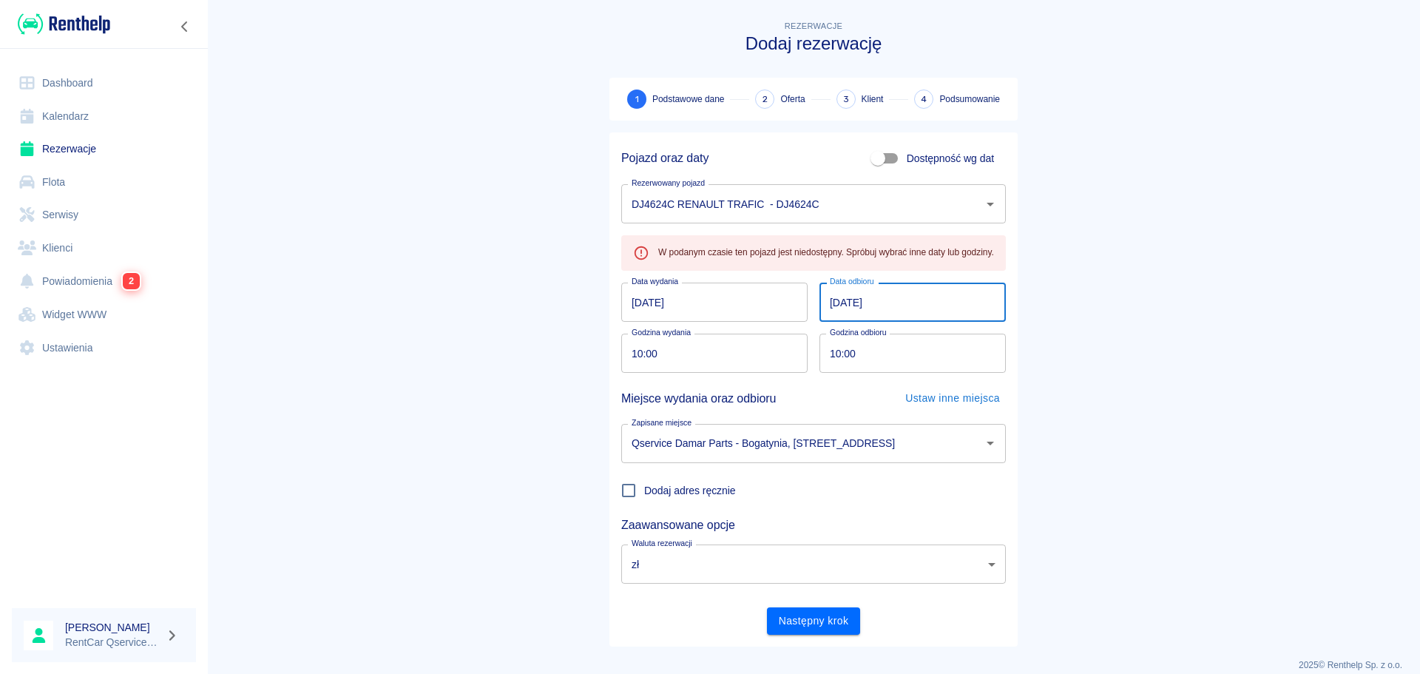
click at [827, 302] on input "[DATE]" at bounding box center [913, 302] width 186 height 39
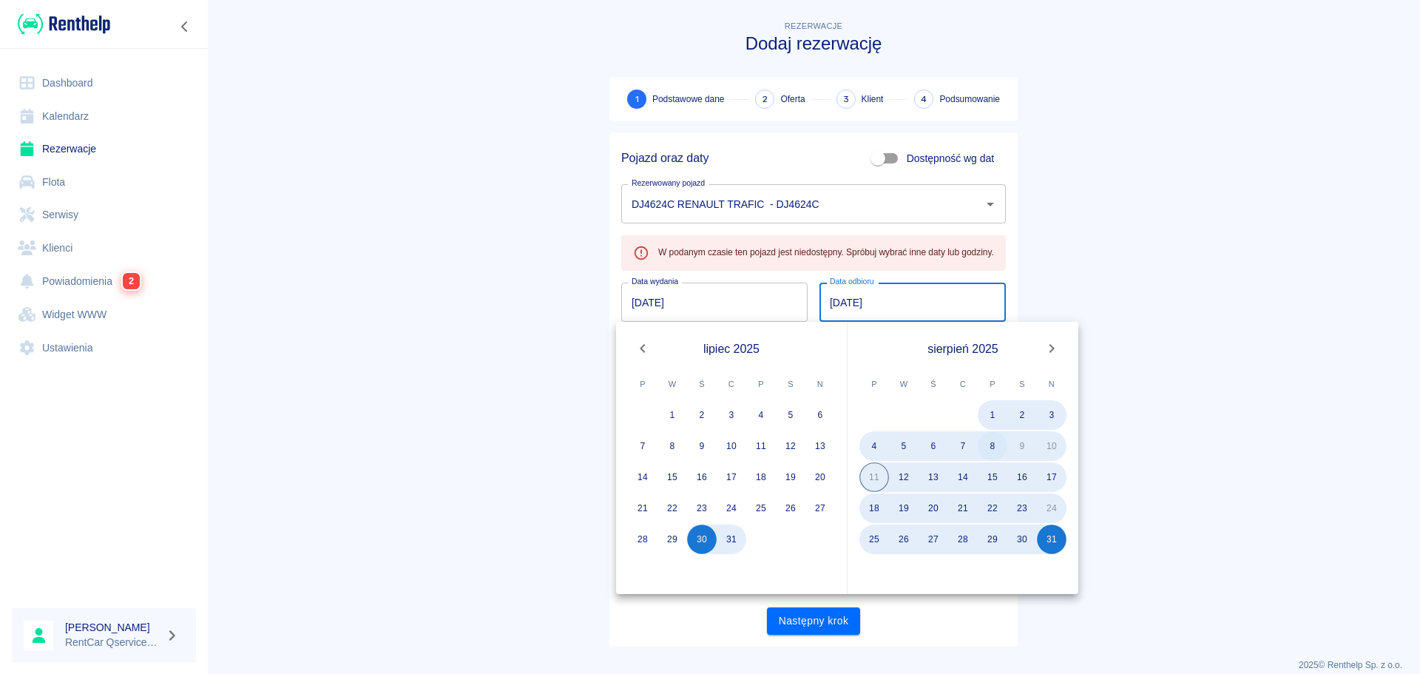
click at [993, 447] on button "8" at bounding box center [993, 446] width 30 height 30
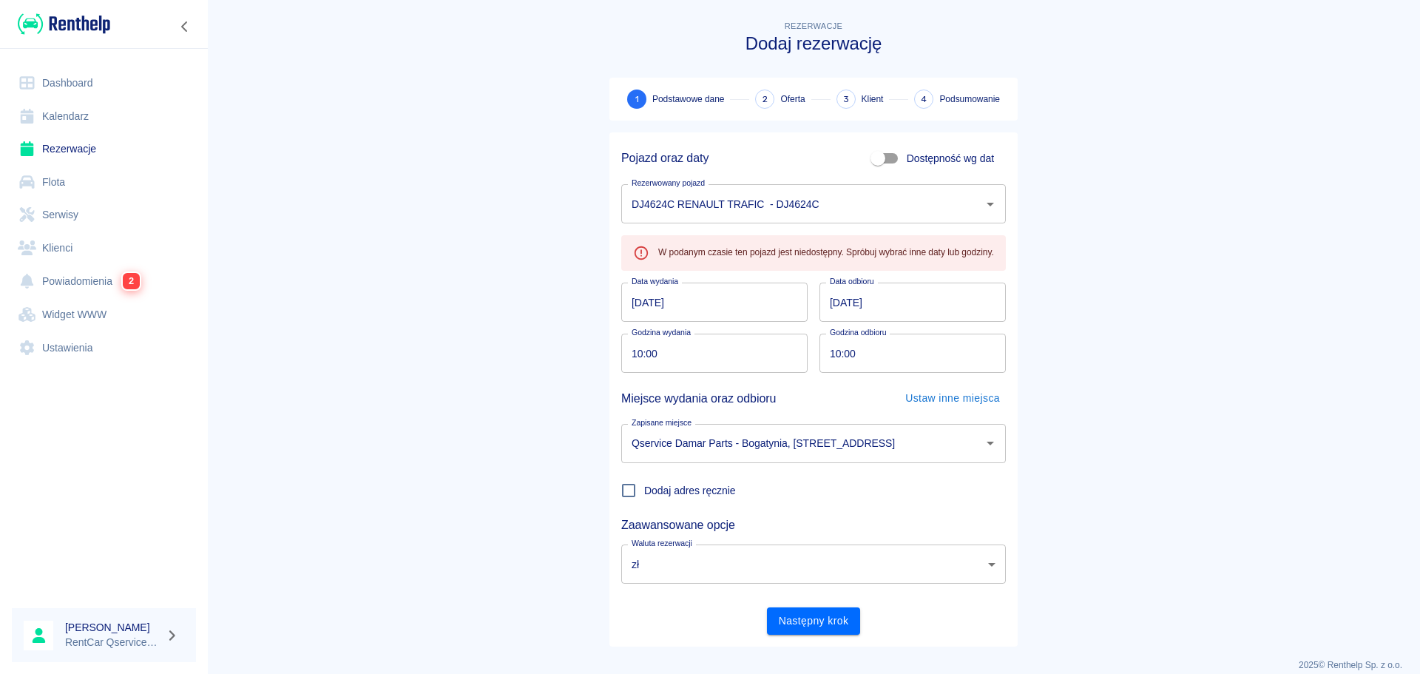
click at [1163, 340] on main "Rezerwacje Dodaj rezerwację 1 Podstawowe dane 2 Oferta 3 Klient 4 Podsumowanie …" at bounding box center [813, 332] width 1213 height 629
click at [832, 621] on button "Następny krok" at bounding box center [814, 620] width 94 height 27
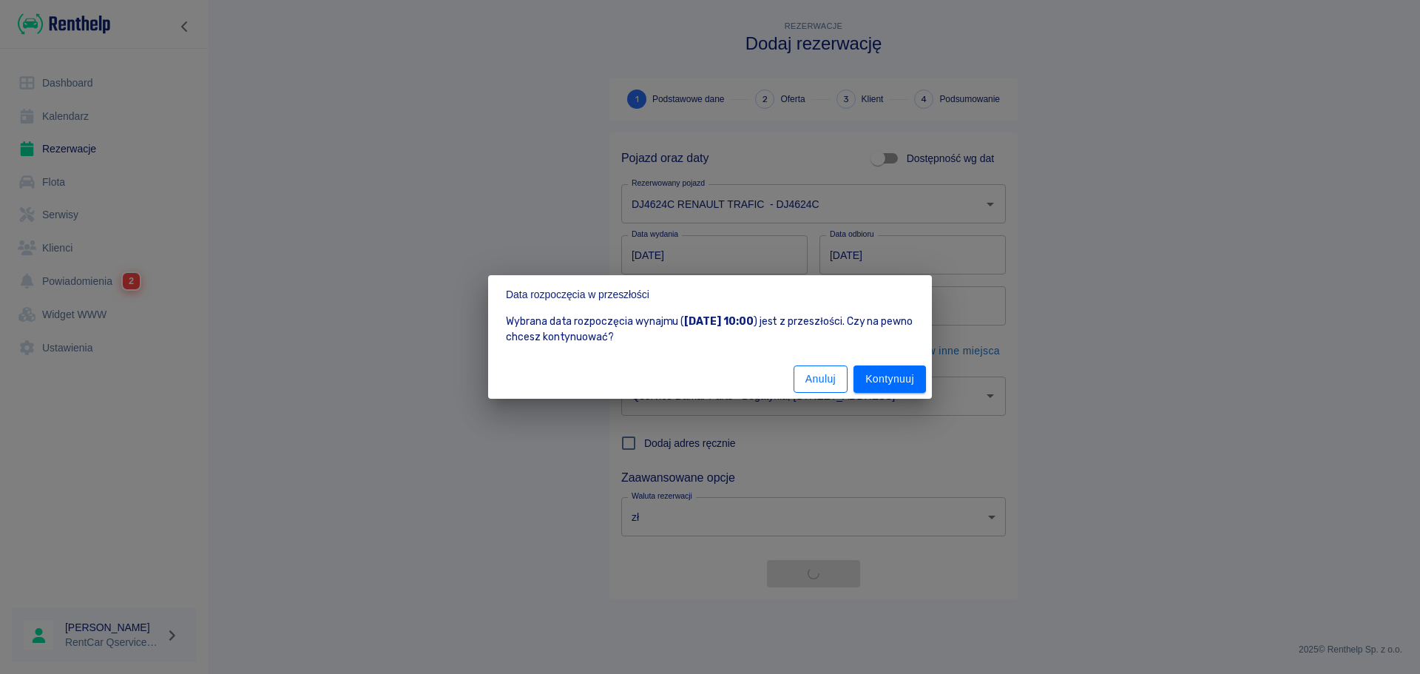
click at [840, 379] on button "Anuluj" at bounding box center [821, 378] width 54 height 27
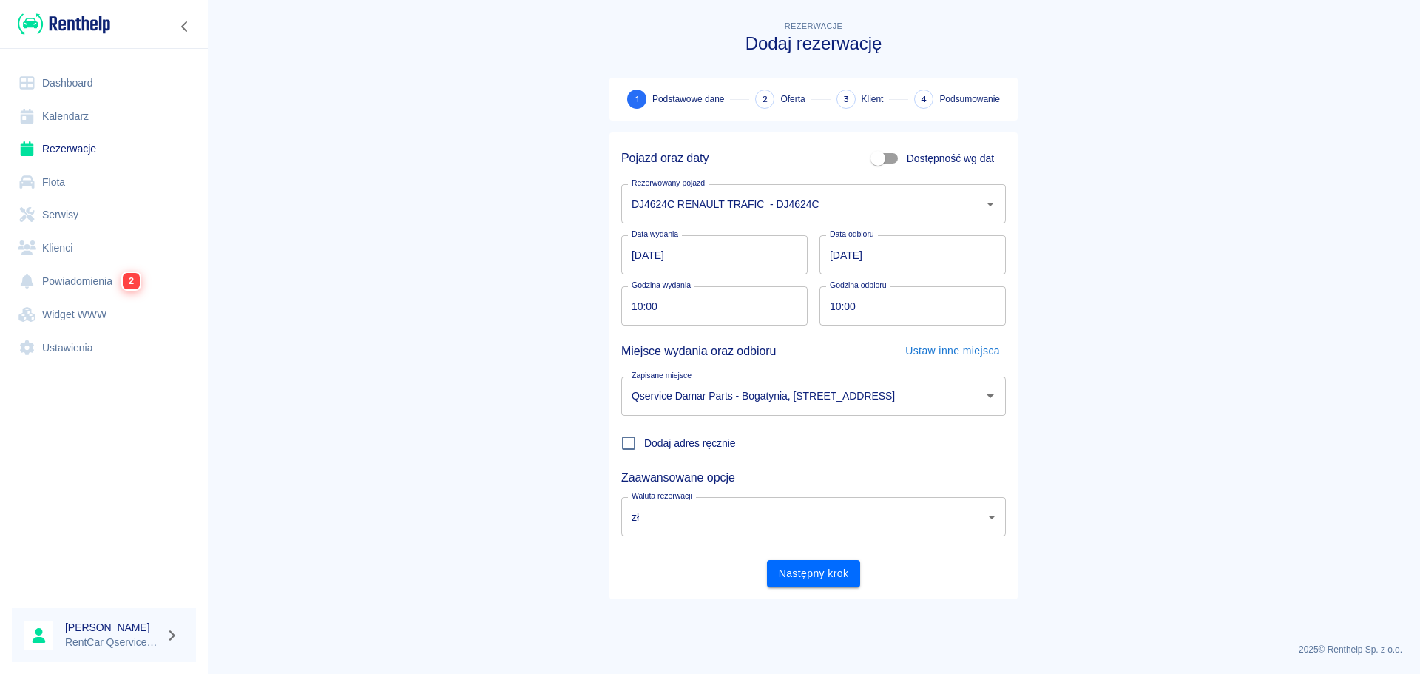
click at [932, 255] on input "08.08.2025" at bounding box center [913, 254] width 186 height 39
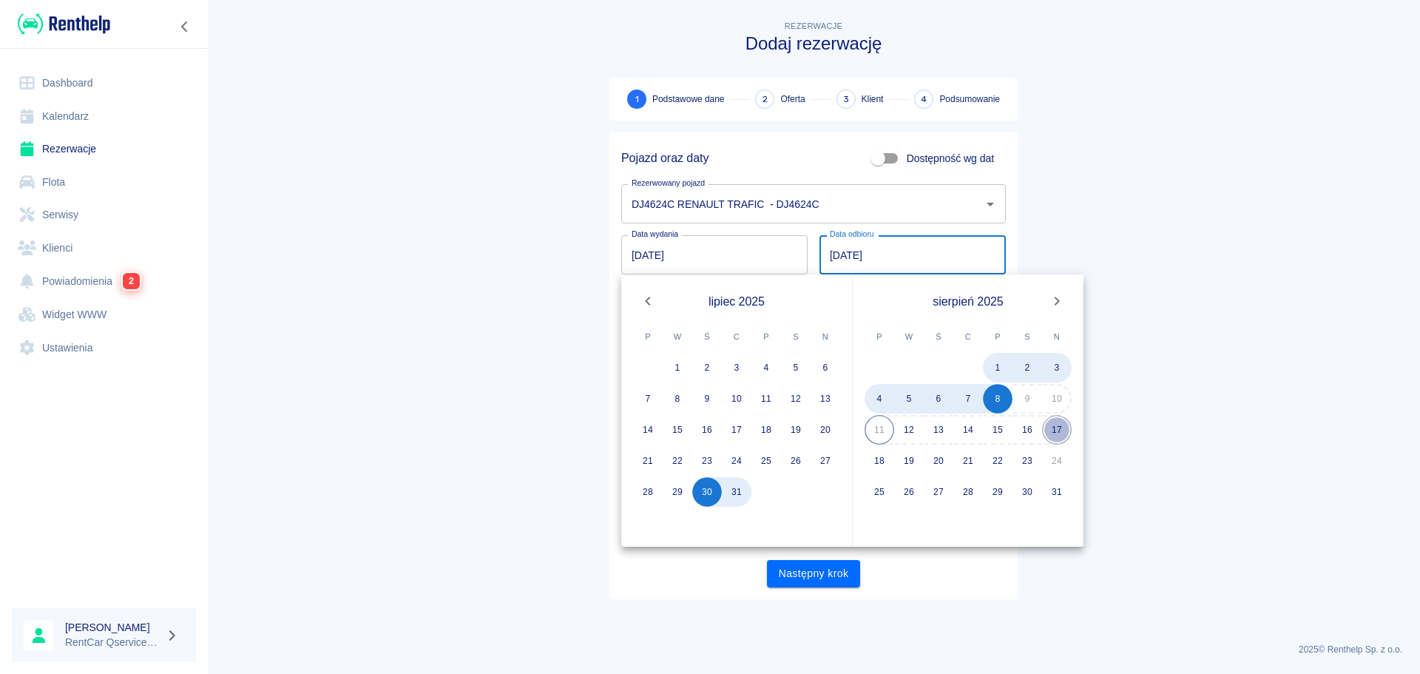
click at [1060, 431] on button "17" at bounding box center [1057, 430] width 30 height 30
type input "[DATE]"
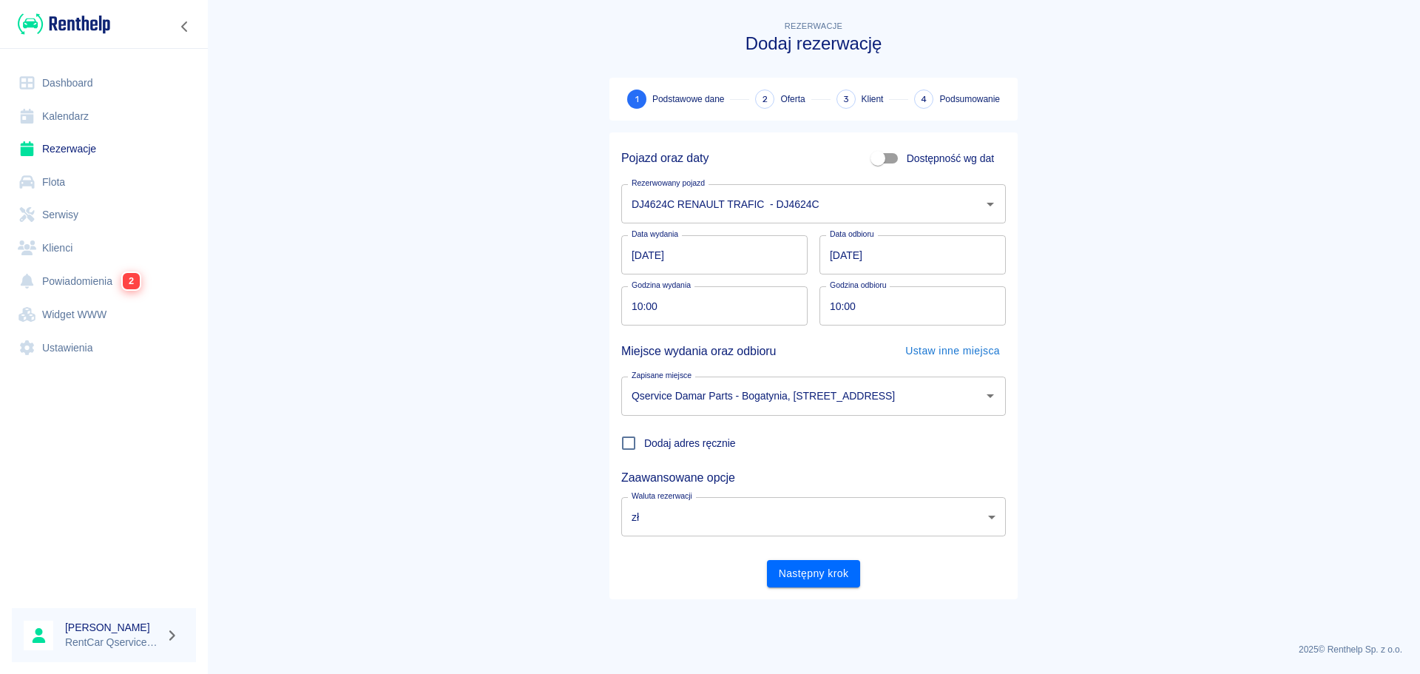
click at [1160, 317] on main "Rezerwacje Dodaj rezerwację 1 Podstawowe dane 2 Oferta 3 Klient 4 Podsumowanie …" at bounding box center [813, 324] width 1213 height 613
click at [833, 576] on button "Następny krok" at bounding box center [814, 573] width 94 height 27
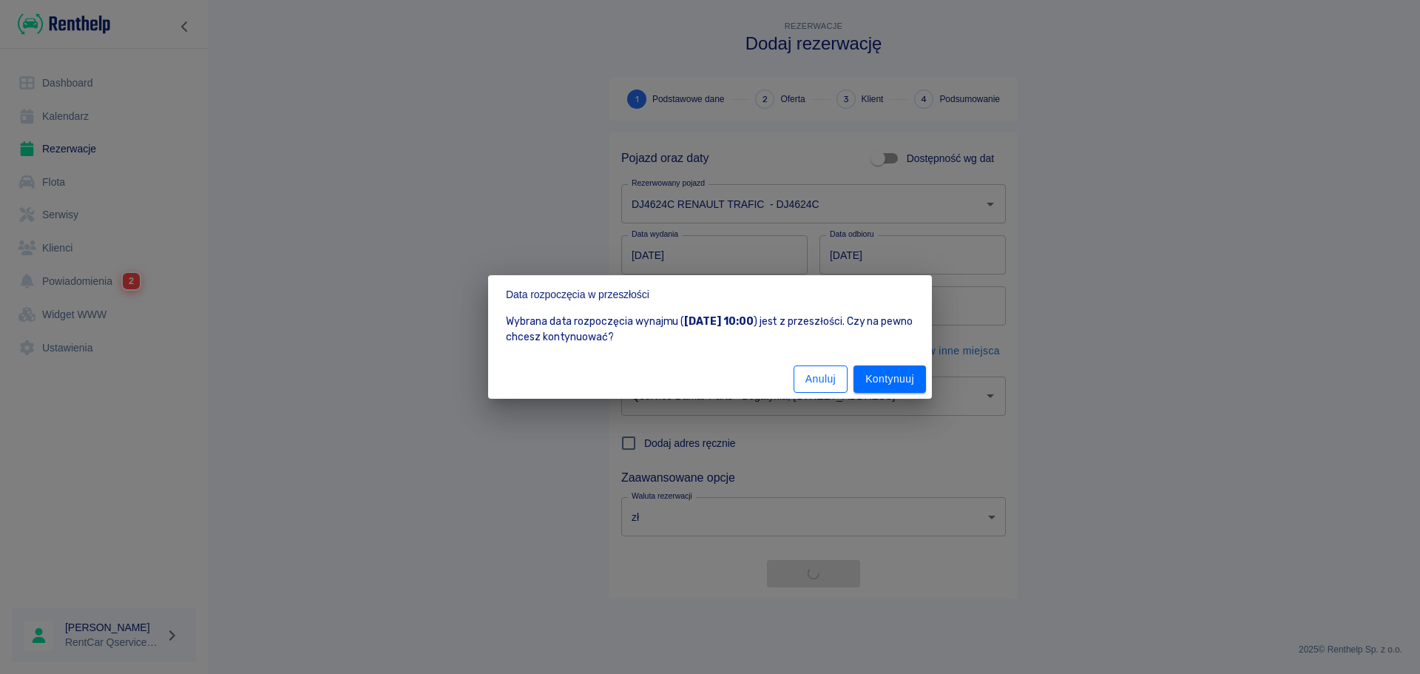
click at [809, 379] on button "Anuluj" at bounding box center [821, 378] width 54 height 27
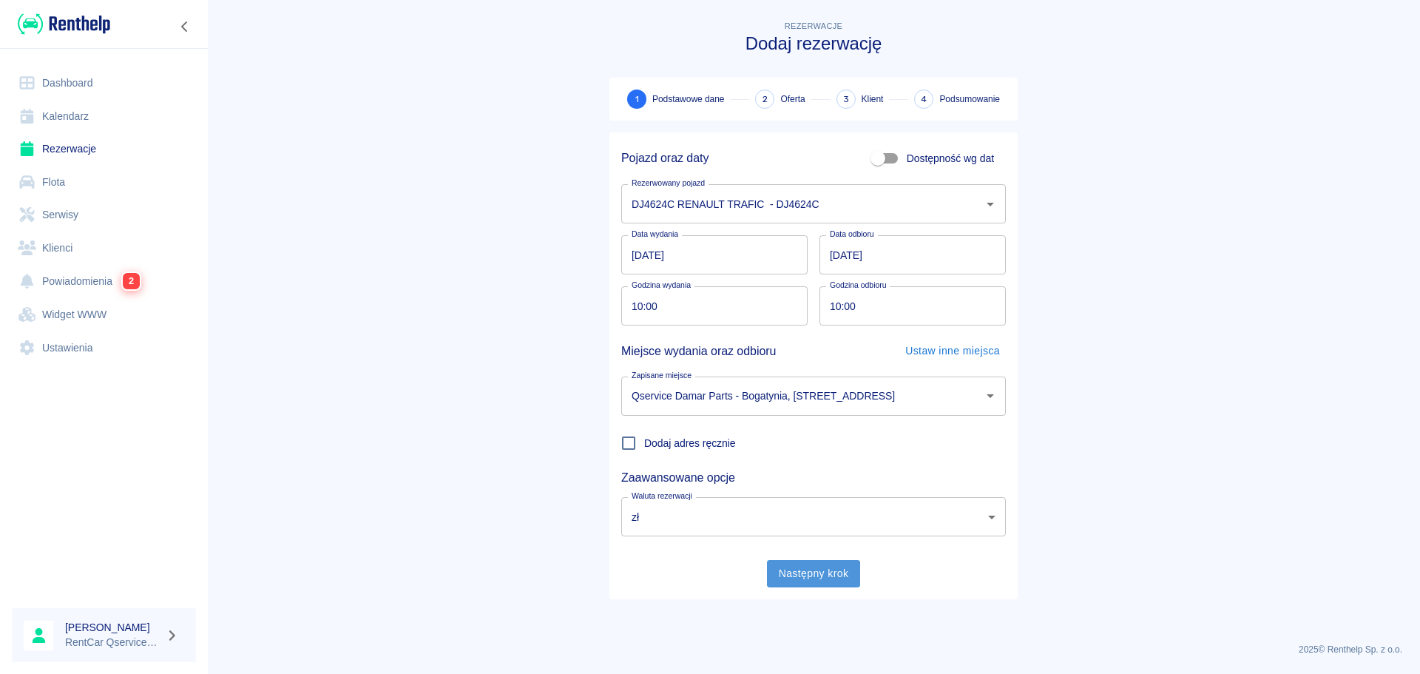
click at [823, 579] on button "Następny krok" at bounding box center [814, 573] width 94 height 27
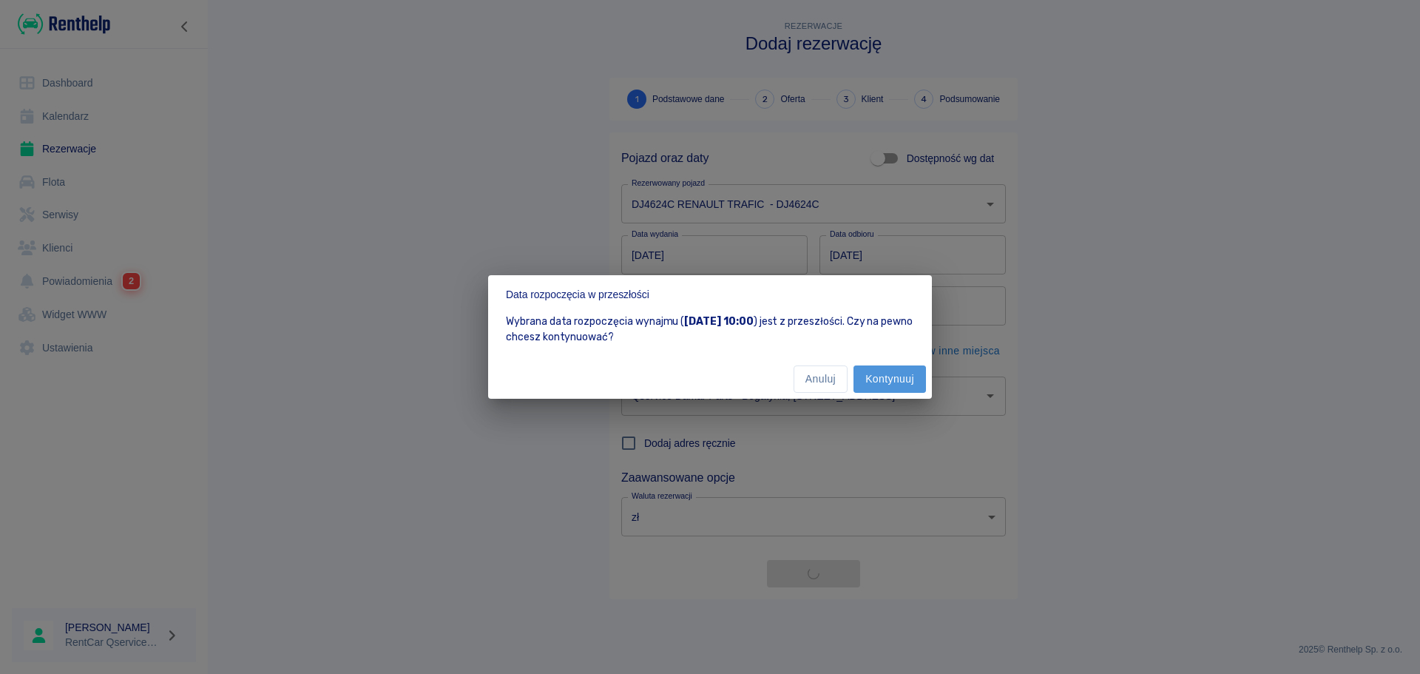
click at [892, 372] on button "Kontynuuj" at bounding box center [890, 378] width 72 height 27
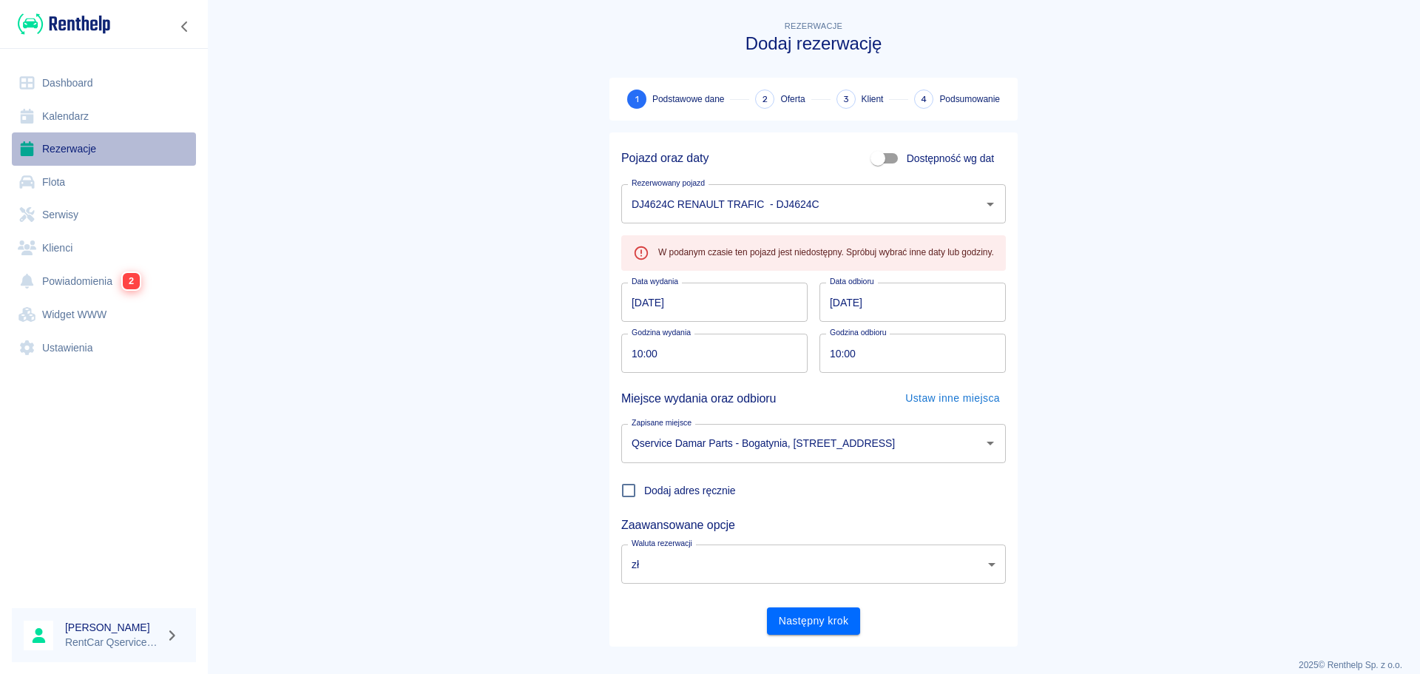
click at [96, 152] on link "Rezerwacje" at bounding box center [104, 148] width 184 height 33
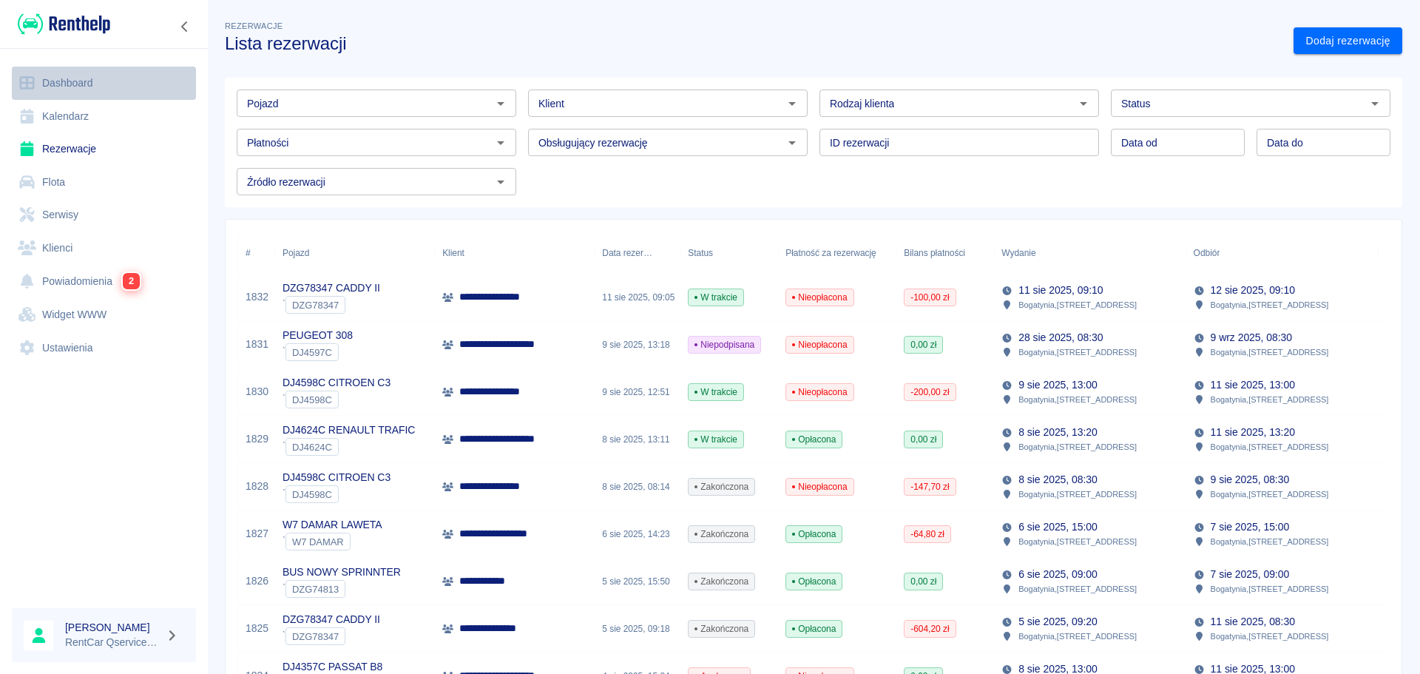
click at [107, 86] on link "Dashboard" at bounding box center [104, 83] width 184 height 33
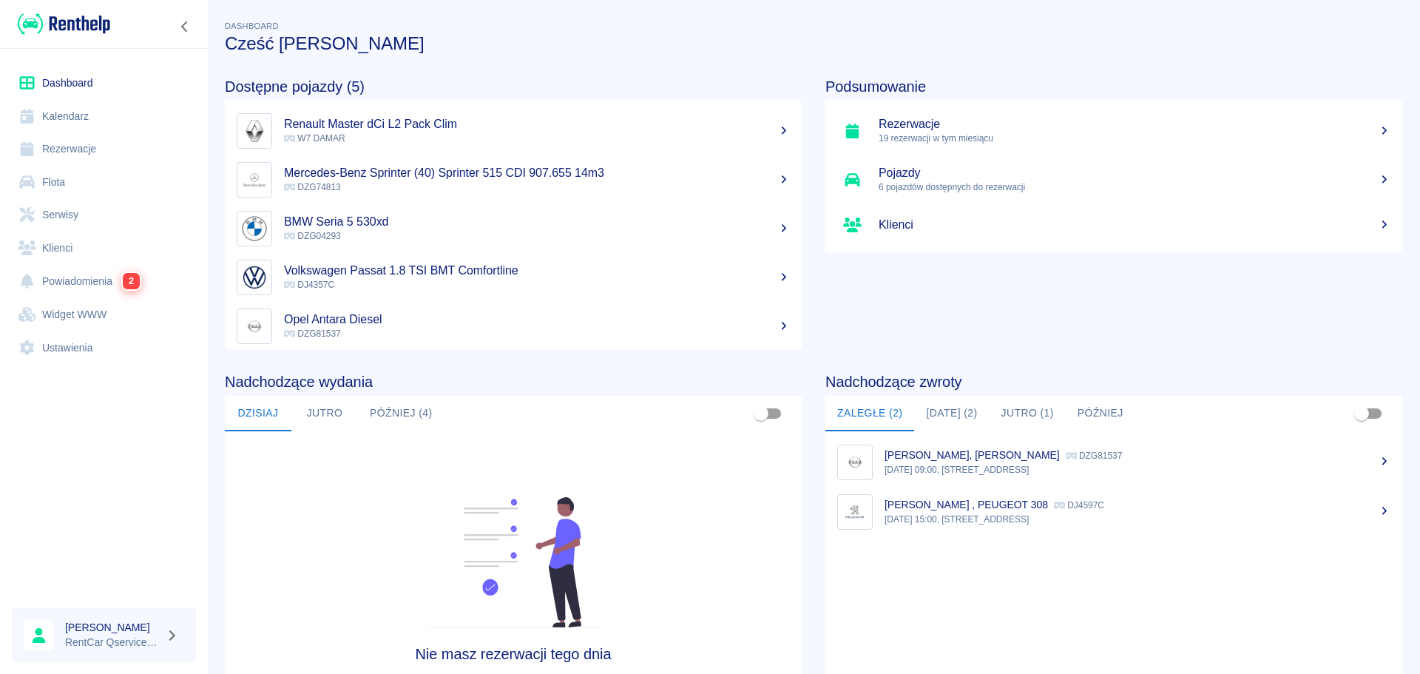
click at [397, 414] on button "Później (4)" at bounding box center [401, 414] width 87 height 36
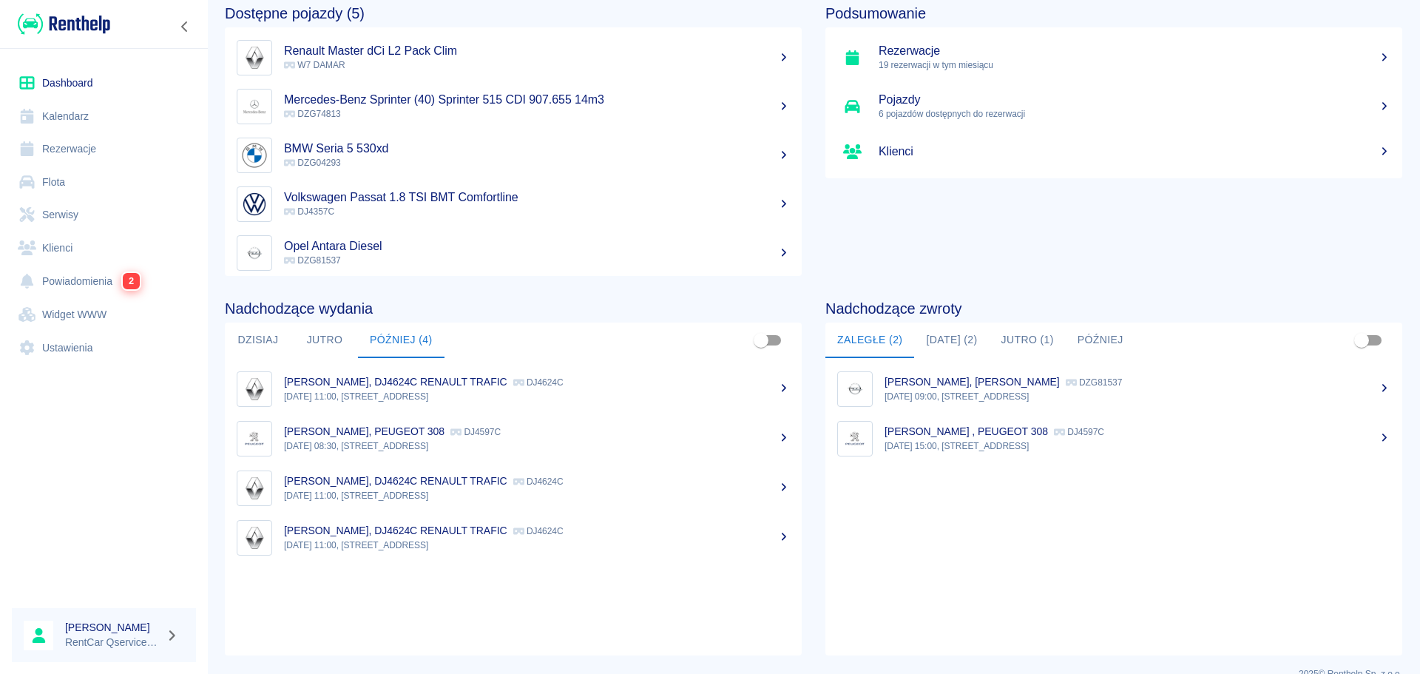
scroll to position [74, 0]
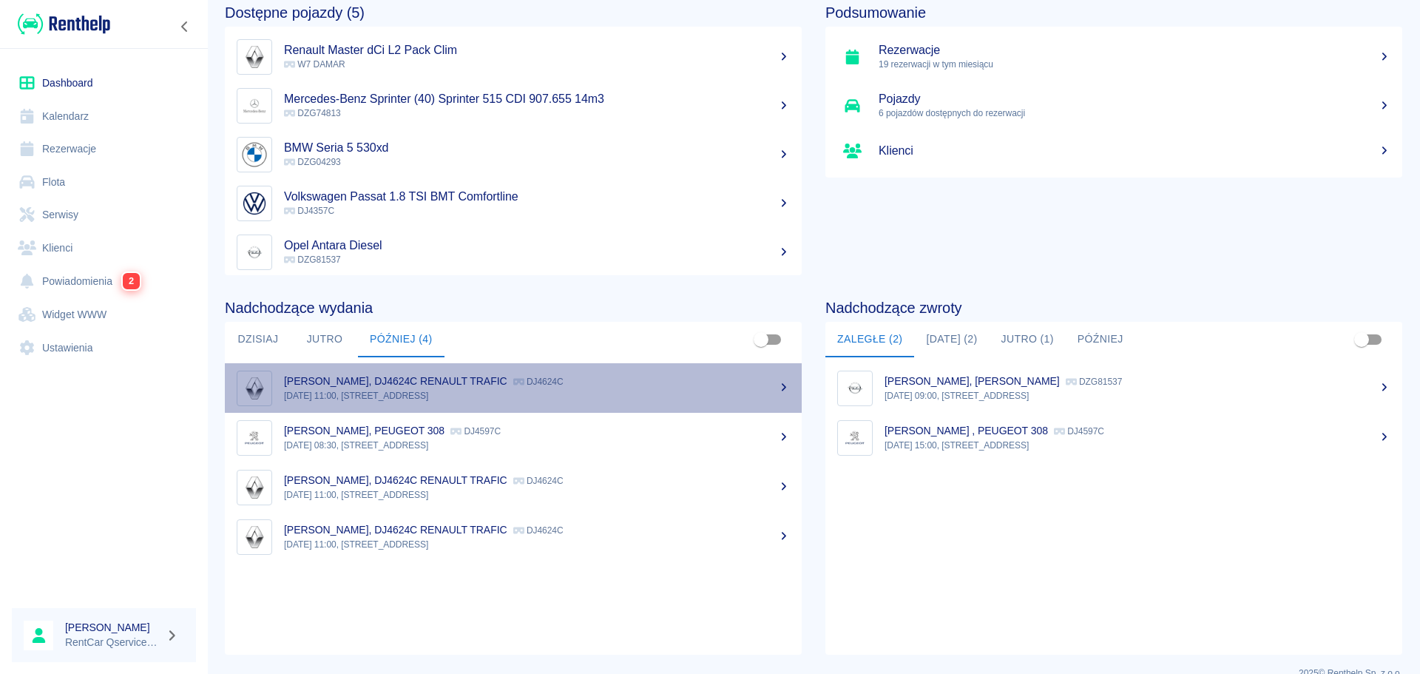
click at [752, 383] on div "MARKUS MATTHIAS, DJ4624C RENAULT TRAFIC DJ4624C" at bounding box center [537, 382] width 506 height 16
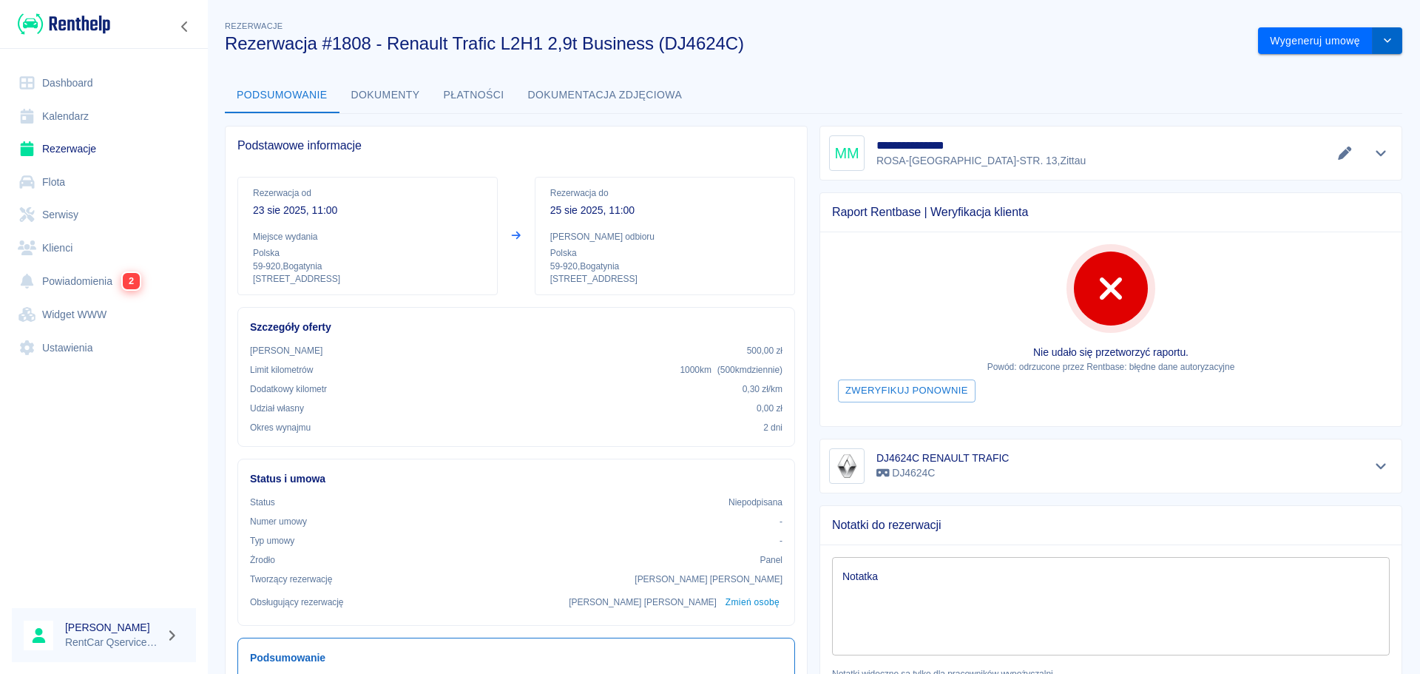
click at [1386, 34] on button "drop-down" at bounding box center [1388, 40] width 30 height 27
click at [1336, 121] on li "Anuluj rezerwację" at bounding box center [1320, 121] width 120 height 24
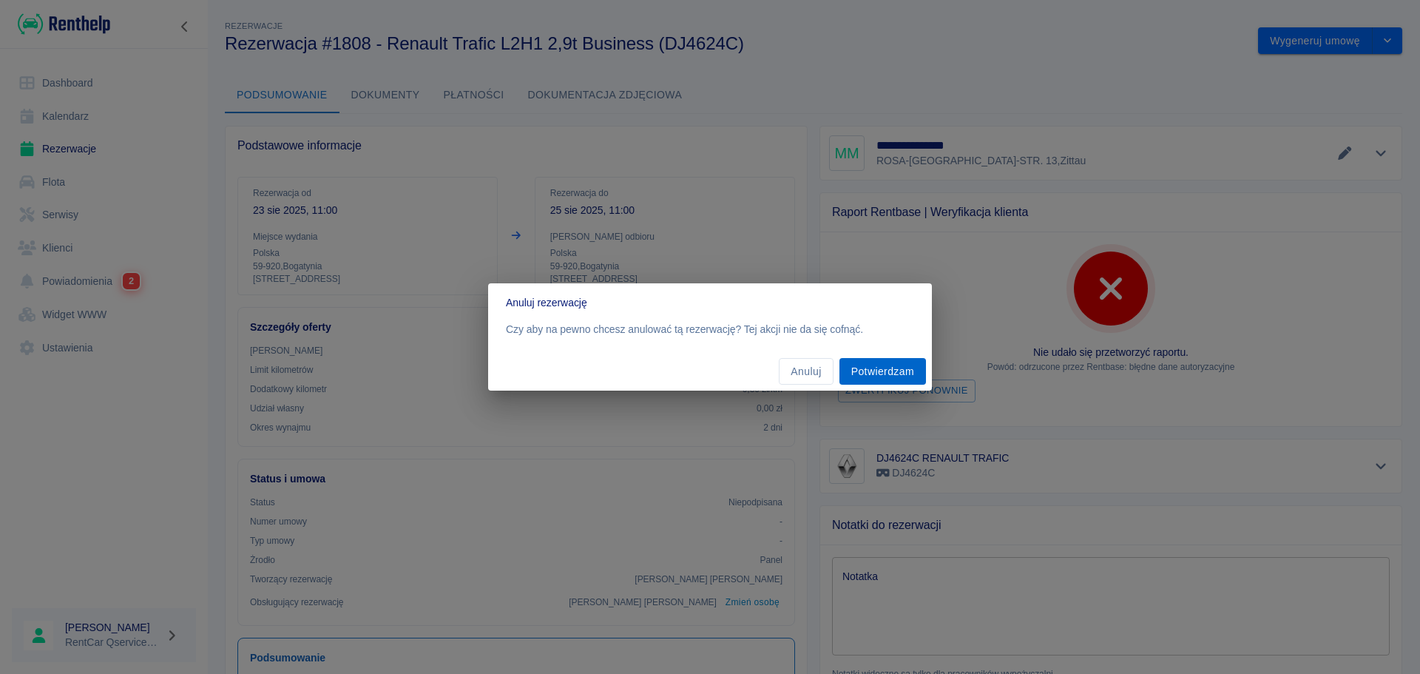
click at [921, 373] on button "Potwierdzam" at bounding box center [883, 371] width 87 height 27
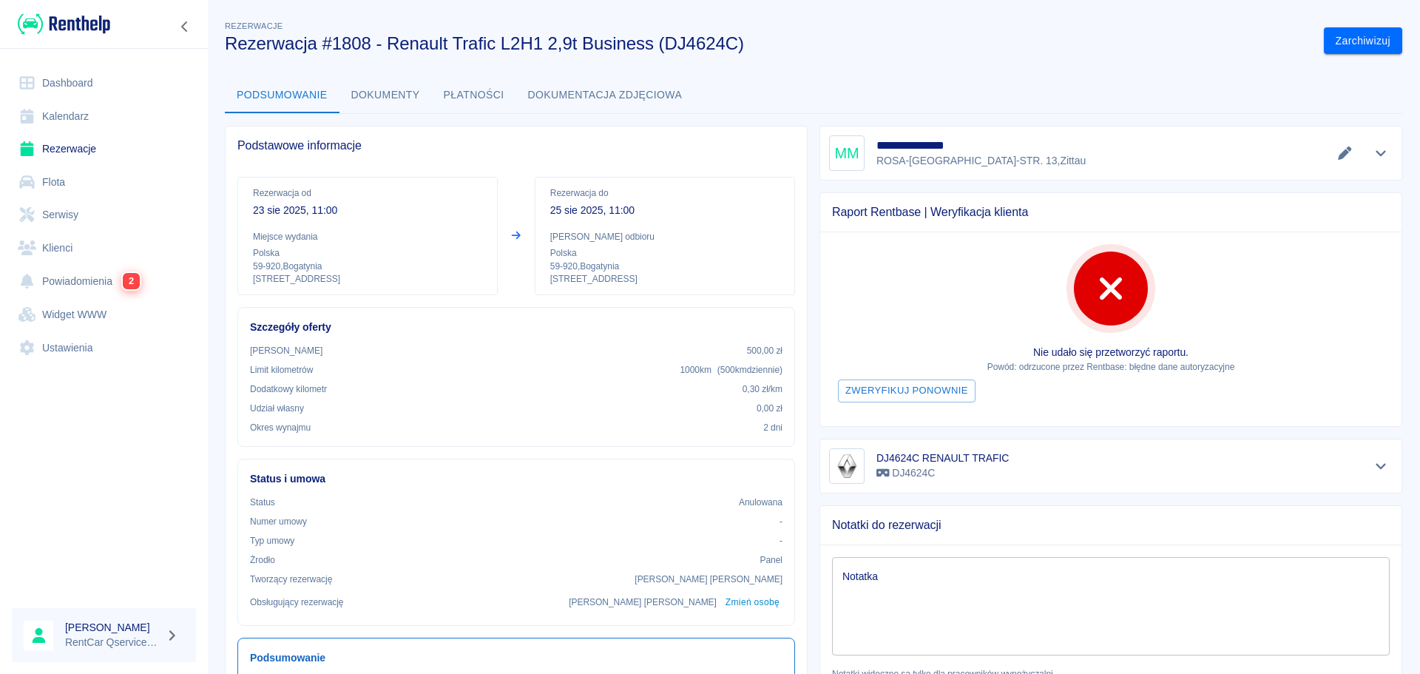
click at [88, 84] on link "Dashboard" at bounding box center [104, 83] width 184 height 33
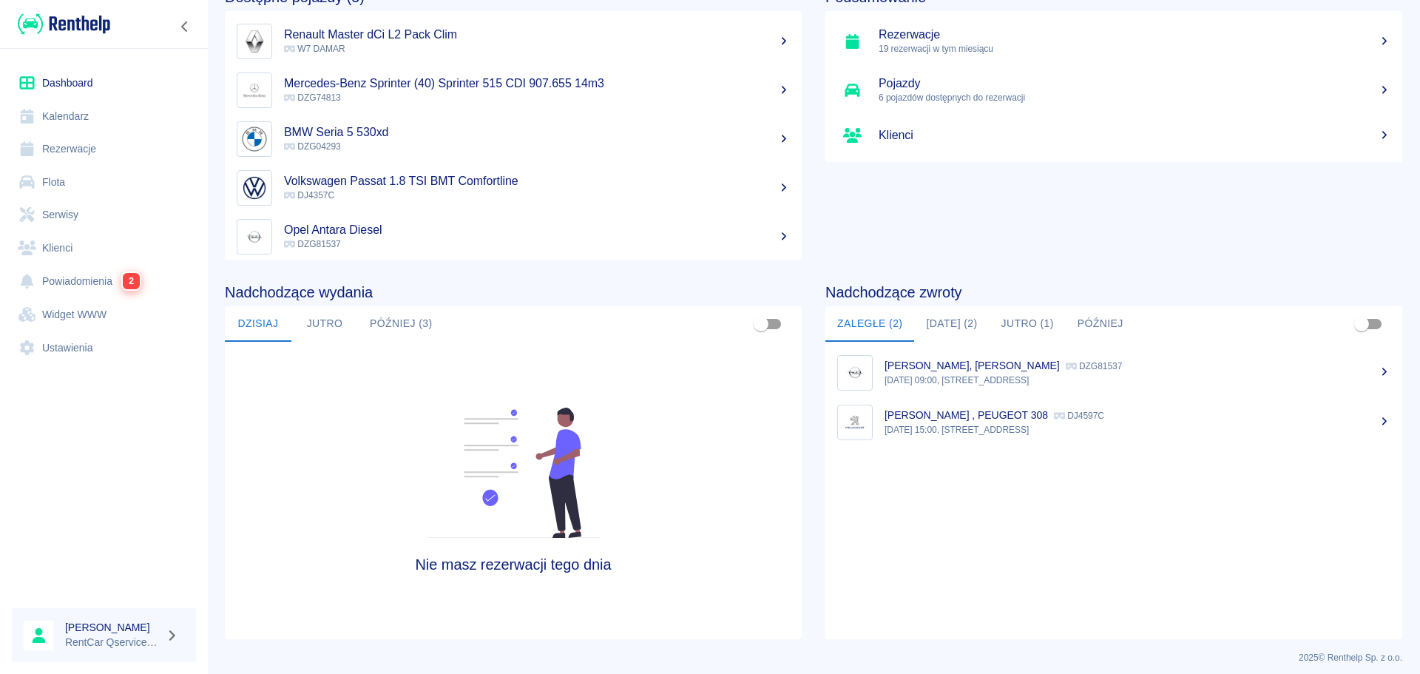
scroll to position [98, 0]
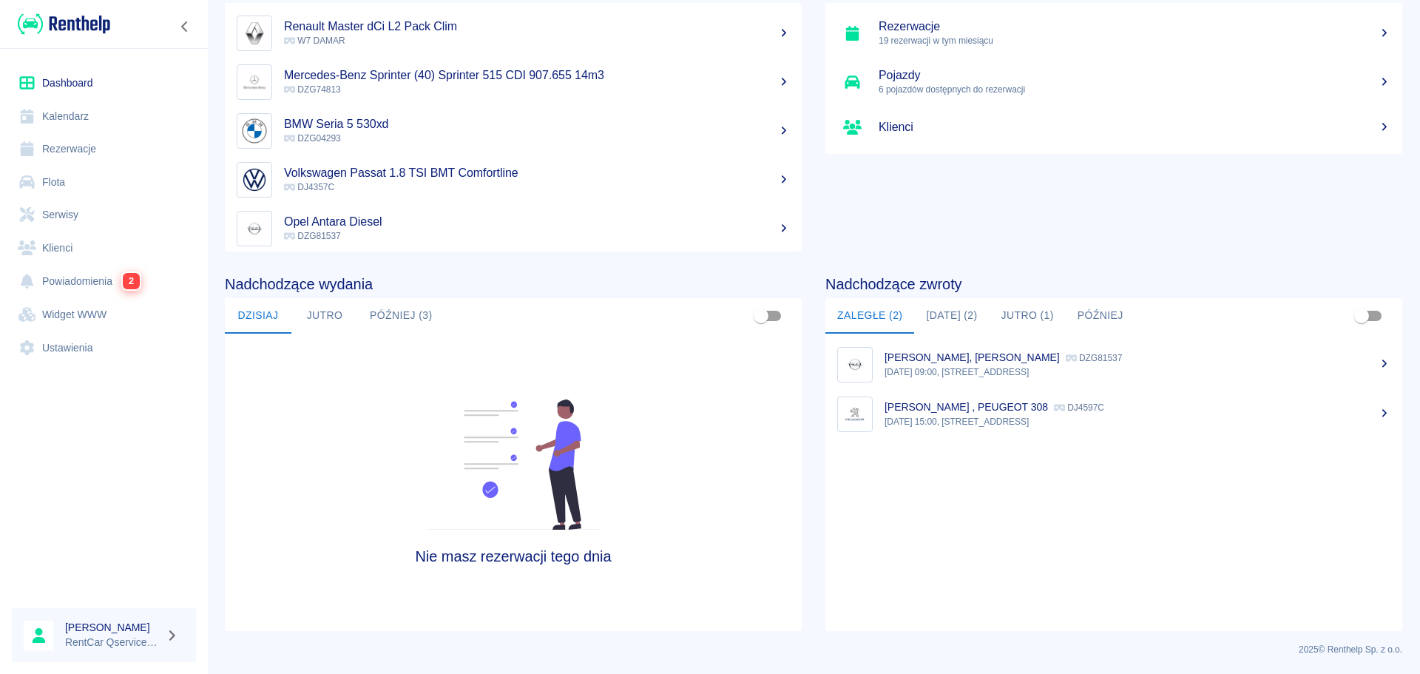
click at [388, 319] on button "Później (3)" at bounding box center [401, 316] width 87 height 36
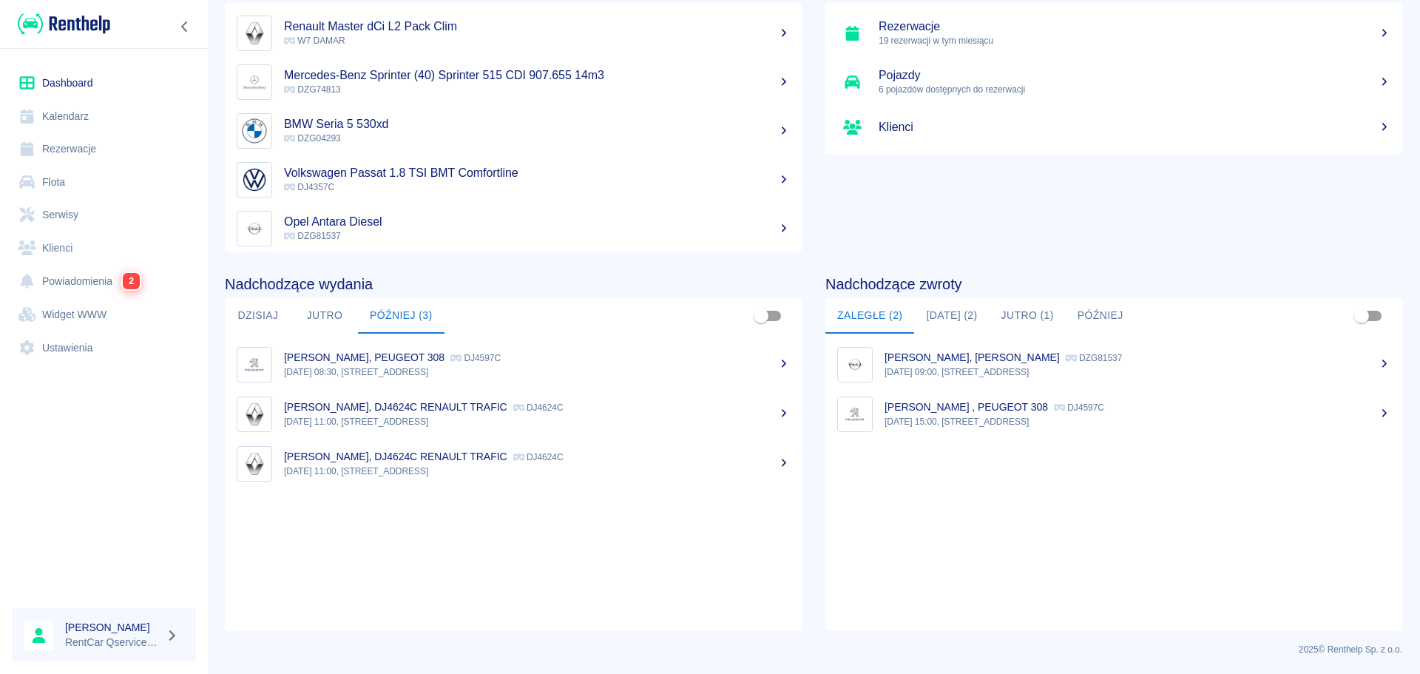
click at [780, 404] on div "MARKUS MATTHIAS, DJ4624C RENAULT TRAFIC DJ4624C" at bounding box center [537, 407] width 506 height 16
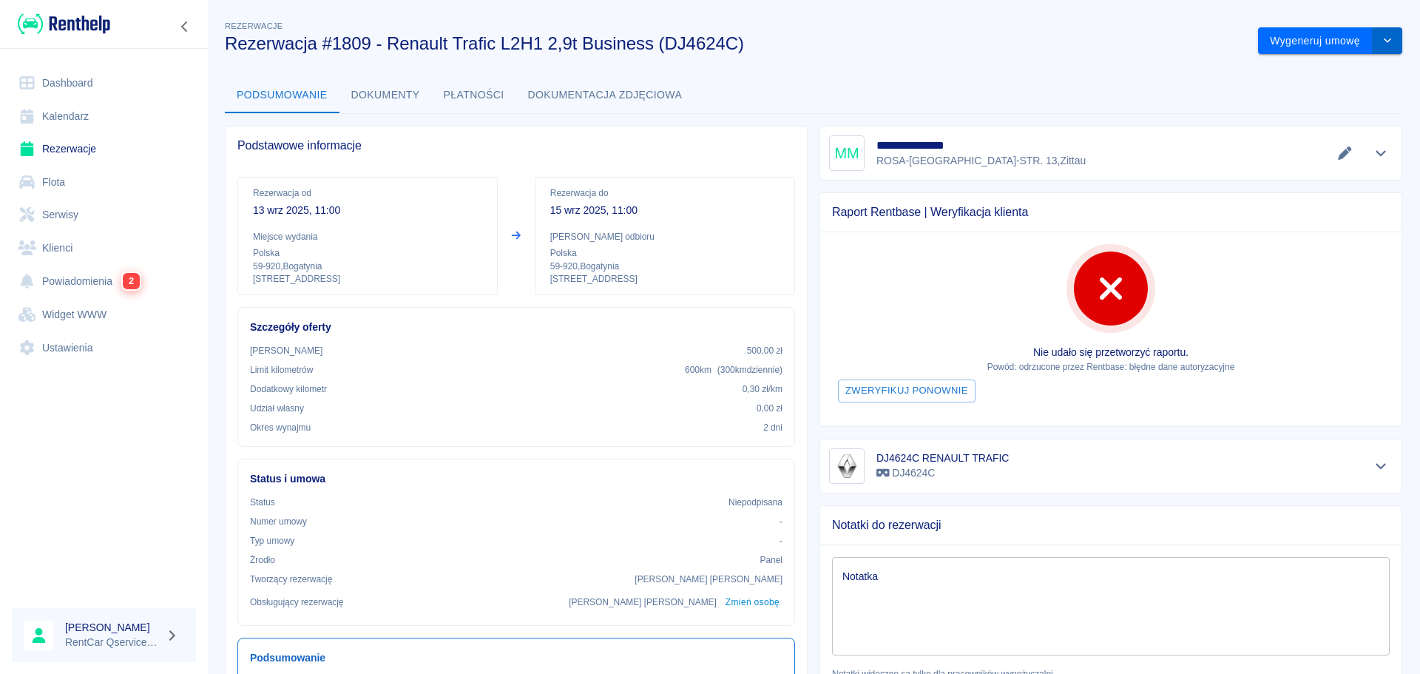
click at [1382, 40] on icon "drop-down" at bounding box center [1388, 41] width 12 height 10
click at [1337, 129] on li "Anuluj rezerwację" at bounding box center [1320, 121] width 120 height 24
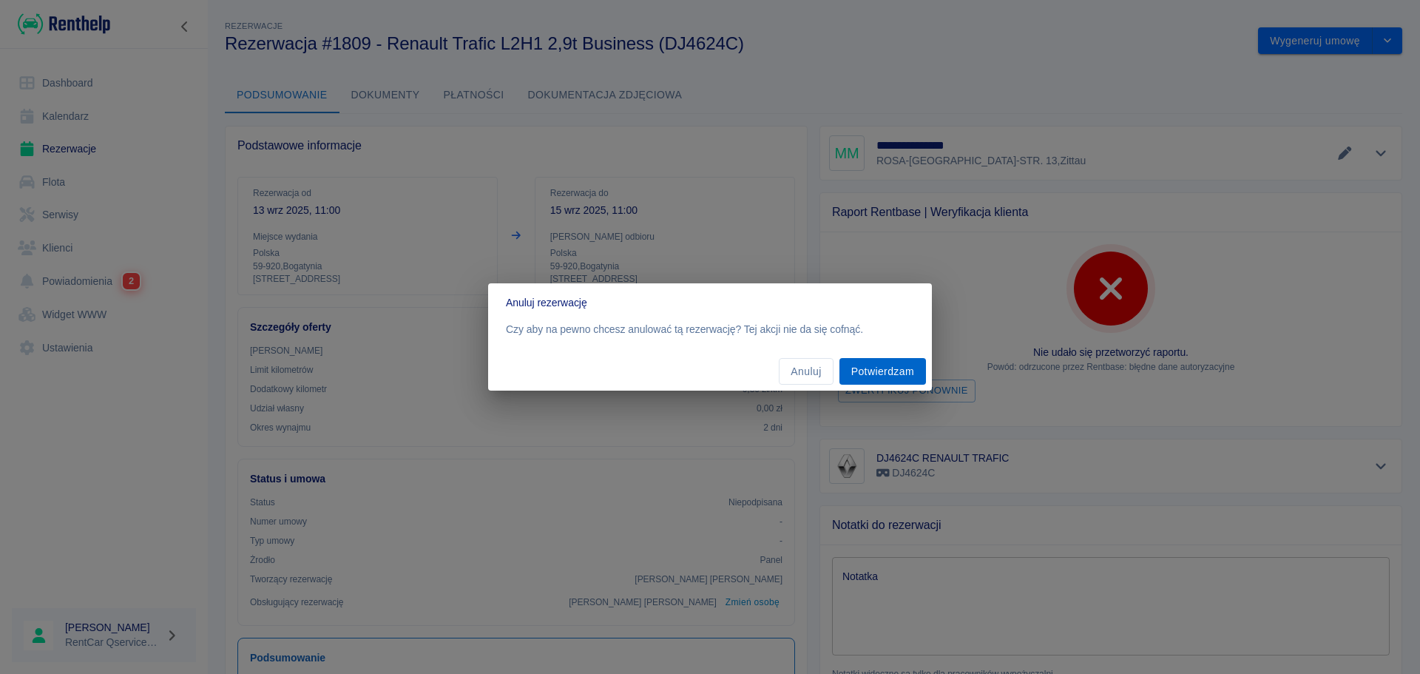
click at [881, 379] on button "Potwierdzam" at bounding box center [883, 371] width 87 height 27
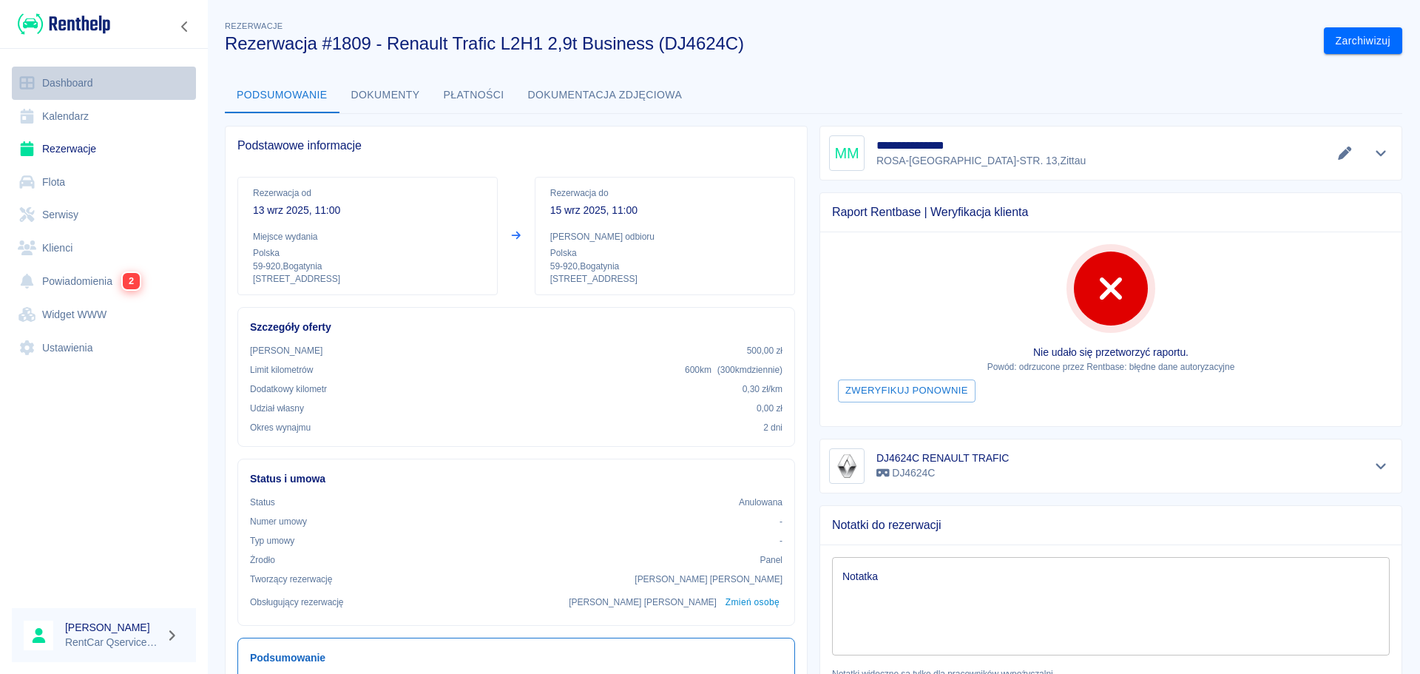
click at [82, 87] on link "Dashboard" at bounding box center [104, 83] width 184 height 33
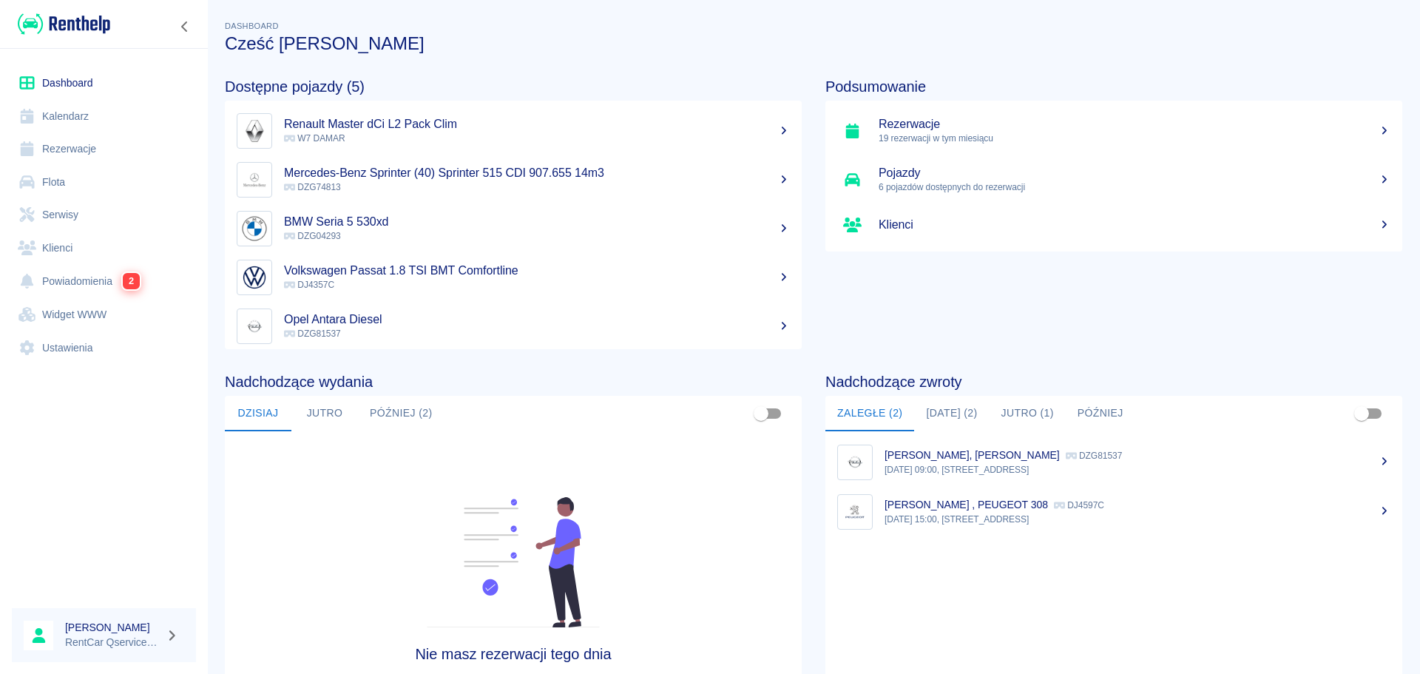
click at [431, 410] on button "Później (2)" at bounding box center [401, 414] width 87 height 36
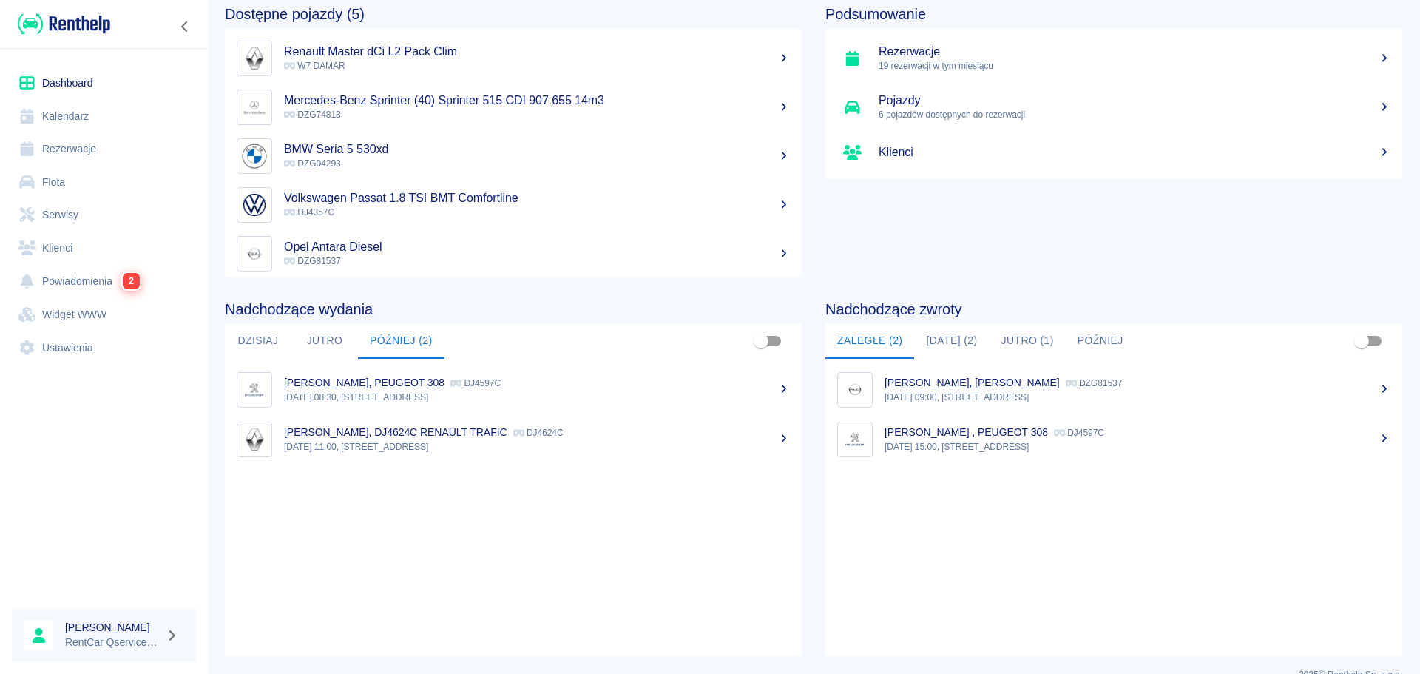
click at [780, 442] on icon at bounding box center [783, 438] width 13 height 10
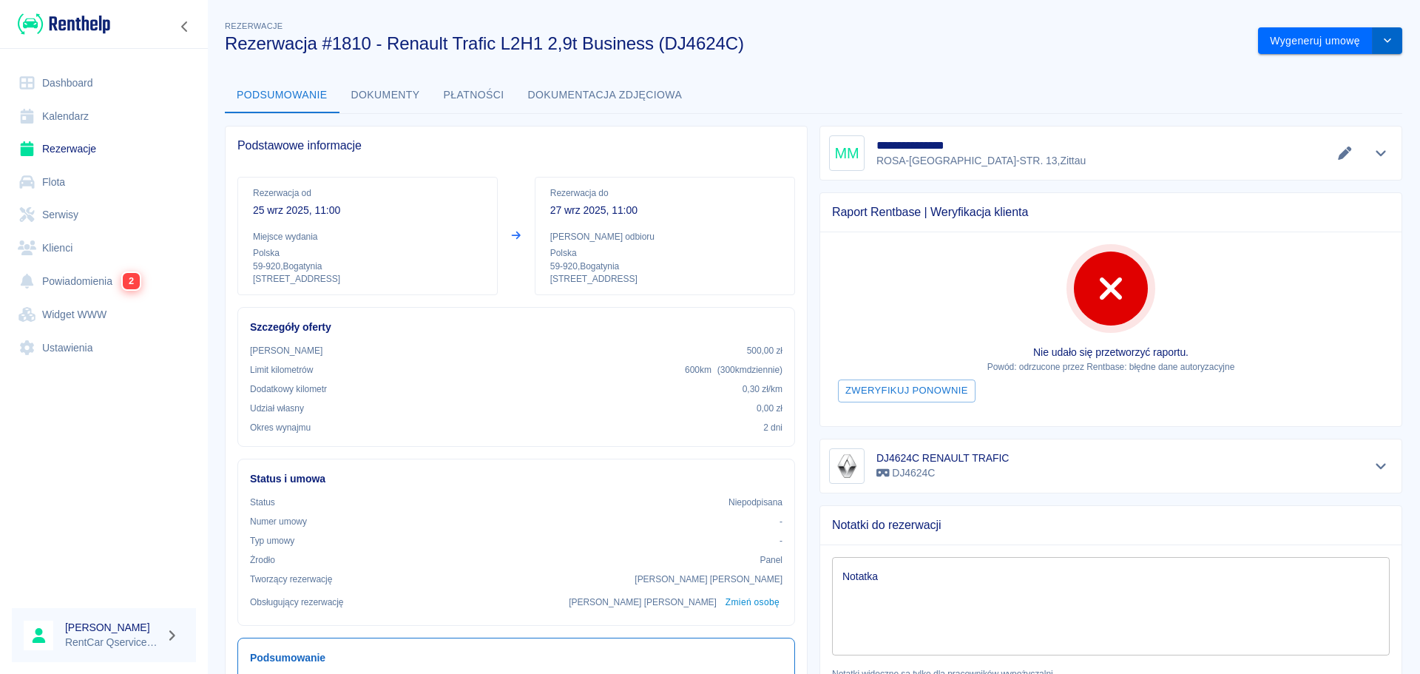
click at [1382, 38] on icon "drop-down" at bounding box center [1388, 41] width 12 height 10
click at [1314, 126] on li "Anuluj rezerwację" at bounding box center [1320, 121] width 120 height 24
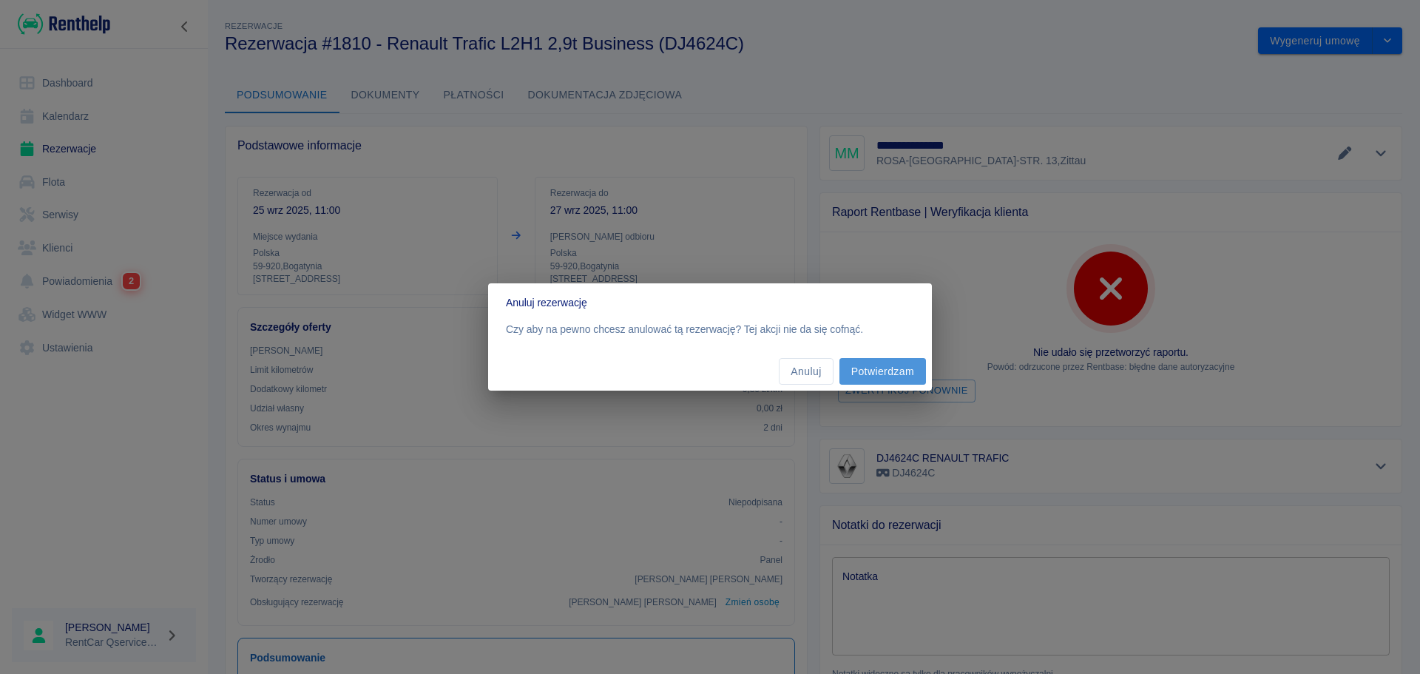
click at [896, 371] on button "Potwierdzam" at bounding box center [883, 371] width 87 height 27
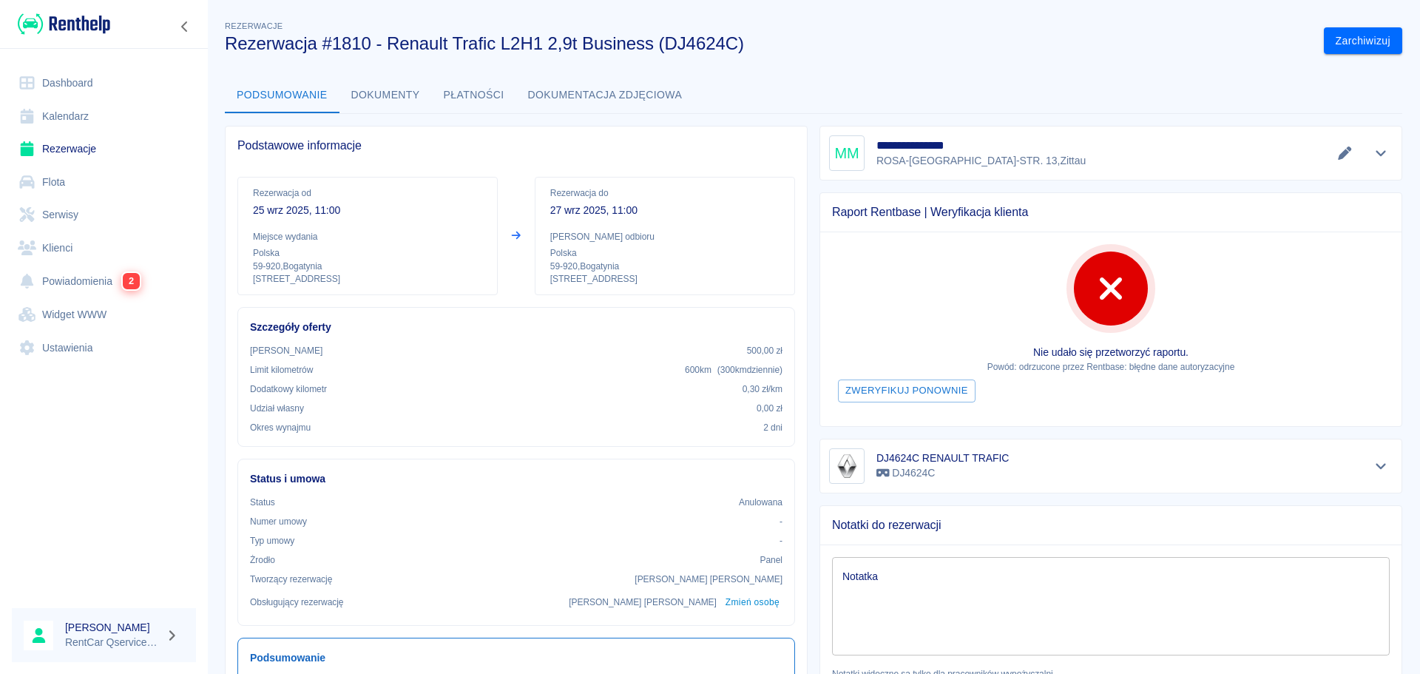
click at [83, 73] on link "Dashboard" at bounding box center [104, 83] width 184 height 33
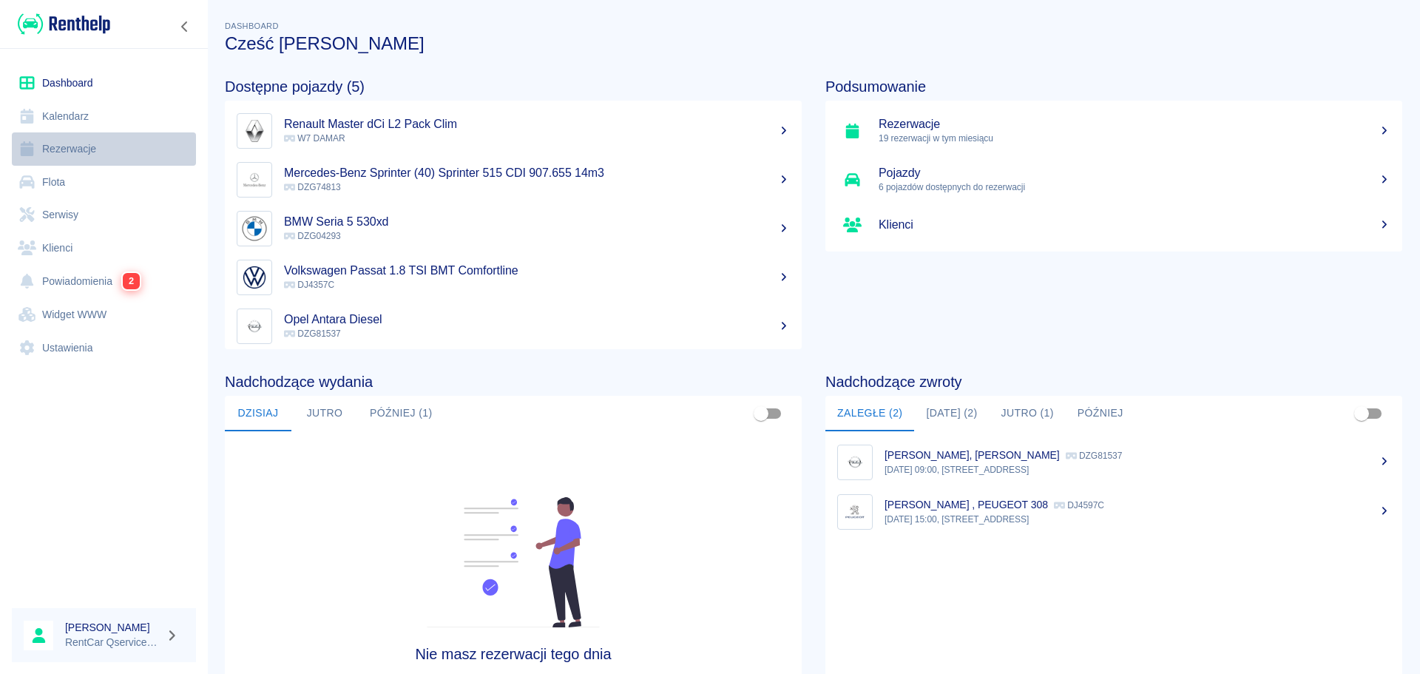
click at [55, 152] on link "Rezerwacje" at bounding box center [104, 148] width 184 height 33
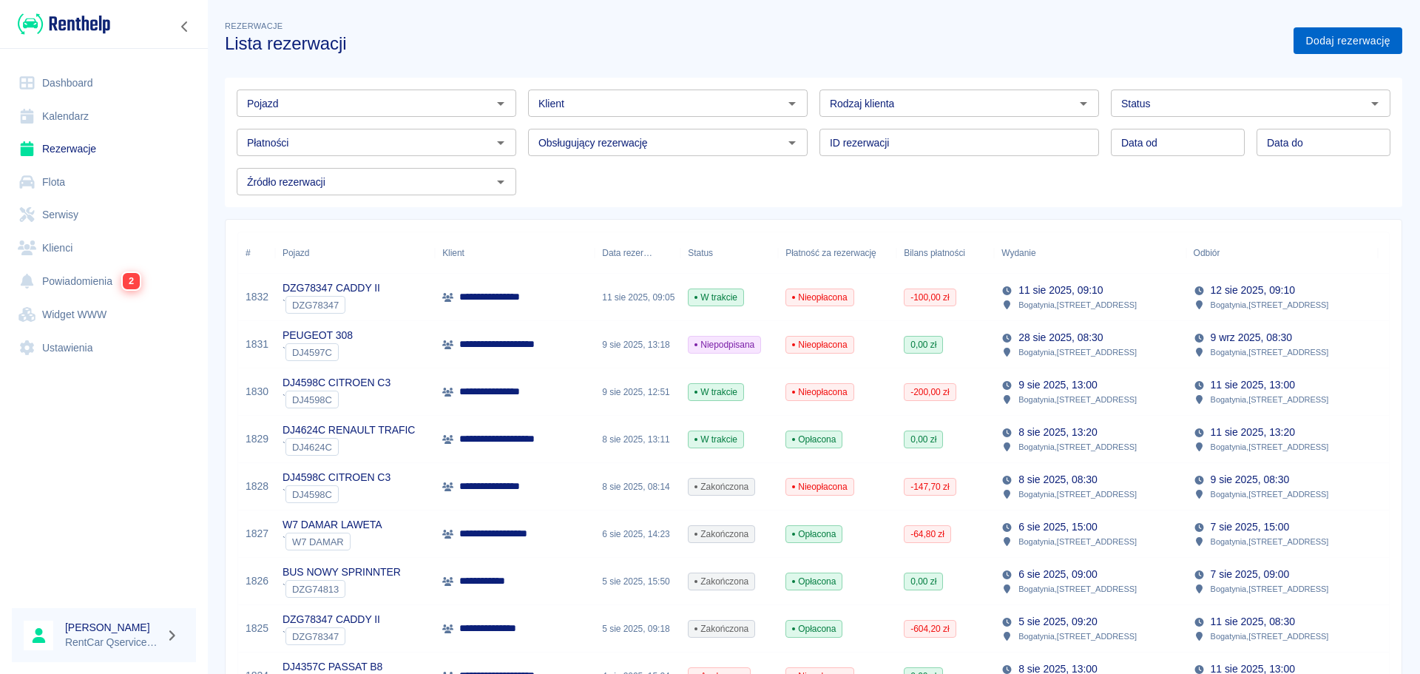
click at [1343, 49] on link "Dodaj rezerwację" at bounding box center [1348, 40] width 109 height 27
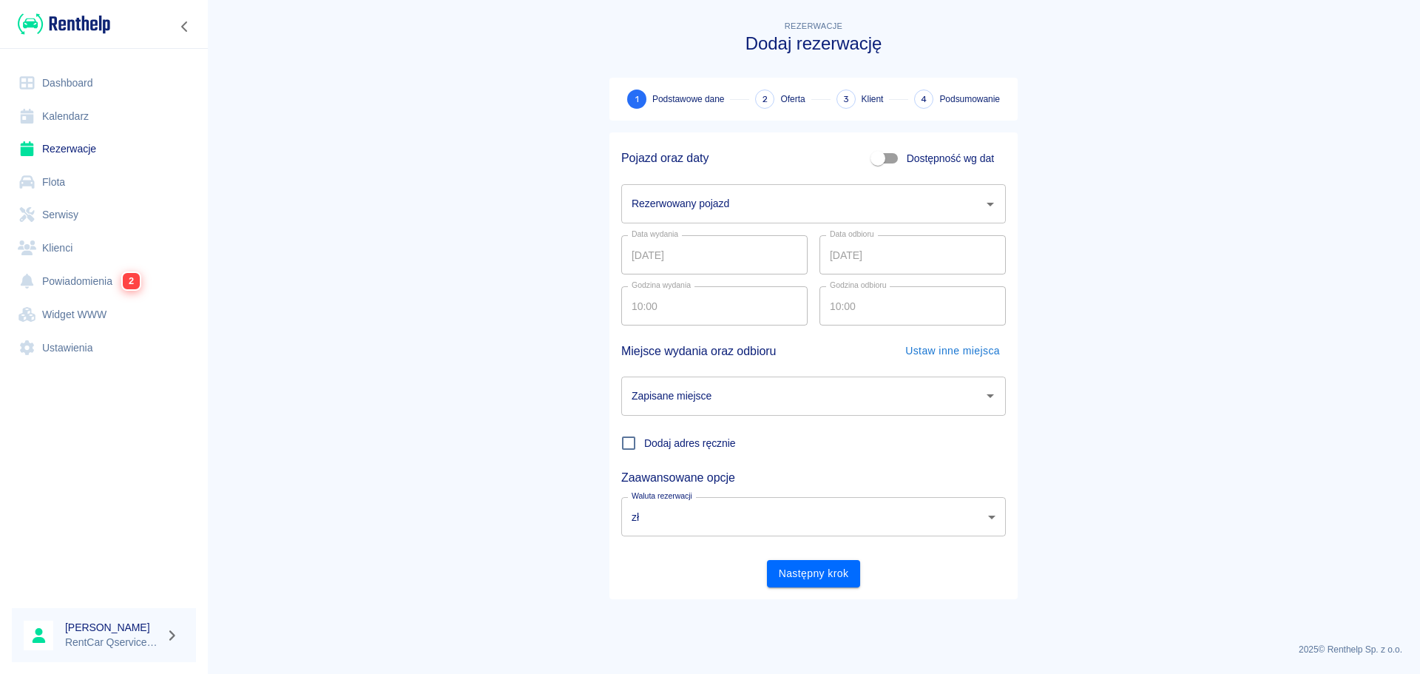
click at [732, 203] on input "Rezerwowany pojazd" at bounding box center [802, 204] width 349 height 26
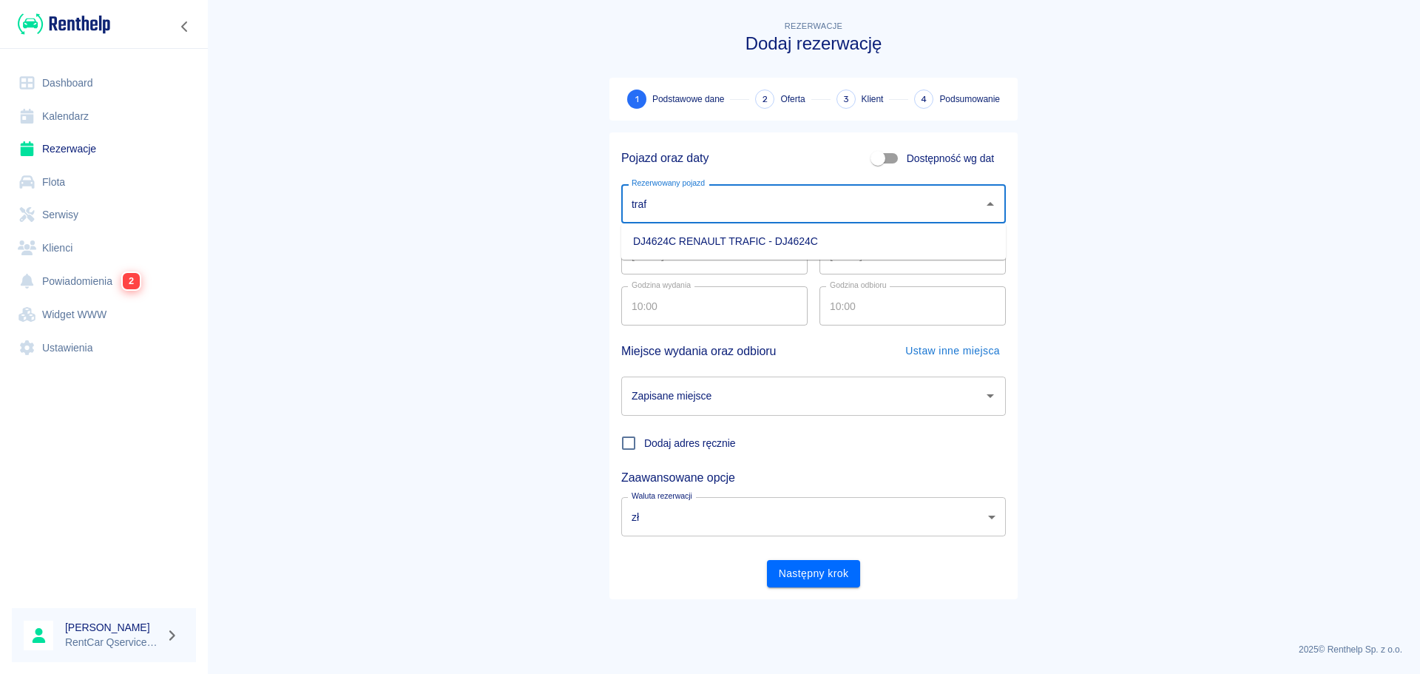
click at [695, 238] on li "DJ4624C RENAULT TRAFIC - DJ4624C" at bounding box center [813, 241] width 385 height 24
type input "DJ4624C RENAULT TRAFIC - DJ4624C"
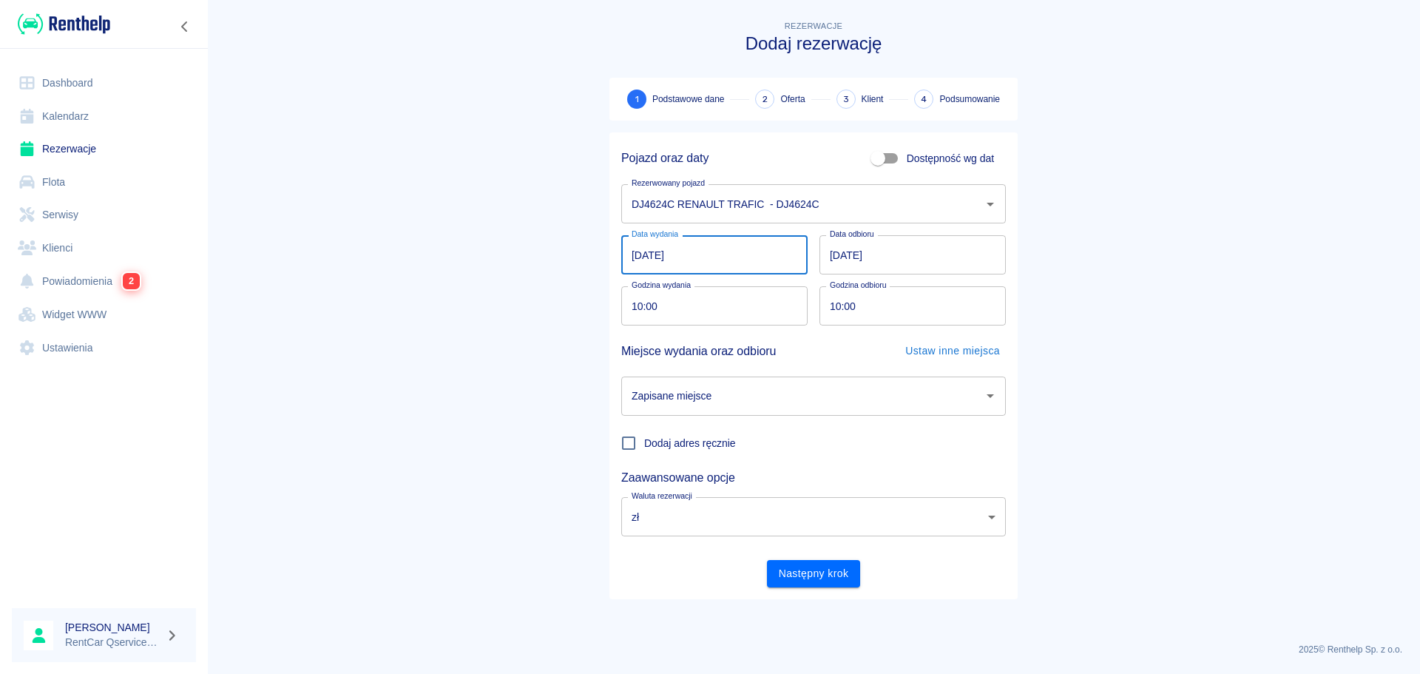
click at [632, 250] on input "[DATE]" at bounding box center [714, 254] width 186 height 39
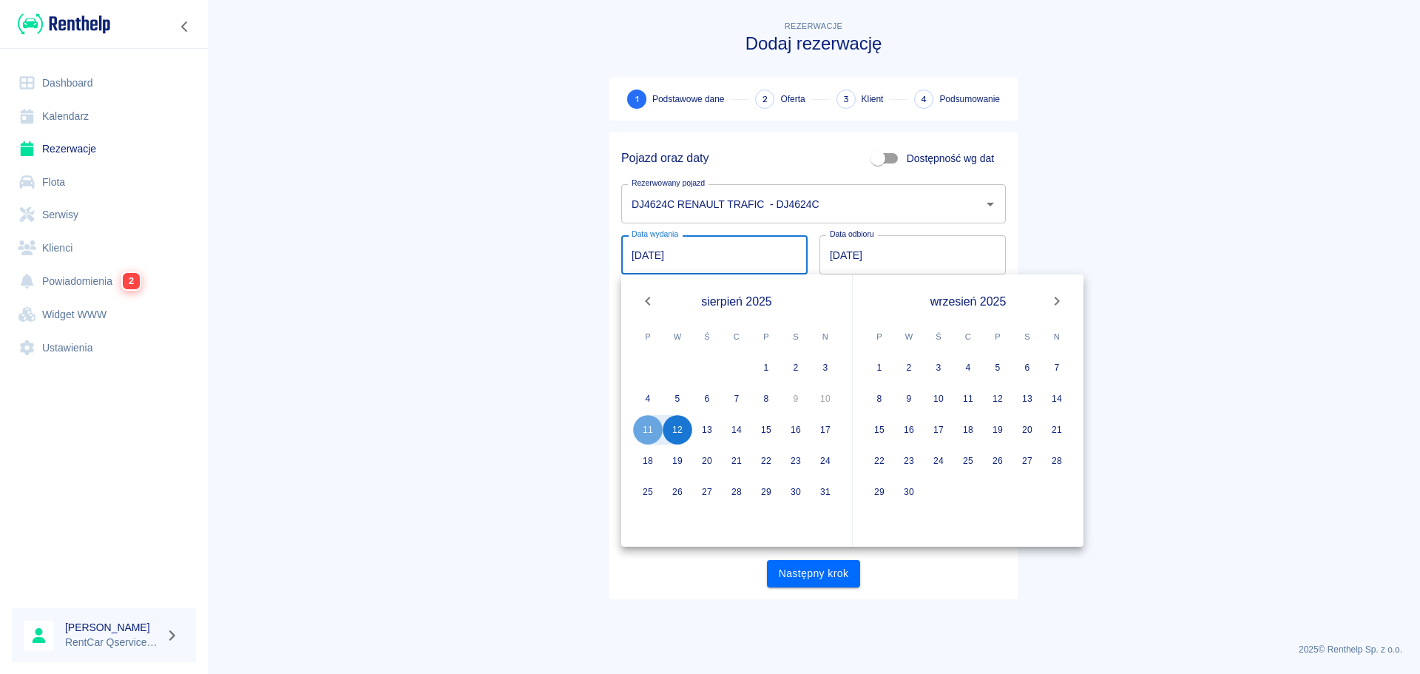
click at [648, 303] on icon "Previous month" at bounding box center [647, 301] width 5 height 9
click at [716, 486] on button "30" at bounding box center [707, 492] width 30 height 30
type input "[DATE]"
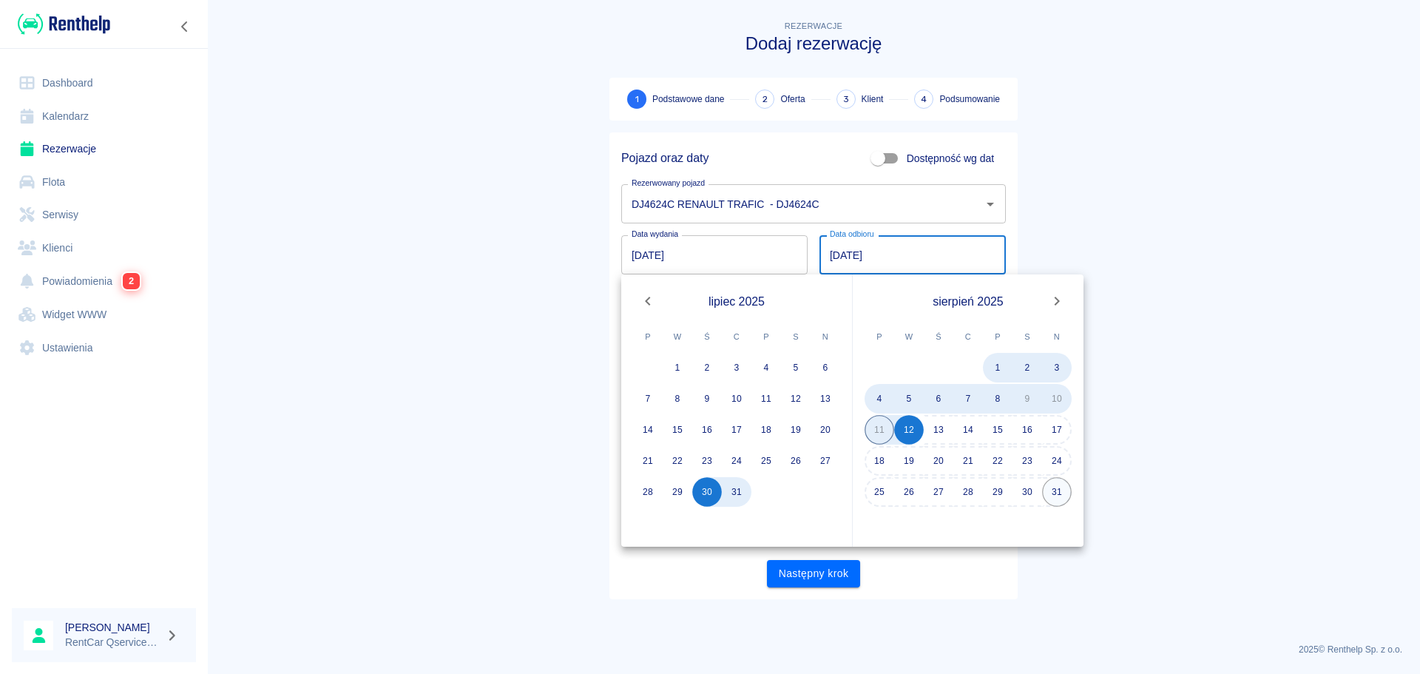
click at [1059, 487] on button "31" at bounding box center [1057, 492] width 30 height 30
type input "[DATE]"
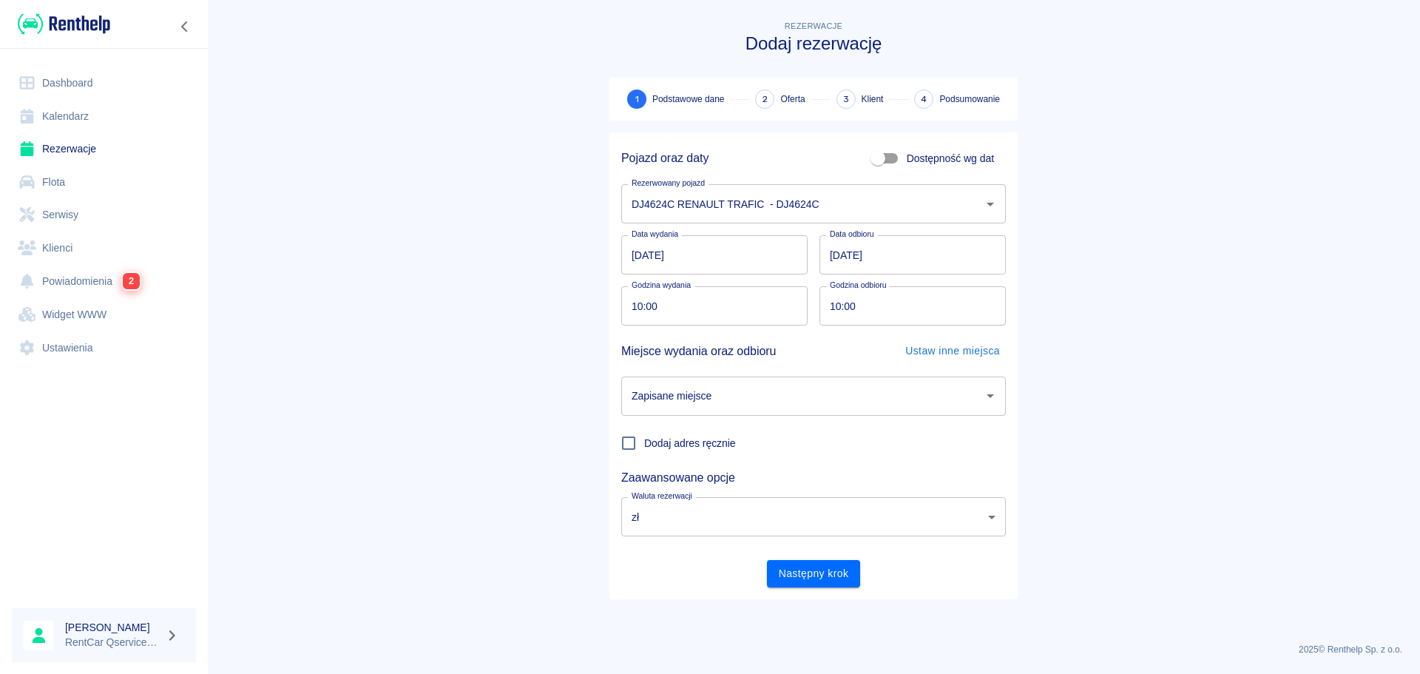
click at [705, 411] on div "Zapisane miejsce" at bounding box center [813, 396] width 385 height 39
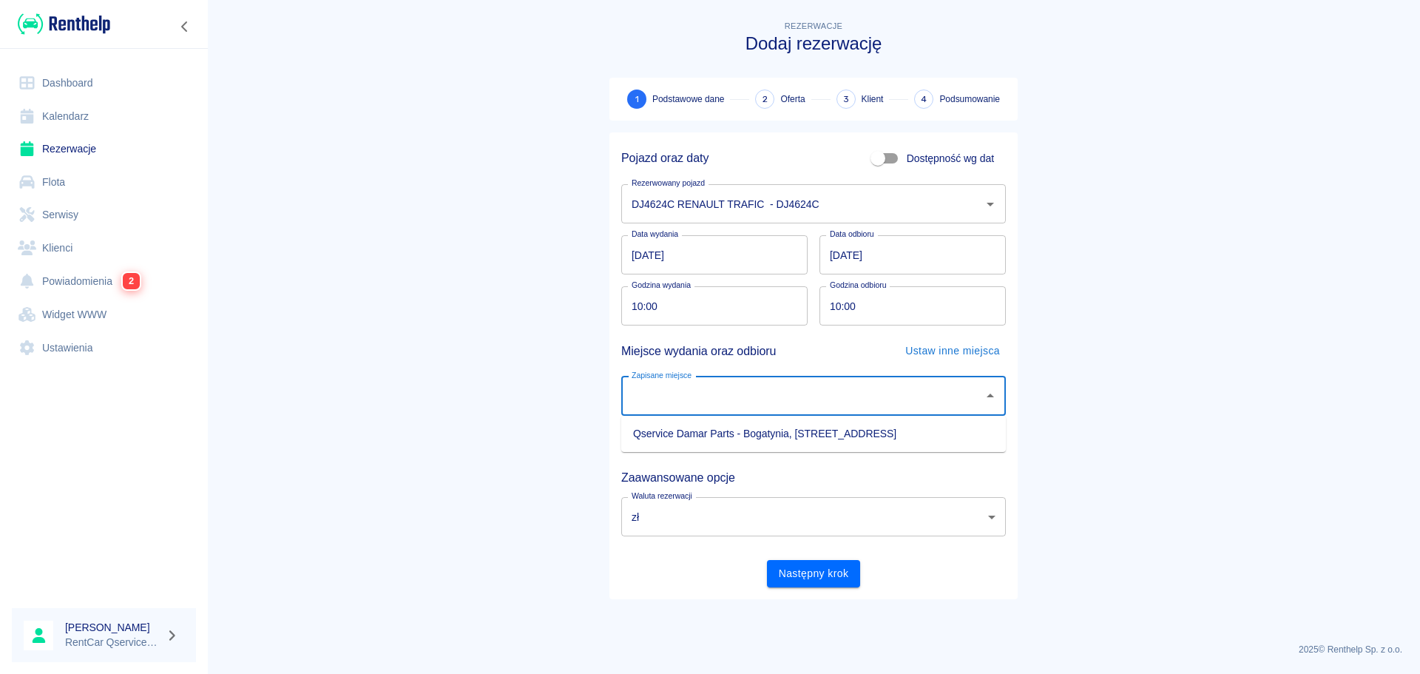
click at [707, 432] on li "Qservice Damar Parts - Bogatynia, [STREET_ADDRESS]" at bounding box center [813, 434] width 385 height 24
type input "Qservice Damar Parts - Bogatynia, [STREET_ADDRESS]"
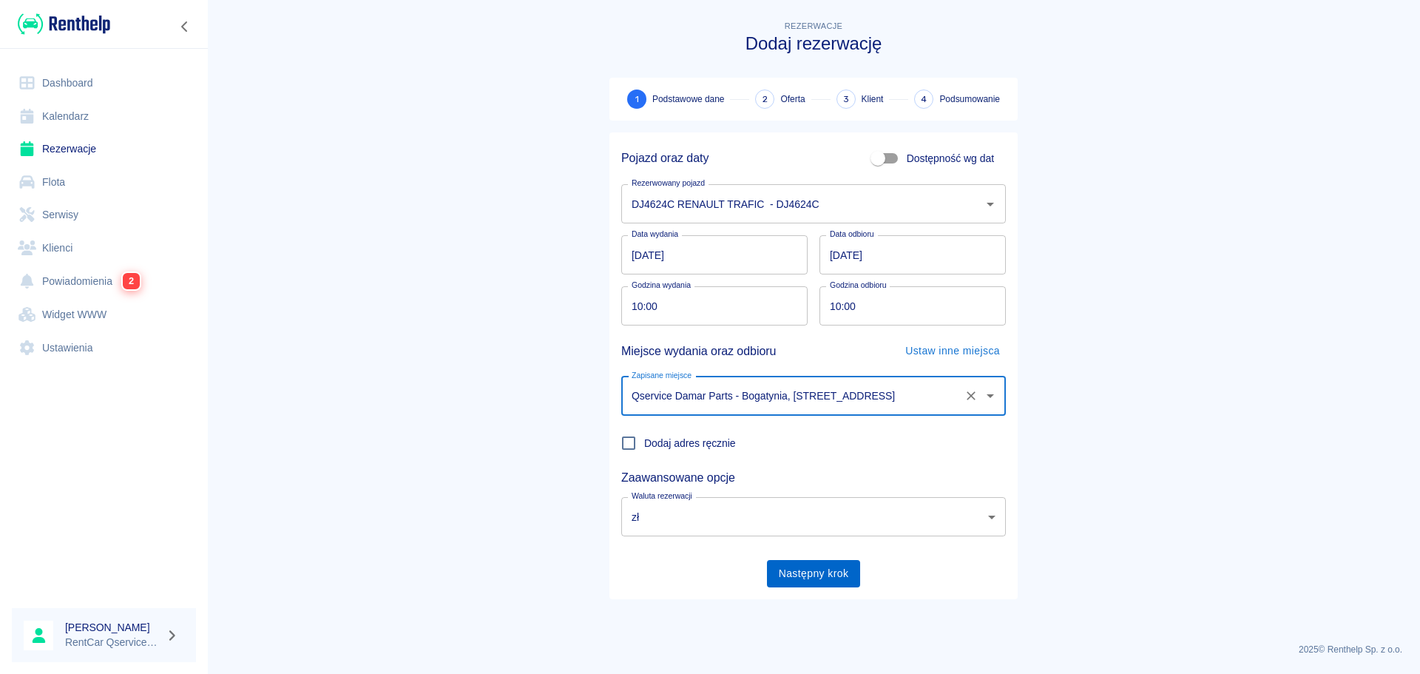
click at [825, 570] on button "Następny krok" at bounding box center [814, 573] width 94 height 27
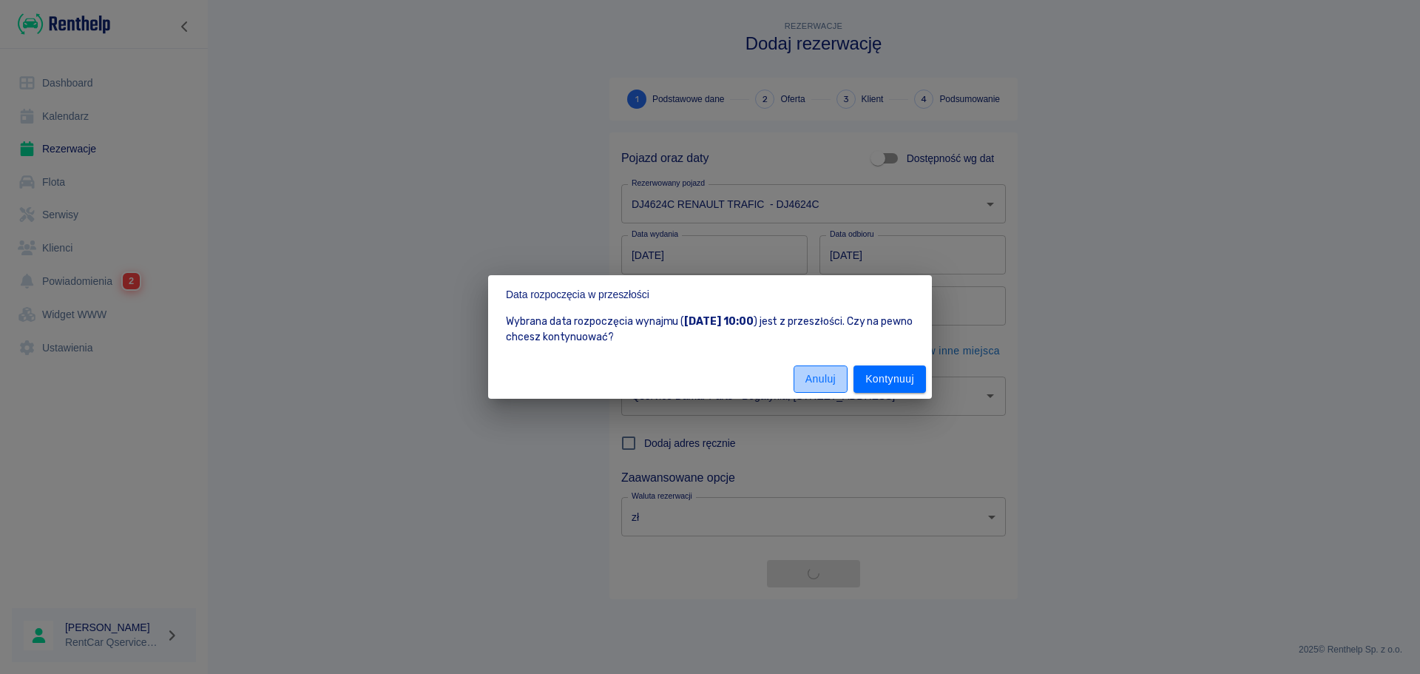
click at [820, 376] on button "Anuluj" at bounding box center [821, 378] width 54 height 27
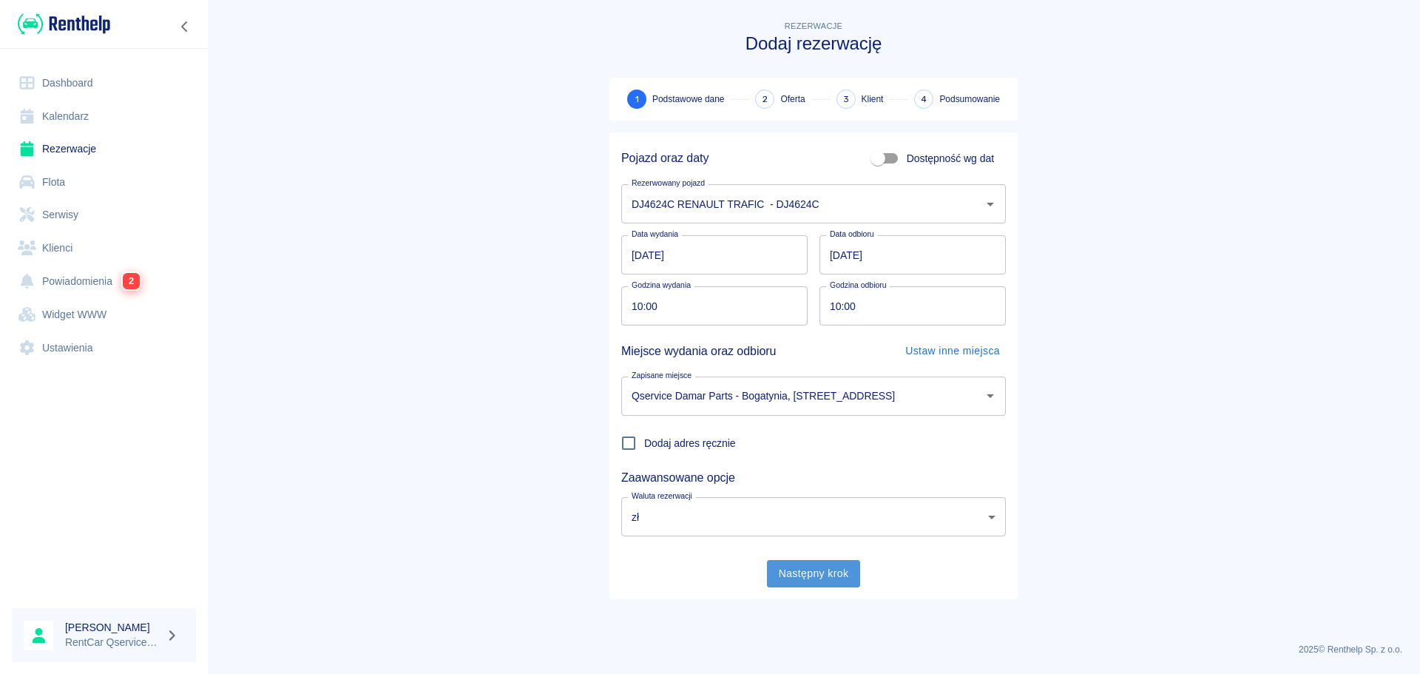
click at [826, 575] on button "Następny krok" at bounding box center [814, 573] width 94 height 27
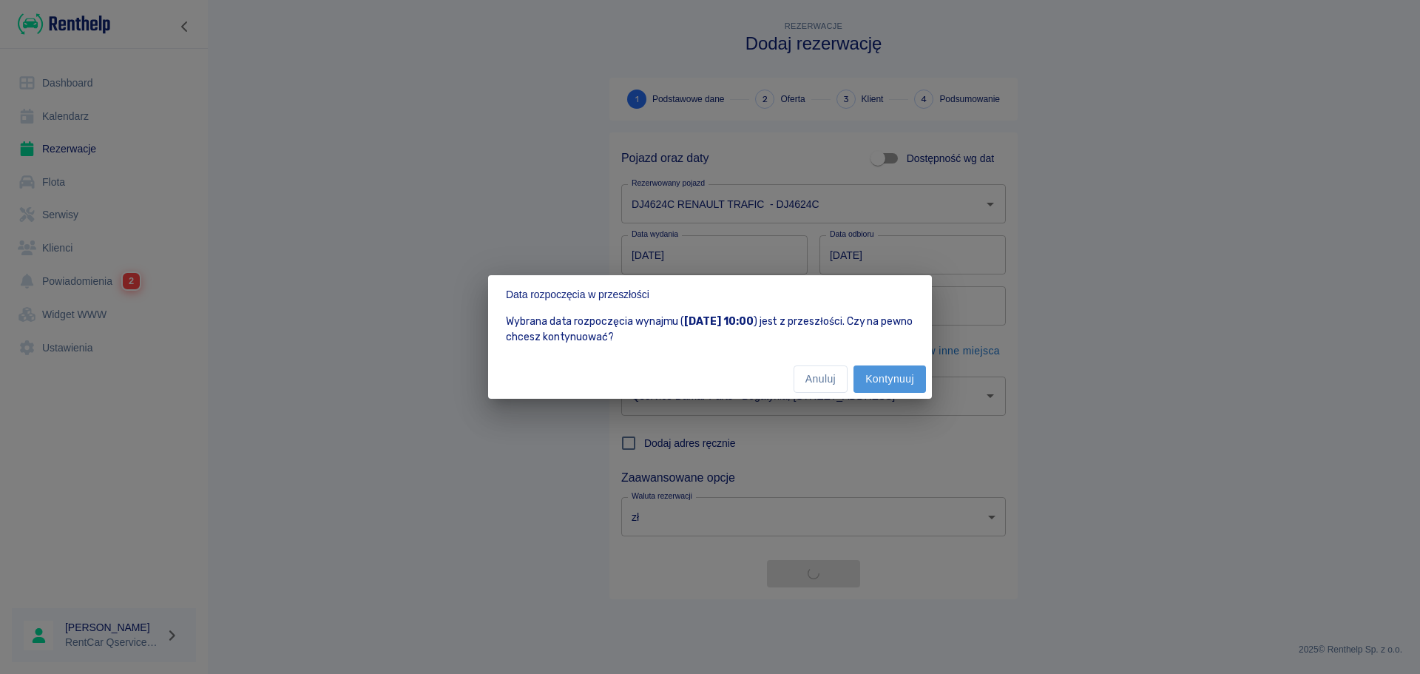
click at [897, 379] on button "Kontynuuj" at bounding box center [890, 378] width 72 height 27
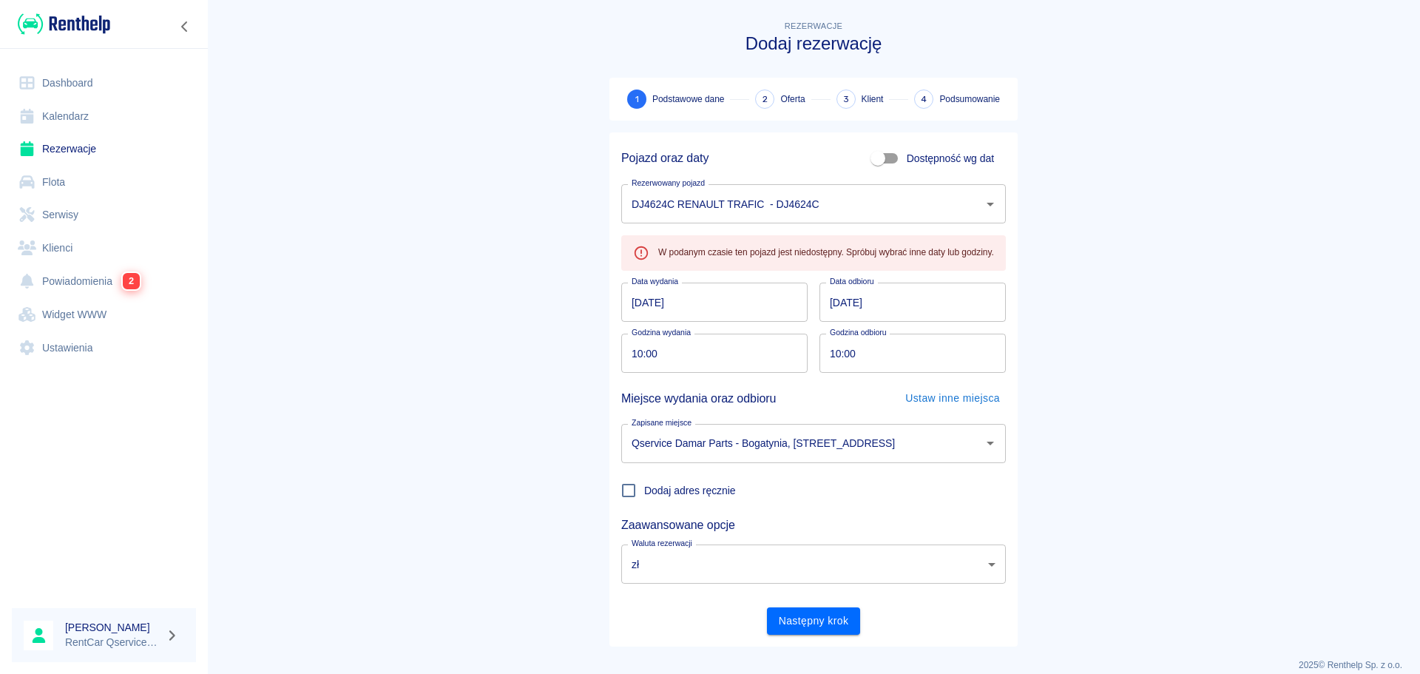
click at [908, 301] on input "[DATE]" at bounding box center [913, 302] width 186 height 39
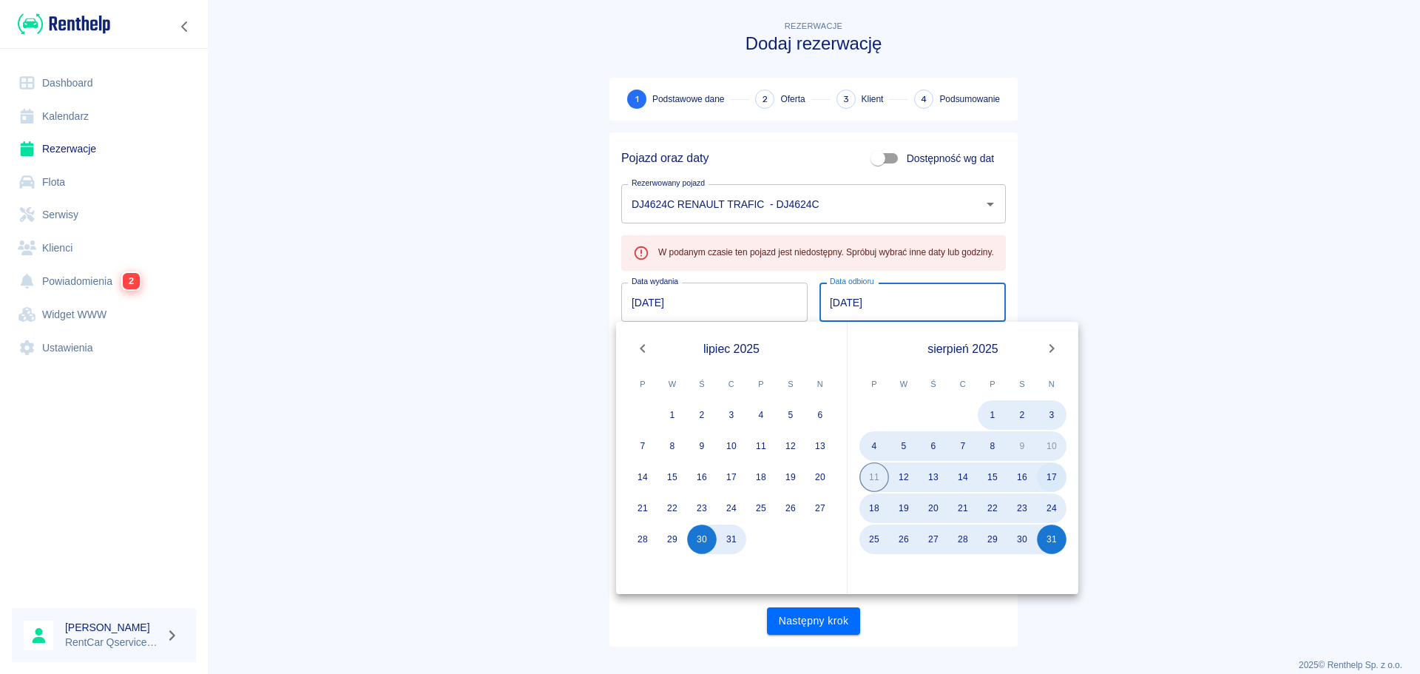
click at [1056, 482] on button "17" at bounding box center [1052, 477] width 30 height 30
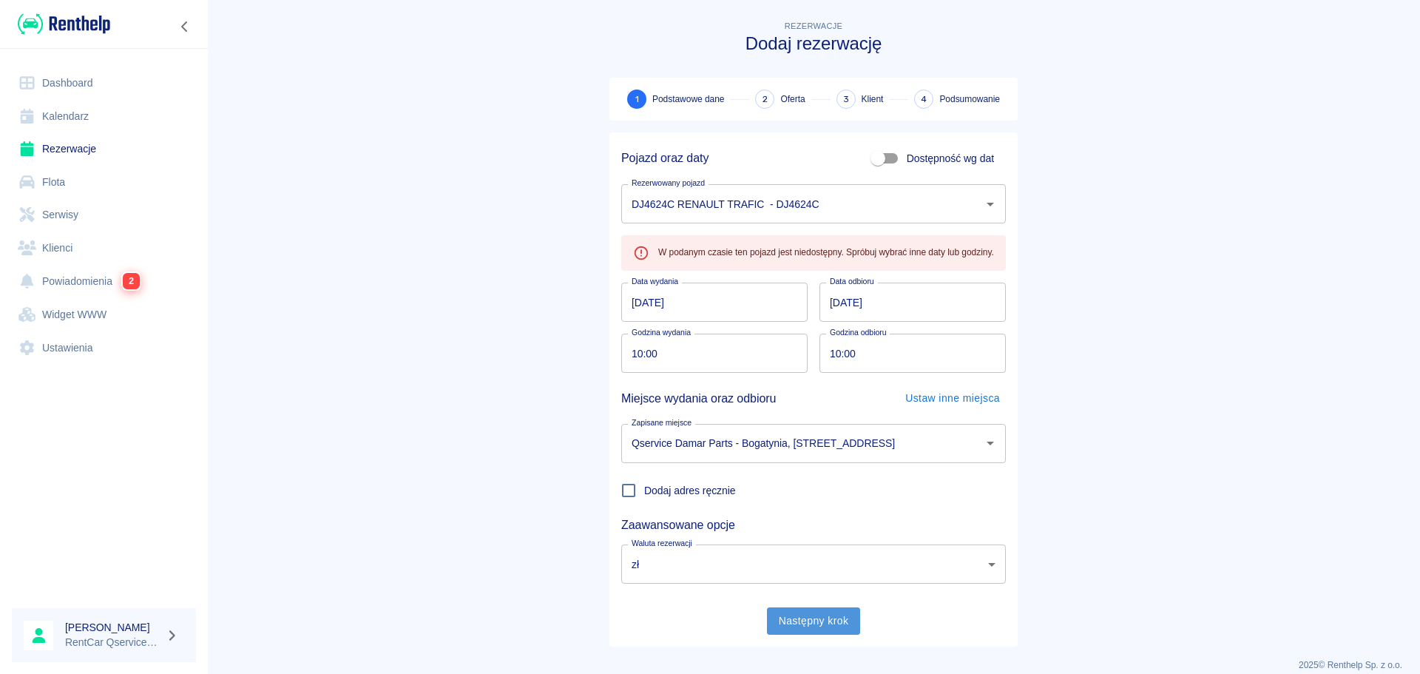
click at [839, 624] on button "Następny krok" at bounding box center [814, 620] width 94 height 27
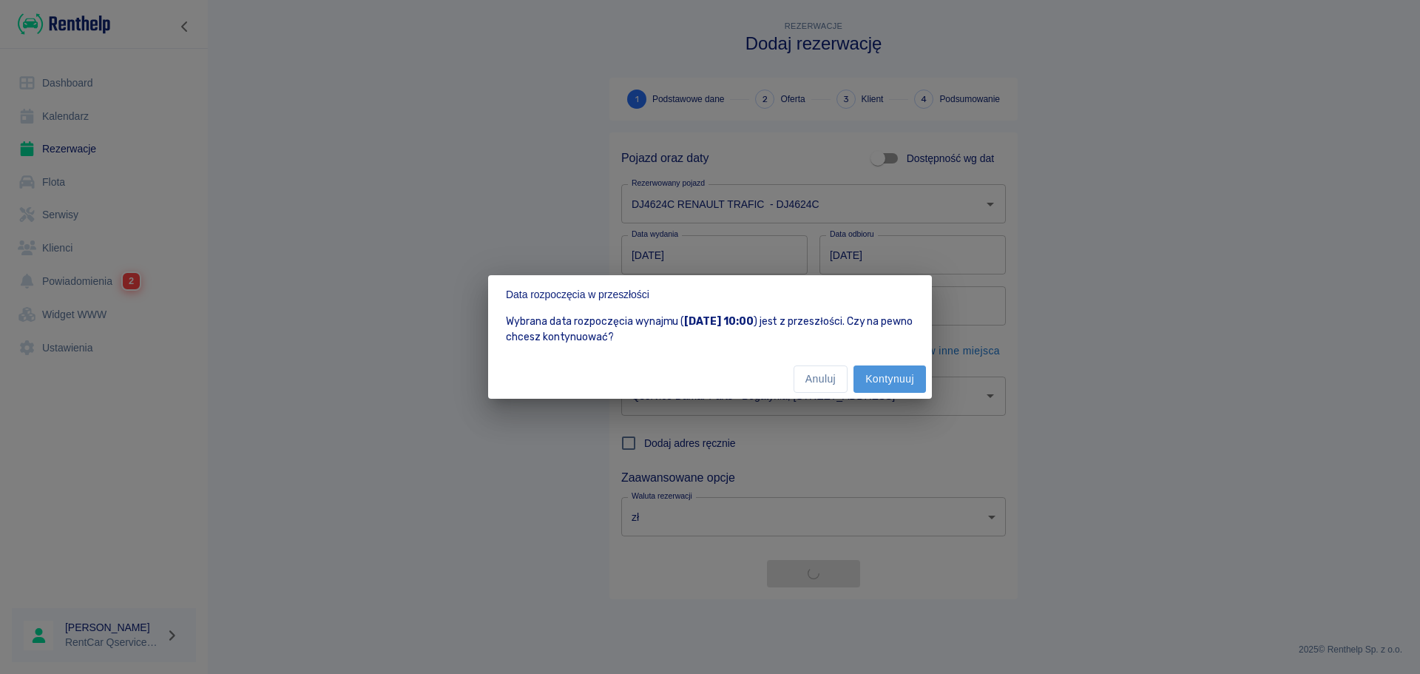
click at [898, 379] on button "Kontynuuj" at bounding box center [890, 378] width 72 height 27
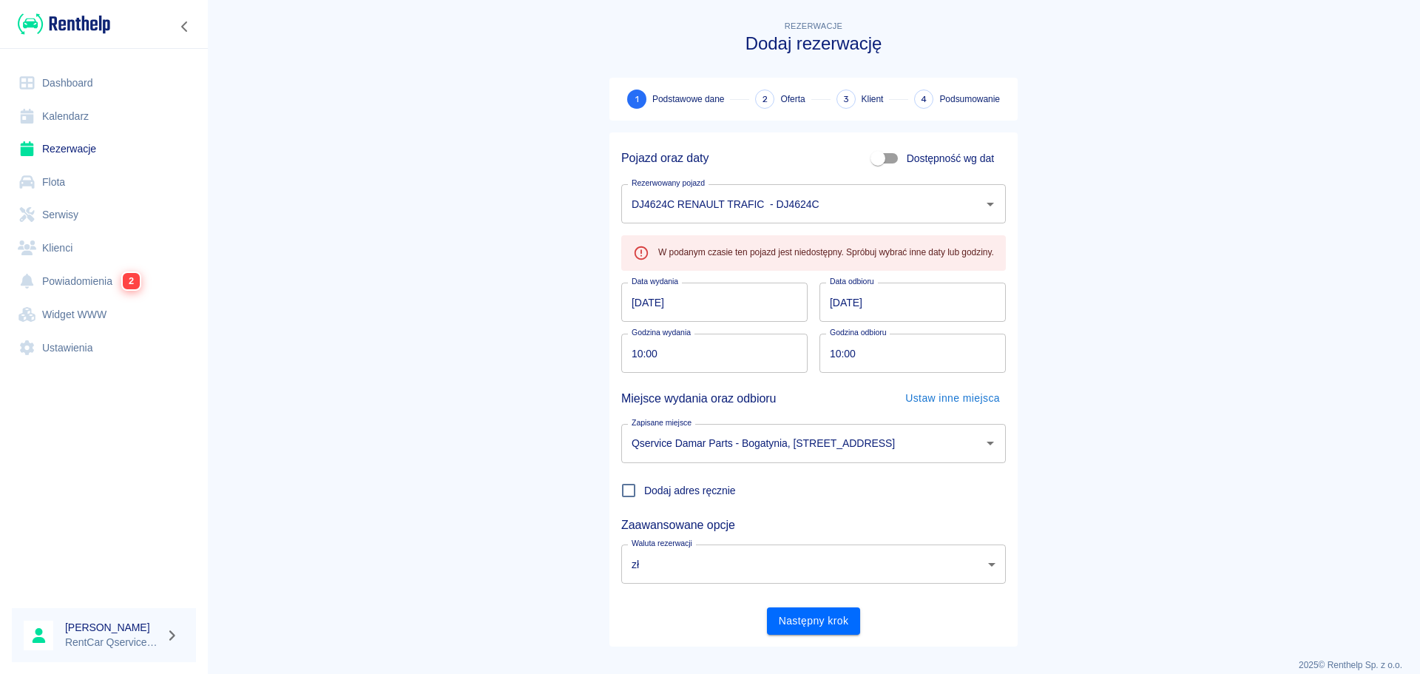
click at [933, 288] on input "[DATE]" at bounding box center [913, 302] width 186 height 39
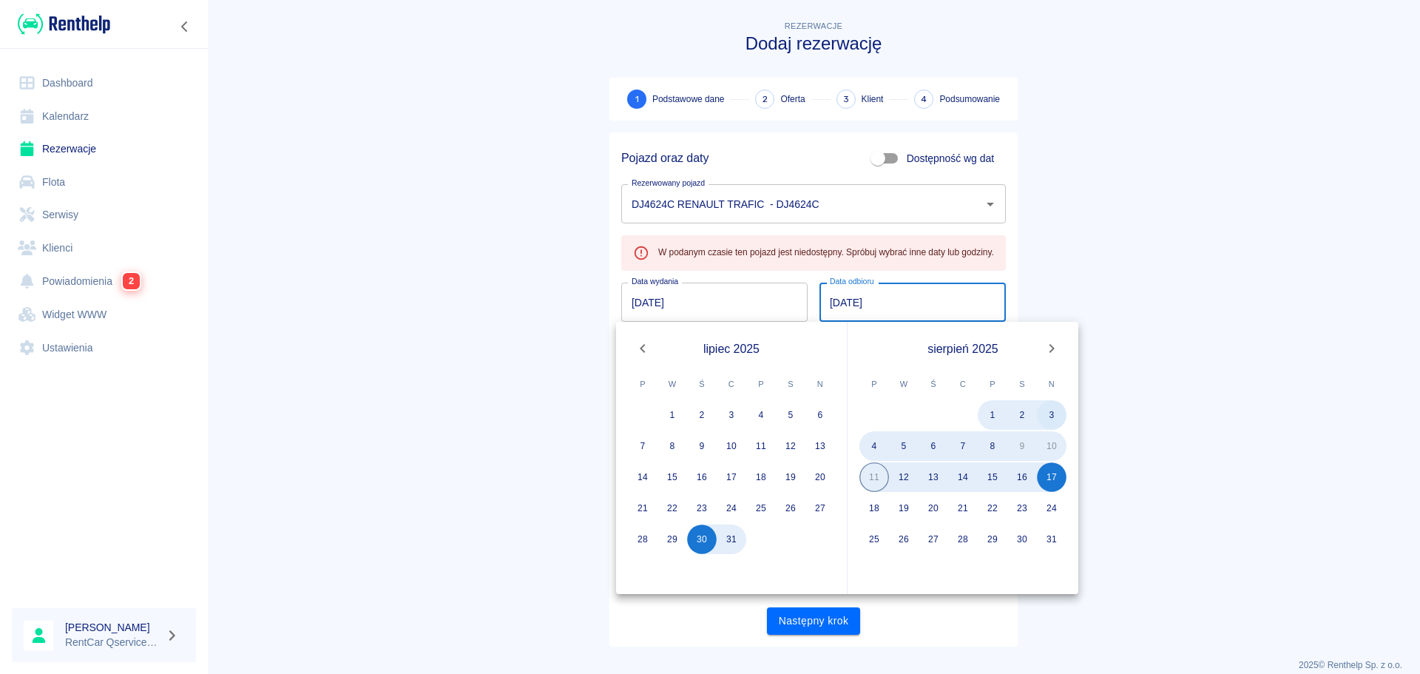
click at [1056, 413] on button "3" at bounding box center [1052, 415] width 30 height 30
type input "[DATE]"
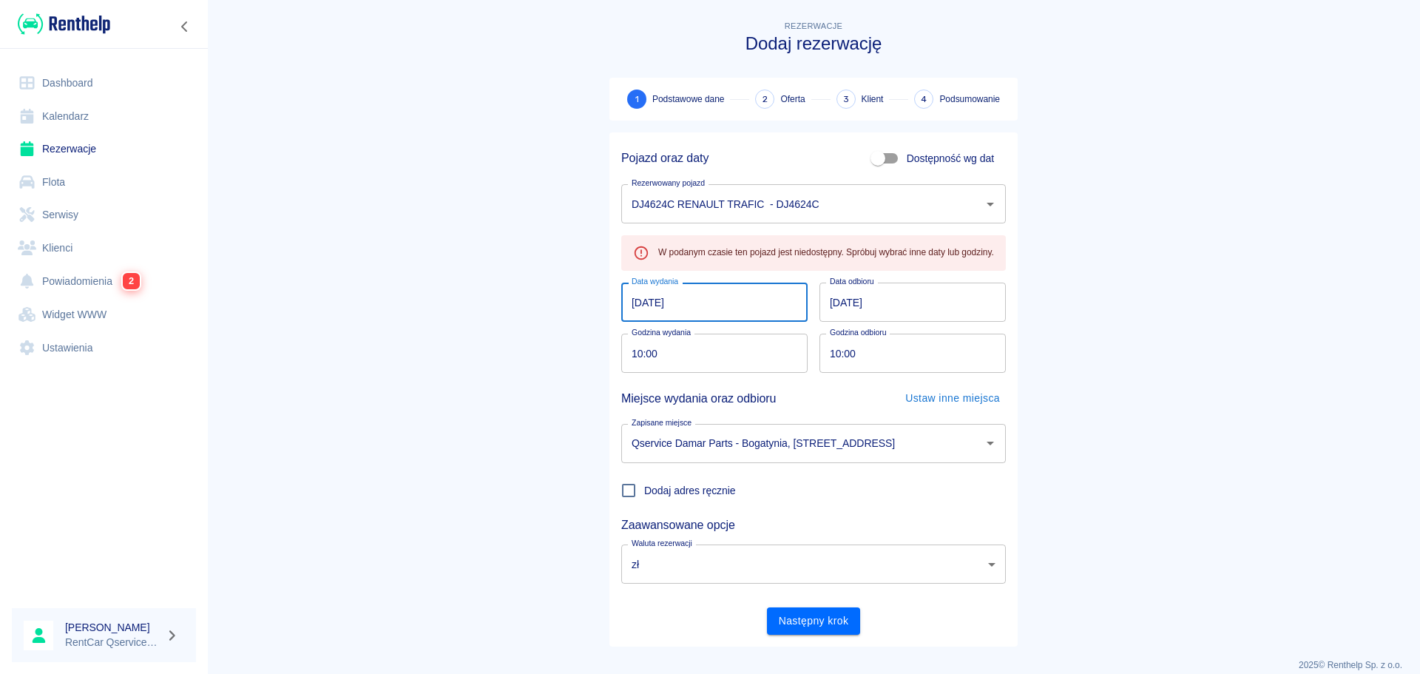
click at [726, 301] on input "[DATE]" at bounding box center [714, 302] width 186 height 39
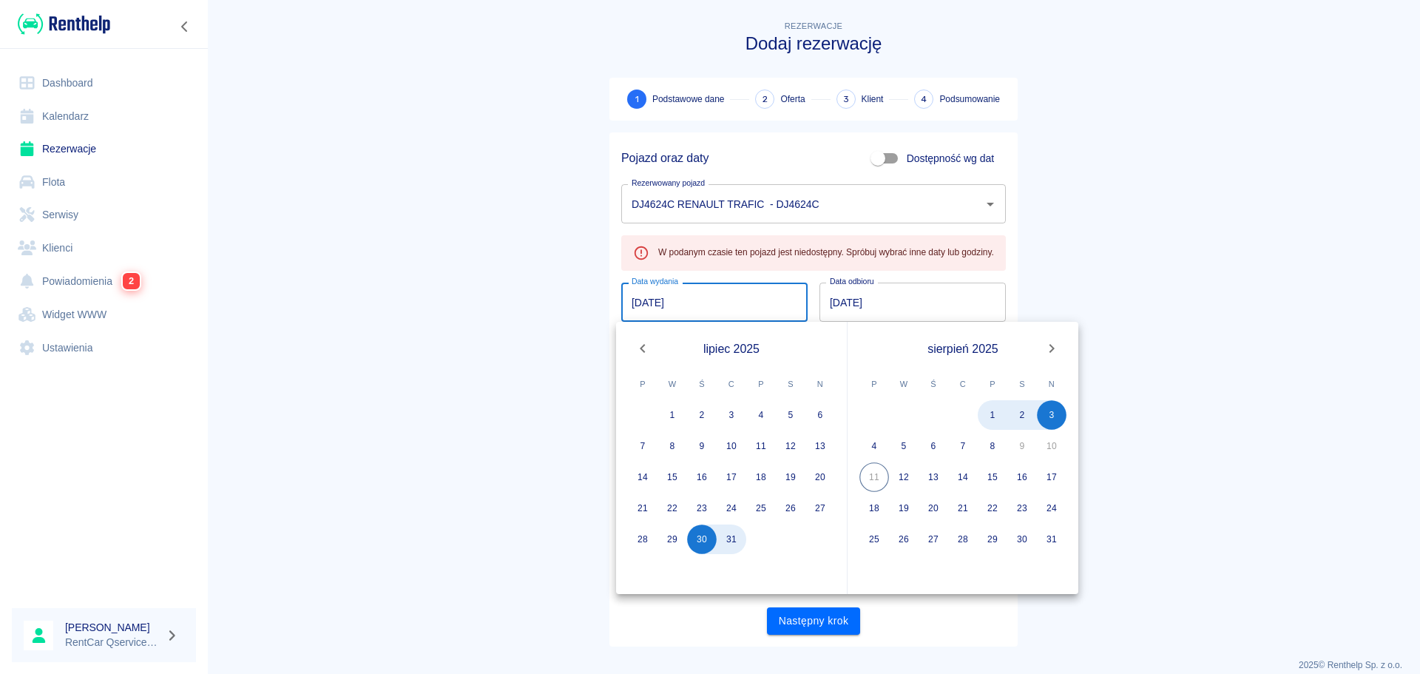
click at [383, 382] on main "Rezerwacje Dodaj rezerwację 1 Podstawowe dane 2 Oferta 3 Klient 4 Podsumowanie …" at bounding box center [813, 332] width 1213 height 629
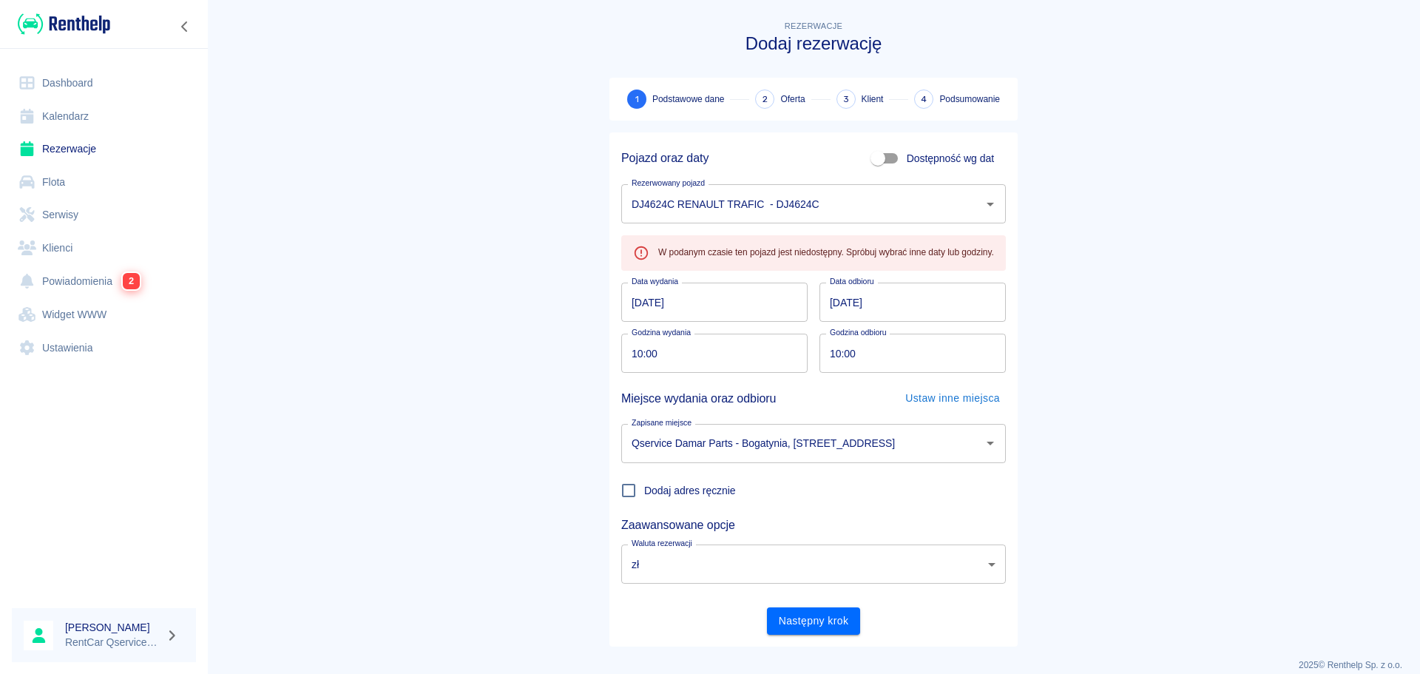
click at [897, 312] on input "[DATE]" at bounding box center [913, 302] width 186 height 39
click at [1144, 378] on main "Rezerwacje Dodaj rezerwację 1 Podstawowe dane 2 Oferta 3 Klient 4 Podsumowanie …" at bounding box center [813, 332] width 1213 height 629
click at [61, 89] on link "Dashboard" at bounding box center [104, 83] width 184 height 33
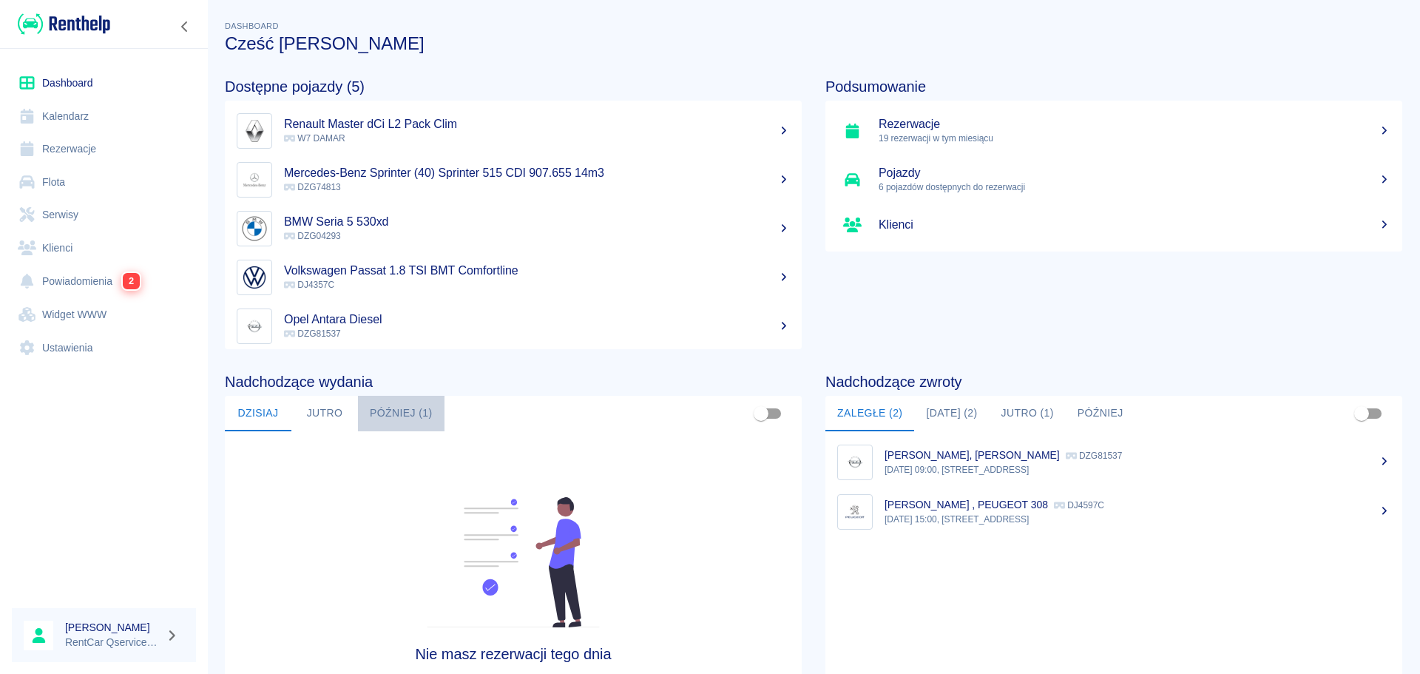
click at [415, 408] on button "Później (1)" at bounding box center [401, 414] width 87 height 36
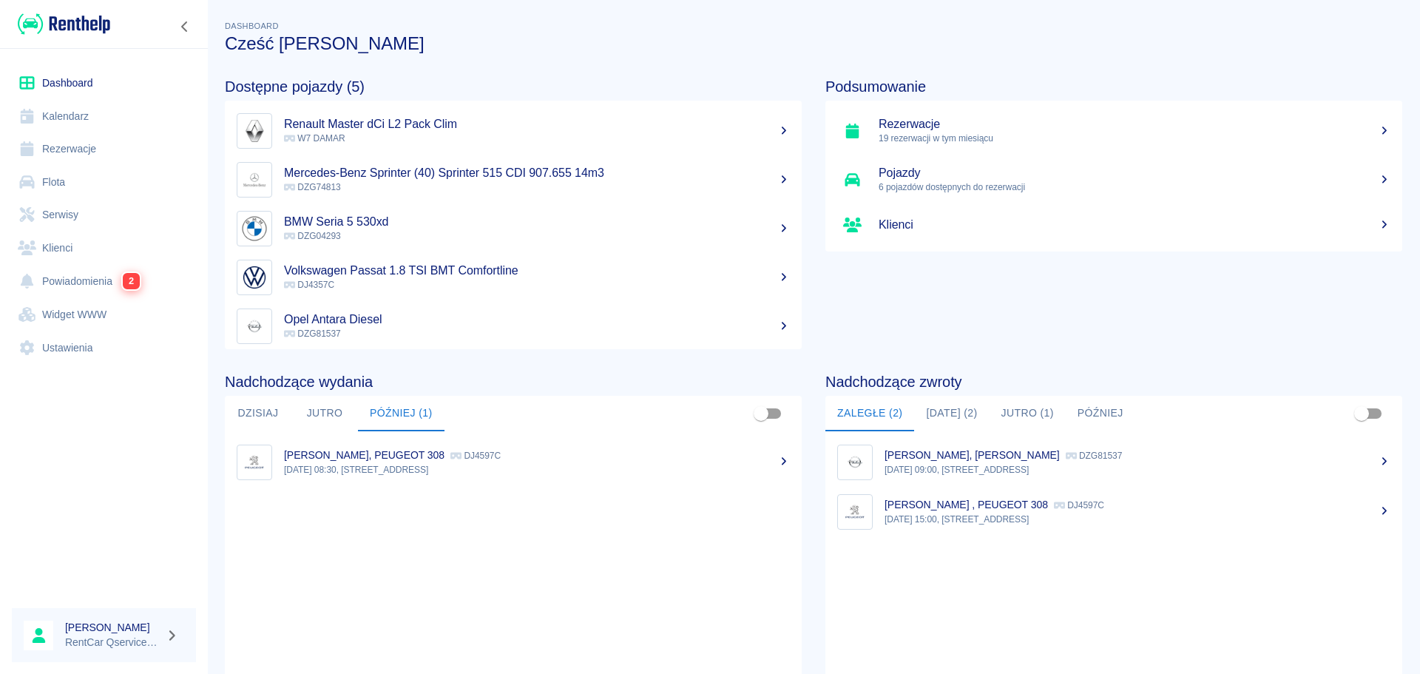
click at [283, 414] on button "Dzisiaj" at bounding box center [258, 414] width 67 height 36
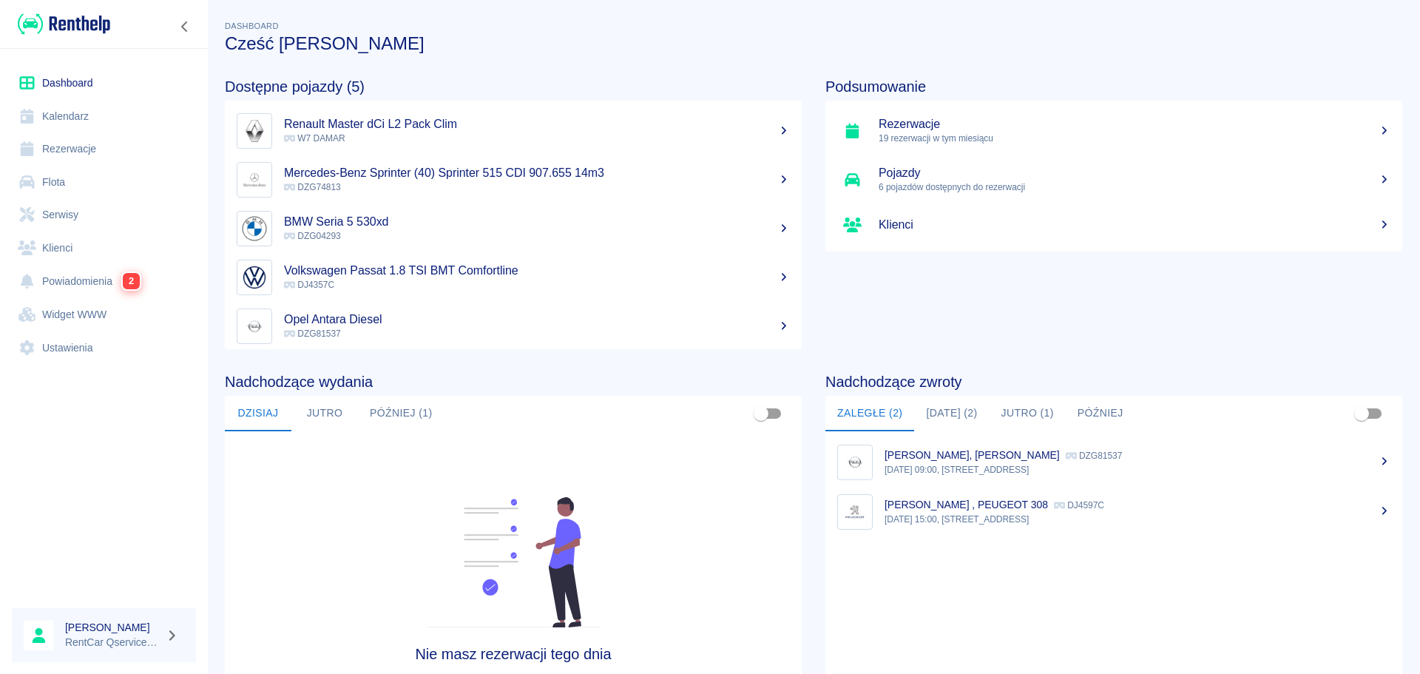
click at [367, 422] on button "Później (1)" at bounding box center [401, 414] width 87 height 36
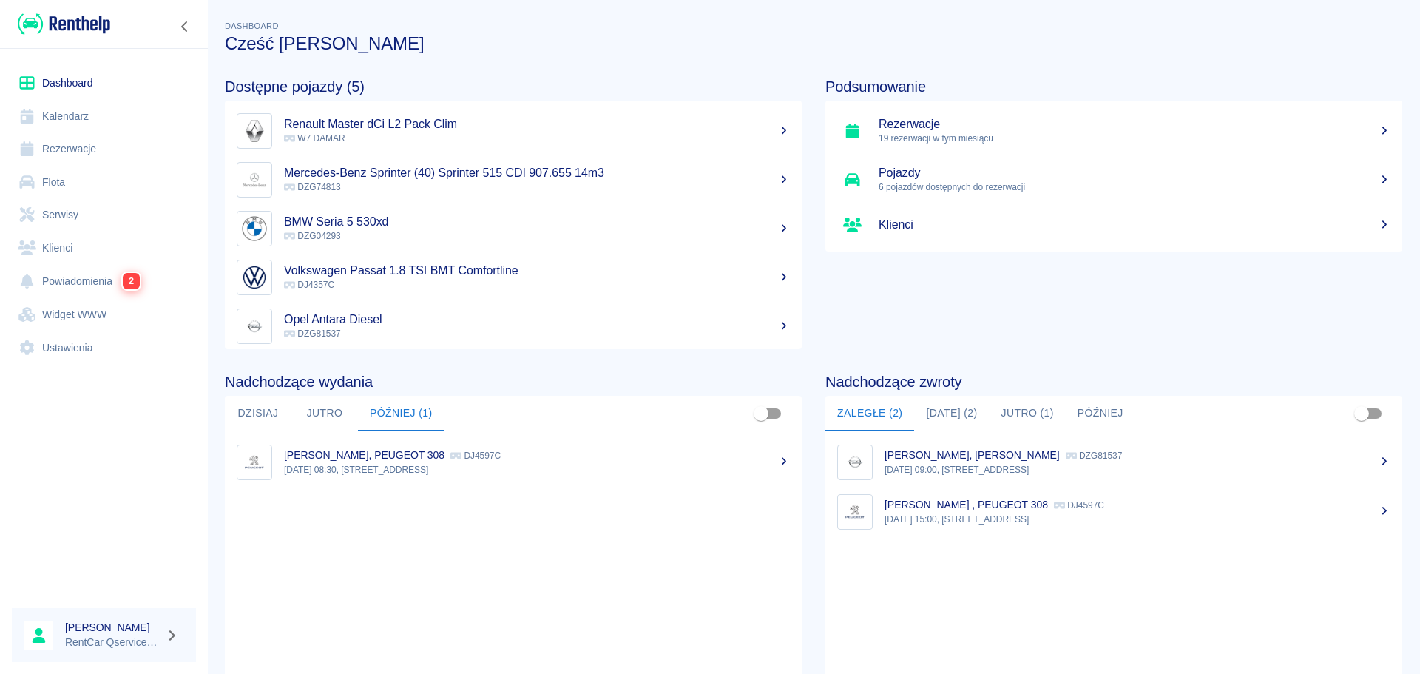
click at [342, 416] on button "Jutro" at bounding box center [324, 414] width 67 height 36
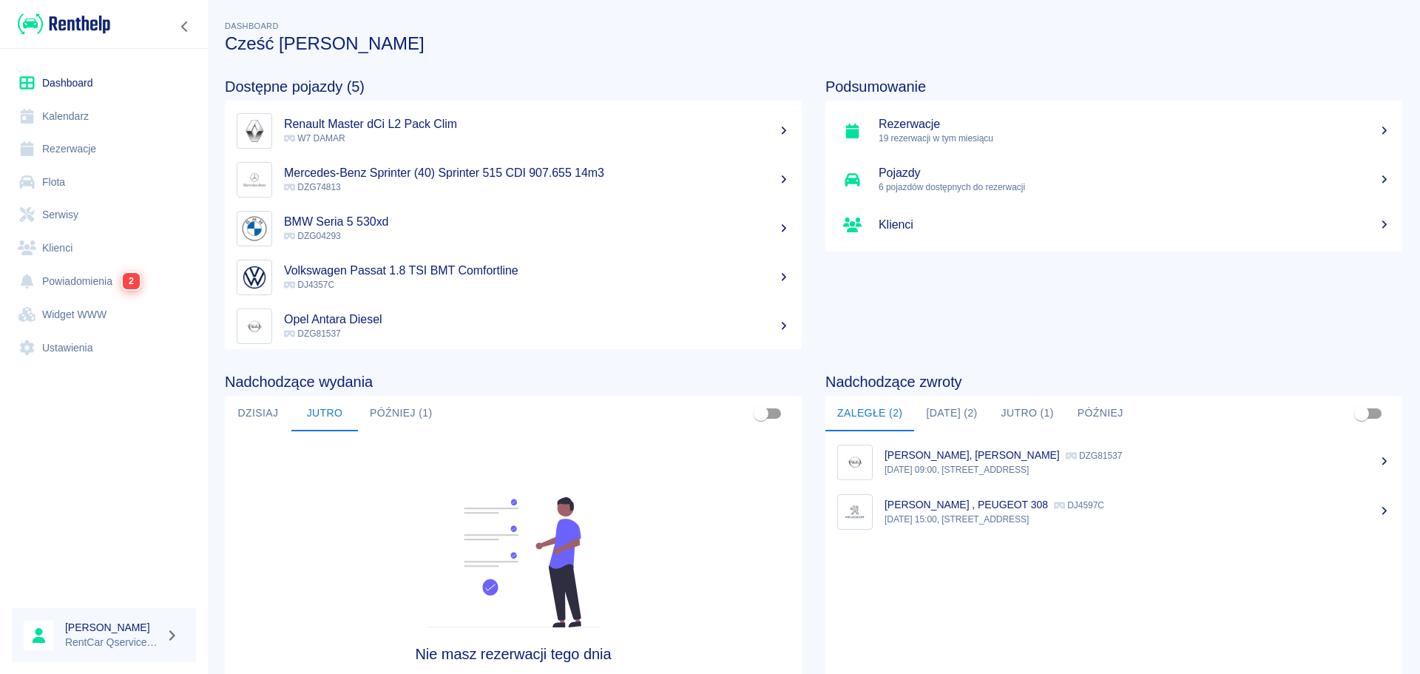
click at [263, 414] on button "Dzisiaj" at bounding box center [258, 414] width 67 height 36
click at [69, 151] on link "Rezerwacje" at bounding box center [104, 148] width 184 height 33
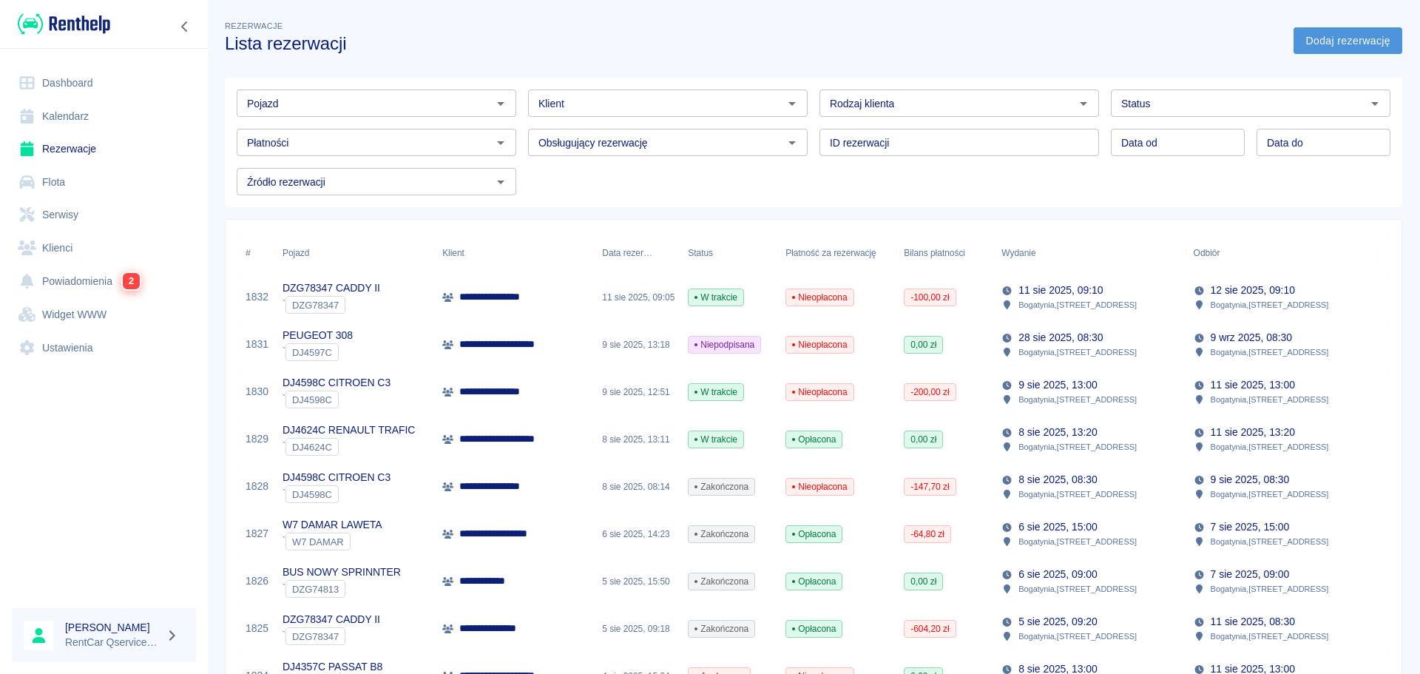
click at [1332, 27] on link "Dodaj rezerwację" at bounding box center [1348, 40] width 109 height 27
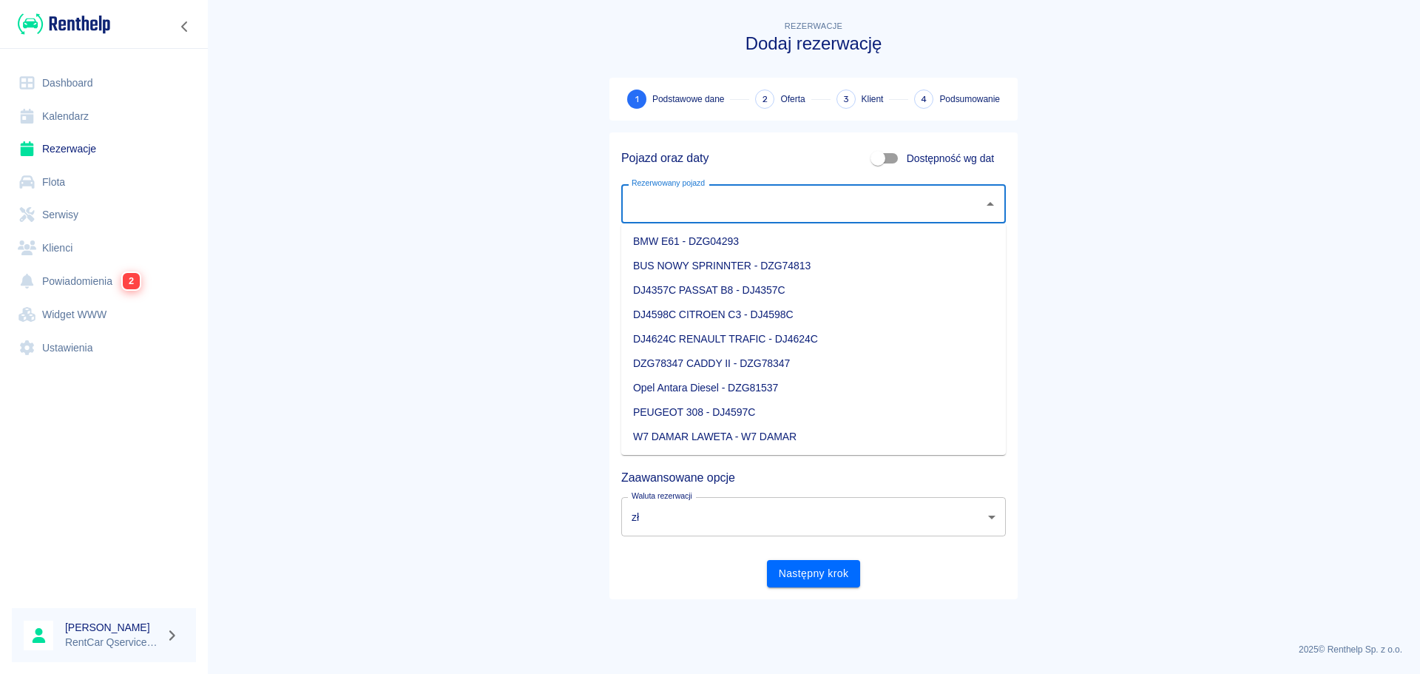
click at [747, 201] on input "Rezerwowany pojazd" at bounding box center [802, 204] width 349 height 26
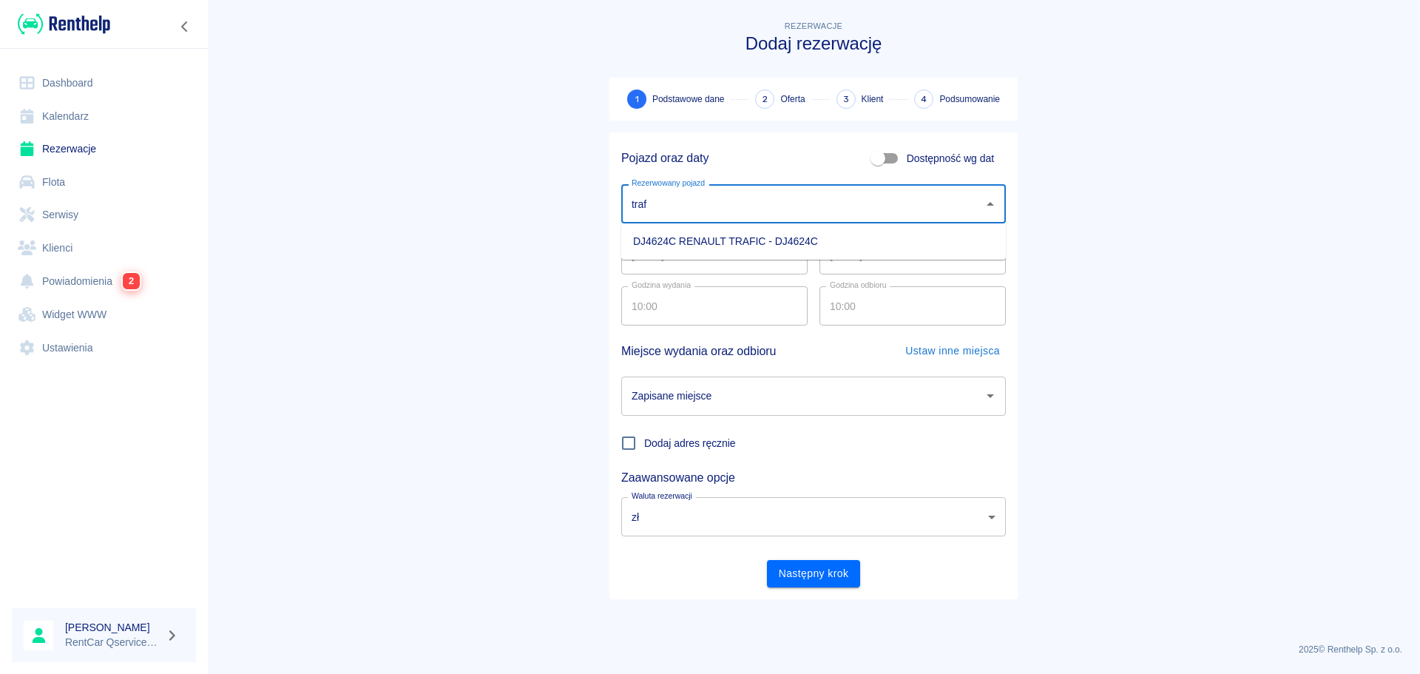
click at [748, 234] on li "DJ4624C RENAULT TRAFIC - DJ4624C" at bounding box center [813, 241] width 385 height 24
type input "DJ4624C RENAULT TRAFIC - DJ4624C"
click at [634, 247] on input "[DATE]" at bounding box center [714, 254] width 186 height 39
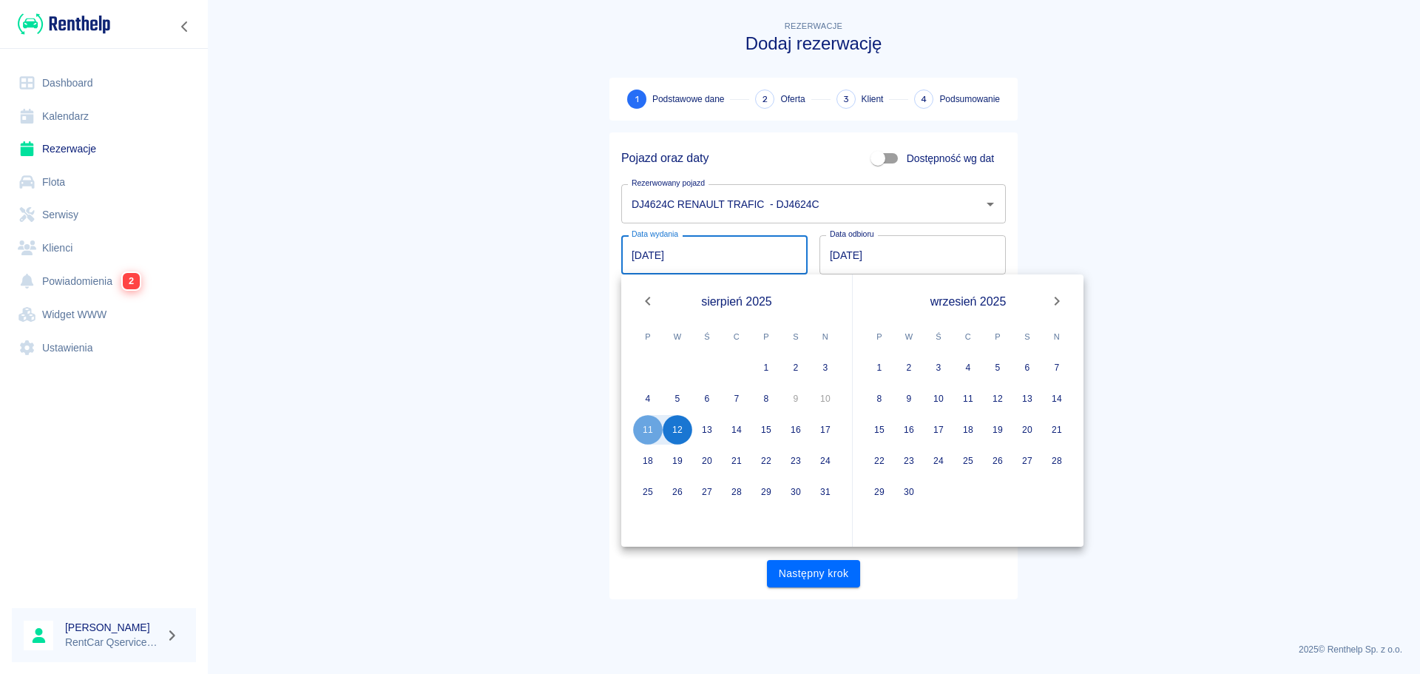
click at [652, 296] on icon "Previous month" at bounding box center [648, 301] width 18 height 18
click at [715, 486] on button "30" at bounding box center [707, 492] width 30 height 30
type input "[DATE]"
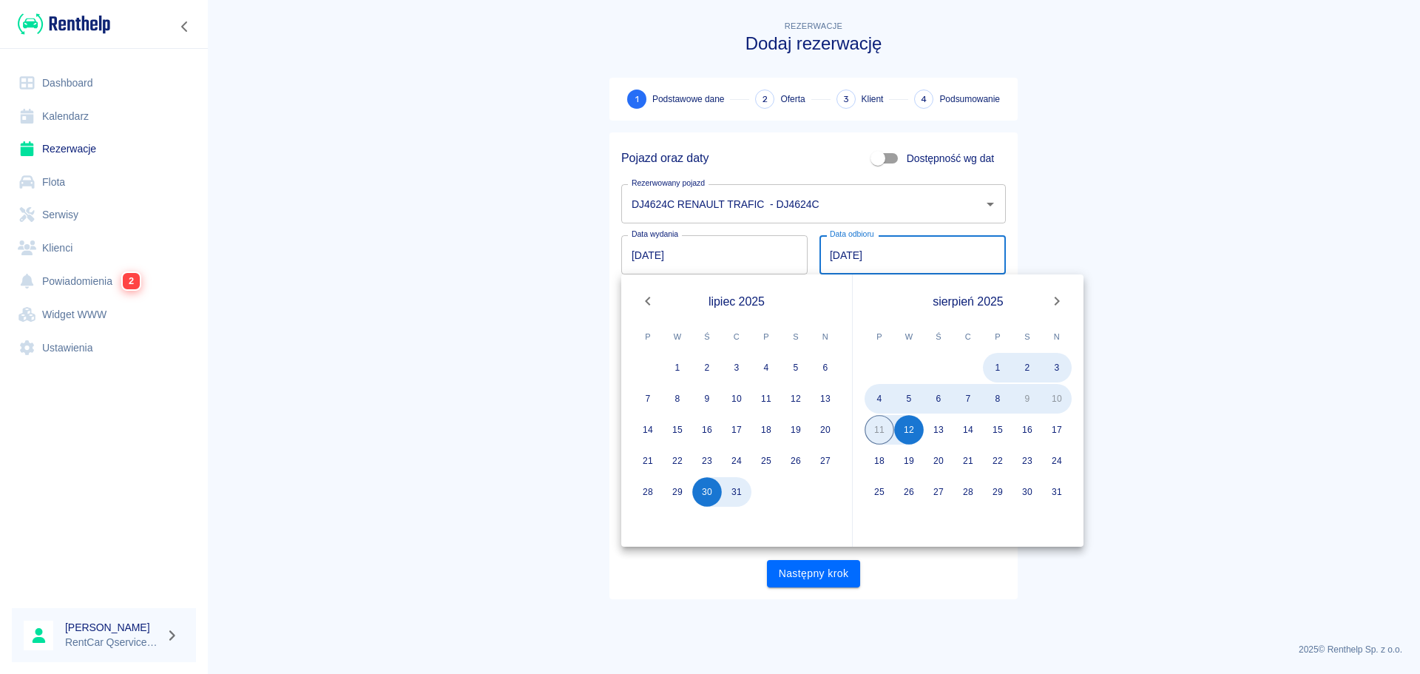
click at [433, 415] on main "Rezerwacje Dodaj rezerwację 1 Podstawowe dane 2 Oferta 3 Klient 4 Podsumowanie …" at bounding box center [813, 324] width 1213 height 613
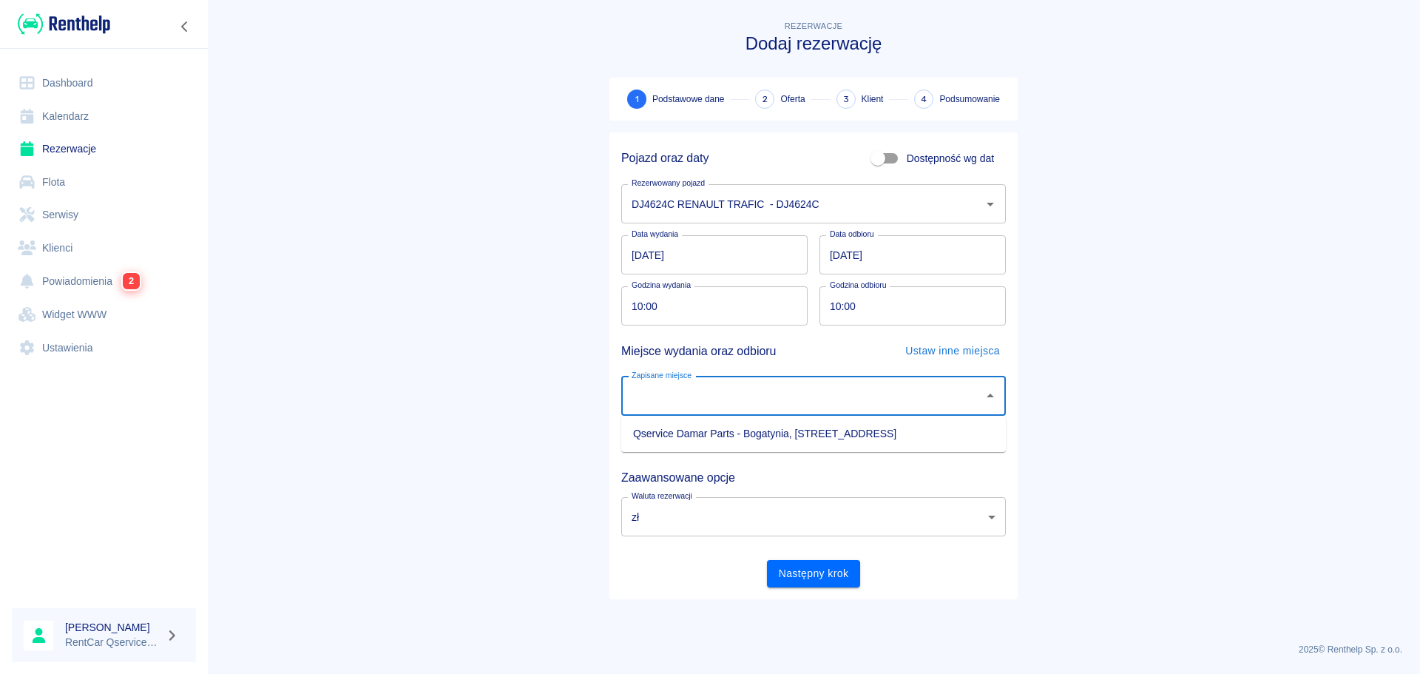
click at [805, 394] on input "Zapisane miejsce" at bounding box center [802, 396] width 349 height 26
click at [774, 426] on li "Qservice Damar Parts - Bogatynia, [STREET_ADDRESS]" at bounding box center [813, 434] width 385 height 24
type input "Qservice Damar Parts - Bogatynia, [STREET_ADDRESS]"
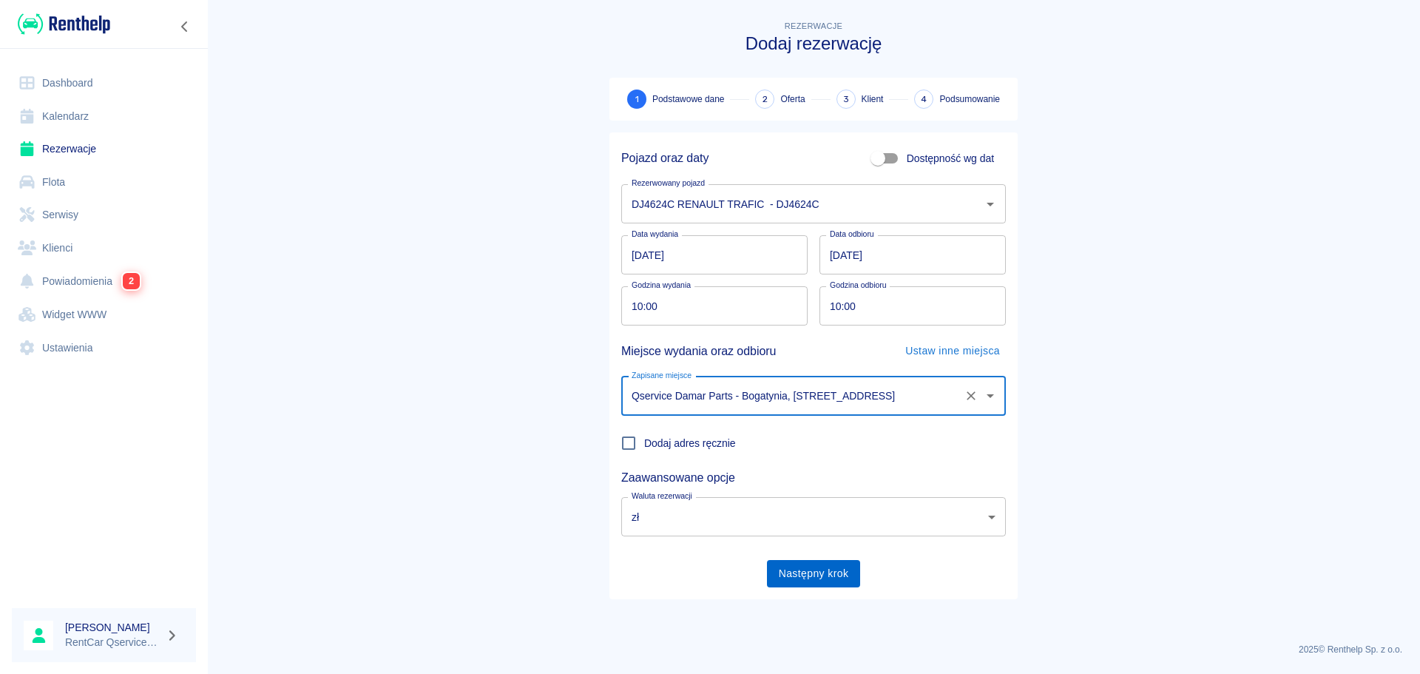
click at [823, 570] on button "Następny krok" at bounding box center [814, 573] width 94 height 27
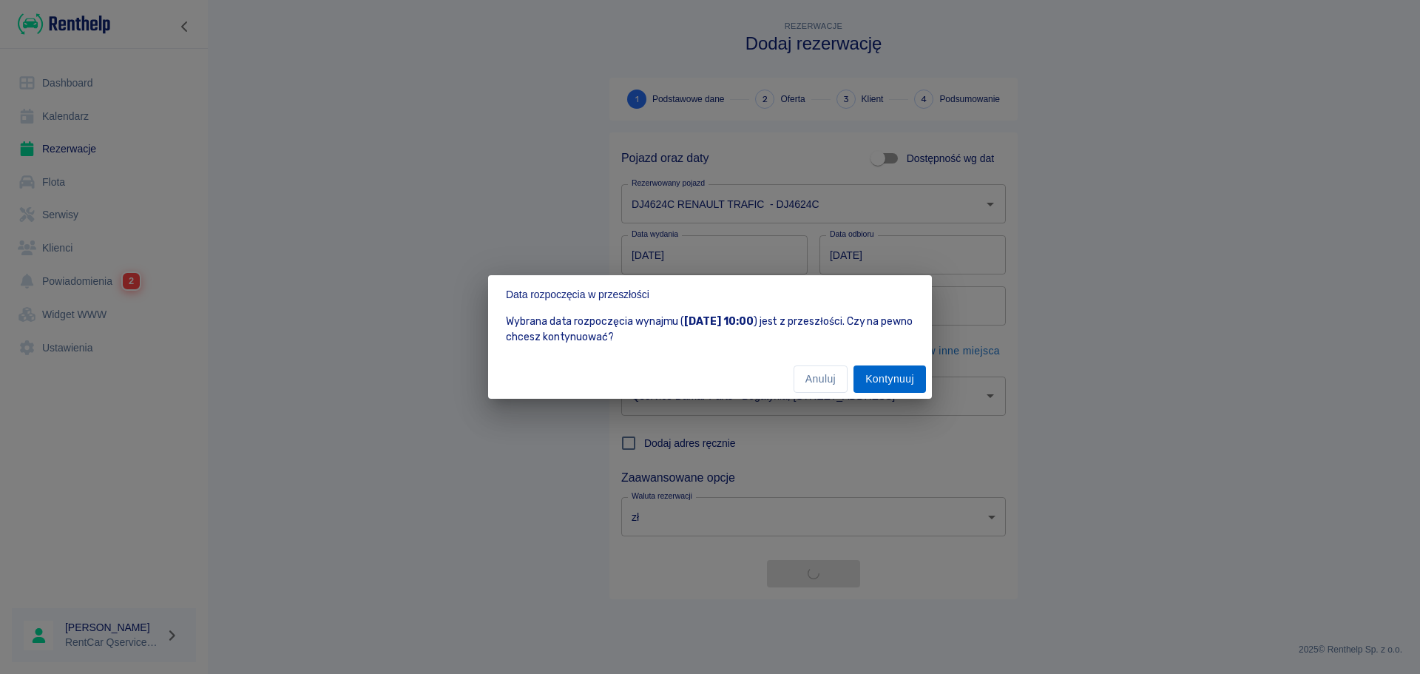
click at [894, 379] on button "Kontynuuj" at bounding box center [890, 378] width 72 height 27
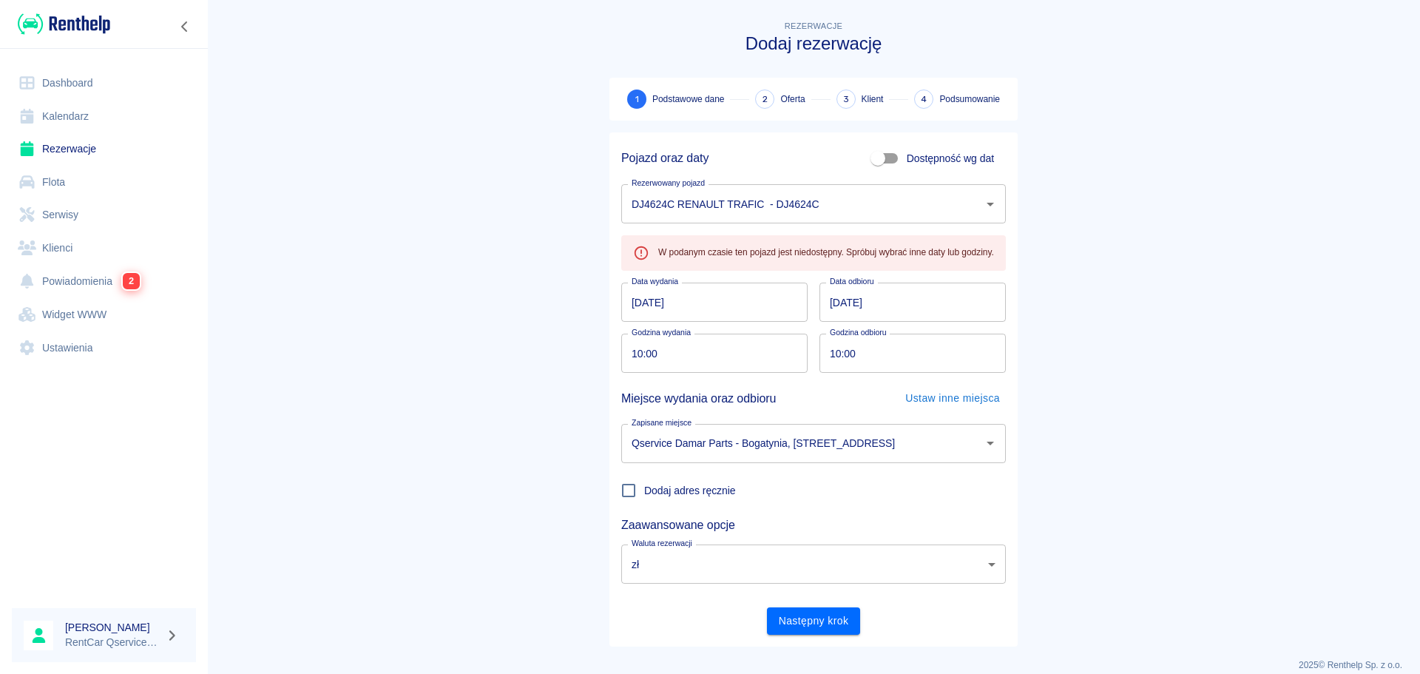
click at [63, 102] on link "Kalendarz" at bounding box center [104, 116] width 184 height 33
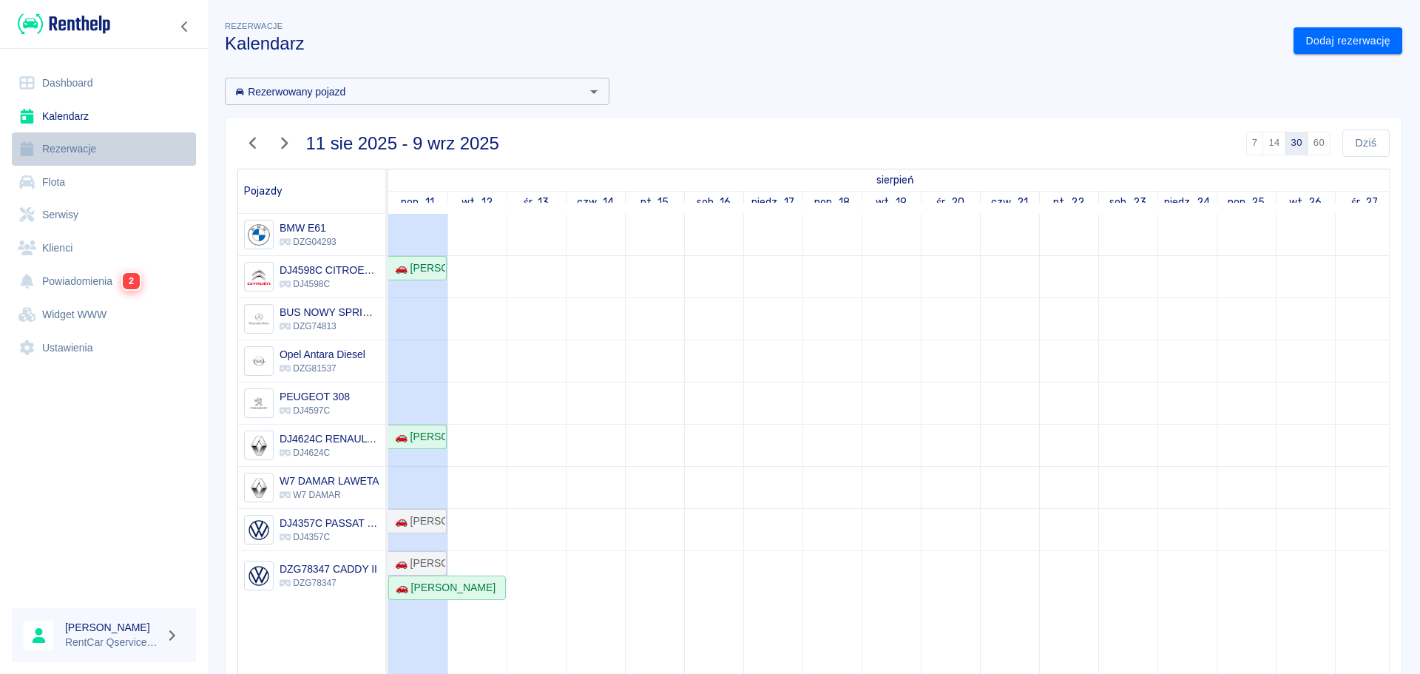
click at [84, 149] on link "Rezerwacje" at bounding box center [104, 148] width 184 height 33
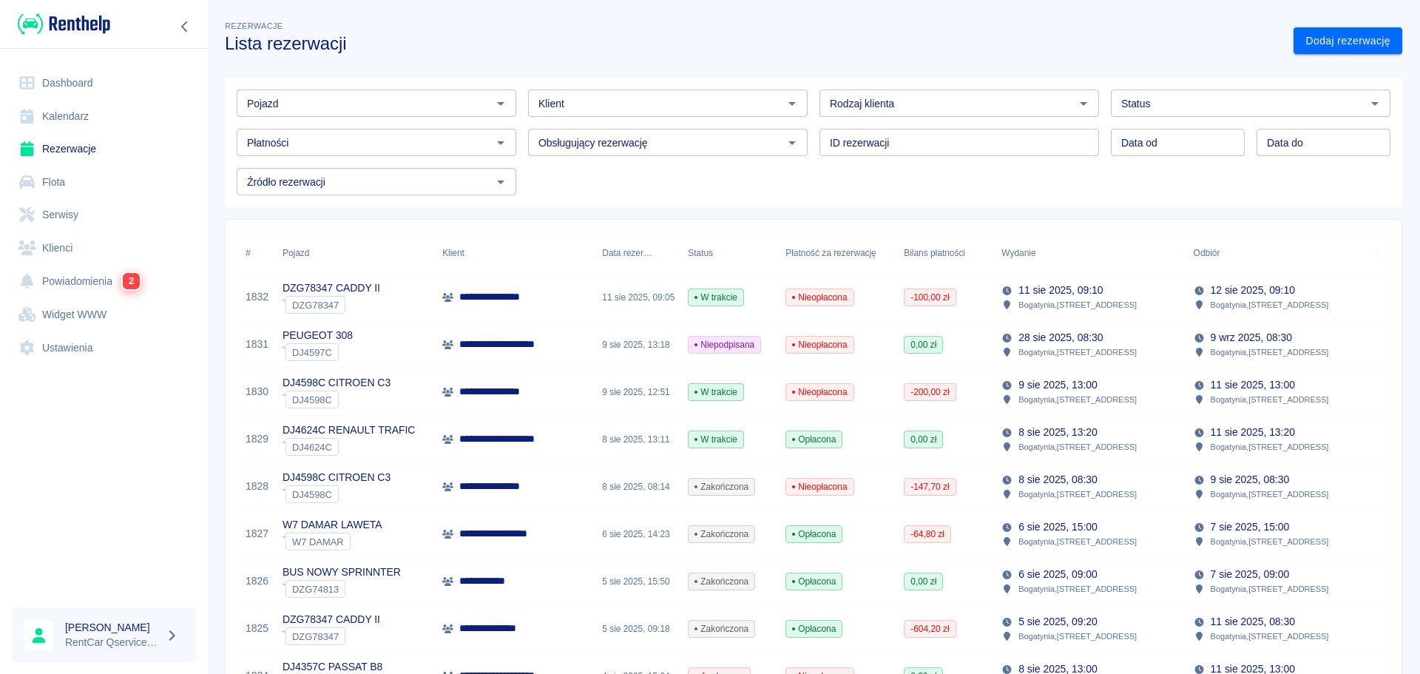
click at [85, 121] on link "Kalendarz" at bounding box center [104, 116] width 184 height 33
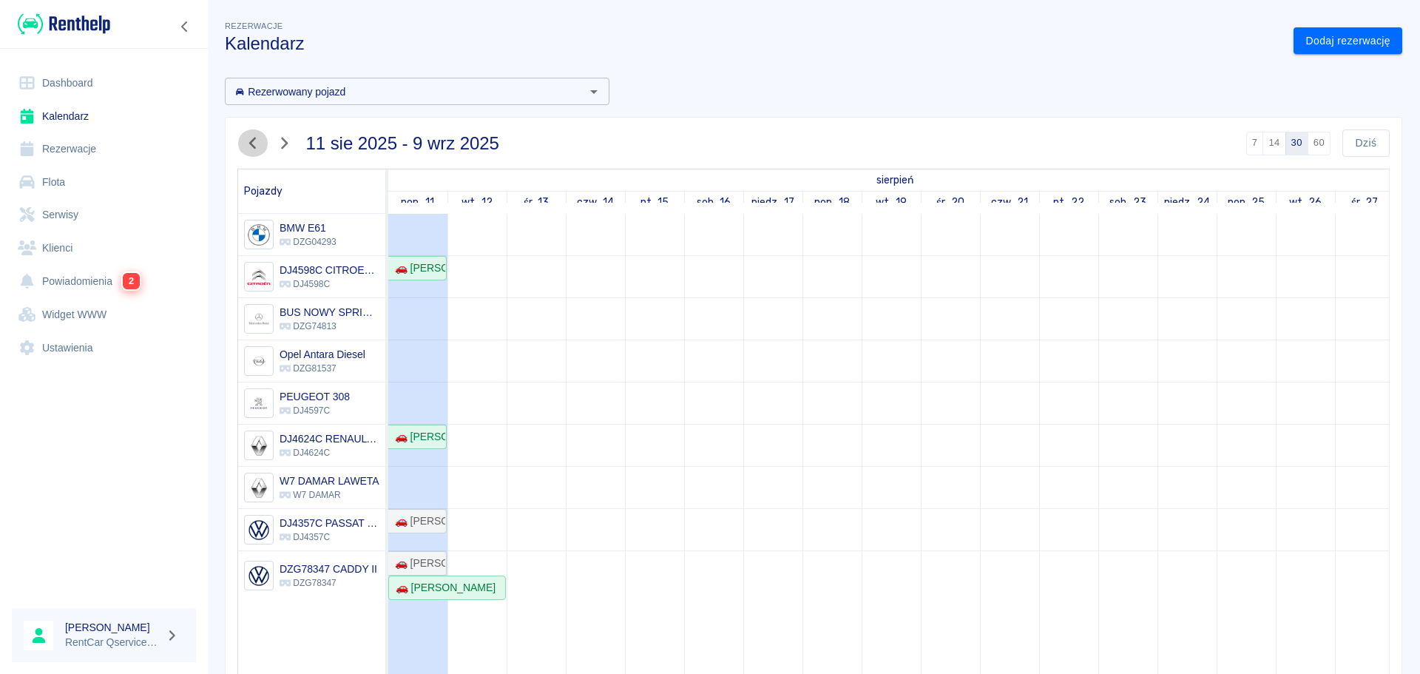
click at [252, 138] on icon "button" at bounding box center [252, 143] width 19 height 16
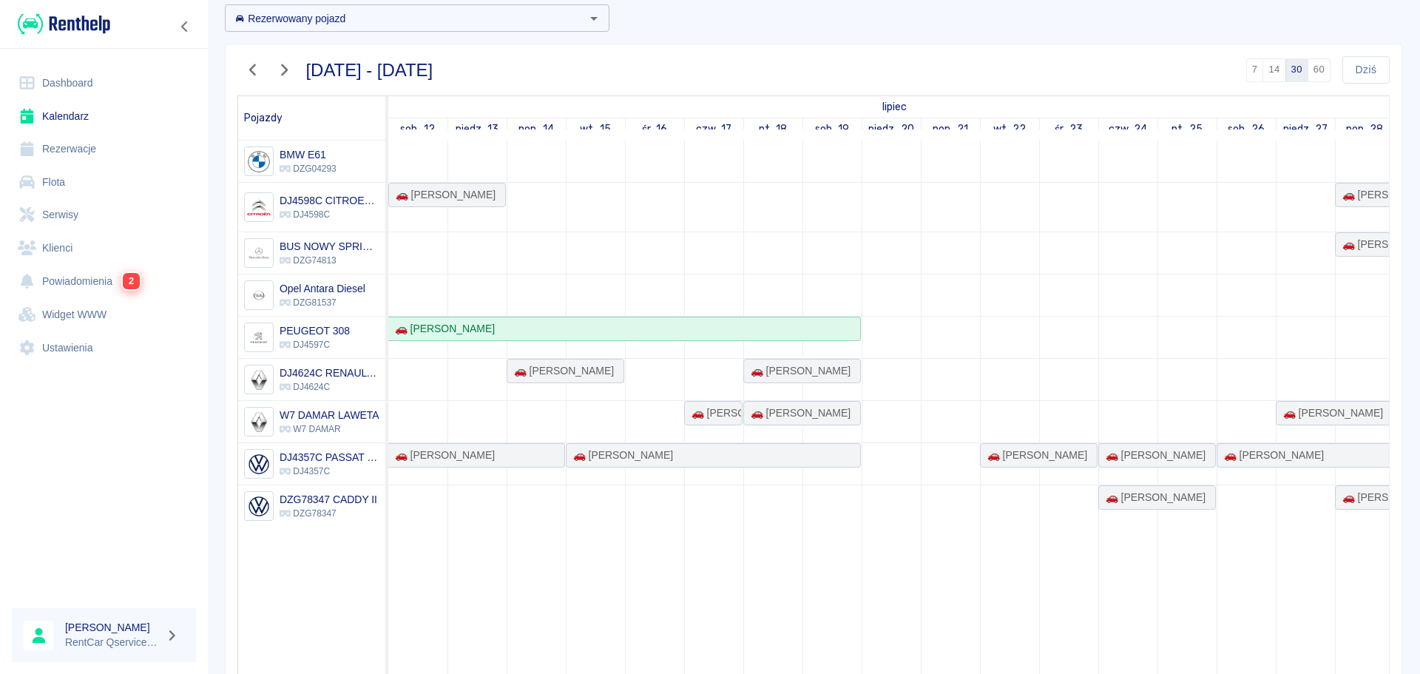
scroll to position [74, 0]
drag, startPoint x: 977, startPoint y: 374, endPoint x: 1297, endPoint y: 391, distance: 320.0
click at [1297, 391] on tr at bounding box center [1275, 413] width 1775 height 547
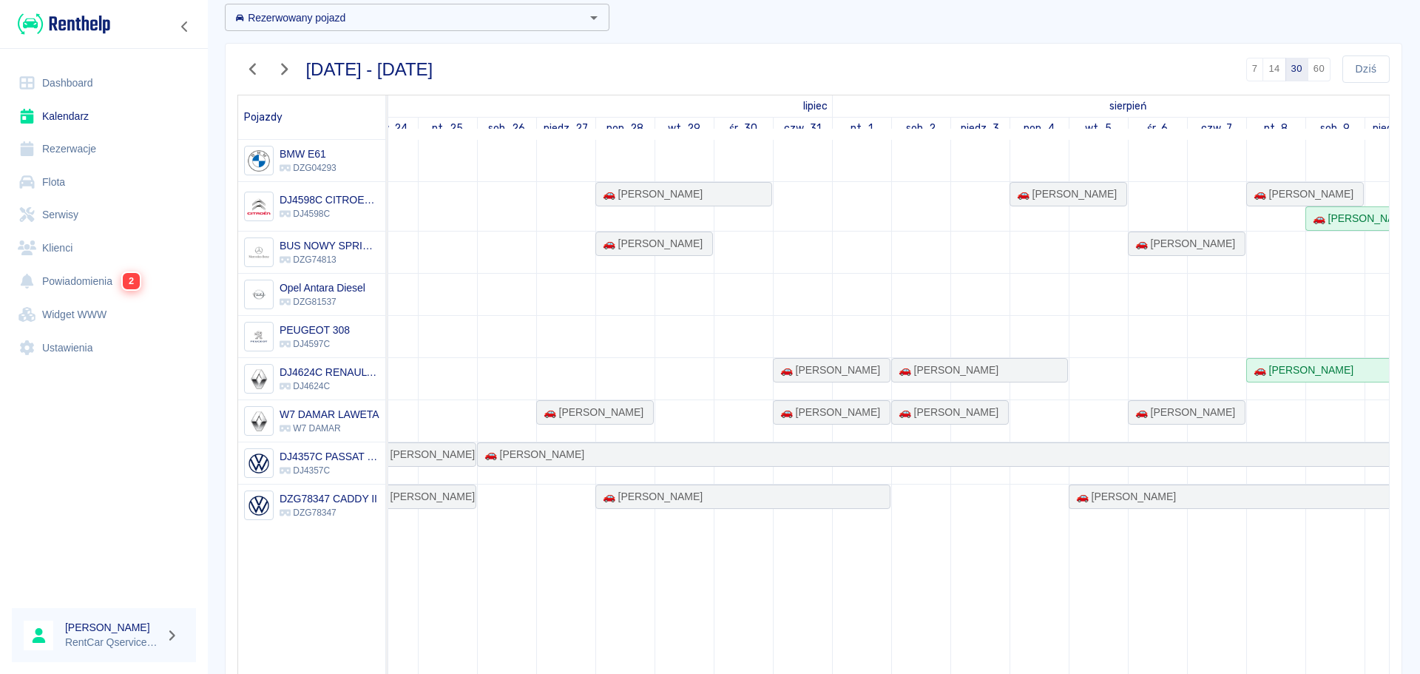
scroll to position [0, 768]
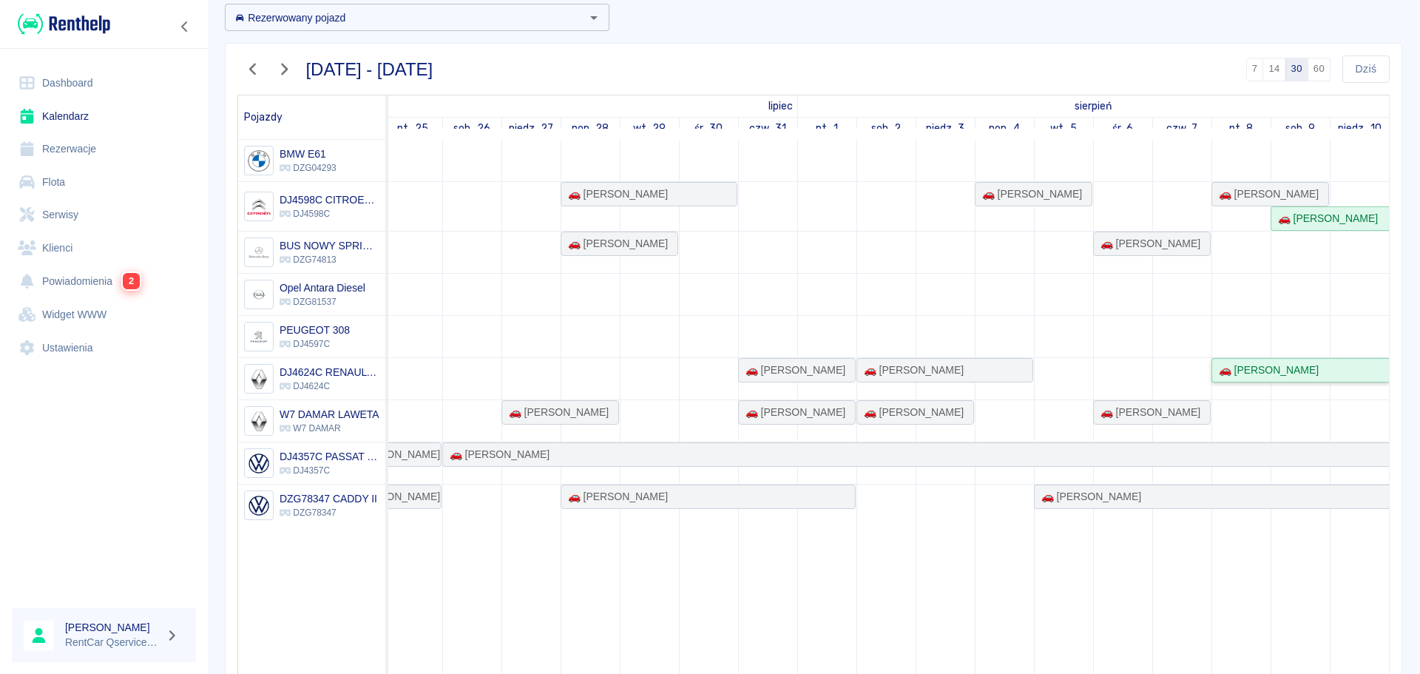
click at [1255, 374] on div "🚗 [PERSON_NAME]" at bounding box center [1266, 370] width 106 height 16
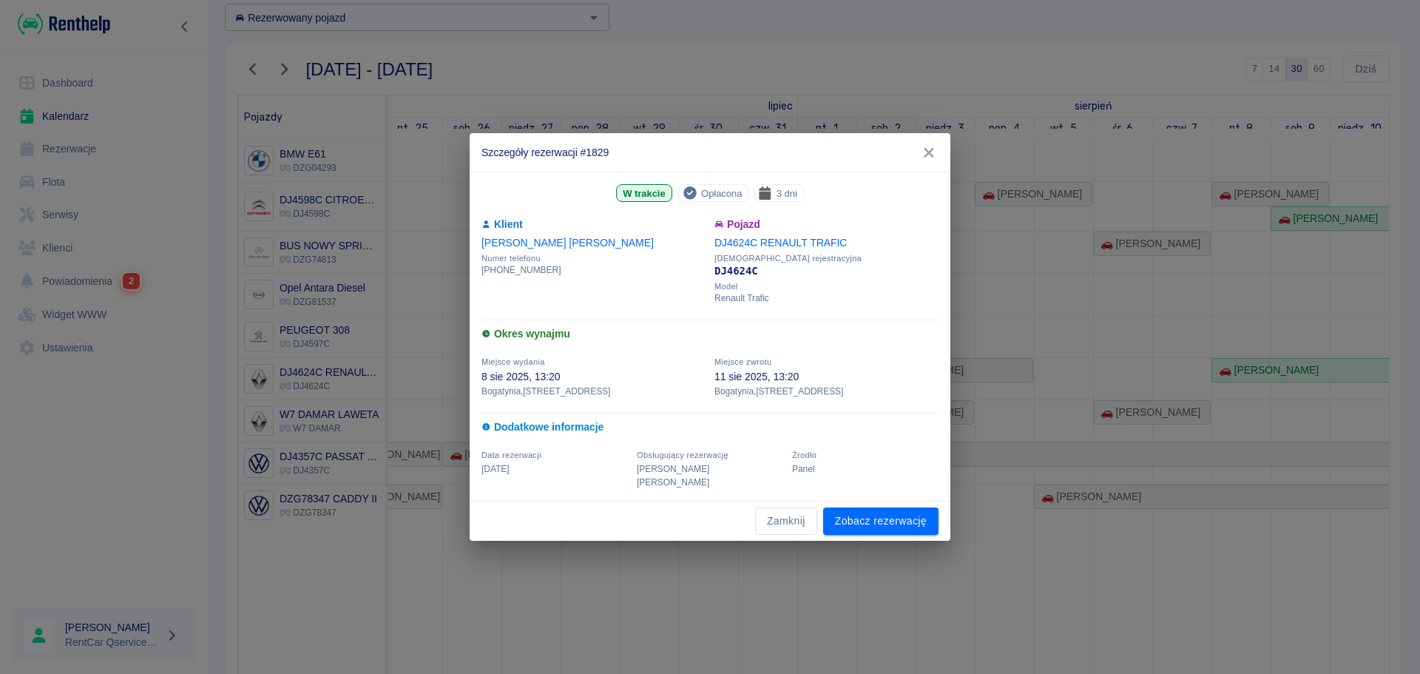
click at [934, 160] on icon "button" at bounding box center [928, 153] width 19 height 16
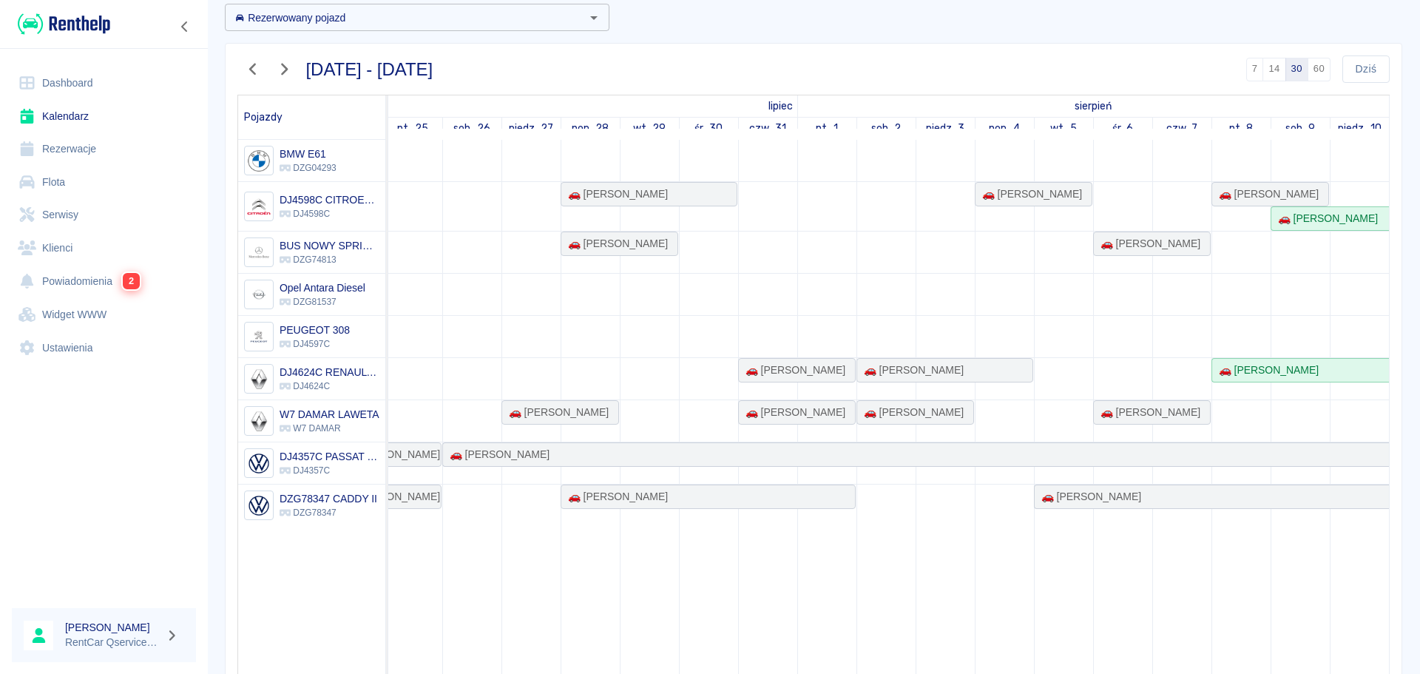
click at [55, 153] on link "Rezerwacje" at bounding box center [104, 148] width 184 height 33
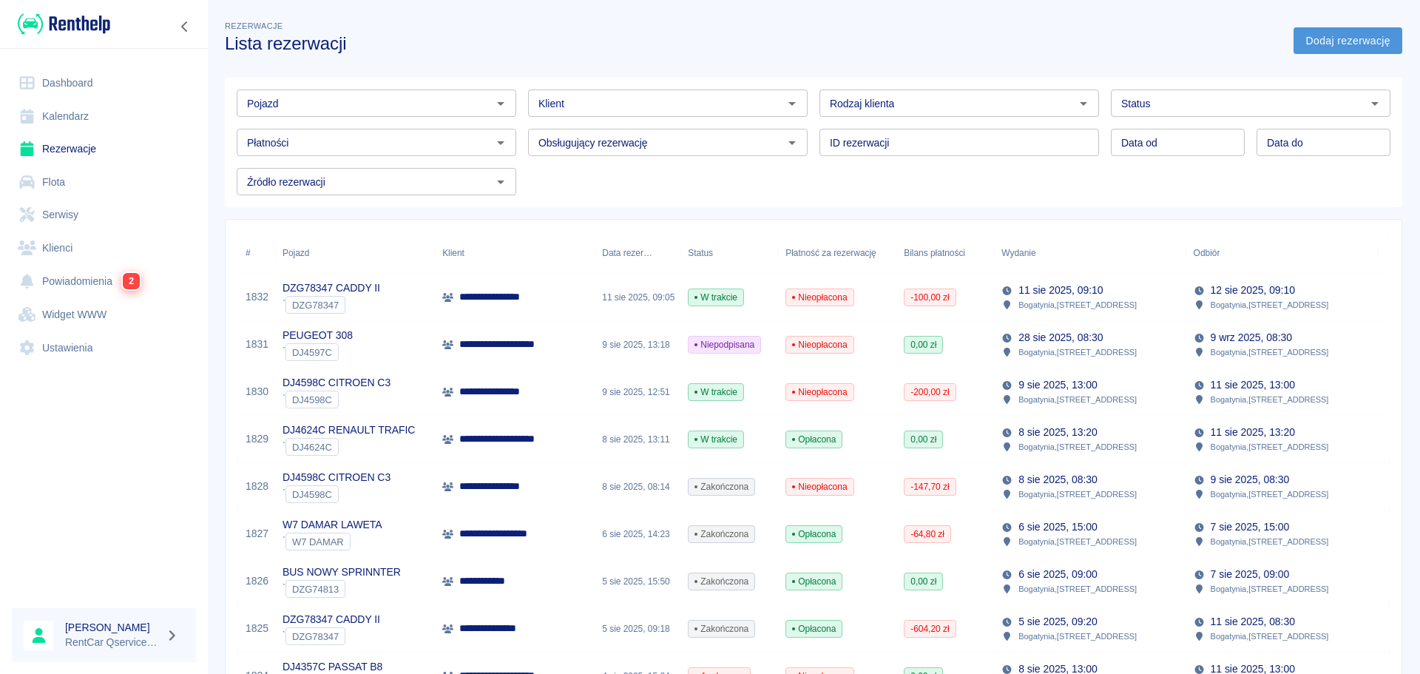
click at [1333, 45] on link "Dodaj rezerwację" at bounding box center [1348, 40] width 109 height 27
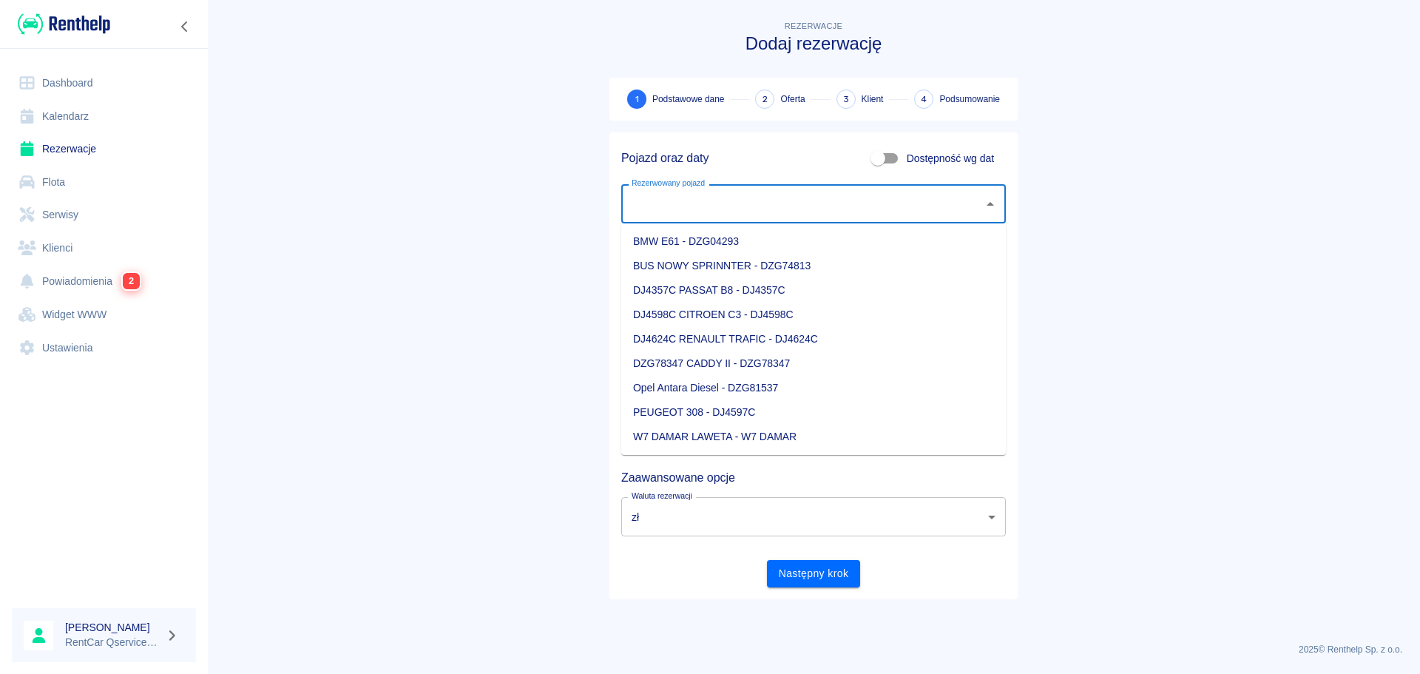
click at [735, 208] on input "Rezerwowany pojazd" at bounding box center [802, 204] width 349 height 26
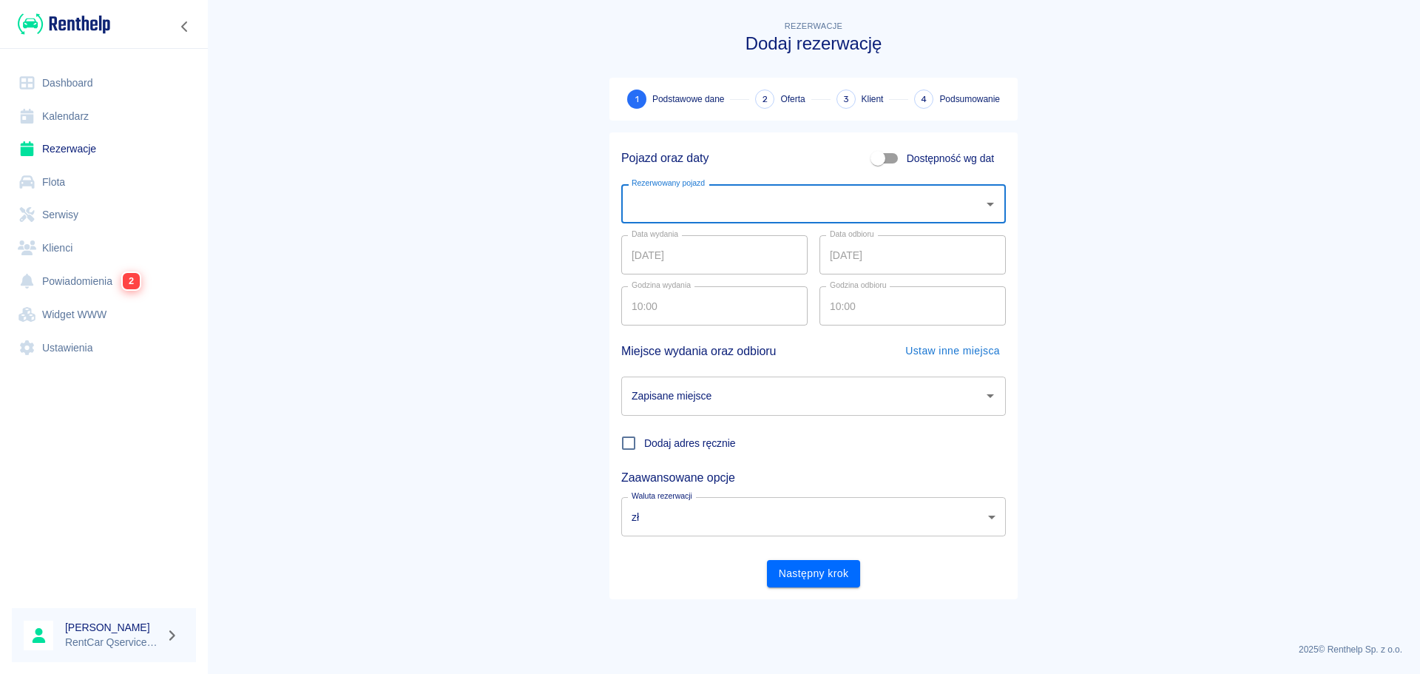
click at [736, 206] on input "Rezerwowany pojazd" at bounding box center [802, 204] width 349 height 26
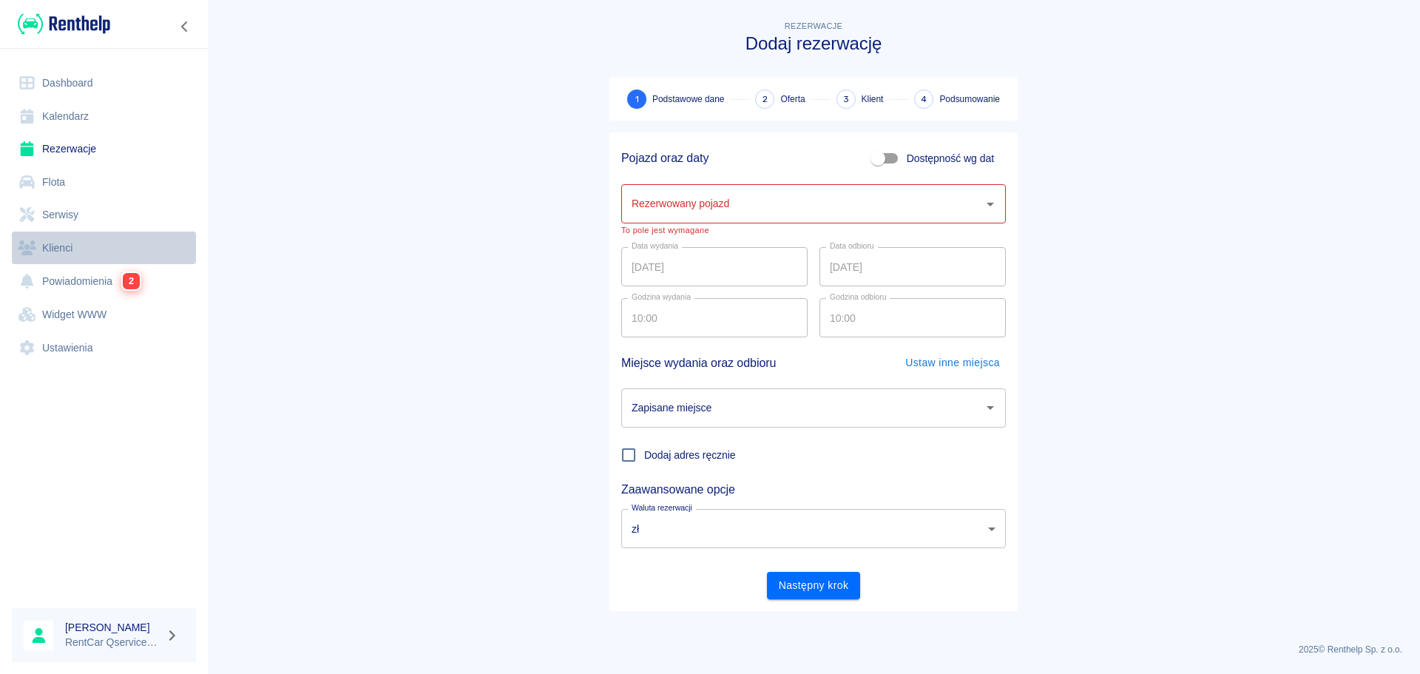
click at [42, 248] on link "Klienci" at bounding box center [104, 248] width 184 height 33
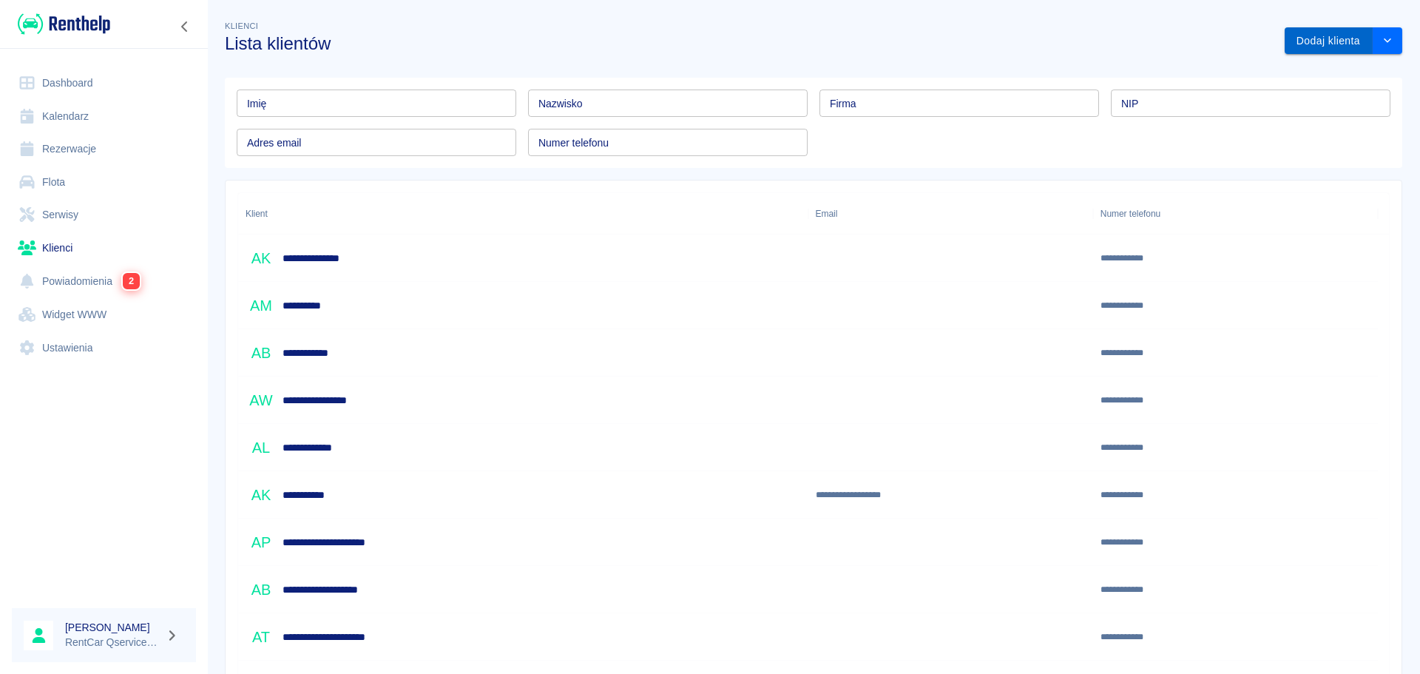
click at [1317, 48] on button "Dodaj klienta" at bounding box center [1329, 40] width 88 height 27
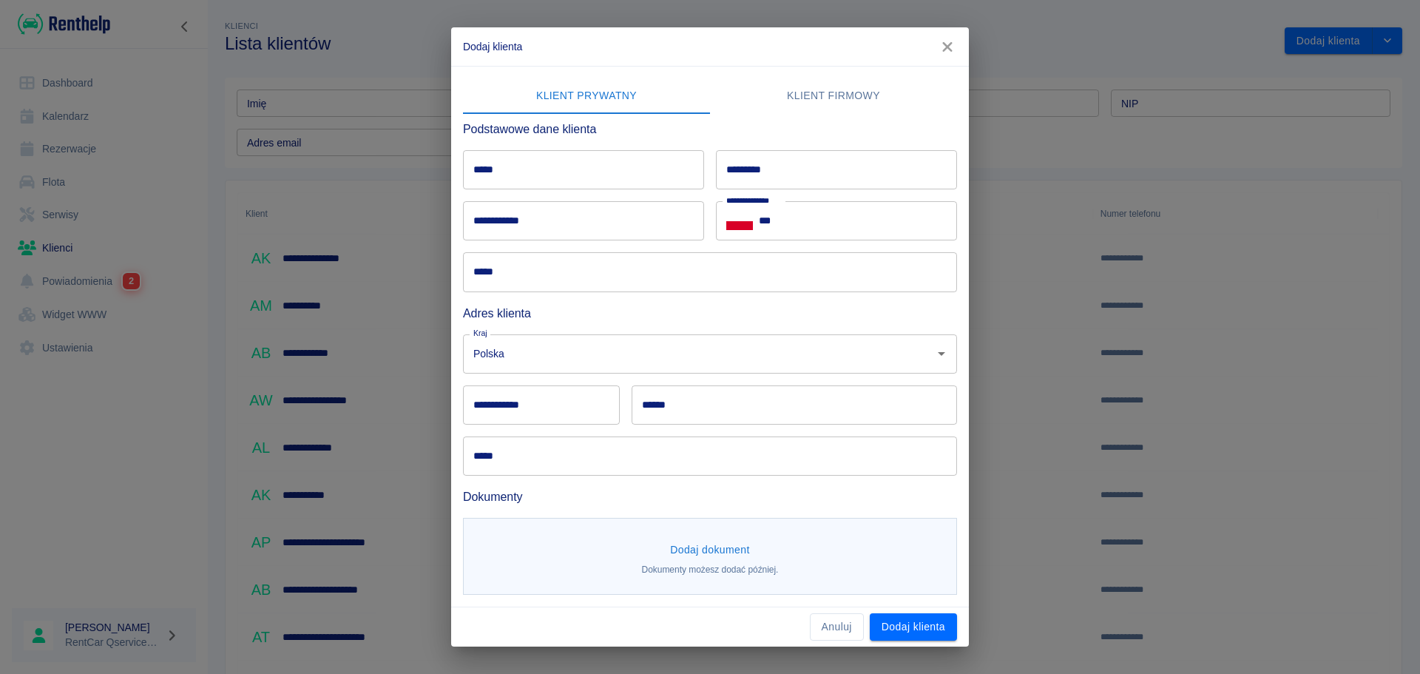
click at [715, 567] on p "Dokumenty możesz dodać później." at bounding box center [710, 569] width 137 height 13
click at [717, 549] on button "Dodaj dokument" at bounding box center [710, 549] width 92 height 27
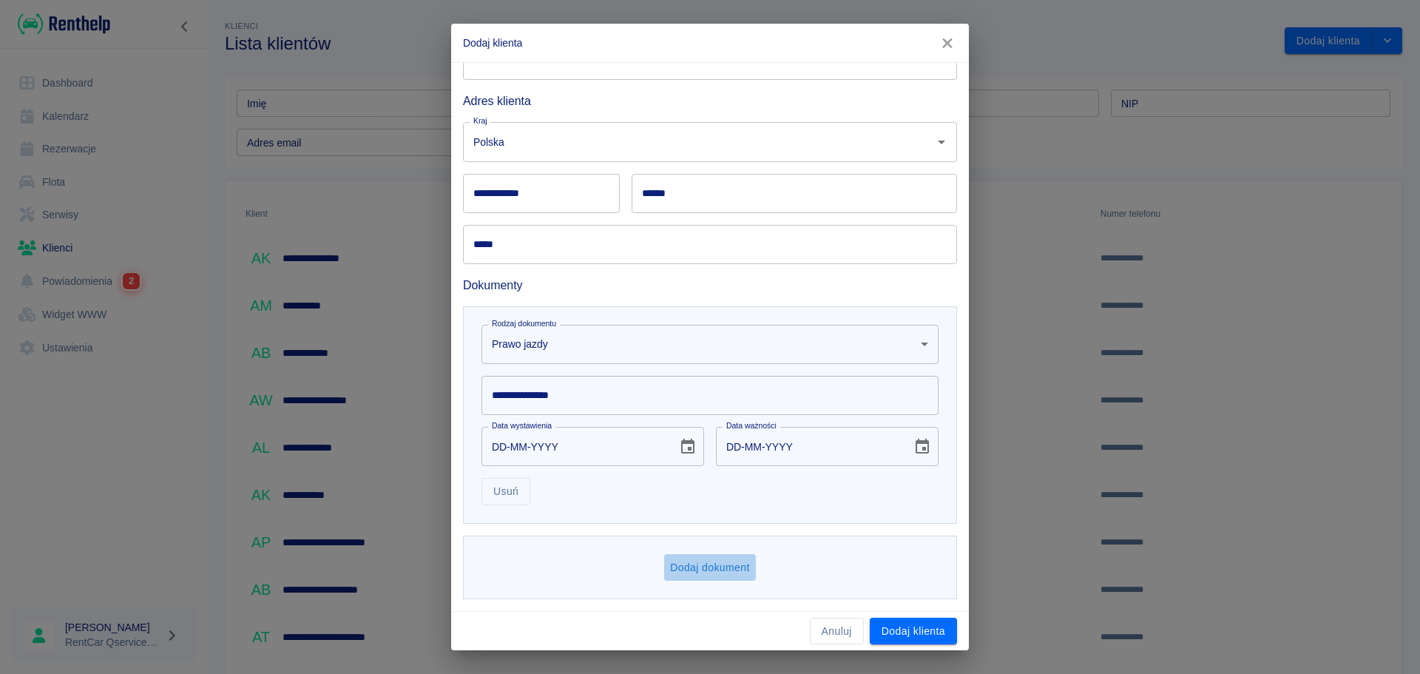
click at [736, 561] on button "Dodaj dokument" at bounding box center [710, 567] width 92 height 27
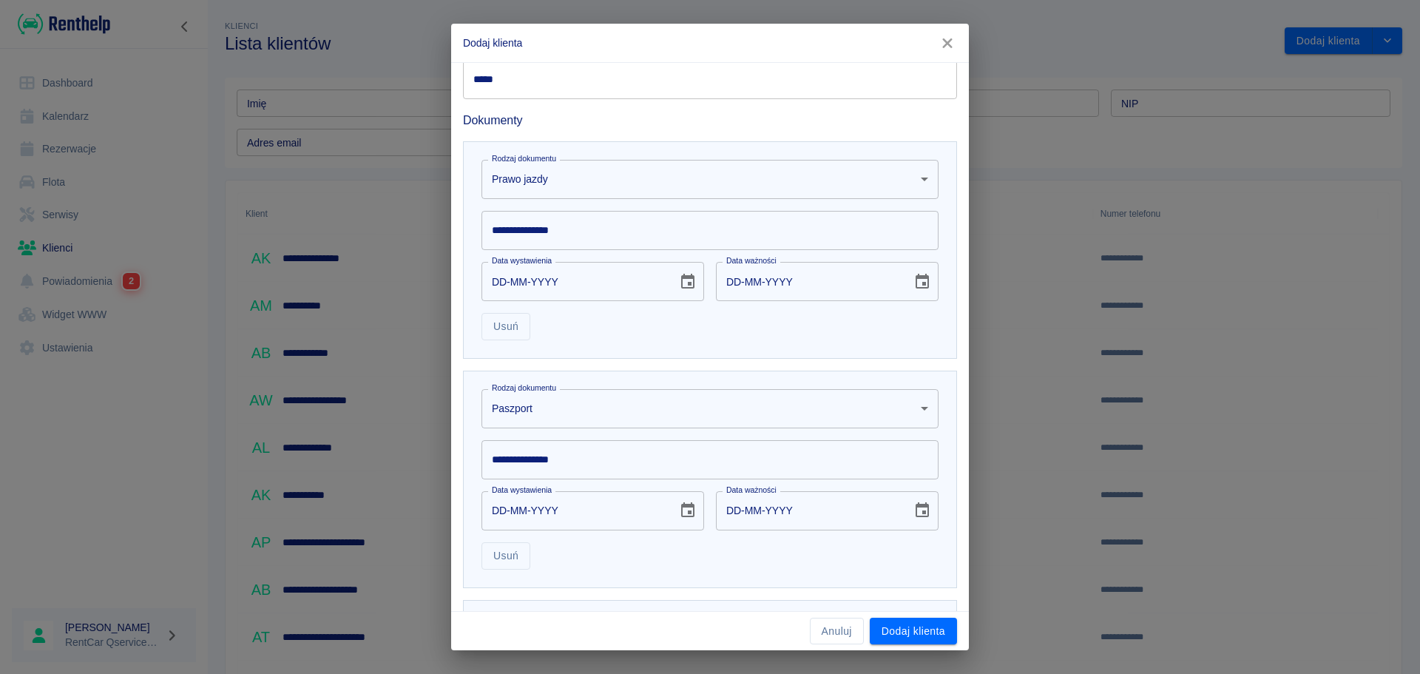
click at [727, 408] on body "**********" at bounding box center [710, 337] width 1420 height 674
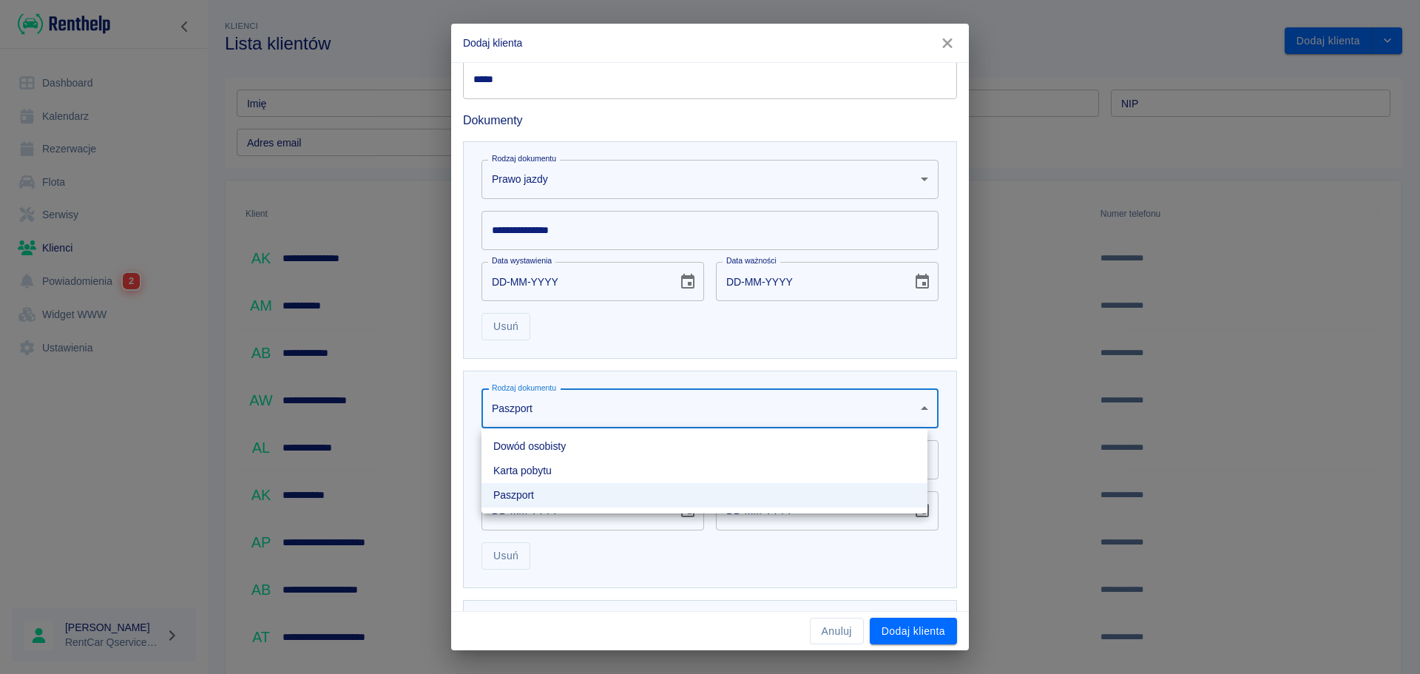
click at [843, 632] on div at bounding box center [710, 337] width 1420 height 674
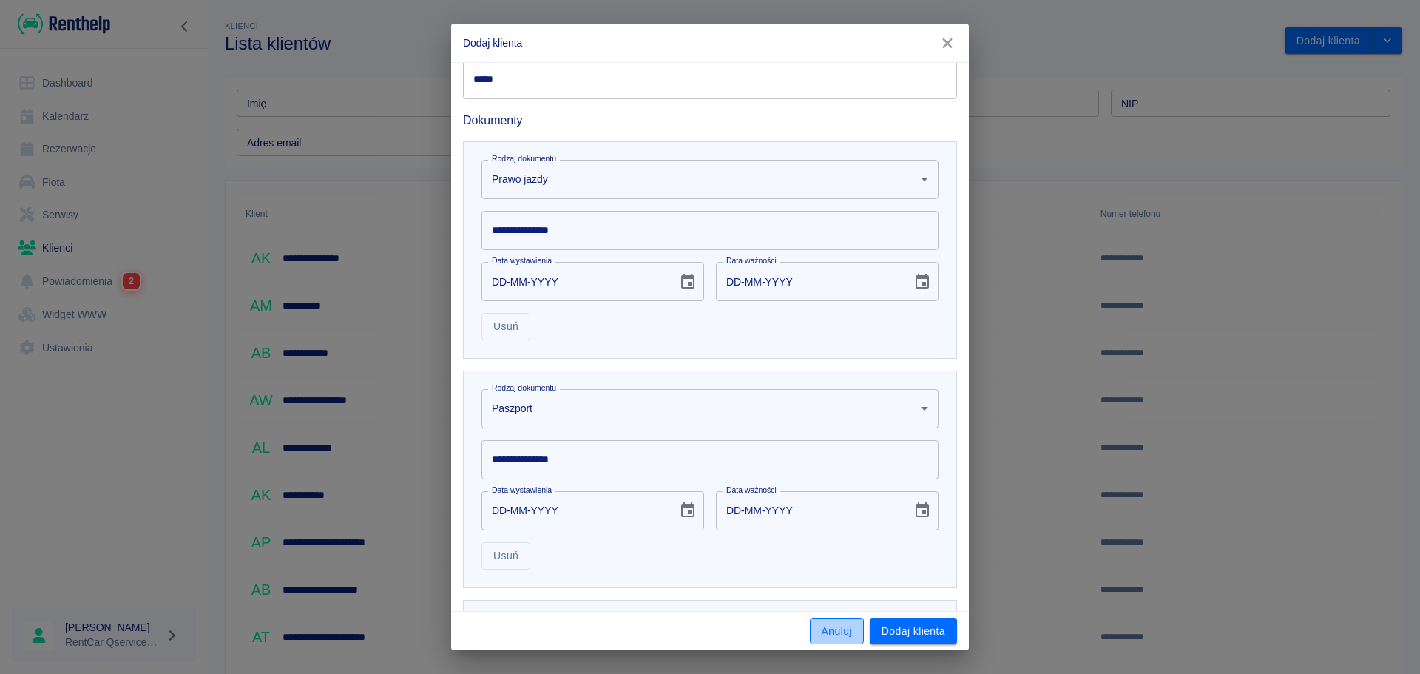
click at [853, 636] on button "Anuluj" at bounding box center [837, 631] width 54 height 27
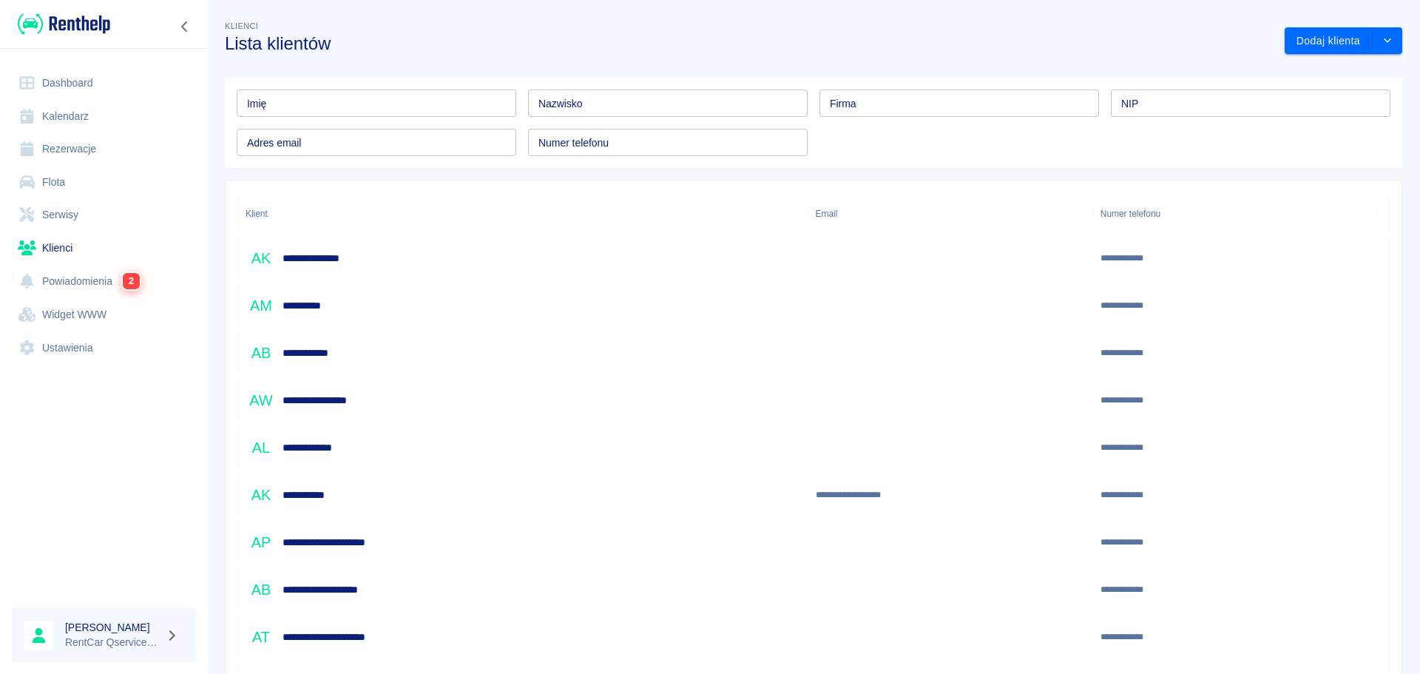
click at [84, 271] on link "Powiadomienia 2" at bounding box center [104, 281] width 184 height 34
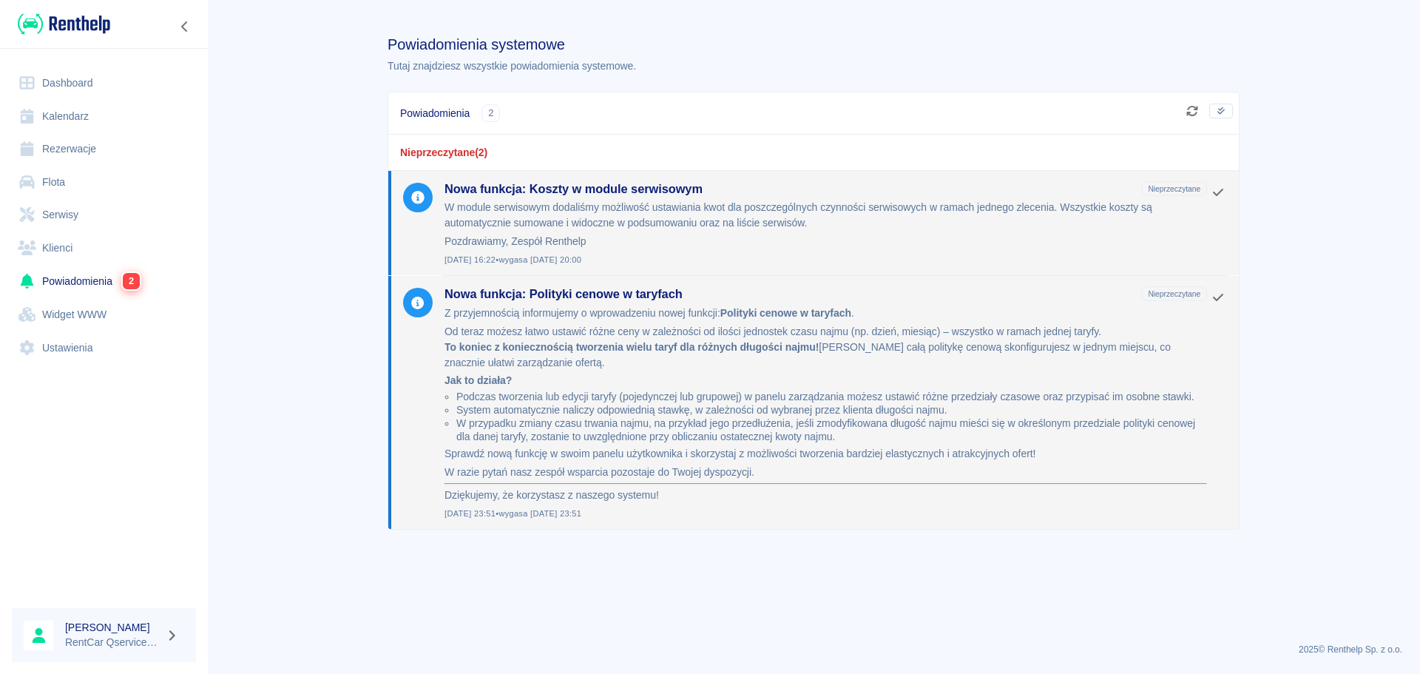
click at [75, 64] on ul "Dashboard Kalendarz Rezerwacje Flota Serwisy Klienci Powiadomienia 2 Widget WWW…" at bounding box center [104, 215] width 184 height 309
click at [81, 82] on link "Dashboard" at bounding box center [104, 83] width 184 height 33
